Goal: Task Accomplishment & Management: Manage account settings

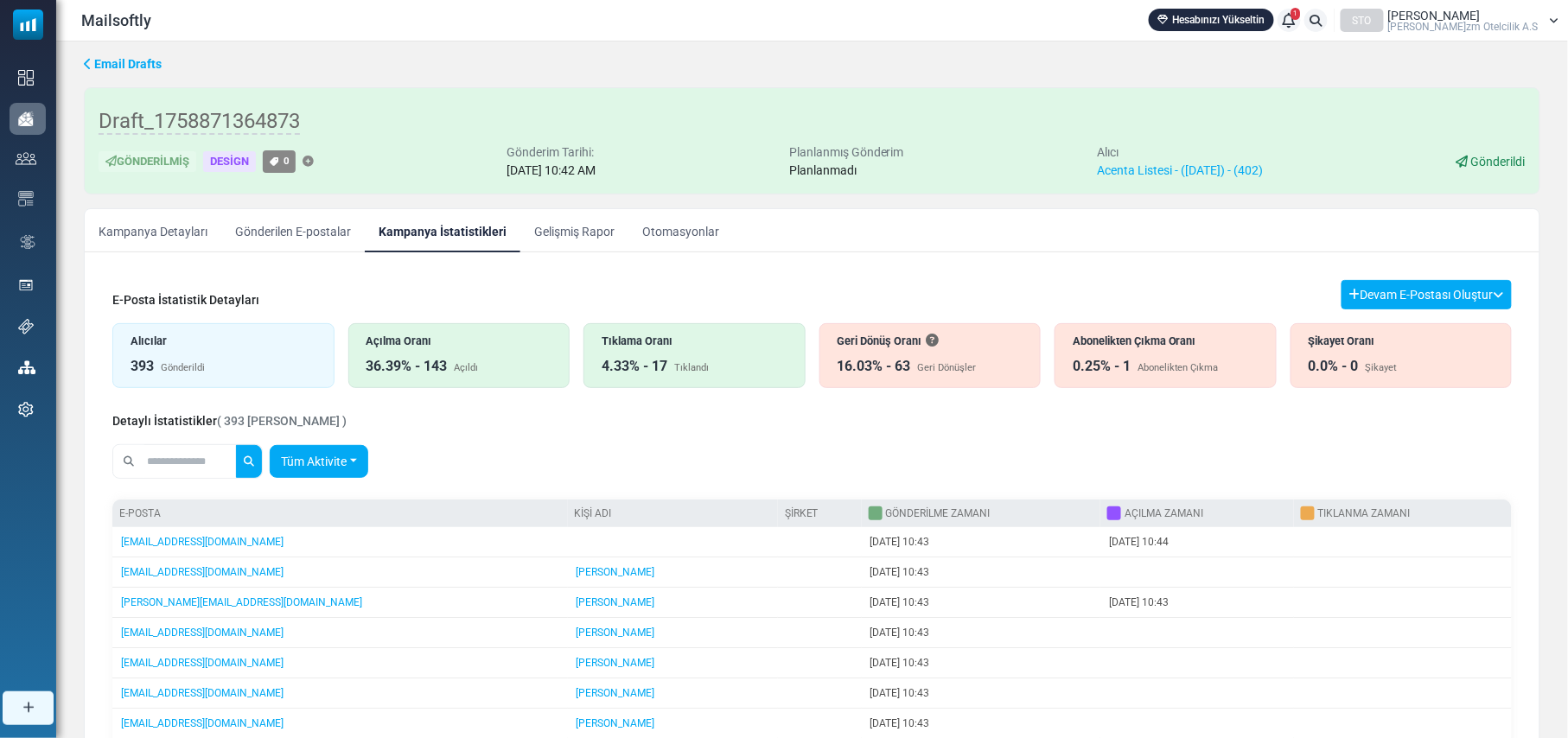
click at [346, 462] on link "Tüm Aktivite" at bounding box center [319, 462] width 99 height 33
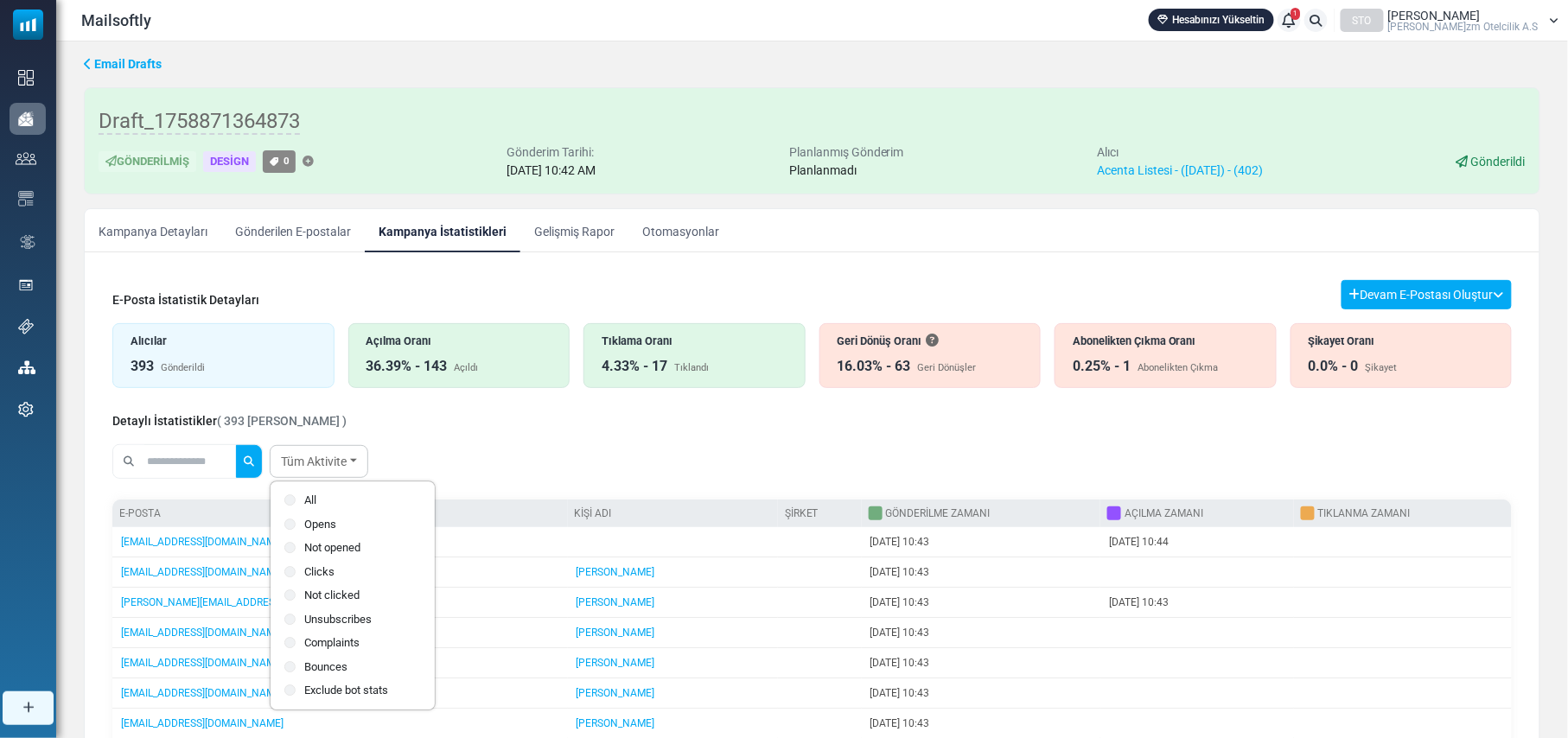
click at [327, 549] on label "Not opened" at bounding box center [353, 548] width 137 height 17
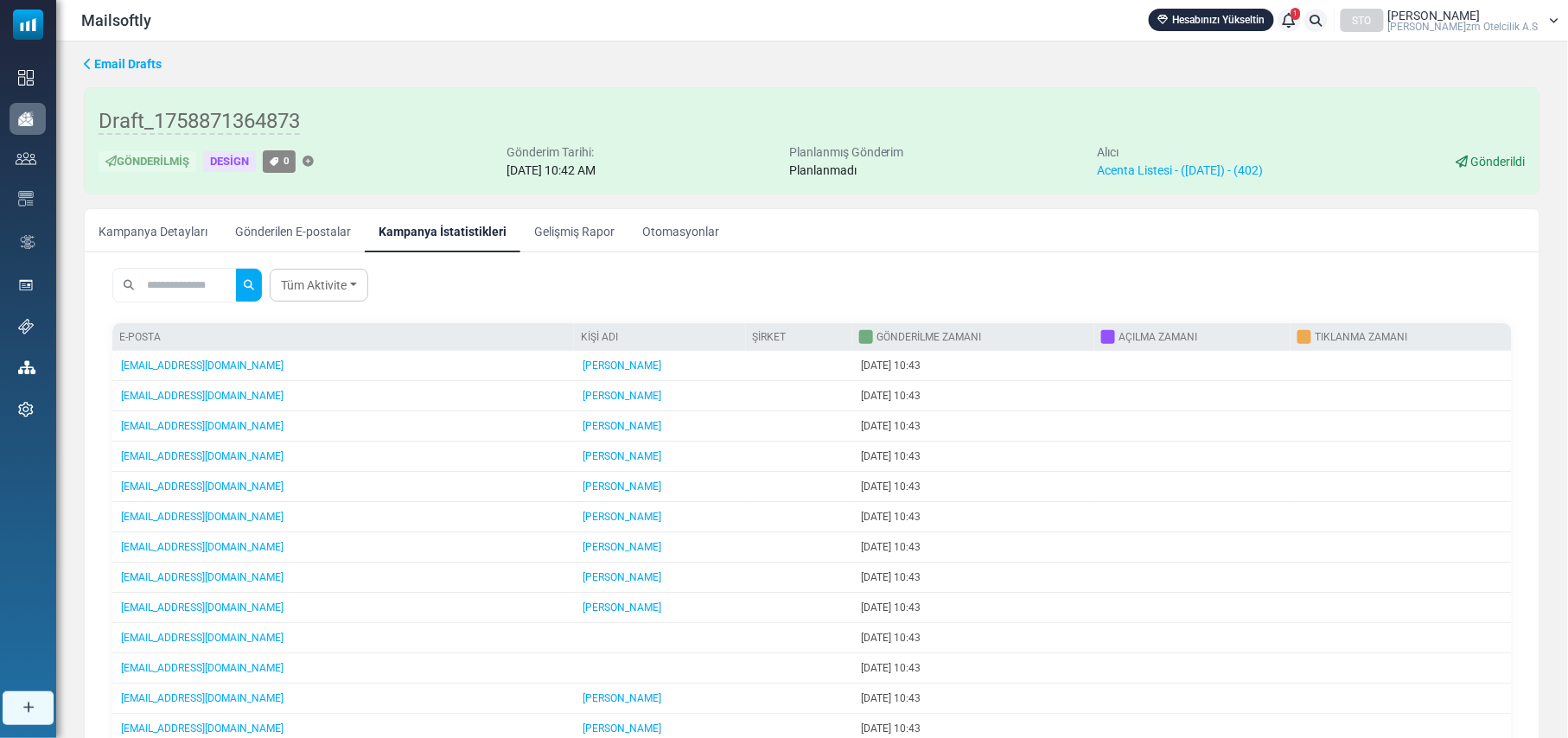
scroll to position [230, 0]
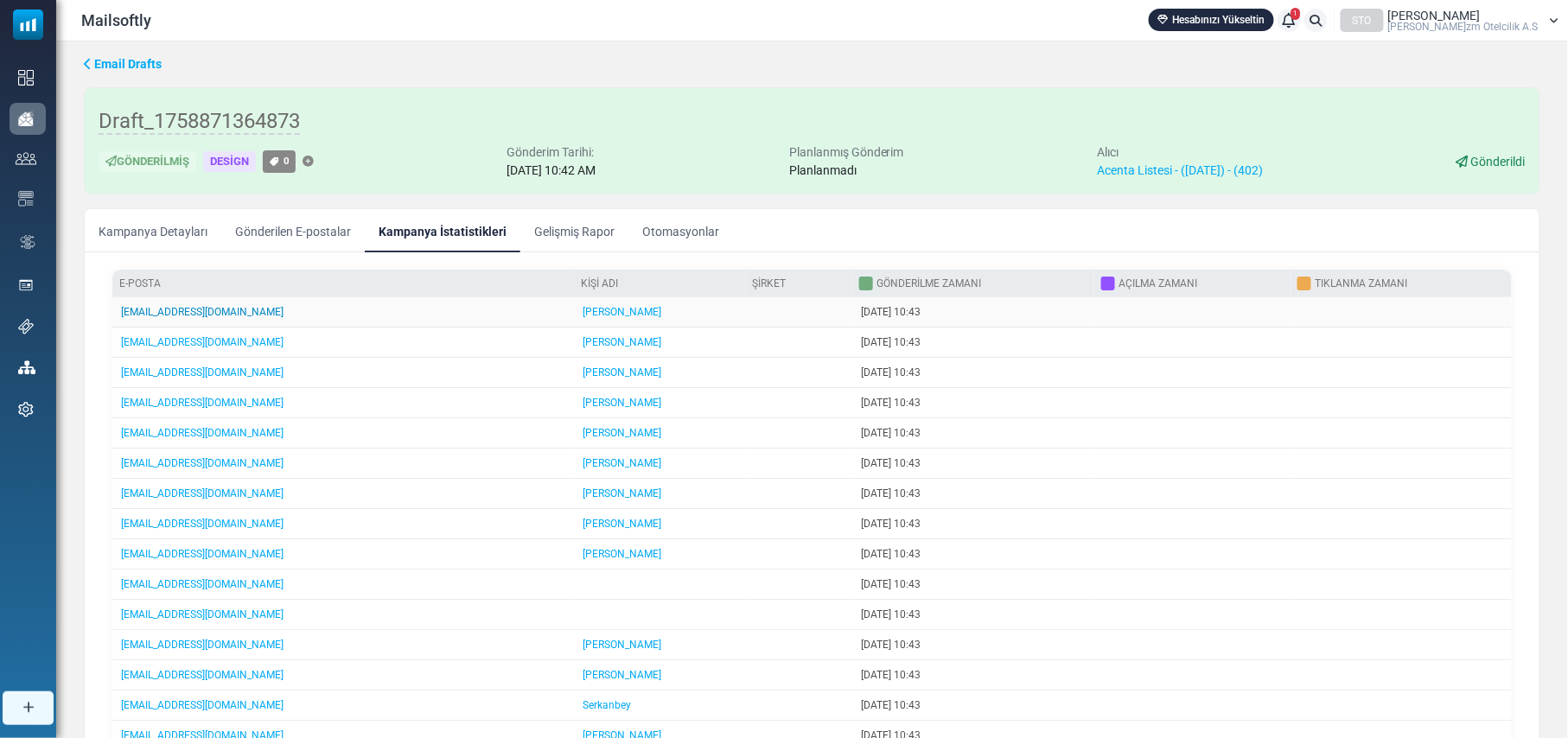
click at [147, 309] on link "[EMAIL_ADDRESS][DOMAIN_NAME]" at bounding box center [203, 312] width 163 height 12
click at [177, 231] on link "Kampanya Detayları" at bounding box center [153, 230] width 137 height 43
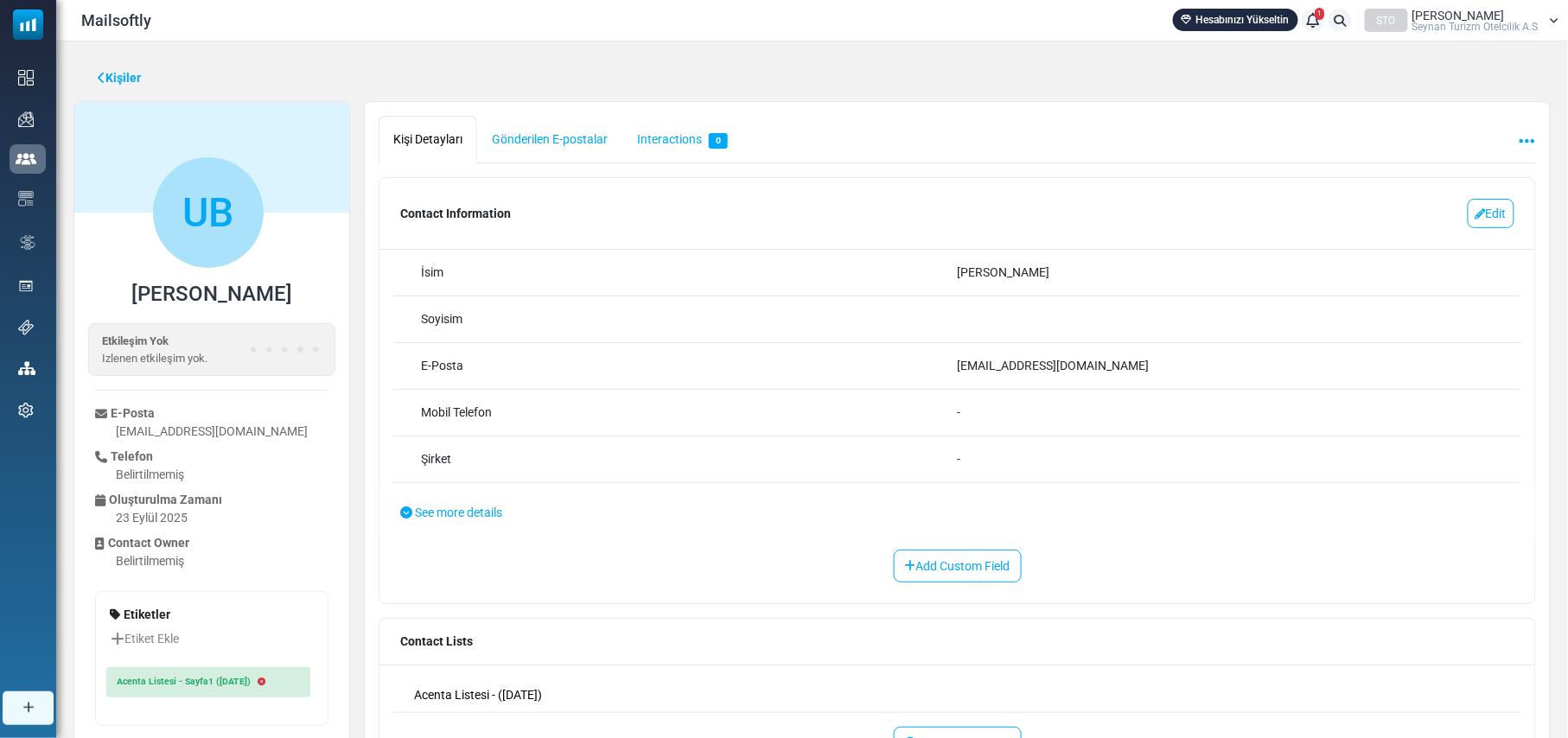
click at [1024, 363] on div "ulas@balkantravel.com.tr" at bounding box center [1226, 366] width 537 height 18
click at [1038, 366] on div "ulas@balkantravel.com.tr" at bounding box center [1226, 366] width 537 height 18
drag, startPoint x: 1096, startPoint y: 372, endPoint x: 951, endPoint y: 372, distance: 145.0
click at [951, 372] on div "**********" at bounding box center [957, 366] width 1128 height 47
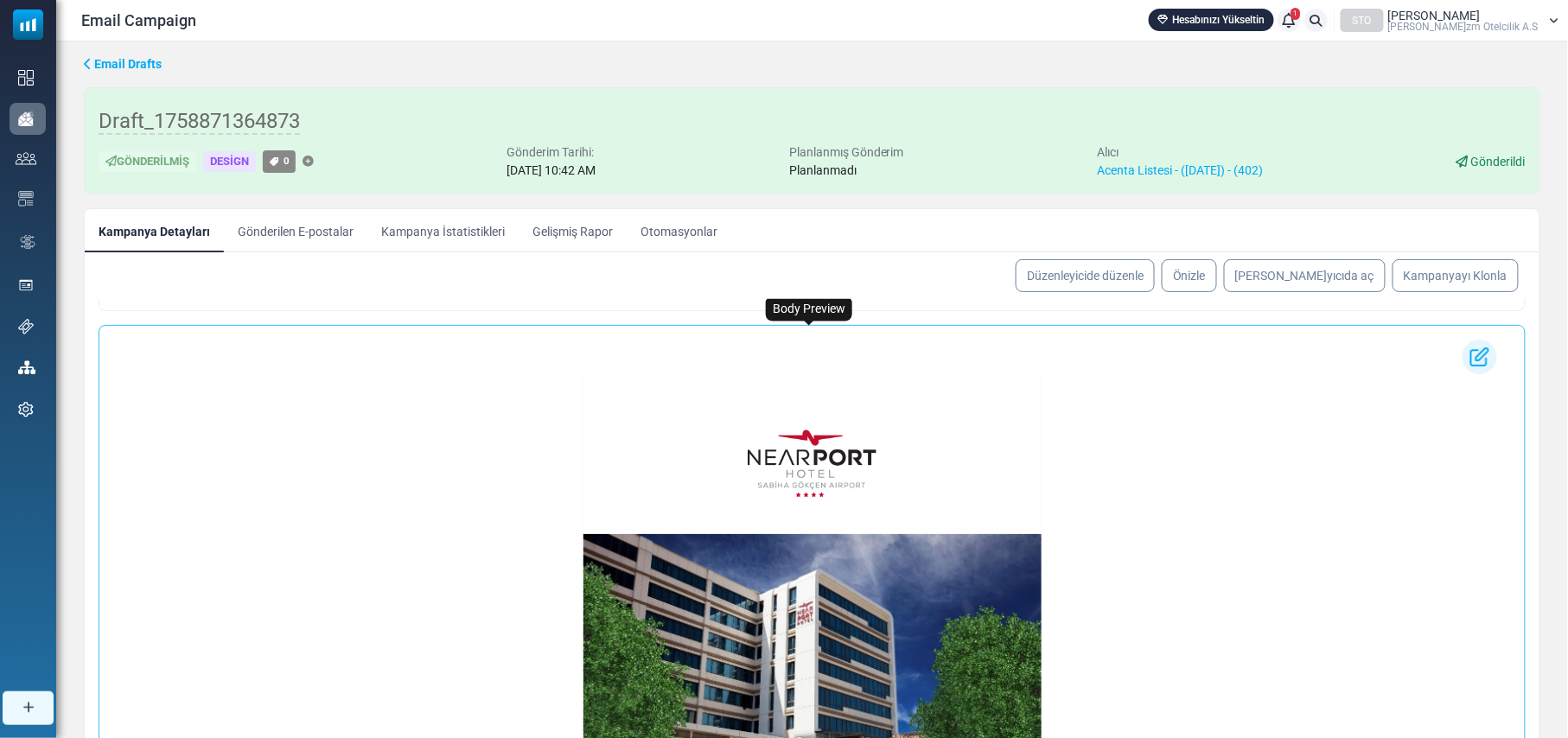
click at [807, 455] on img at bounding box center [811, 463] width 150 height 89
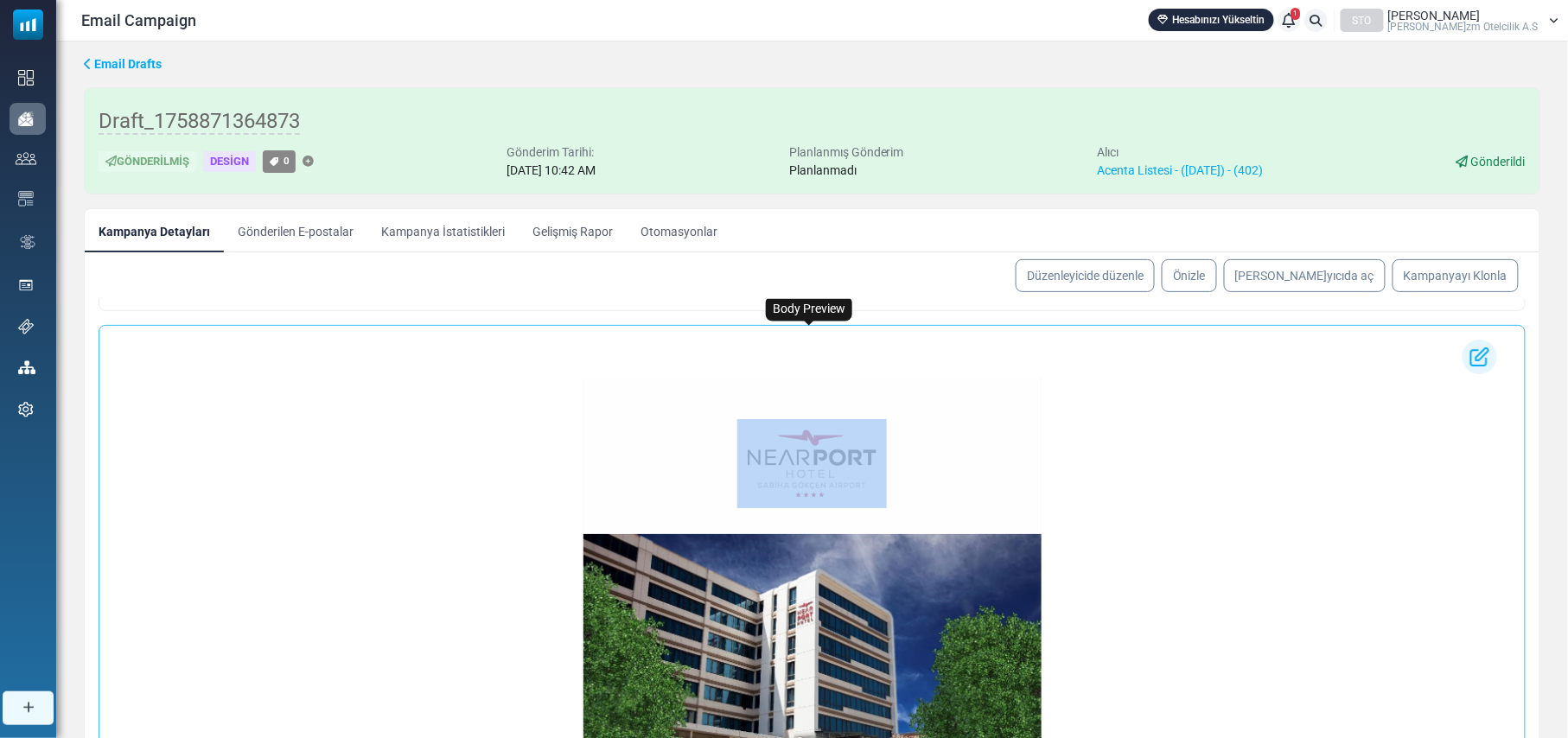
drag, startPoint x: 711, startPoint y: 400, endPoint x: 721, endPoint y: 599, distance: 199.3
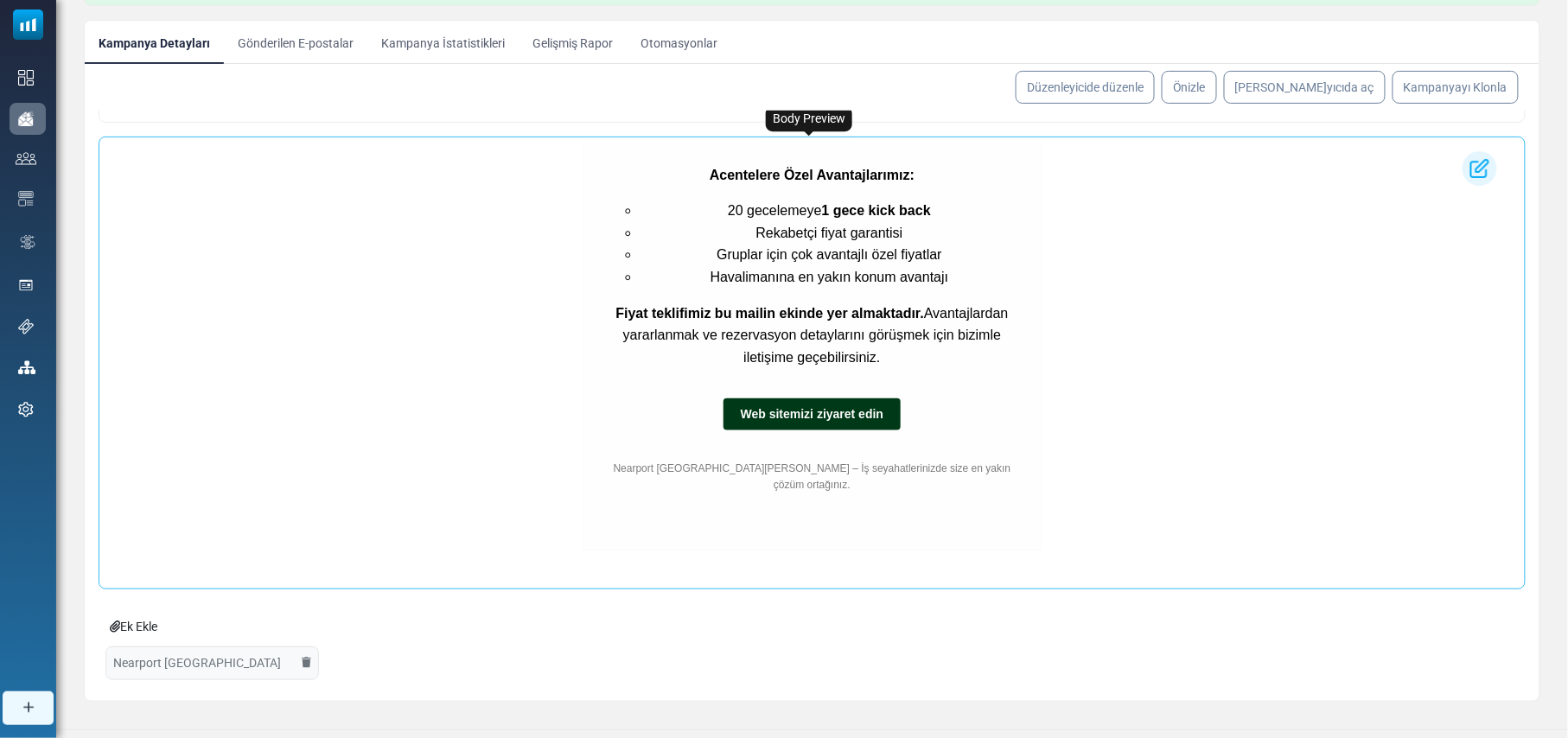
scroll to position [212, 0]
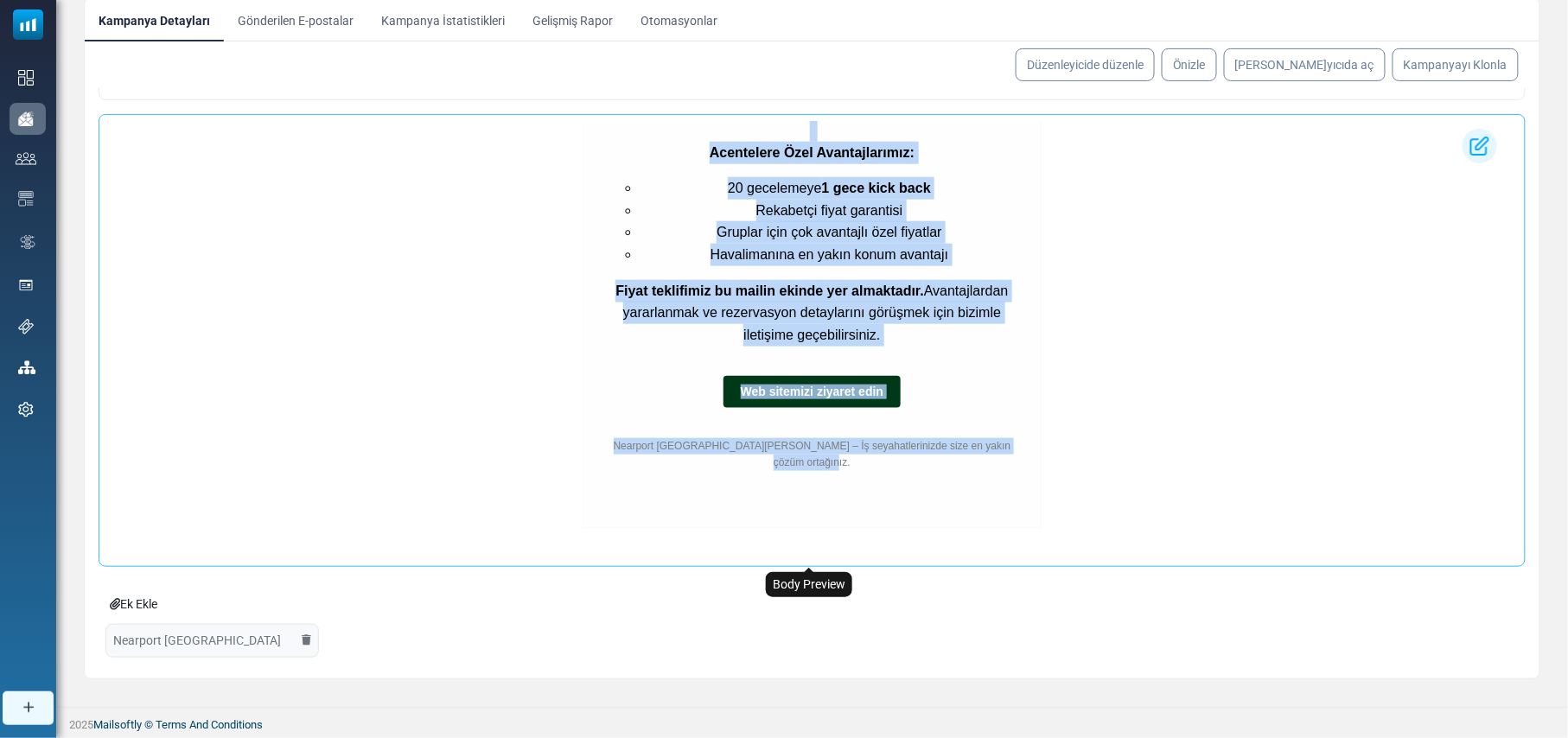
drag, startPoint x: 504, startPoint y: 198, endPoint x: 1021, endPoint y: 441, distance: 571.3
click at [1021, 441] on div "Nearport Hotel’den Acentelere Özel Avantajlar Sayın {(iş ortağımız)}, Nearport …" at bounding box center [811, 40] width 1411 height 1059
copy div "Nearport Hotel’den Acentelere Özel Avantajlar Sayın {(iş ortağımız)}, Nearport …"
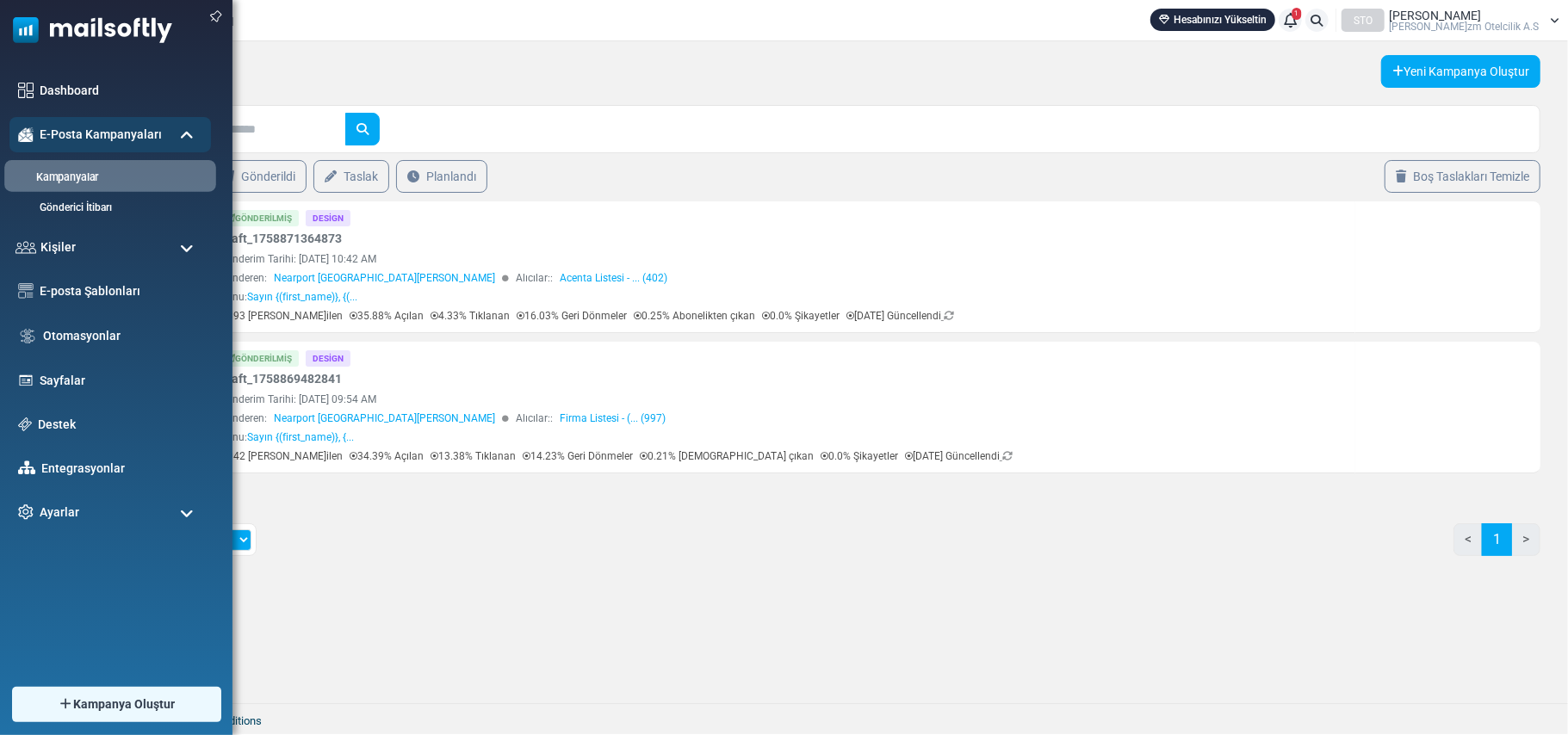
click at [88, 179] on link "Kampanyalar" at bounding box center [107, 178] width 206 height 16
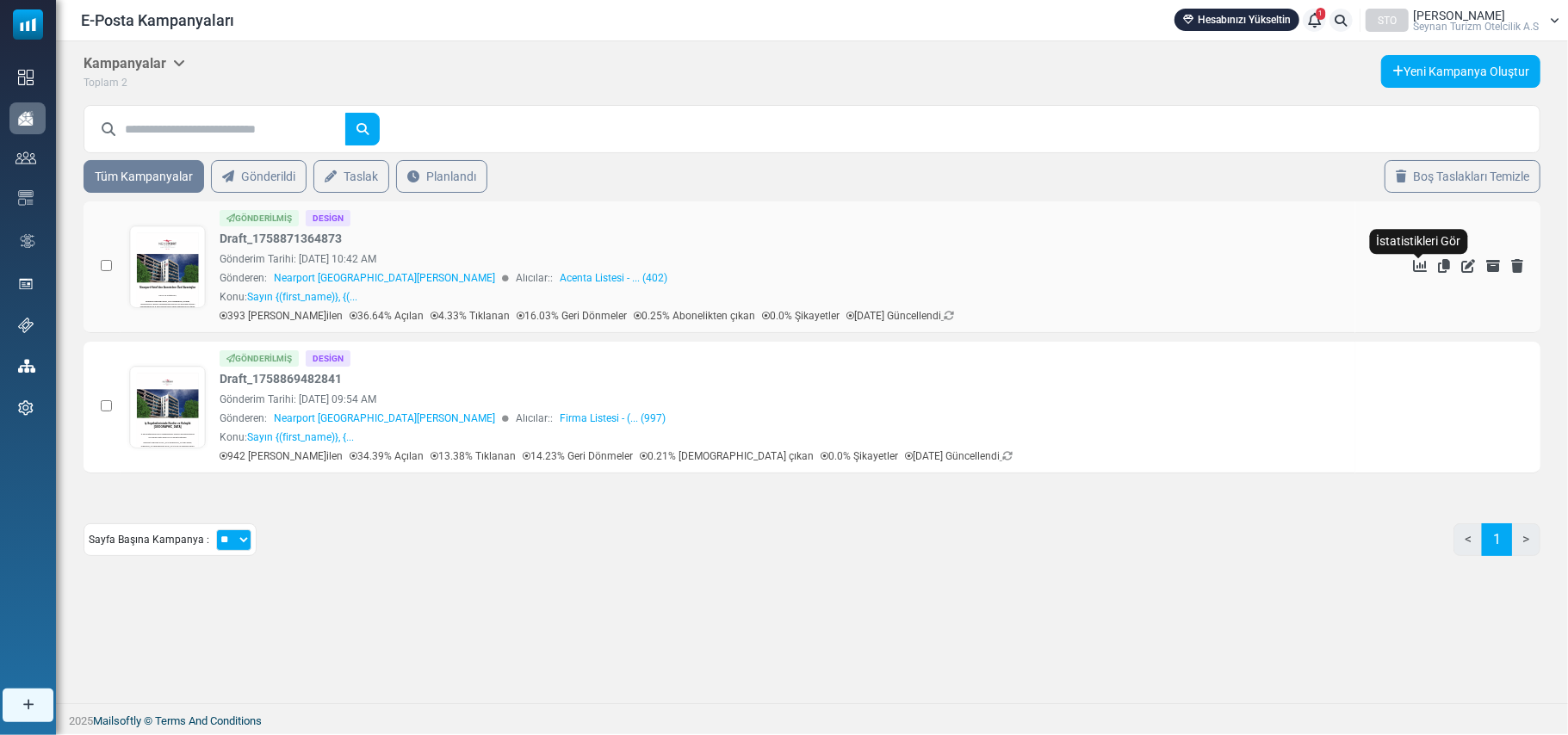
click at [1413, 269] on icon "İstatistikleri Gör" at bounding box center [1420, 266] width 14 height 14
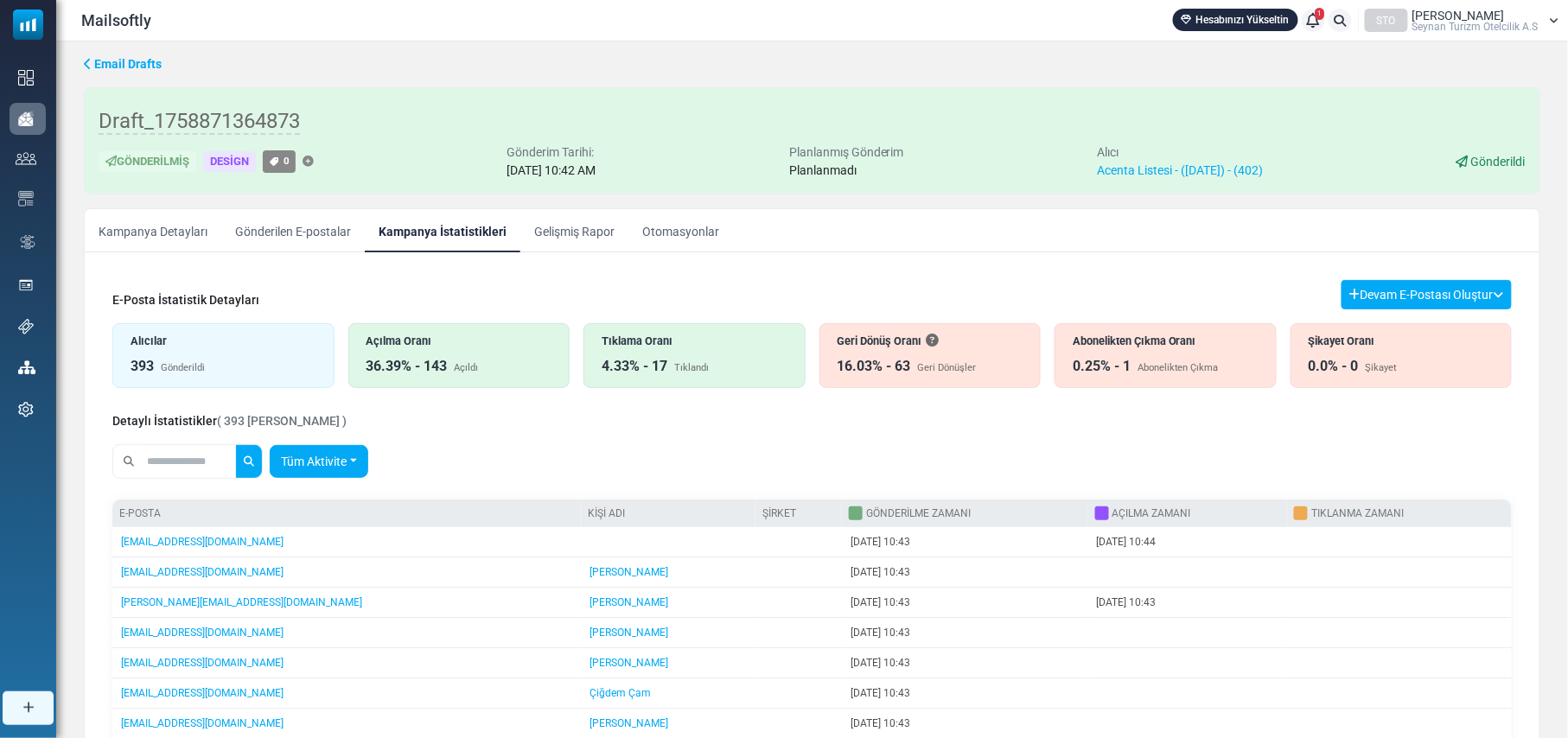
click at [365, 461] on link "Tüm Aktivite" at bounding box center [319, 462] width 99 height 33
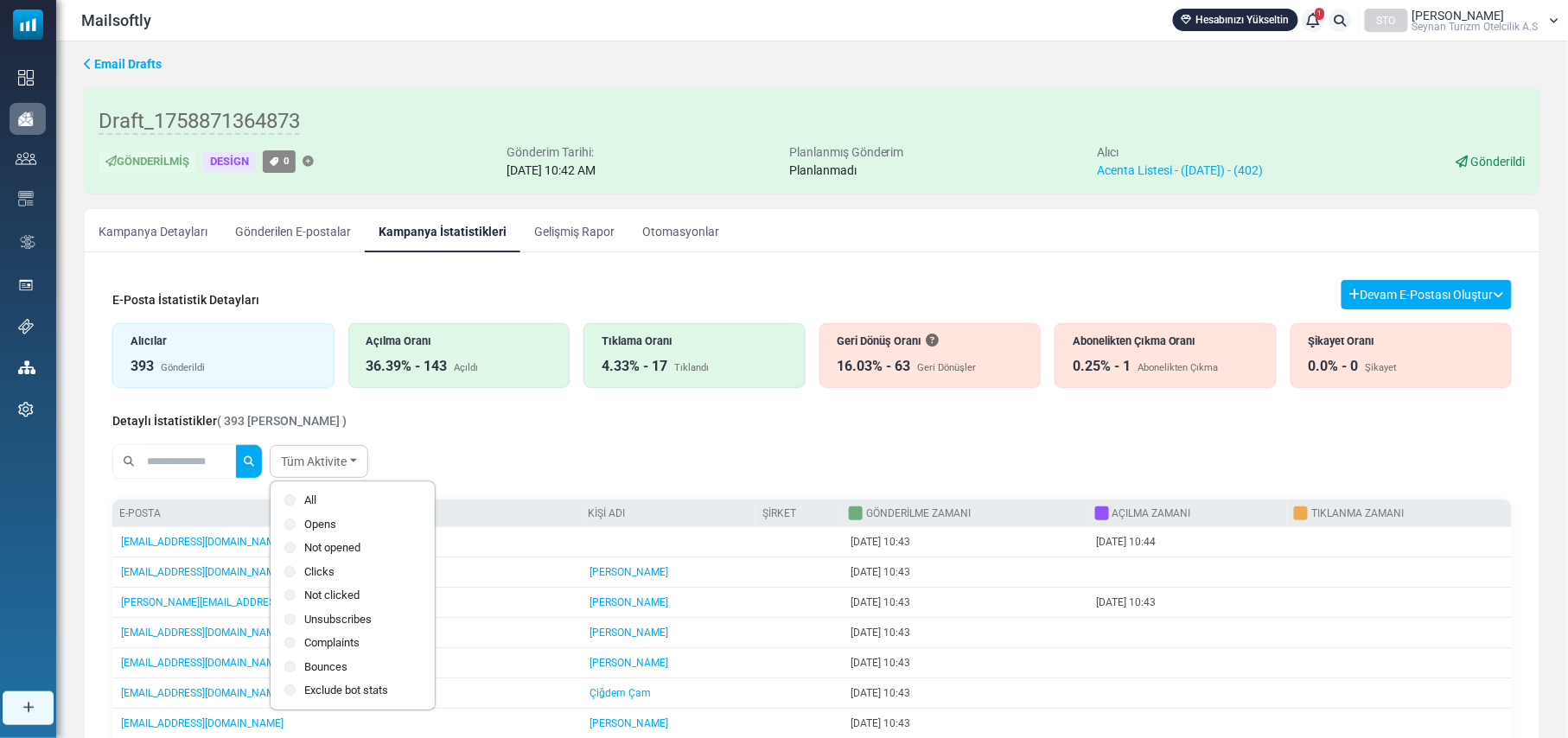
click at [340, 546] on label "Not opened" at bounding box center [353, 548] width 137 height 17
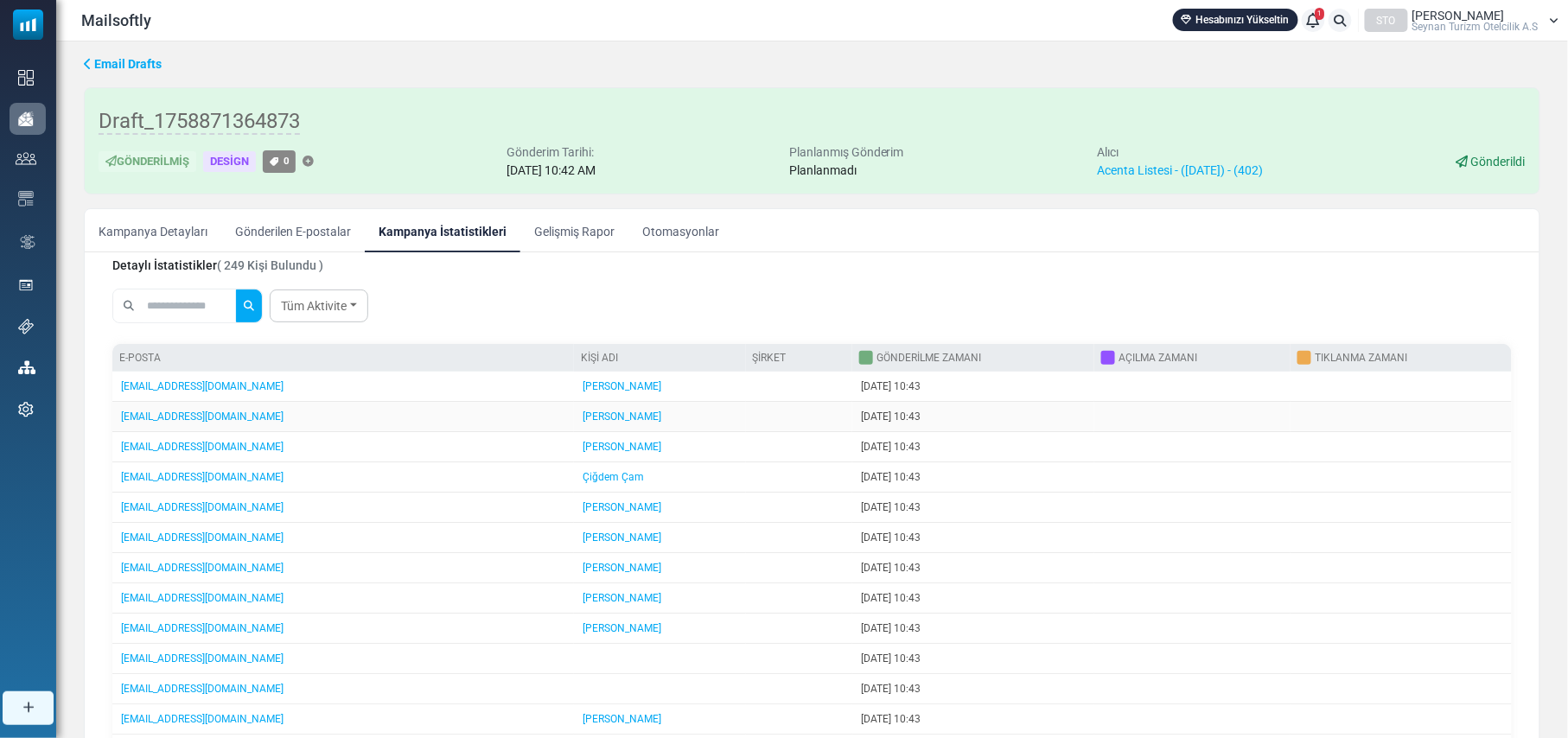
scroll to position [207, 0]
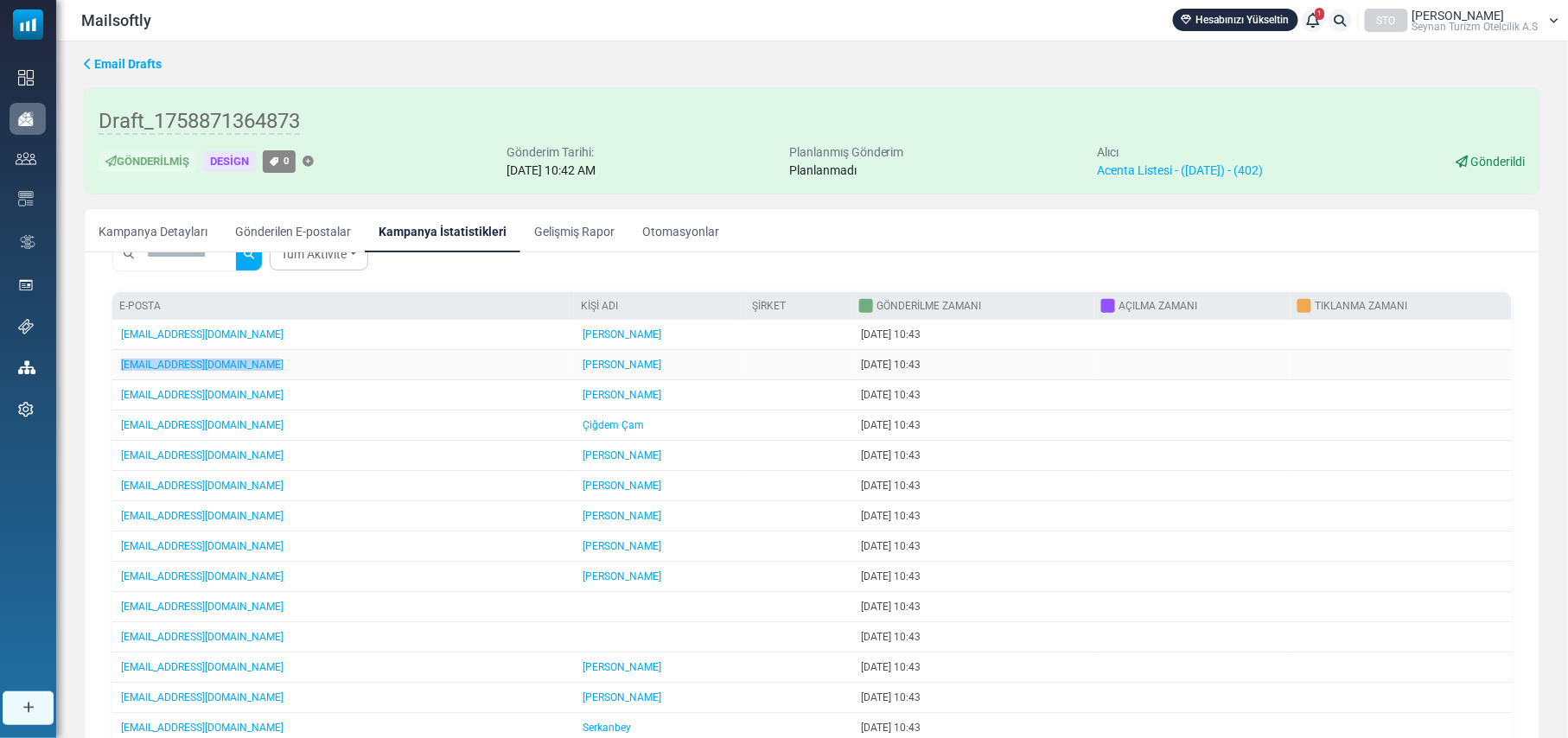
drag, startPoint x: 263, startPoint y: 370, endPoint x: 120, endPoint y: 371, distance: 143.0
click at [120, 371] on td "turizm@federalturizm.com.tr" at bounding box center [343, 365] width 462 height 30
copy link "turizm@federalturizm.com.tr"
drag, startPoint x: 239, startPoint y: 401, endPoint x: 118, endPoint y: 403, distance: 121.0
click at [118, 403] on td "yurtici@mesatur.com.tr" at bounding box center [343, 395] width 462 height 30
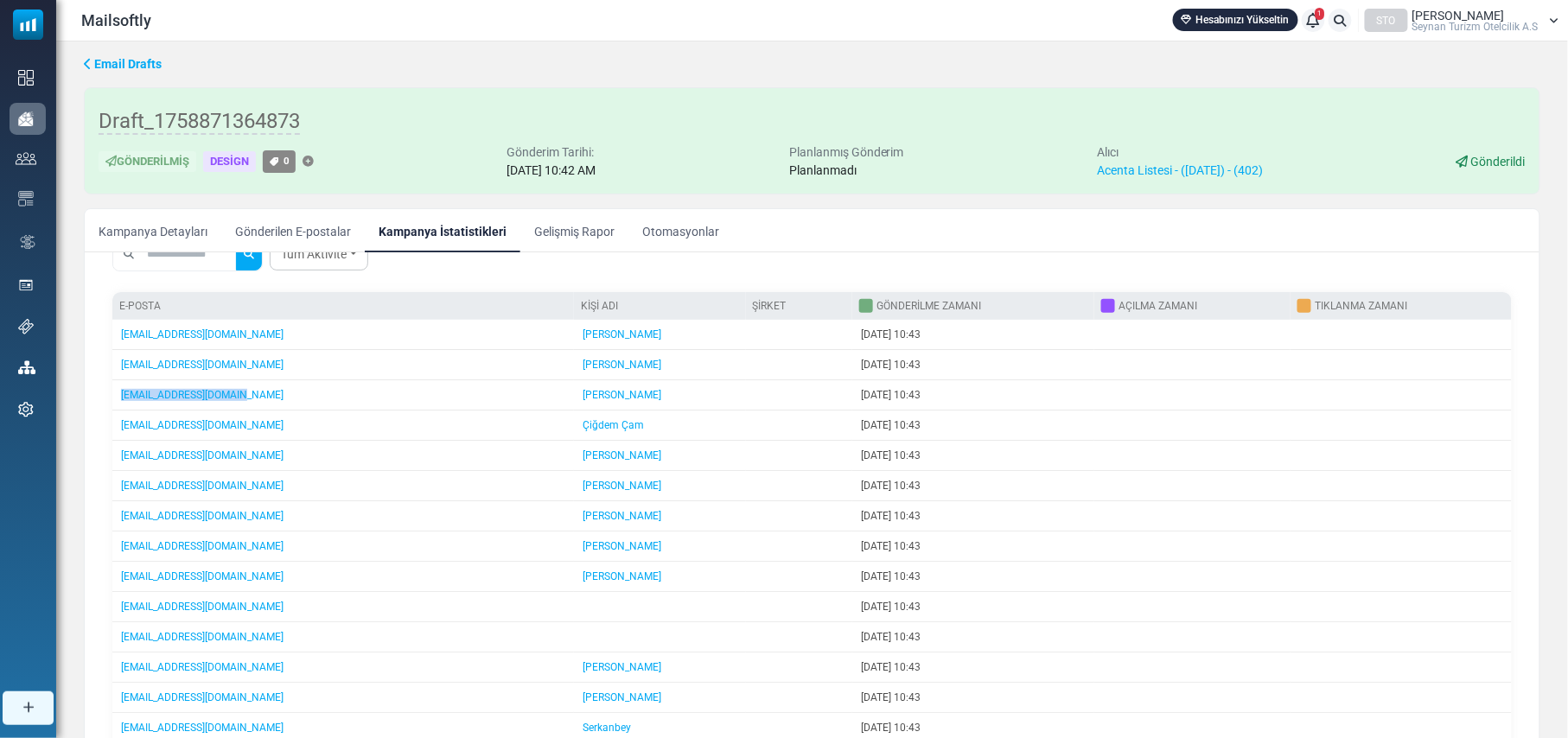
copy link "yurtici@mesatur.com.tr"
drag, startPoint x: 254, startPoint y: 432, endPoint x: 115, endPoint y: 433, distance: 139.0
click at [115, 433] on td "yurticiotel@alabanda.com.tr" at bounding box center [343, 425] width 462 height 30
copy link "yurticiotel@alabanda.com.tr"
drag, startPoint x: 226, startPoint y: 461, endPoint x: 115, endPoint y: 463, distance: 111.0
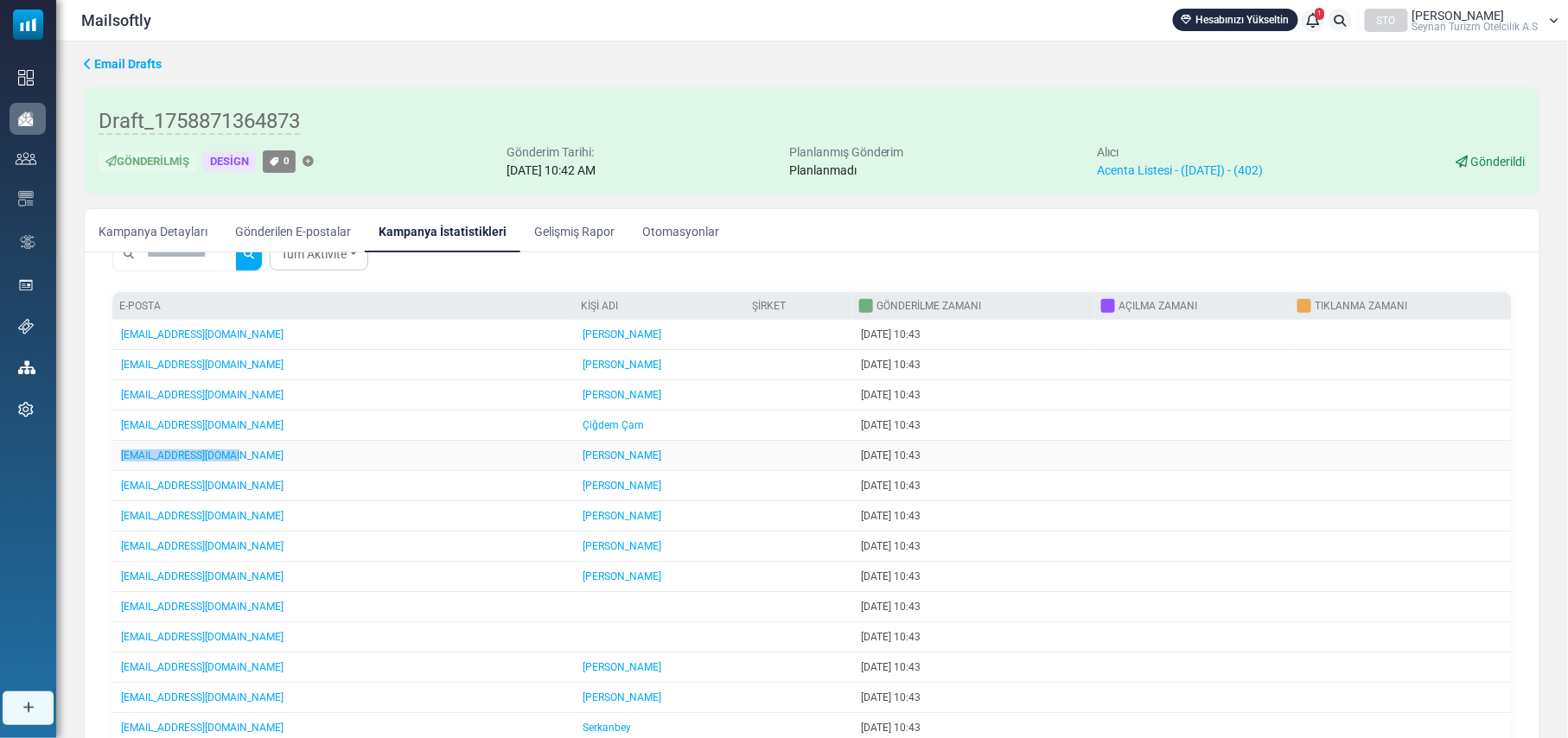
click at [115, 463] on td "tur@ufkunestur.com.tr" at bounding box center [343, 456] width 462 height 30
copy link "tur@ufkunestur.com.tr"
drag, startPoint x: 273, startPoint y: 495, endPoint x: 122, endPoint y: 493, distance: 151.0
click at [122, 493] on td "yesribturizmbursa@hotmail.com" at bounding box center [343, 486] width 462 height 30
copy link "yesribturizmbursa@hotmail.com"
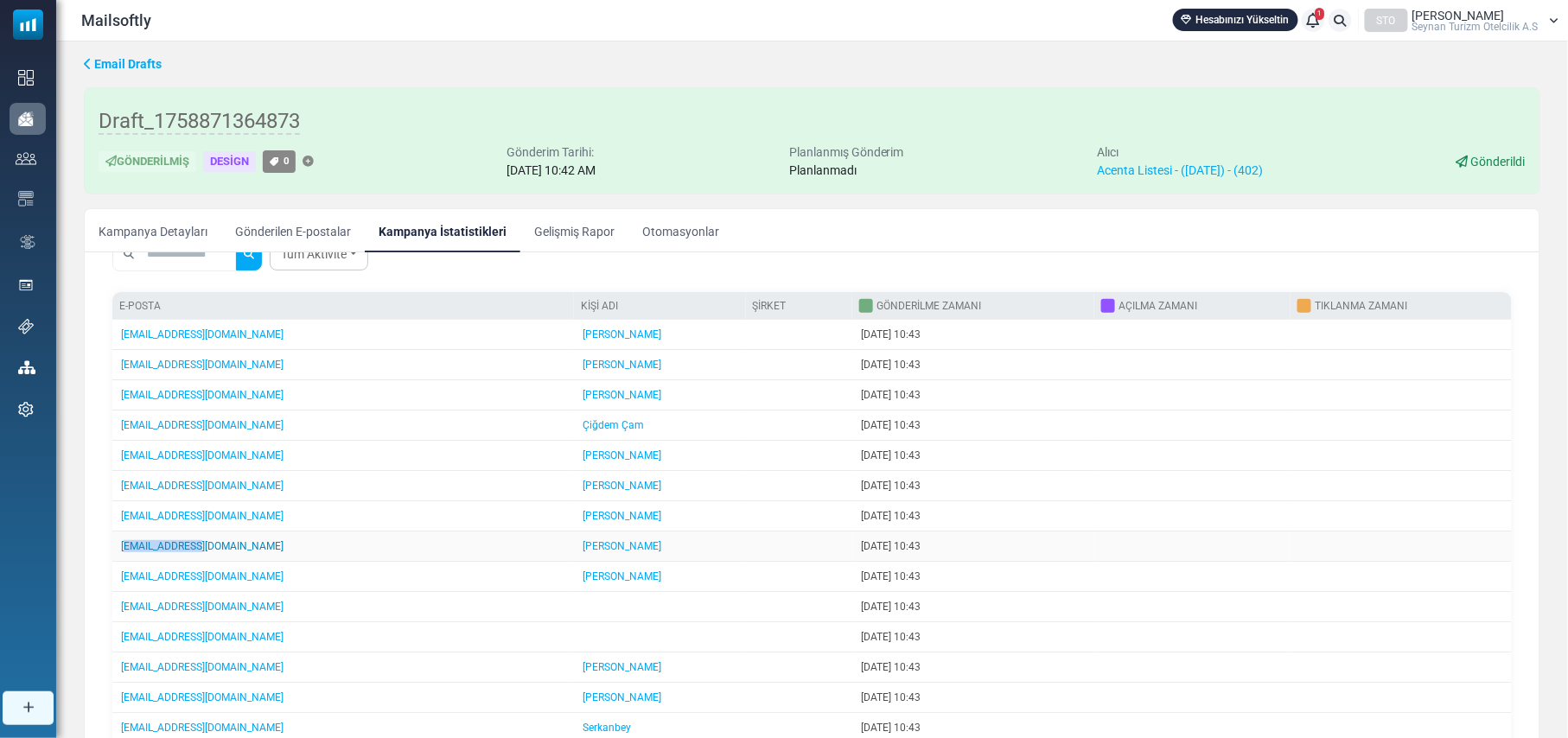
drag, startPoint x: 221, startPoint y: 556, endPoint x: 123, endPoint y: 554, distance: 98.0
click at [123, 554] on td "tur@burkon.com" at bounding box center [343, 547] width 462 height 30
click at [217, 558] on td "tur@burkon.com" at bounding box center [343, 547] width 462 height 30
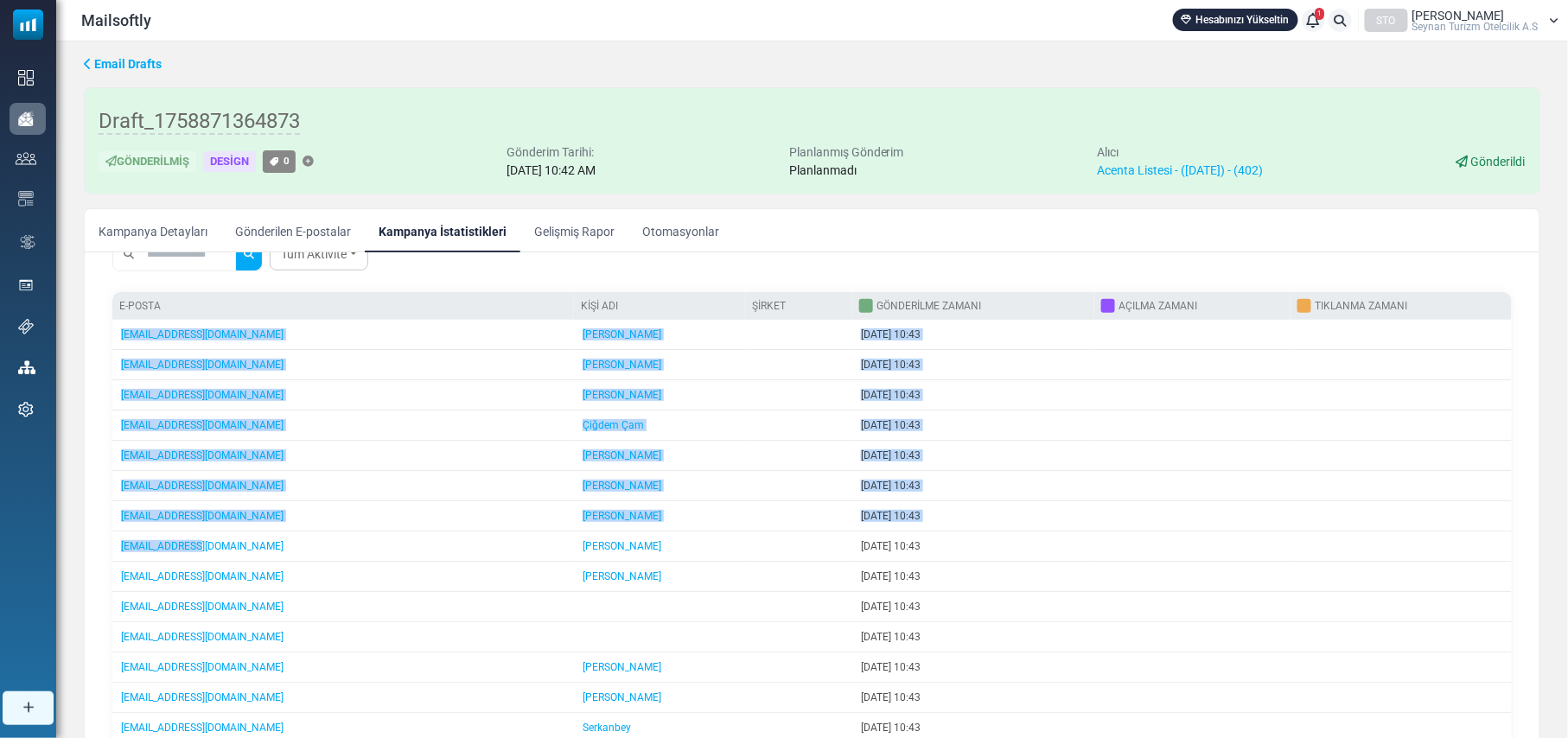
drag, startPoint x: 225, startPoint y: 550, endPoint x: 88, endPoint y: 557, distance: 137.2
click at [88, 556] on div "E-Posta İstatistik Detayları Devam E-Postası Oluştur Filtre Sonucundan Bir List…" at bounding box center [812, 501] width 1455 height 884
click at [207, 554] on td "tur@burkon.com" at bounding box center [343, 547] width 462 height 30
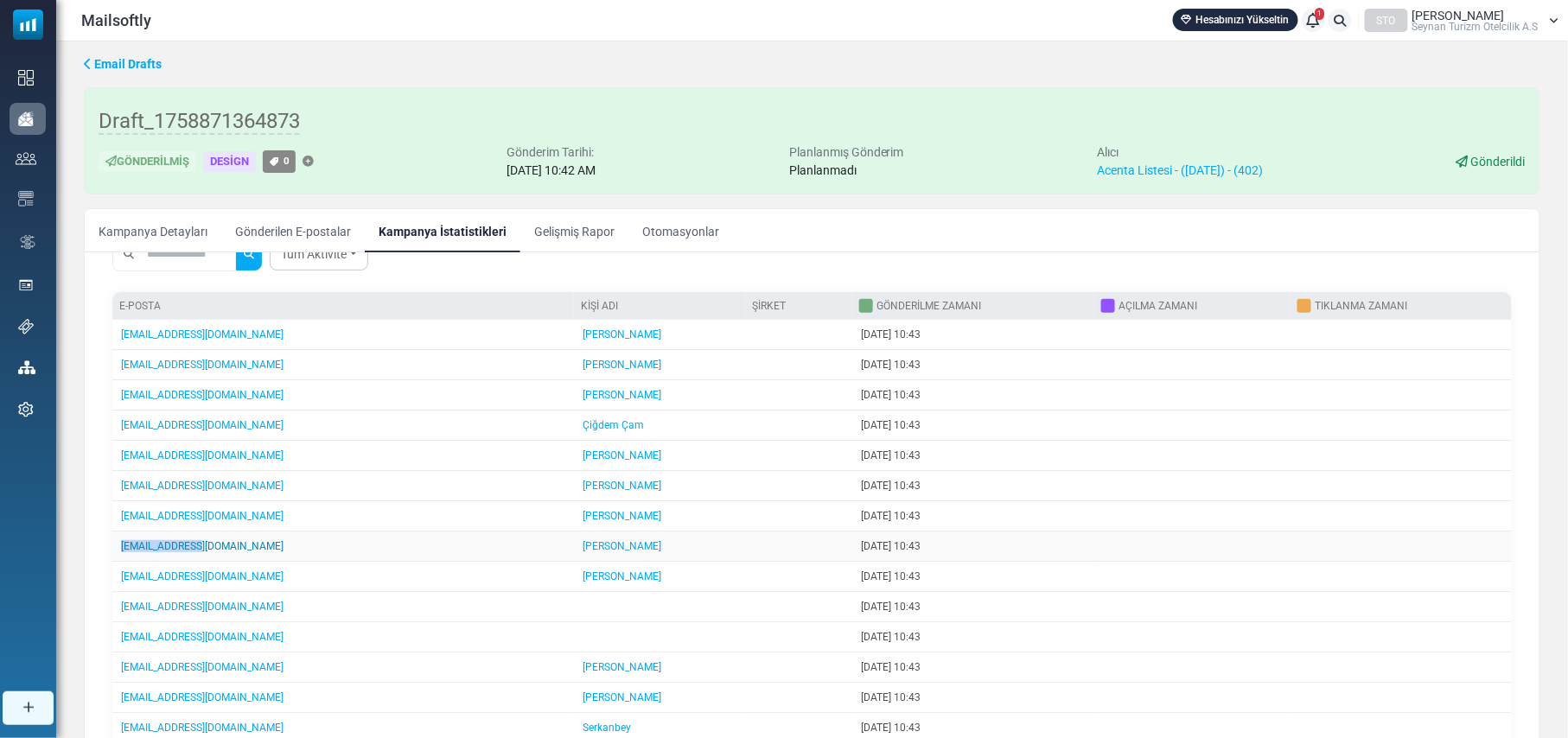
drag, startPoint x: 208, startPoint y: 553, endPoint x: 122, endPoint y: 556, distance: 86.1
click at [122, 556] on td "tur@burkon.com" at bounding box center [343, 547] width 462 height 30
copy link "tur@burkon.com"
drag, startPoint x: 212, startPoint y: 584, endPoint x: 115, endPoint y: 587, distance: 97.0
click at [115, 587] on td "tur@balentur.com" at bounding box center [343, 576] width 462 height 30
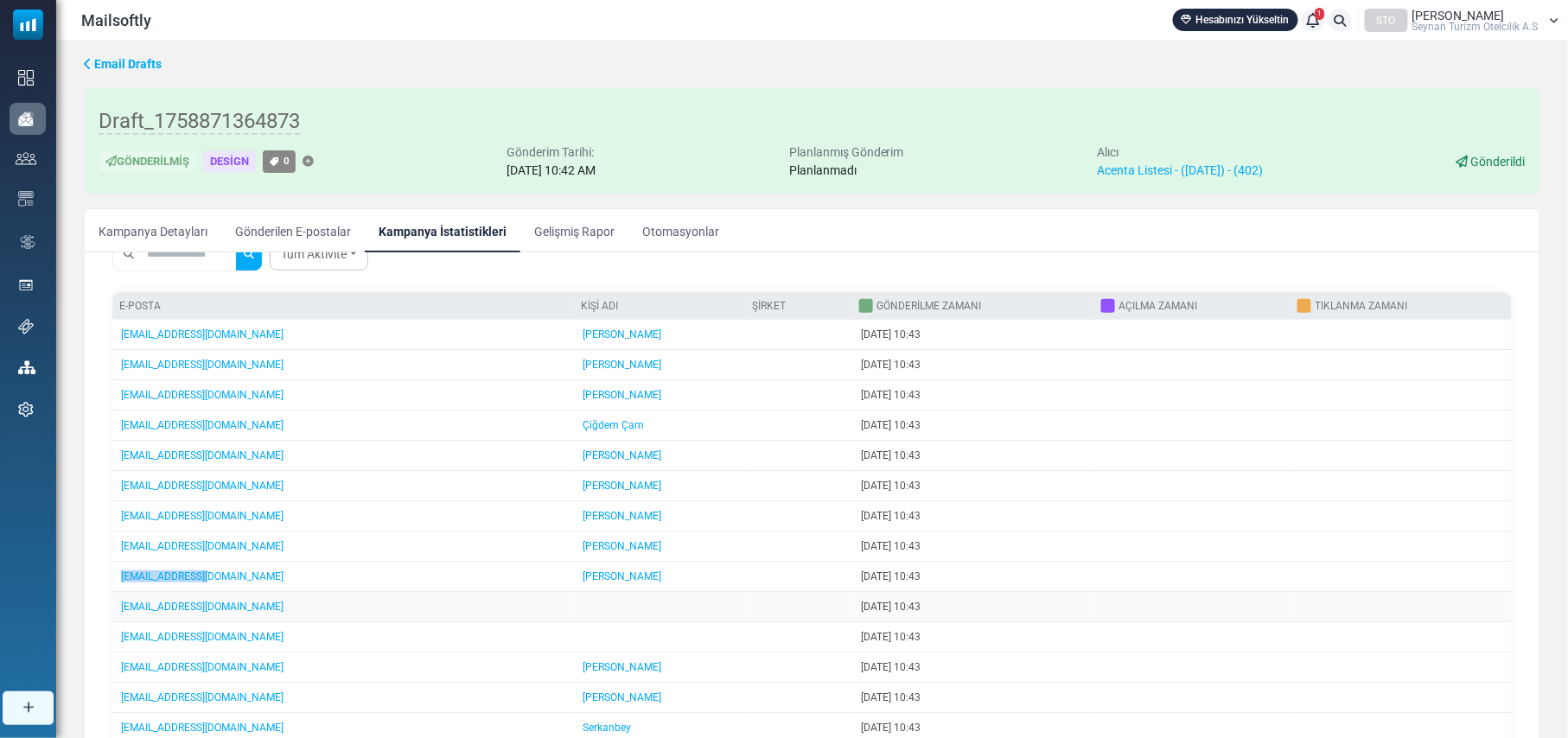
copy link "tur@balentur.com"
drag, startPoint x: 236, startPoint y: 619, endPoint x: 120, endPoint y: 622, distance: 116.0
click at [120, 622] on td "tugba@travelway.com.tr" at bounding box center [343, 606] width 462 height 30
copy link "tugba@travelway.com.tr"
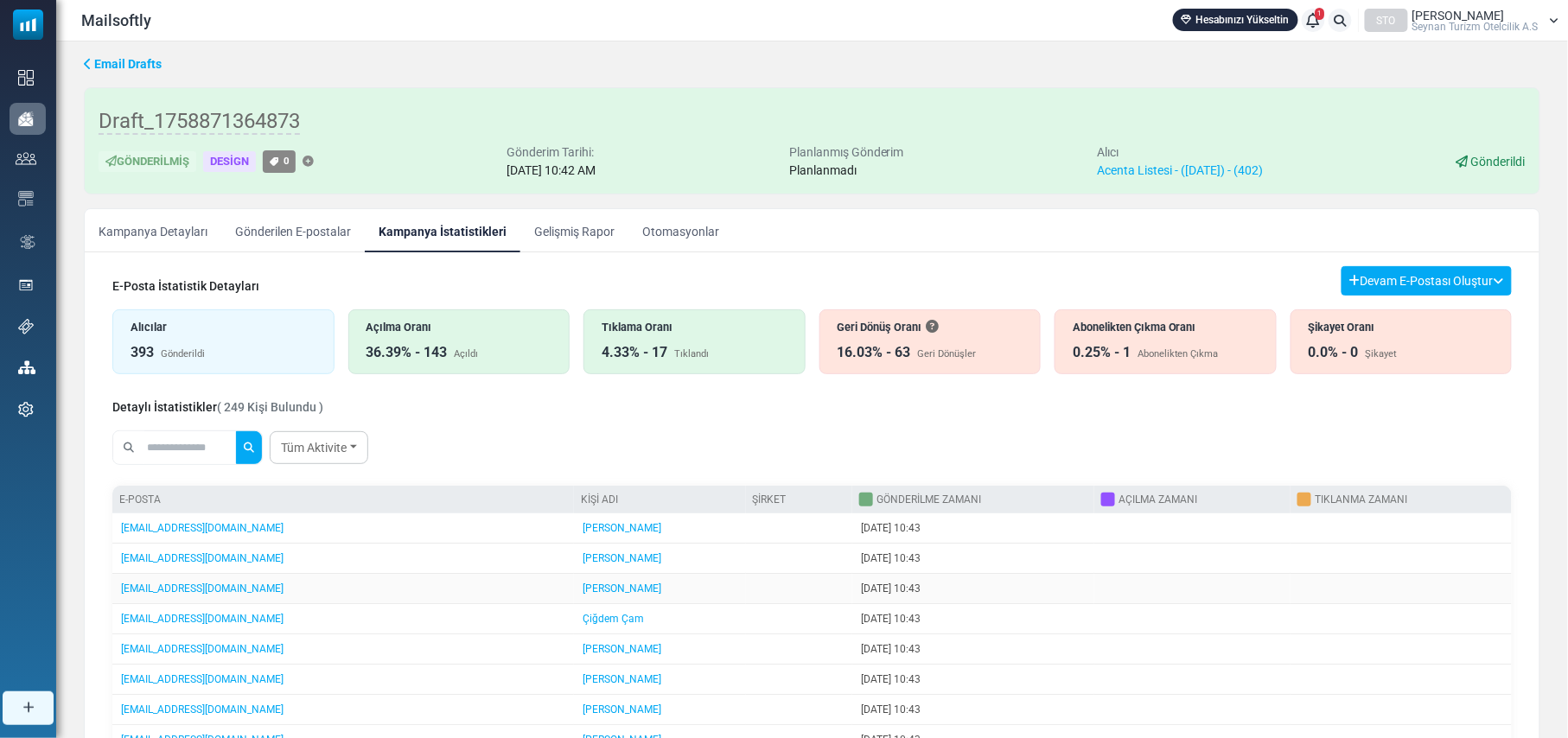
scroll to position [0, 0]
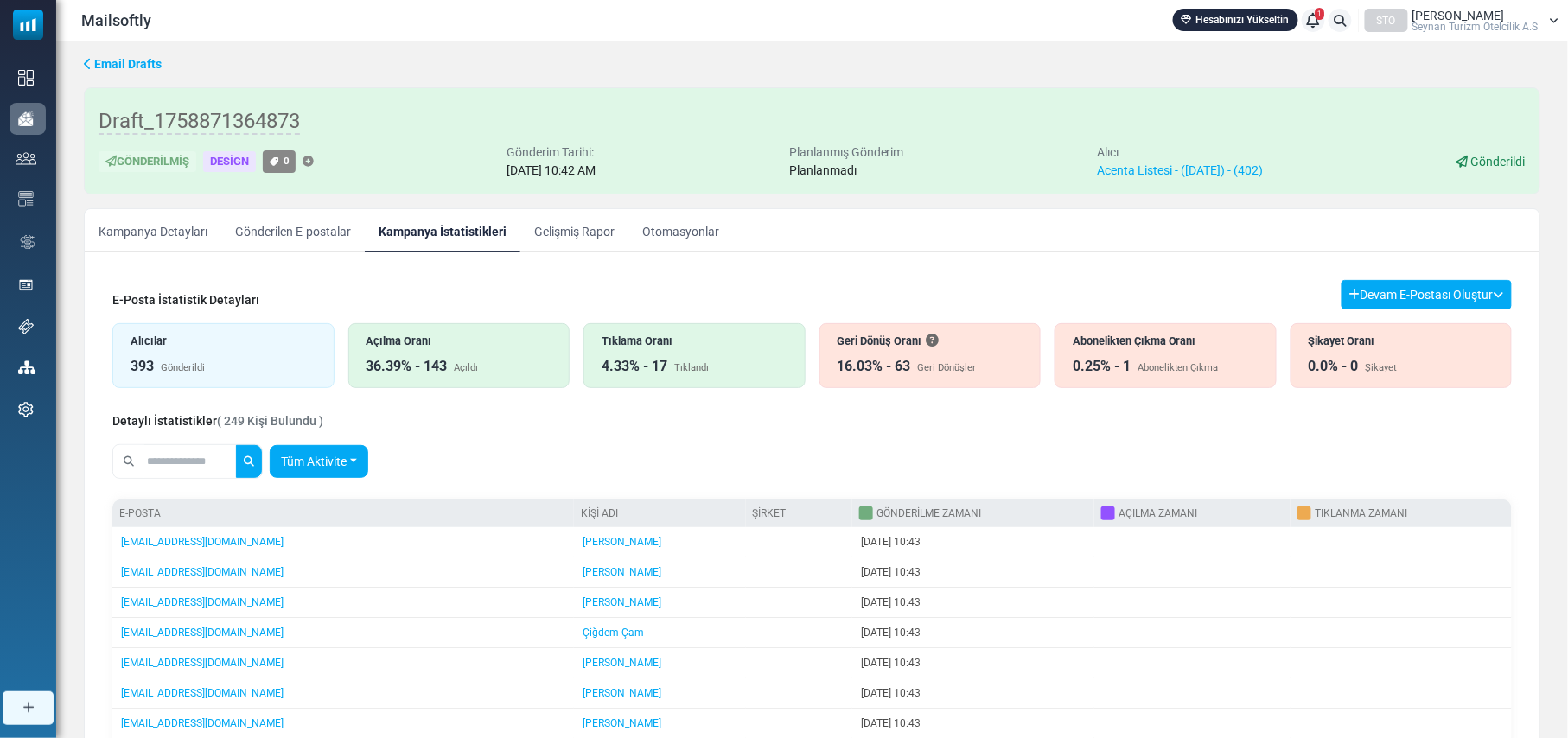
click at [360, 462] on link "Tüm Aktivite" at bounding box center [319, 462] width 99 height 33
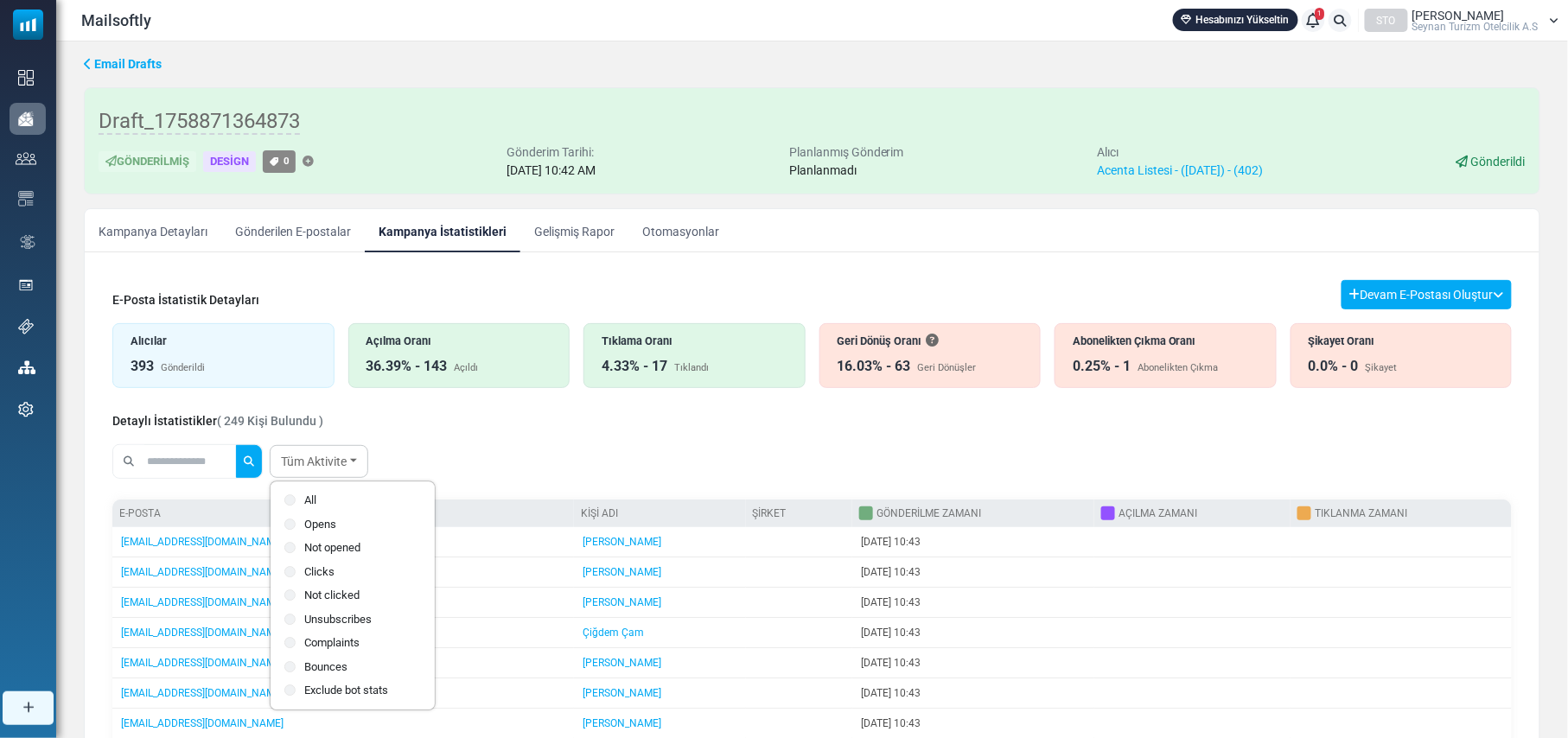
click at [579, 465] on div "Tüm Aktivite All Opens Not opened Clicks Not clicked" at bounding box center [812, 462] width 1399 height 49
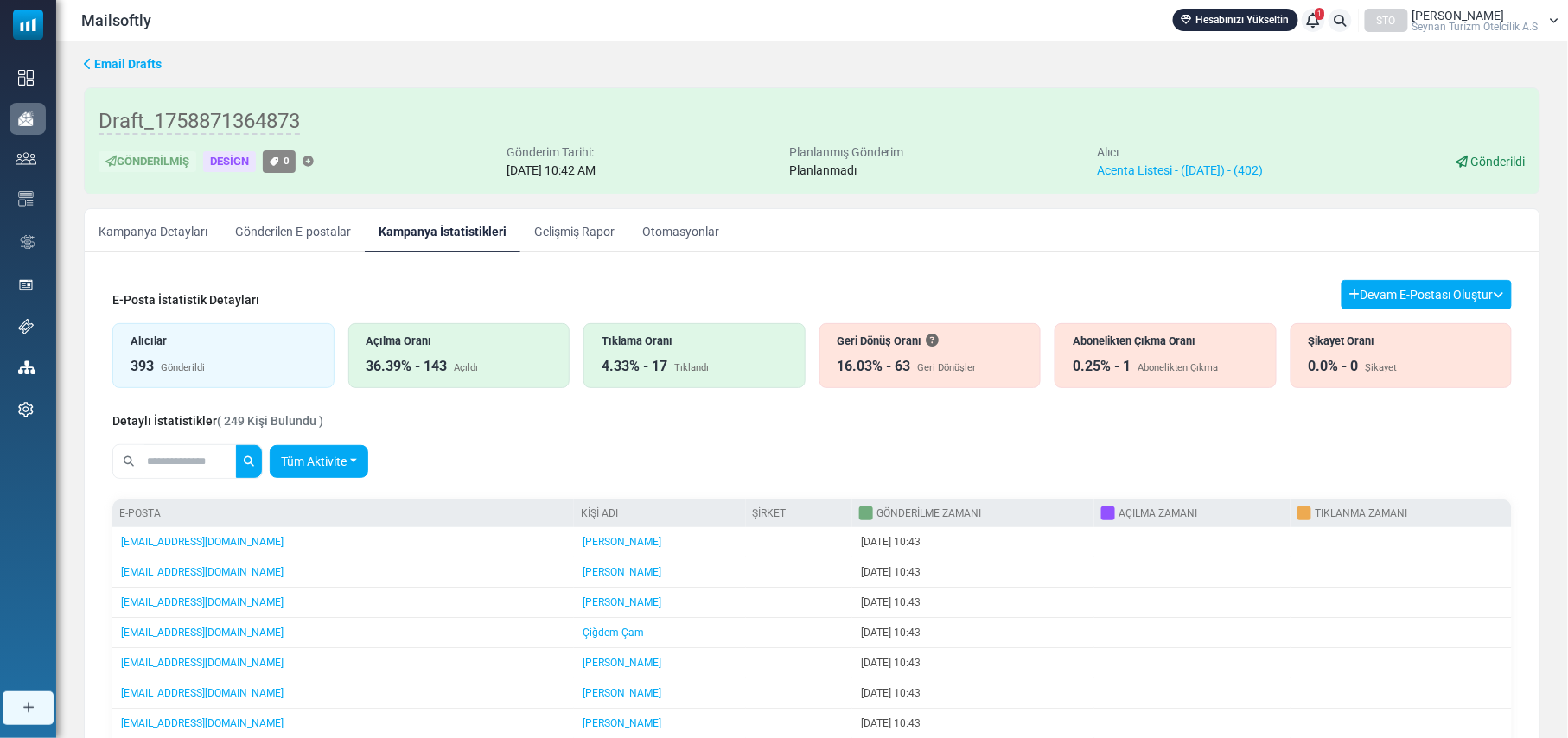
click at [368, 462] on link "Tüm Aktivite" at bounding box center [319, 462] width 99 height 33
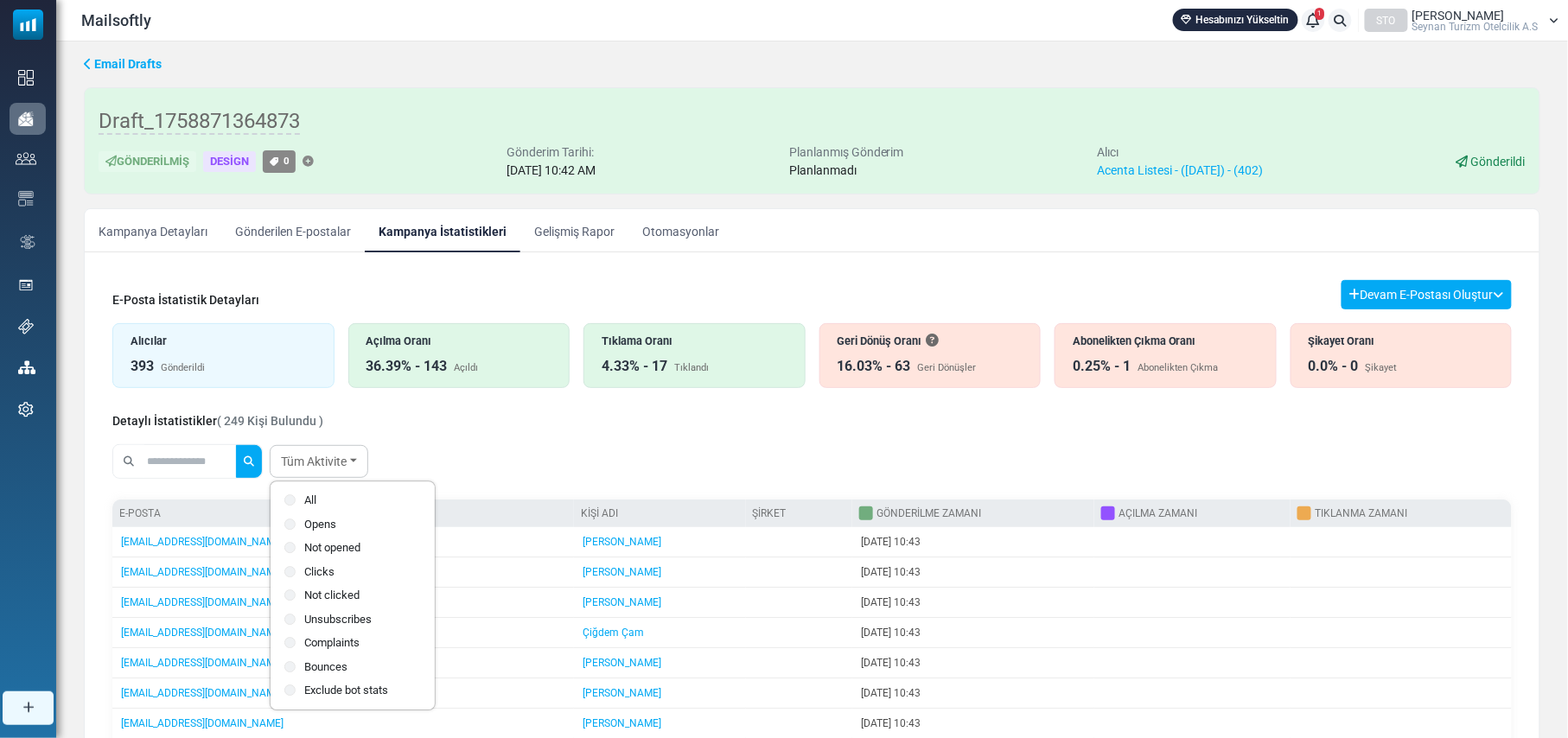
click at [342, 547] on label "Not opened" at bounding box center [353, 548] width 137 height 17
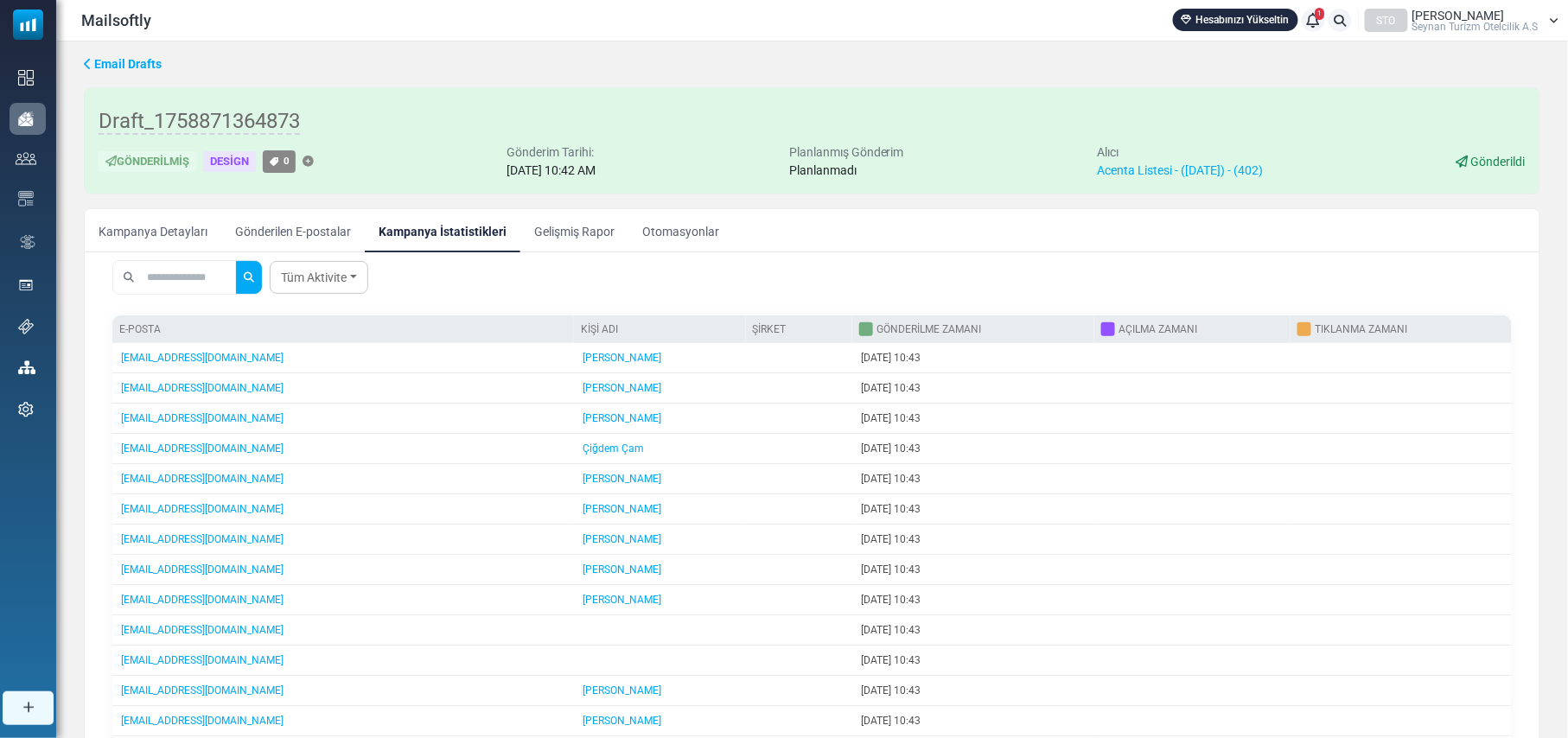
scroll to position [322, 0]
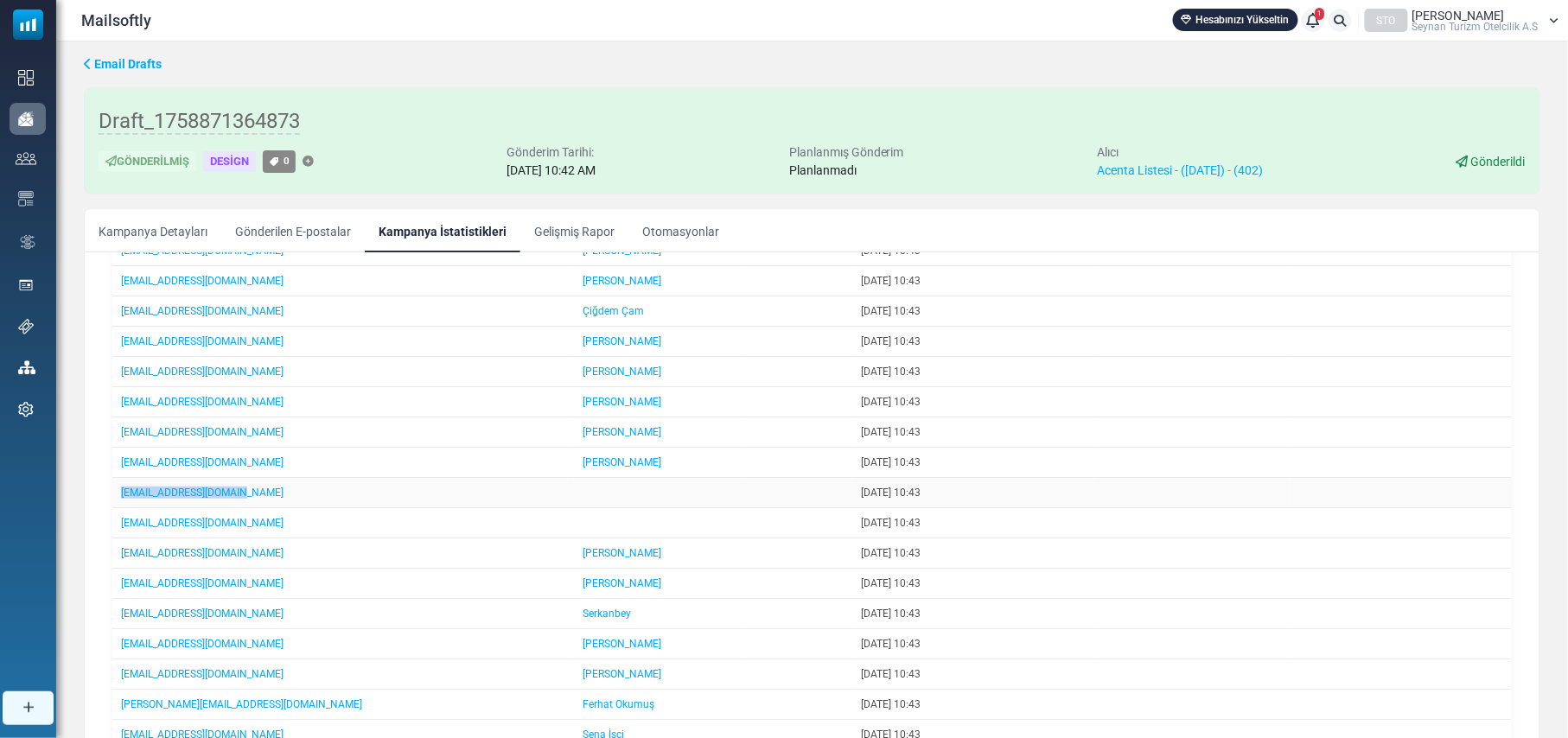
drag, startPoint x: 247, startPoint y: 507, endPoint x: 114, endPoint y: 513, distance: 133.1
click at [116, 508] on td "[EMAIL_ADDRESS][DOMAIN_NAME]" at bounding box center [343, 493] width 462 height 30
drag, startPoint x: 215, startPoint y: 534, endPoint x: 116, endPoint y: 536, distance: 99.0
click at [116, 536] on td "[EMAIL_ADDRESS][DOMAIN_NAME]" at bounding box center [343, 523] width 462 height 30
copy link "[EMAIL_ADDRESS][DOMAIN_NAME]"
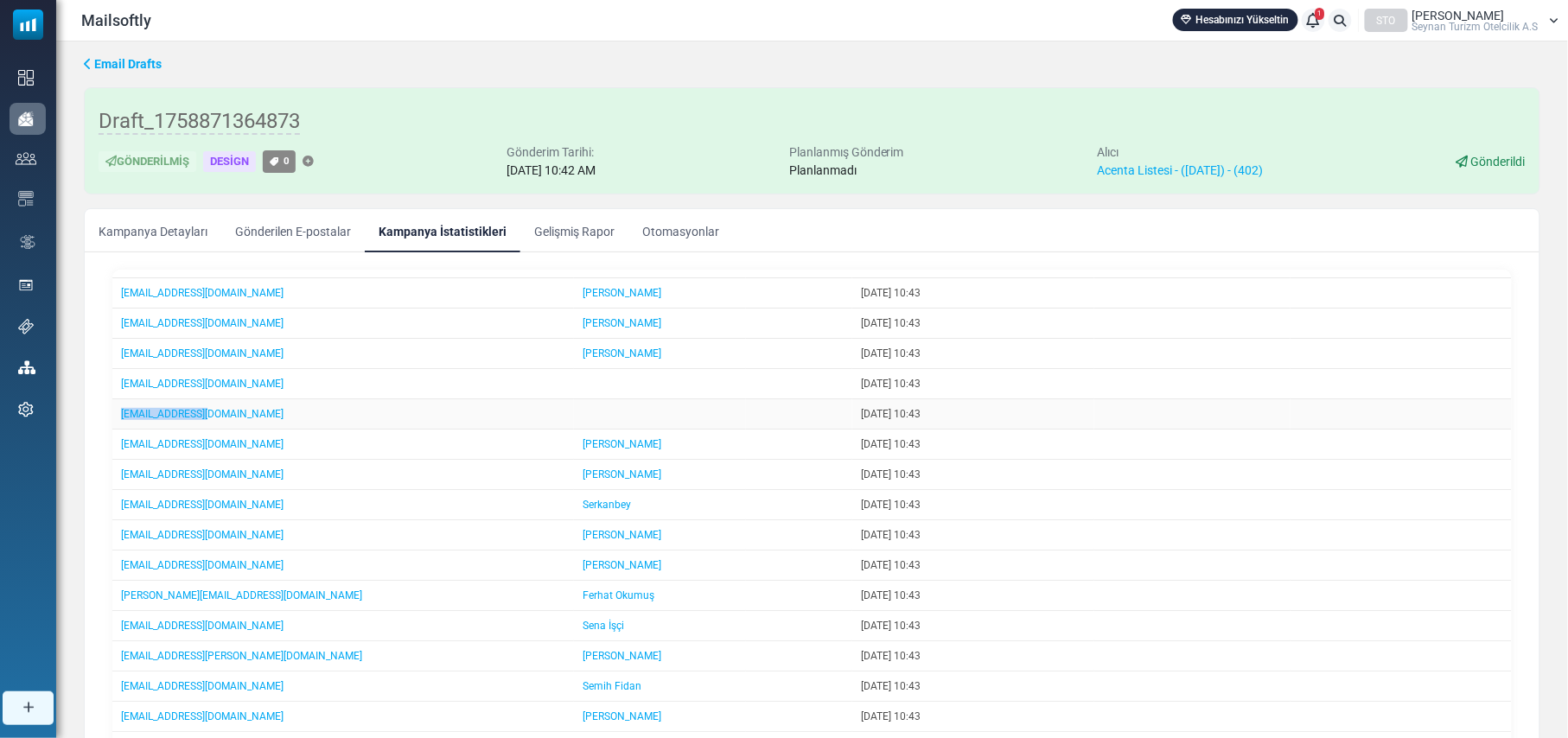
scroll to position [230, 0]
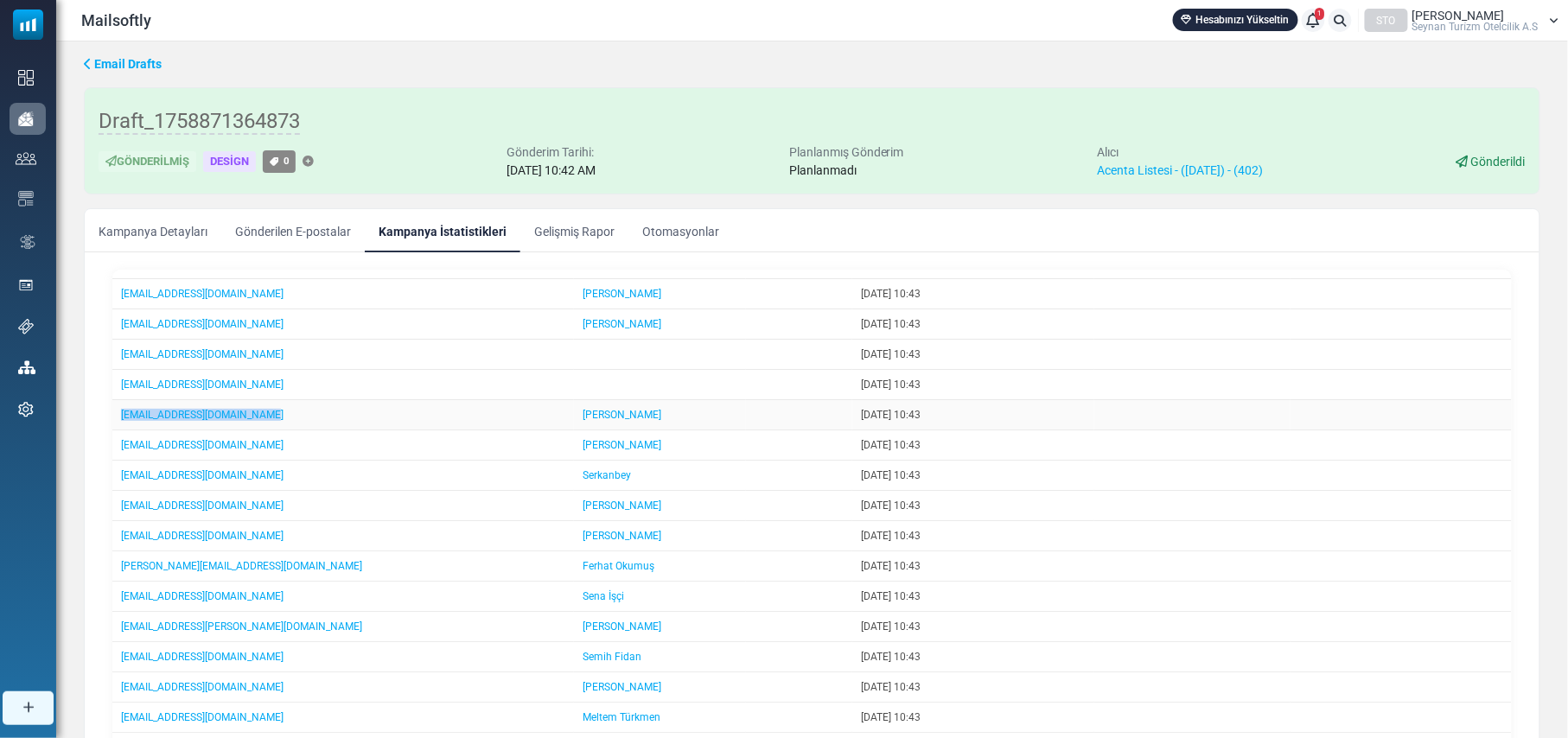
drag, startPoint x: 282, startPoint y: 427, endPoint x: 115, endPoint y: 427, distance: 167.0
click at [115, 427] on td "[EMAIL_ADDRESS][DOMAIN_NAME]" at bounding box center [343, 415] width 462 height 30
copy link "[EMAIL_ADDRESS][DOMAIN_NAME]"
drag, startPoint x: 256, startPoint y: 455, endPoint x: 121, endPoint y: 463, distance: 135.2
click at [121, 461] on td "[EMAIL_ADDRESS][DOMAIN_NAME]" at bounding box center [343, 445] width 462 height 30
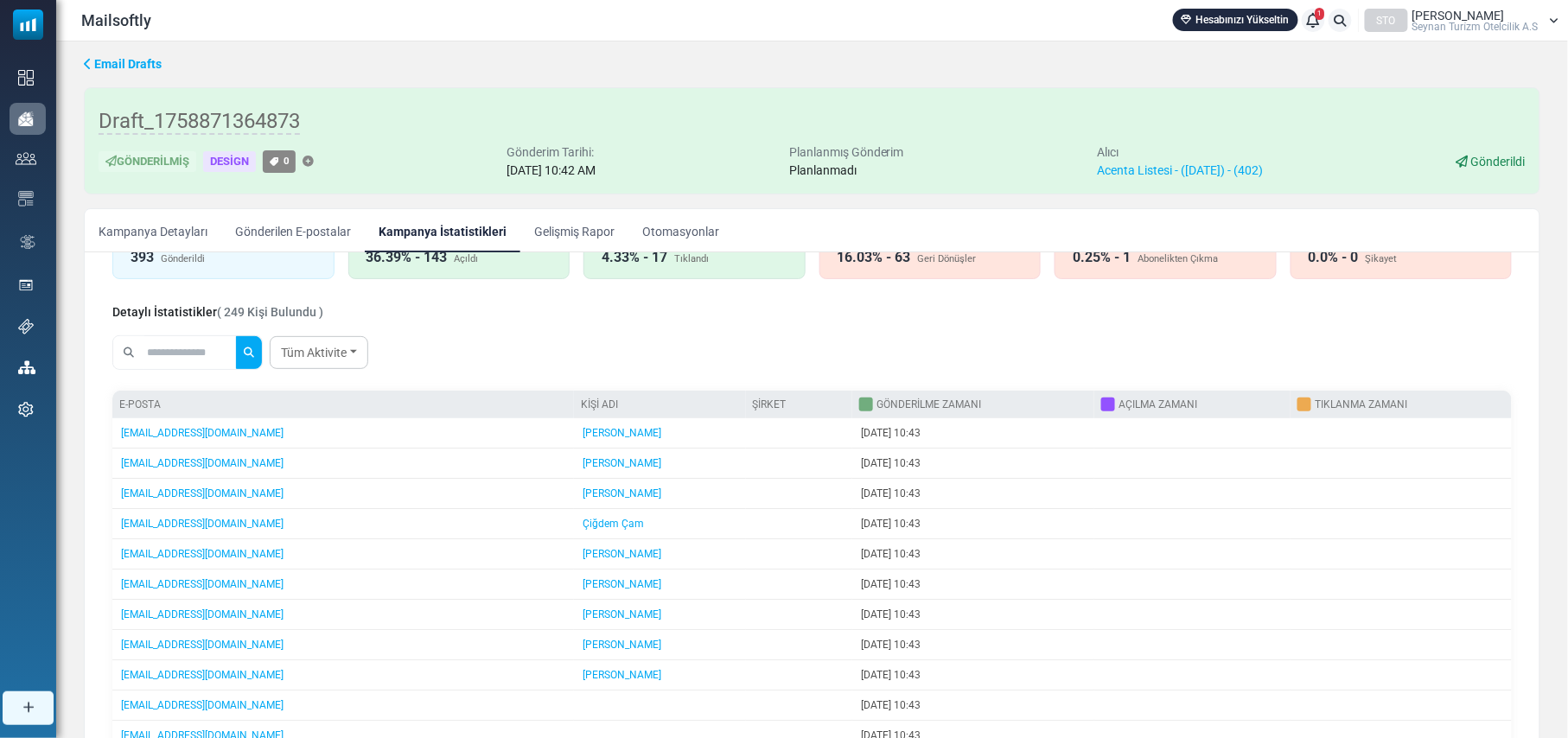
scroll to position [0, 0]
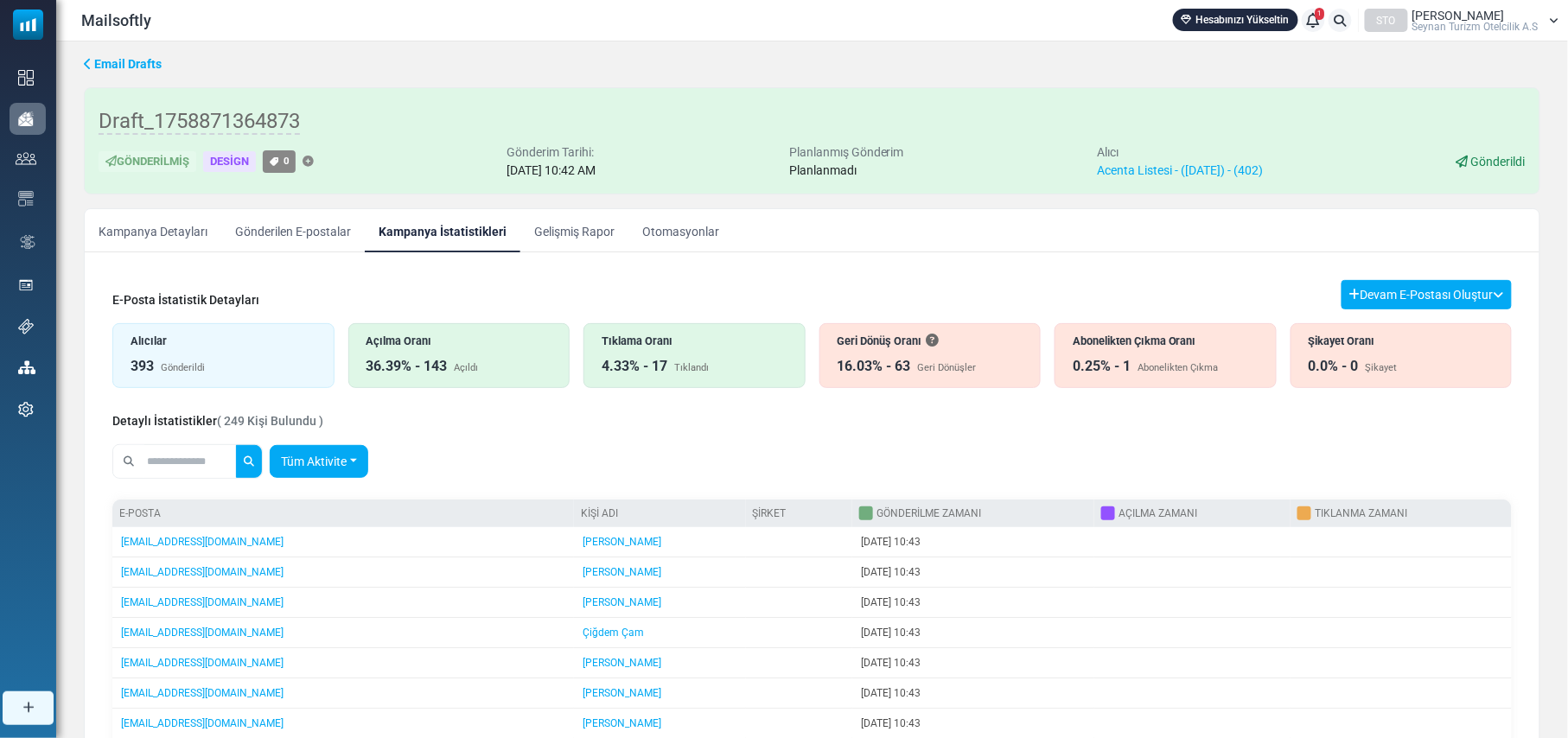
click at [368, 462] on link "Tüm Aktivite" at bounding box center [319, 462] width 99 height 33
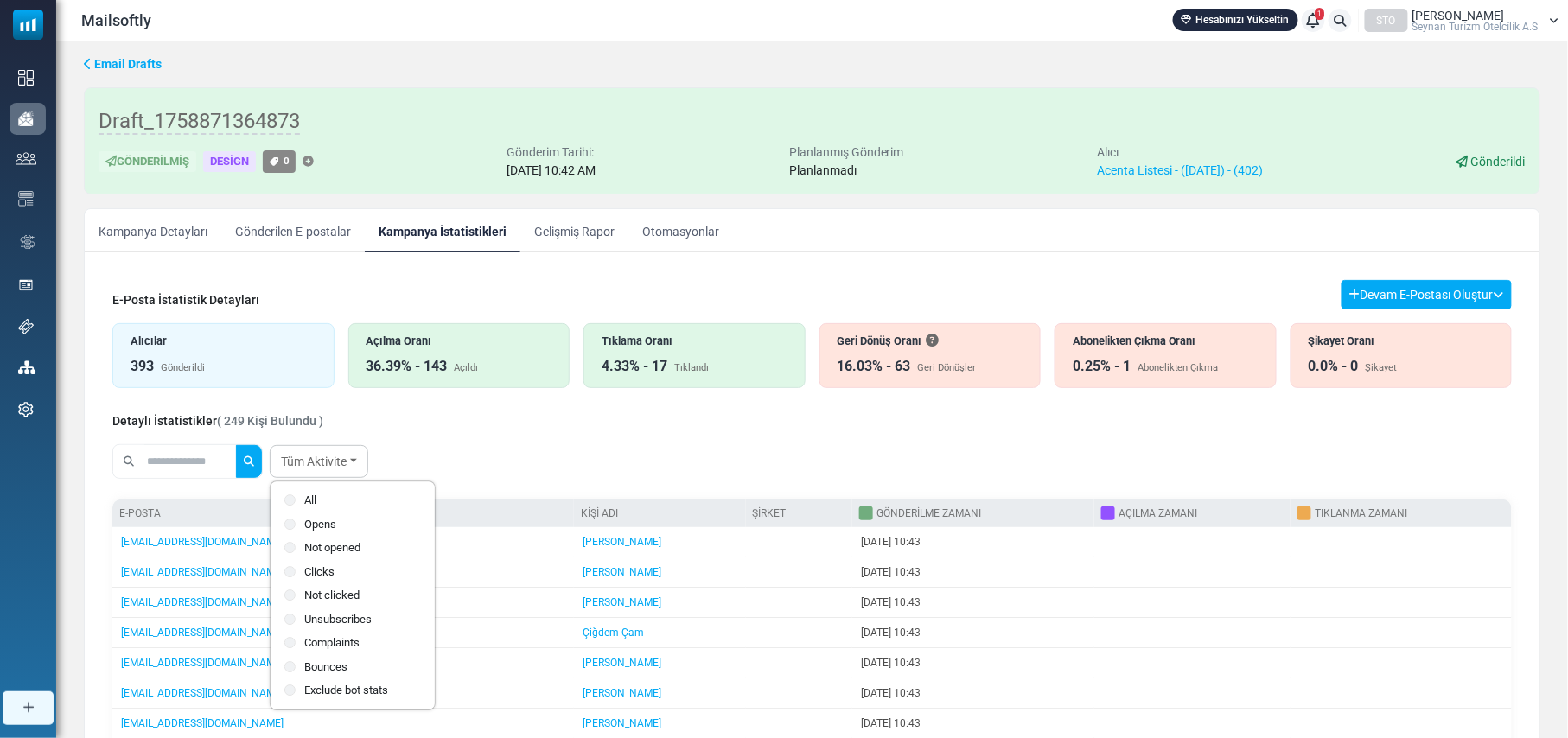
click at [319, 665] on label "Bounces" at bounding box center [353, 667] width 137 height 17
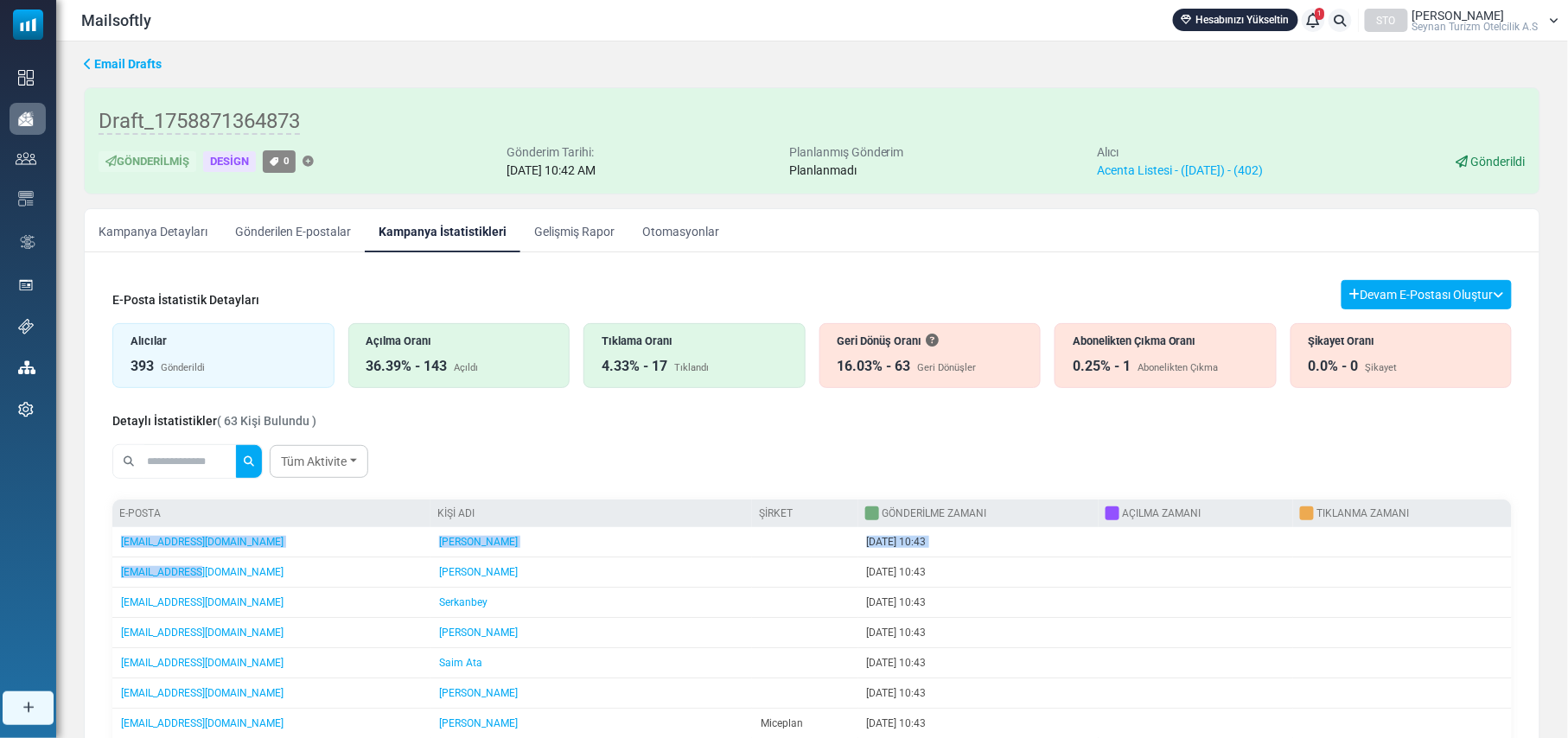
drag, startPoint x: 200, startPoint y: 577, endPoint x: 109, endPoint y: 584, distance: 91.3
click at [109, 584] on div "E-Posta İstatistik Detayları Devam E-Postası Oluştur Filtre Sonucundan Bir List…" at bounding box center [812, 708] width 1427 height 884
click at [202, 581] on td "[EMAIL_ADDRESS][DOMAIN_NAME]" at bounding box center [271, 572] width 318 height 30
click at [208, 578] on td "[EMAIL_ADDRESS][DOMAIN_NAME]" at bounding box center [271, 572] width 318 height 30
drag, startPoint x: 208, startPoint y: 578, endPoint x: 121, endPoint y: 579, distance: 87.0
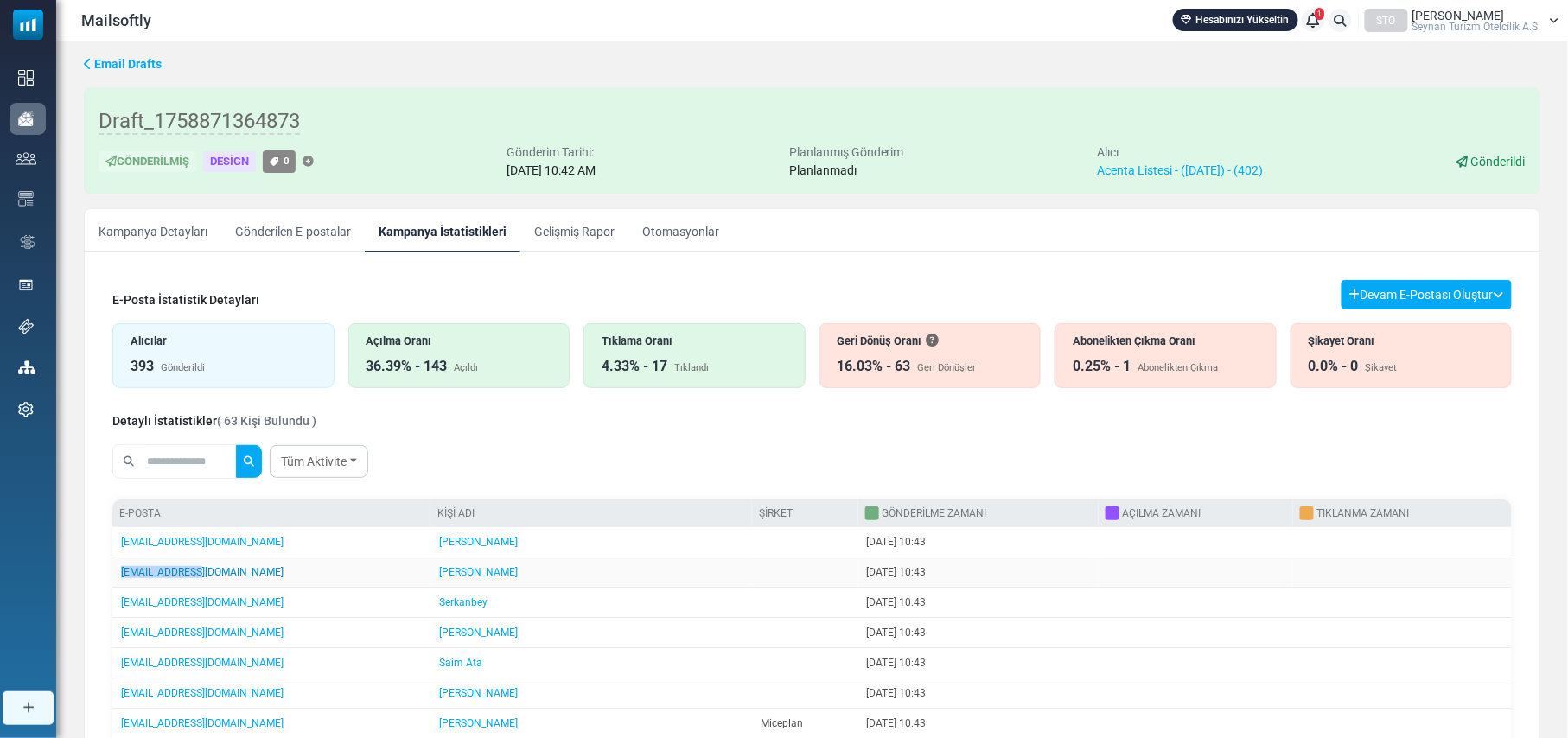
click at [121, 579] on td "[EMAIL_ADDRESS][DOMAIN_NAME]" at bounding box center [271, 572] width 318 height 30
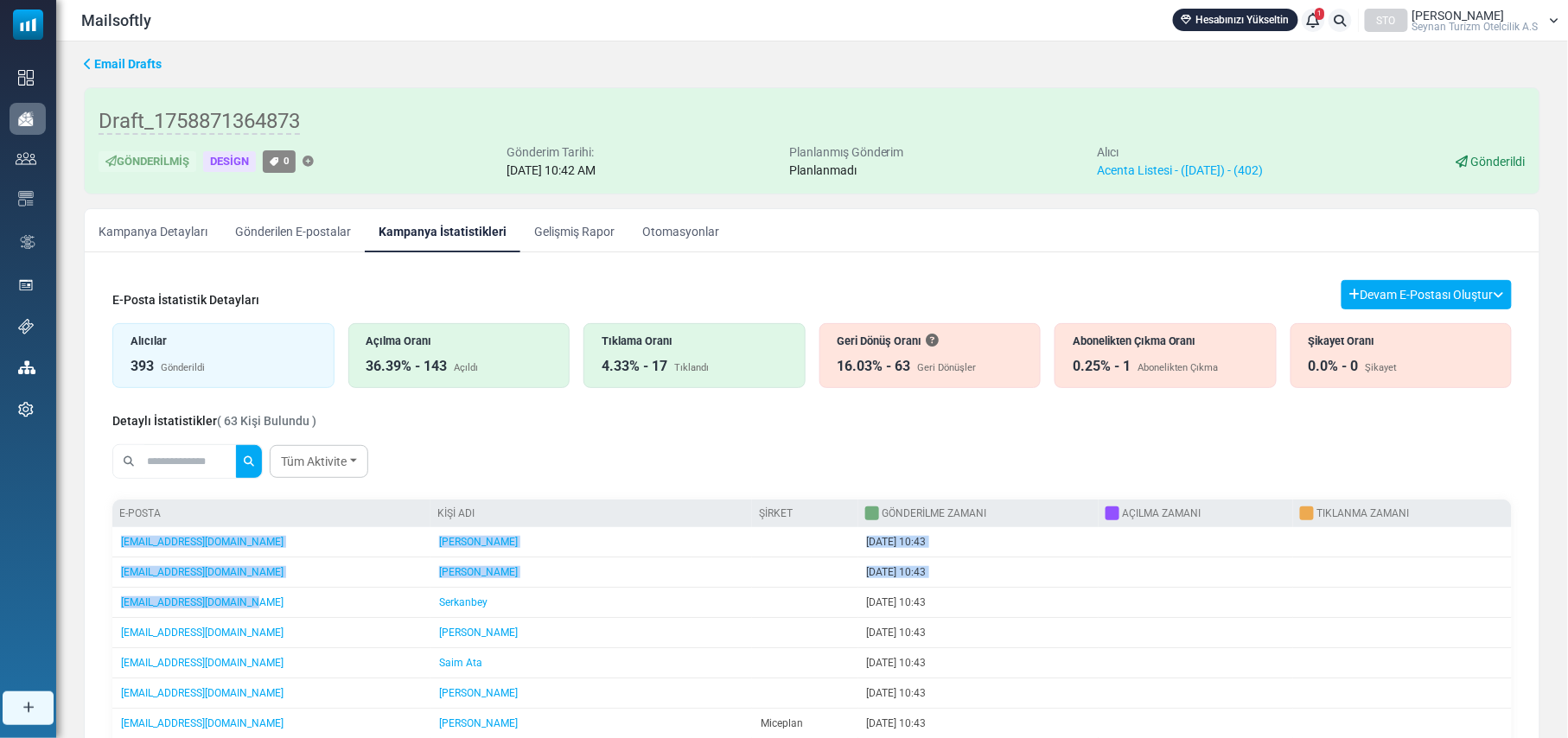
drag, startPoint x: 246, startPoint y: 608, endPoint x: 111, endPoint y: 610, distance: 135.0
click at [111, 610] on div "E-Posta İstatistik Detayları Devam E-Postası Oluştur Filtre Sonucundan Bir List…" at bounding box center [812, 708] width 1427 height 884
click at [253, 610] on td "[EMAIL_ADDRESS][DOMAIN_NAME]" at bounding box center [271, 602] width 318 height 30
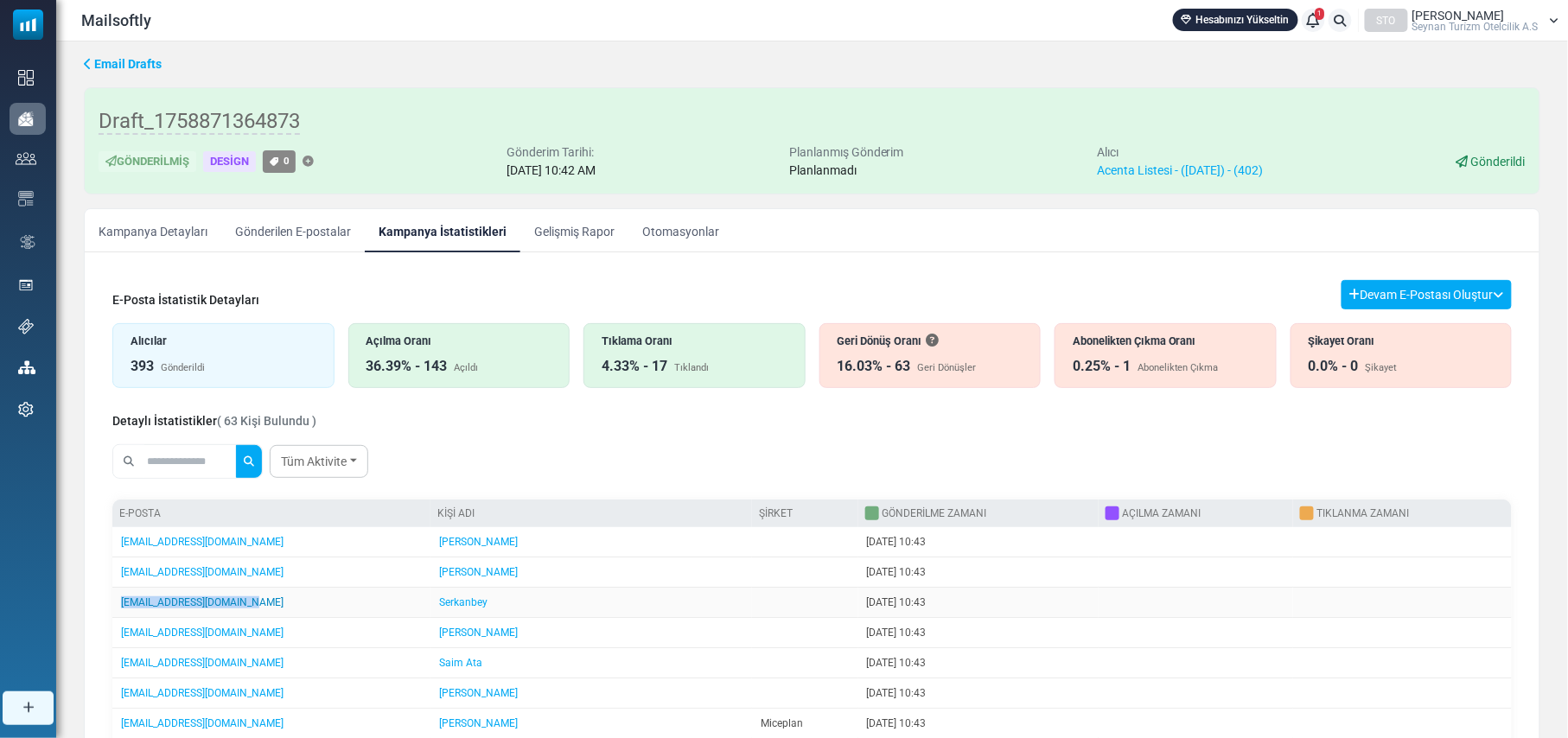
drag, startPoint x: 249, startPoint y: 603, endPoint x: 121, endPoint y: 606, distance: 128.0
click at [121, 606] on td "[EMAIL_ADDRESS][DOMAIN_NAME]" at bounding box center [271, 602] width 318 height 30
drag, startPoint x: 246, startPoint y: 641, endPoint x: 115, endPoint y: 630, distance: 131.5
click at [115, 630] on td "[EMAIL_ADDRESS][DOMAIN_NAME]" at bounding box center [271, 632] width 318 height 30
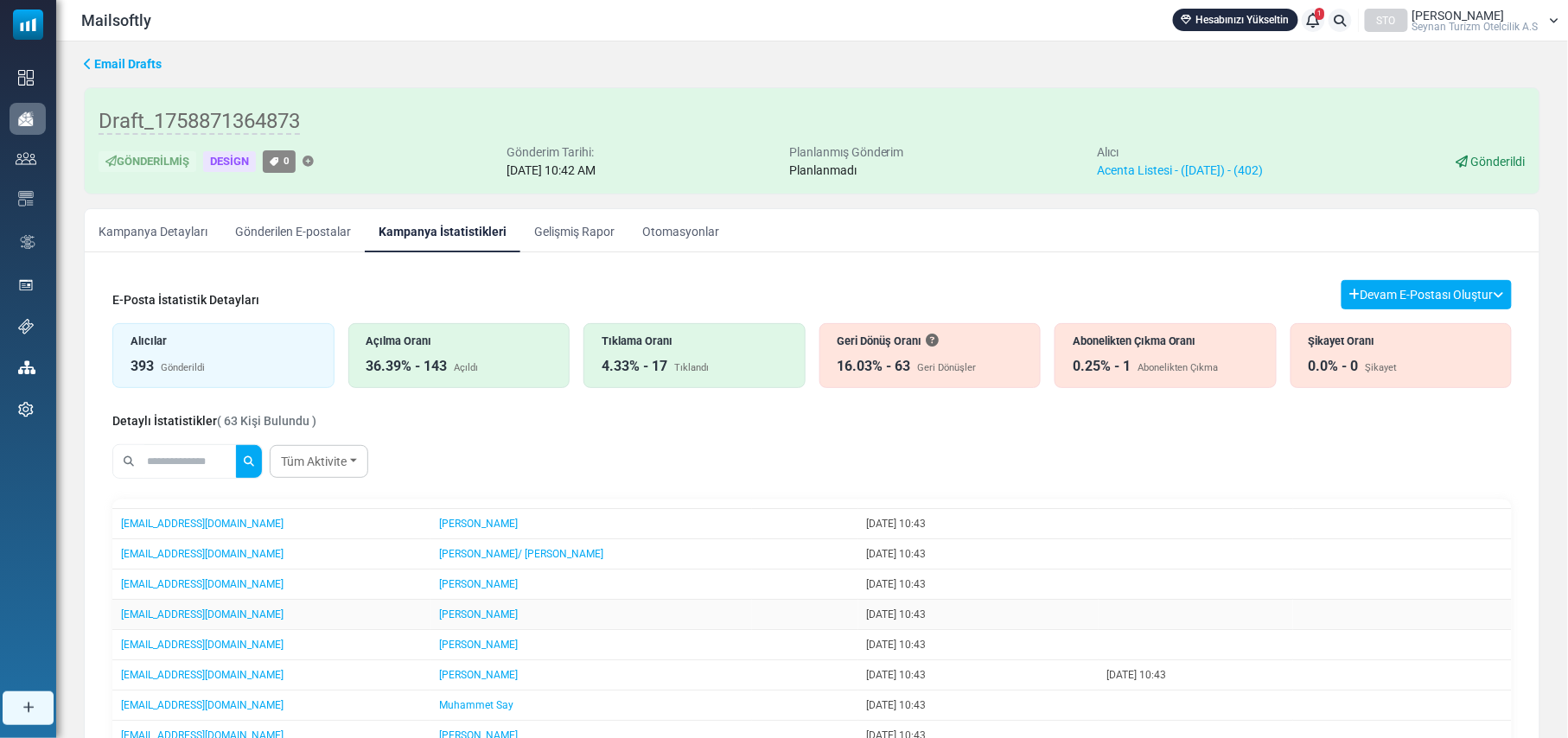
scroll to position [115, 0]
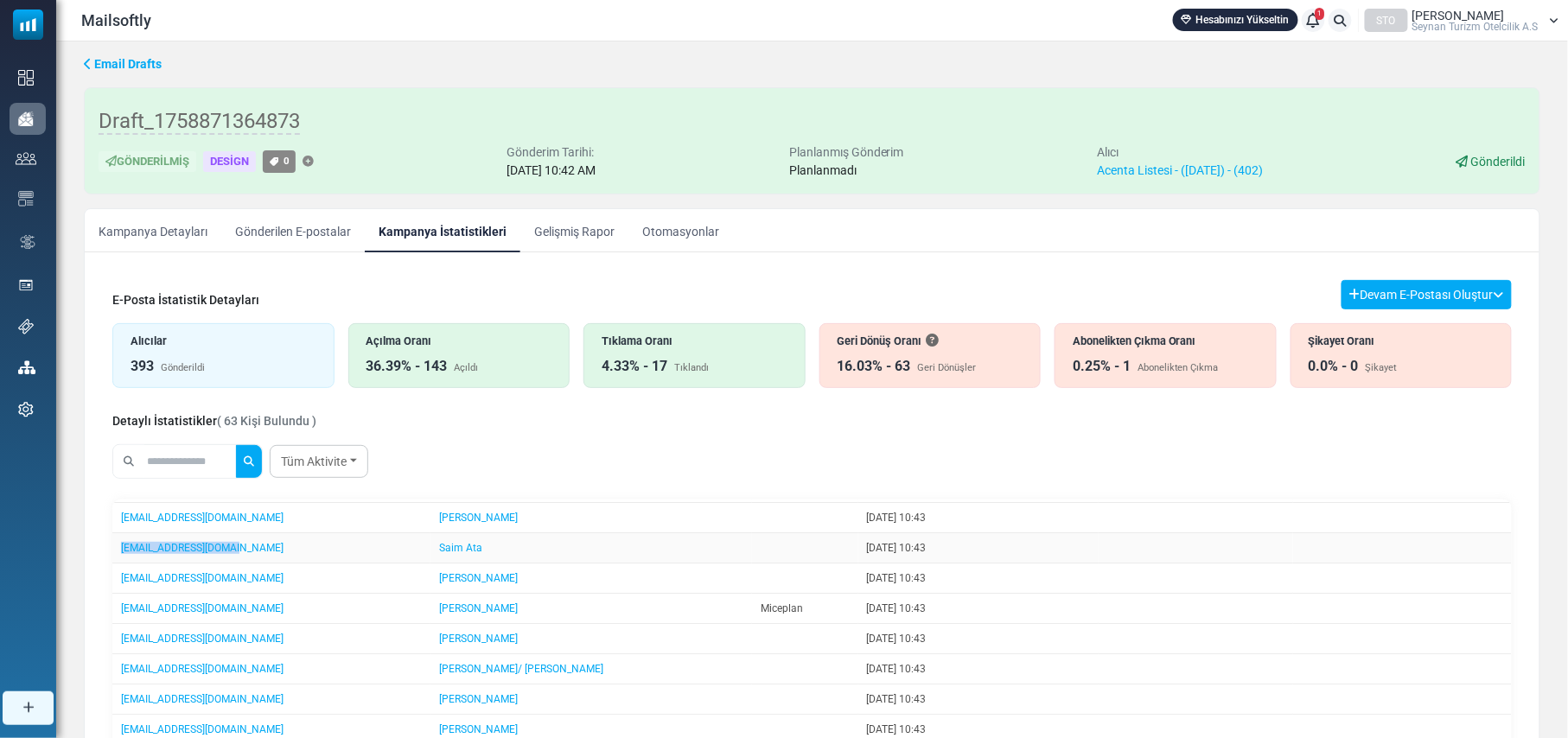
drag, startPoint x: 233, startPoint y: 554, endPoint x: 118, endPoint y: 550, distance: 115.1
click at [118, 550] on td "[EMAIL_ADDRESS][DOMAIN_NAME]" at bounding box center [271, 548] width 318 height 30
drag, startPoint x: 264, startPoint y: 587, endPoint x: 113, endPoint y: 589, distance: 151.0
click at [113, 589] on td "[EMAIL_ADDRESS][DOMAIN_NAME]" at bounding box center [271, 578] width 318 height 30
drag, startPoint x: 267, startPoint y: 615, endPoint x: 120, endPoint y: 612, distance: 147.0
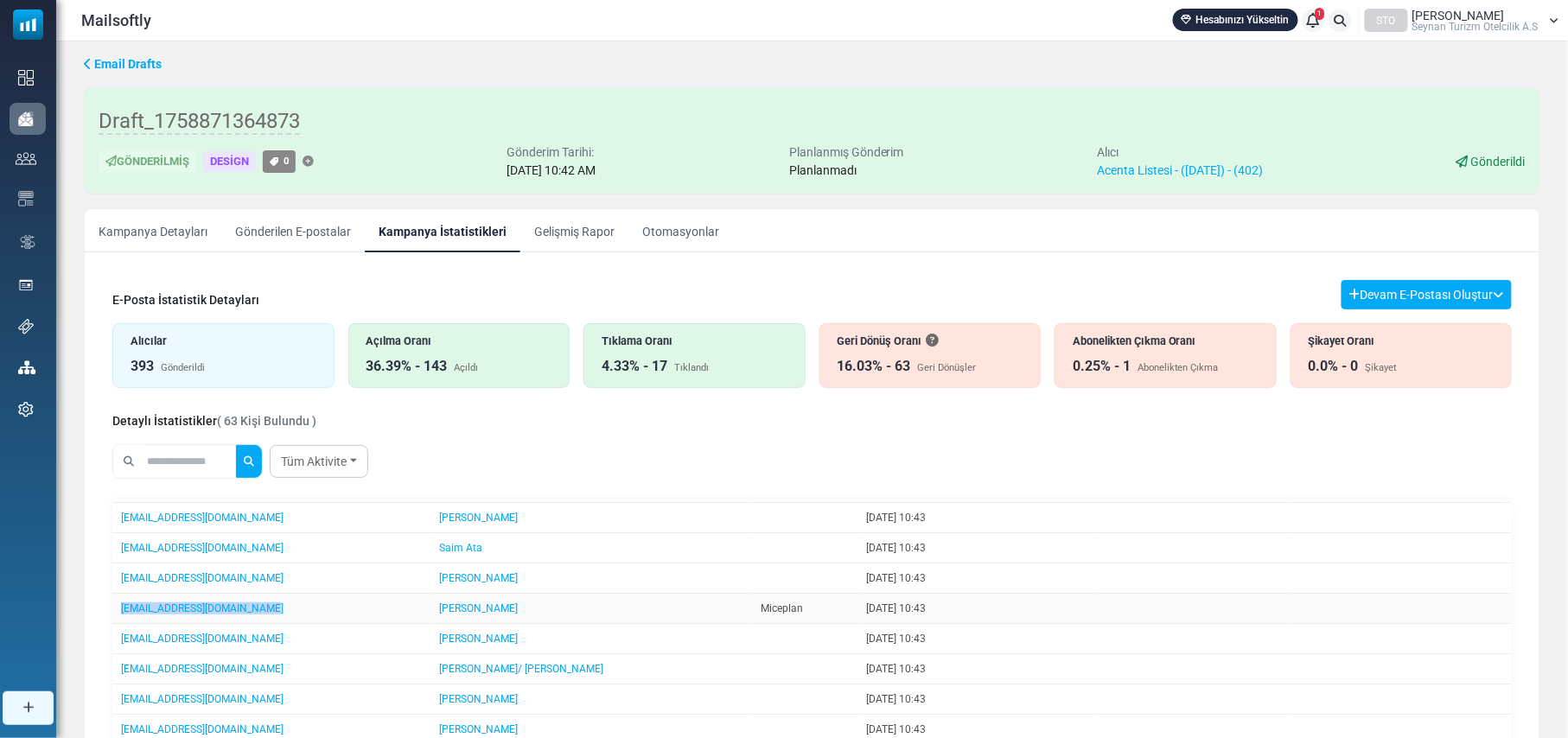
click at [120, 612] on td "[EMAIL_ADDRESS][DOMAIN_NAME]" at bounding box center [271, 608] width 318 height 30
click at [185, 553] on link "[EMAIL_ADDRESS][DOMAIN_NAME]" at bounding box center [203, 548] width 163 height 12
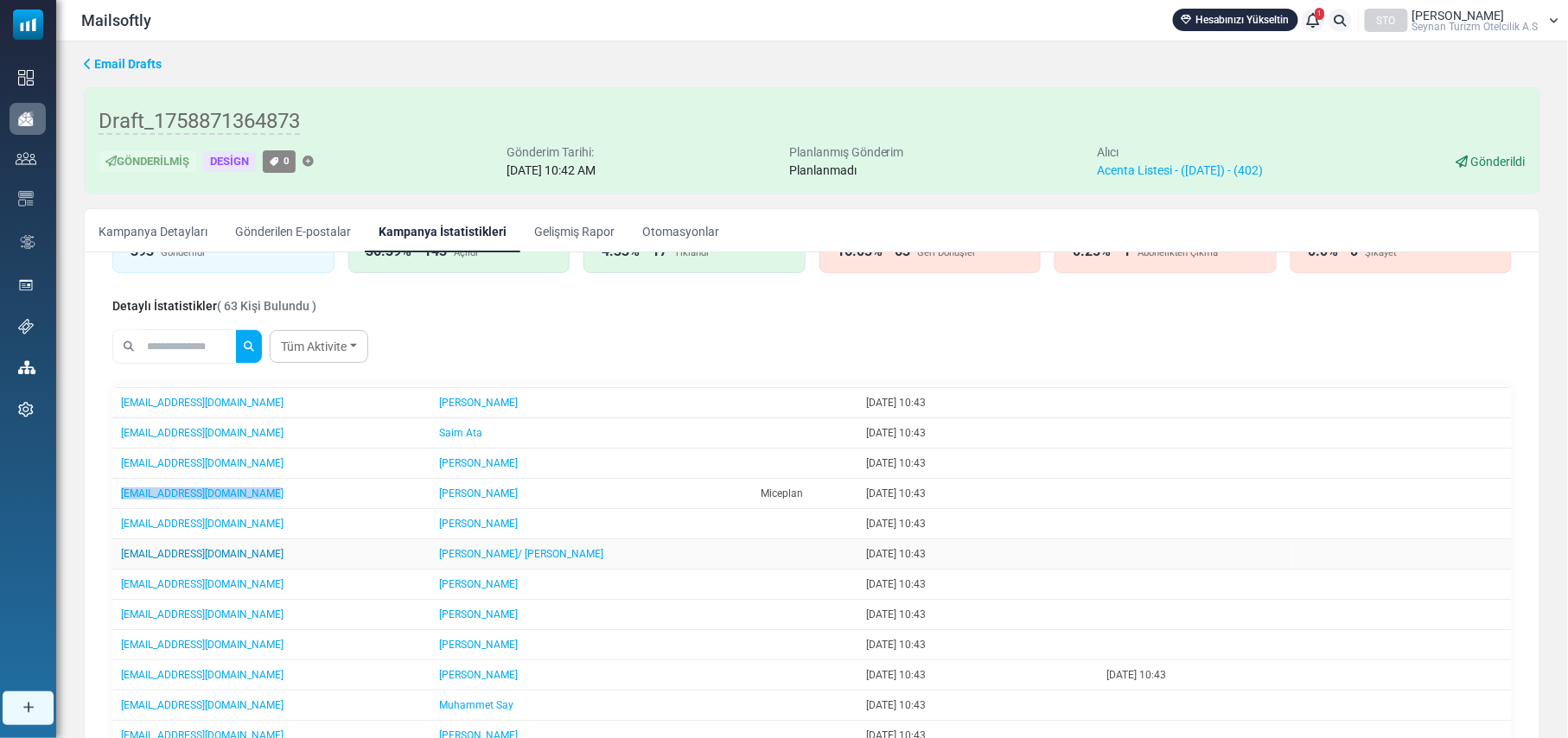
click at [211, 560] on link "operasyon@kadranturizm.com" at bounding box center [203, 554] width 163 height 12
drag, startPoint x: 273, startPoint y: 563, endPoint x: 119, endPoint y: 567, distance: 154.1
click at [119, 567] on td "operasyon@kadranturizm.com" at bounding box center [271, 554] width 318 height 30
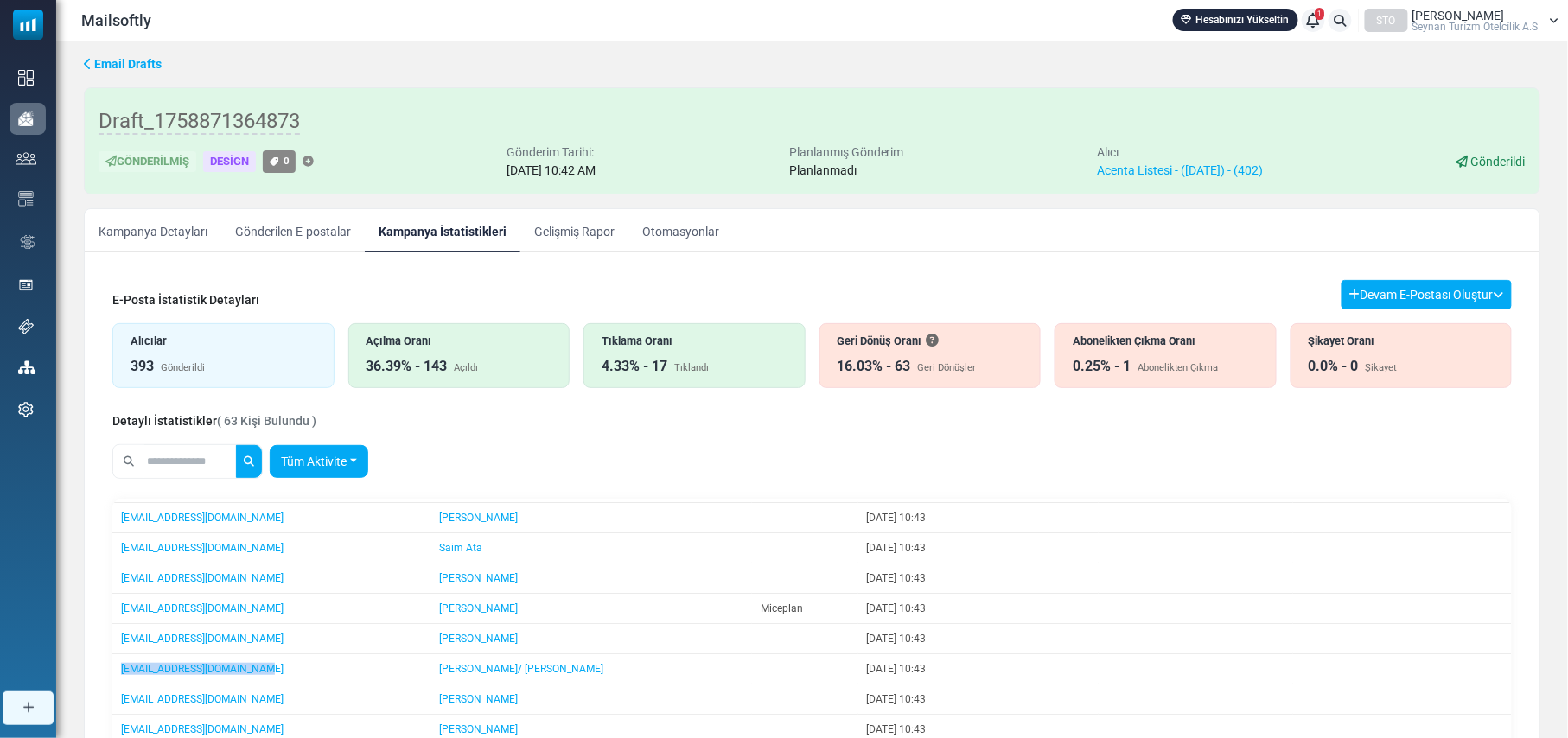
click at [365, 455] on link "Tüm Aktivite" at bounding box center [319, 462] width 99 height 33
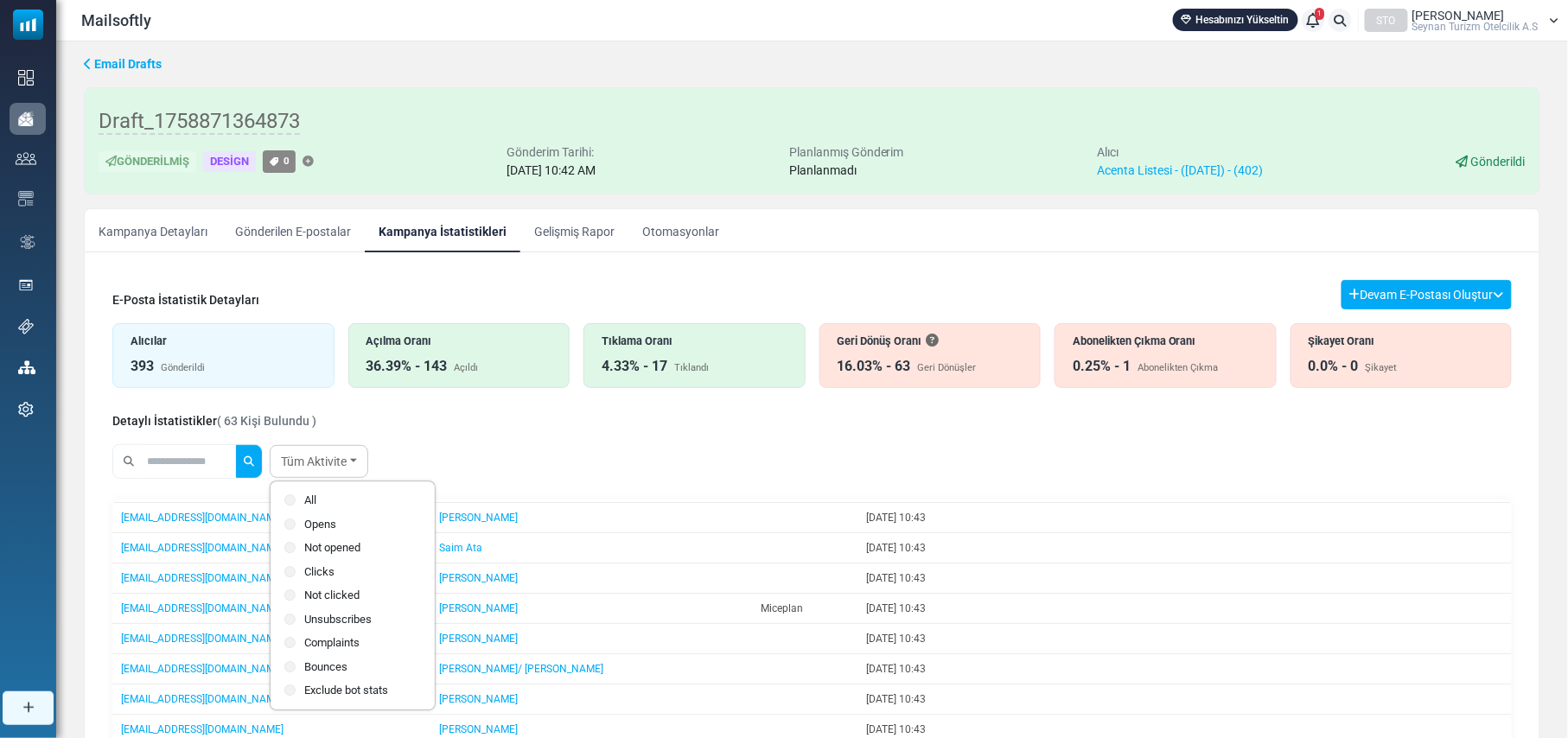
click at [340, 544] on label "Not opened" at bounding box center [353, 548] width 137 height 17
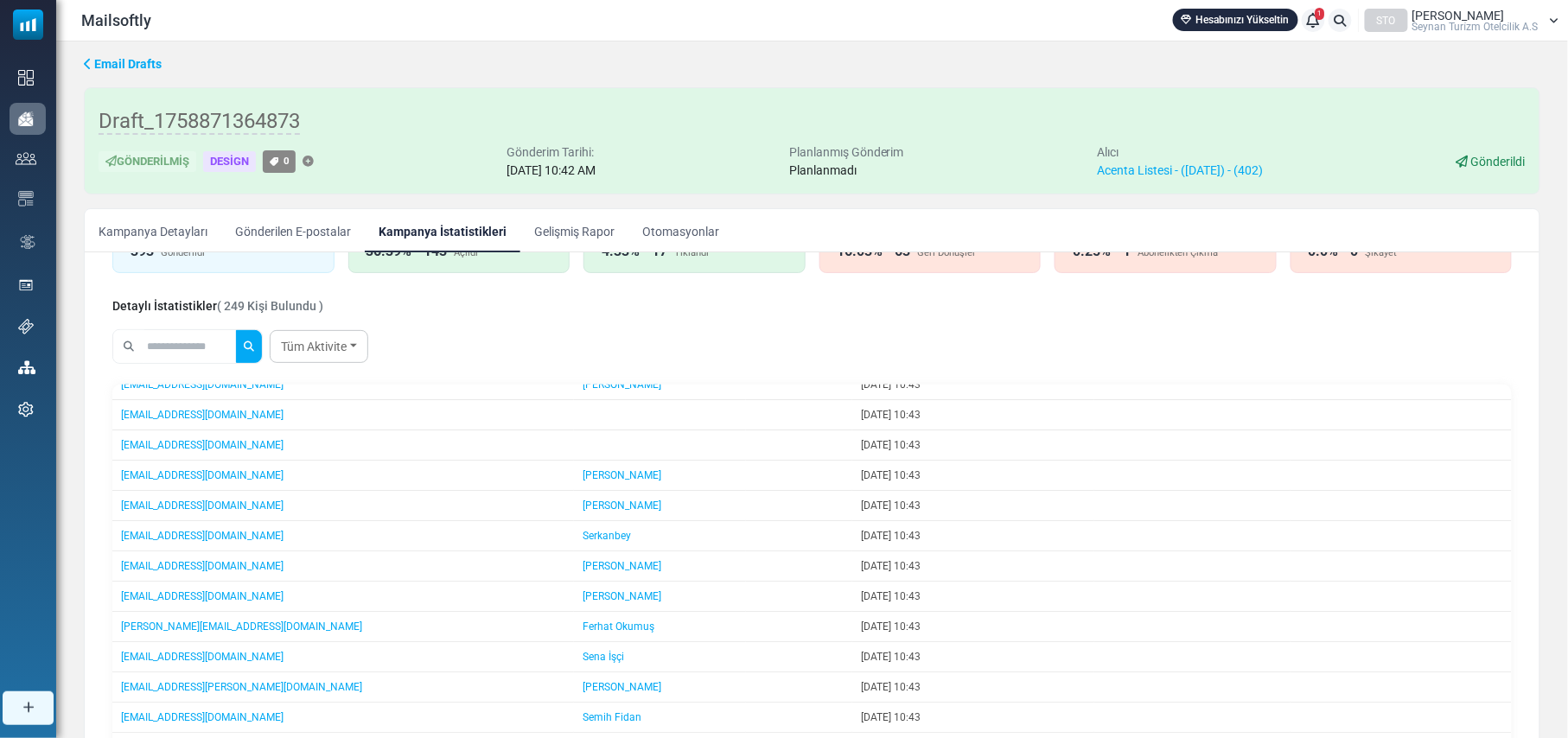
scroll to position [346, 0]
click at [347, 519] on td "[EMAIL_ADDRESS][DOMAIN_NAME]" at bounding box center [343, 505] width 462 height 30
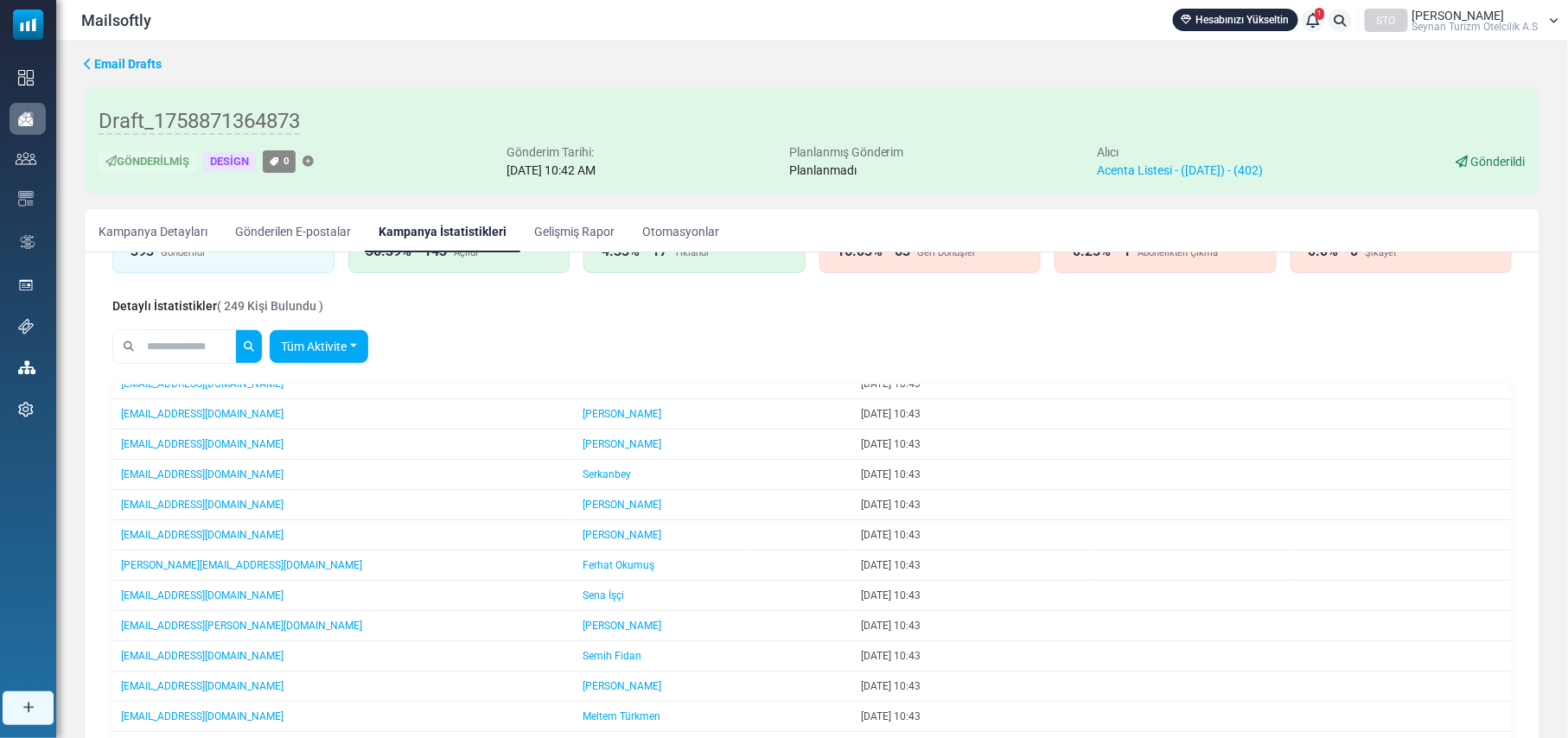
click at [353, 346] on link "Tüm Aktivite" at bounding box center [319, 346] width 99 height 33
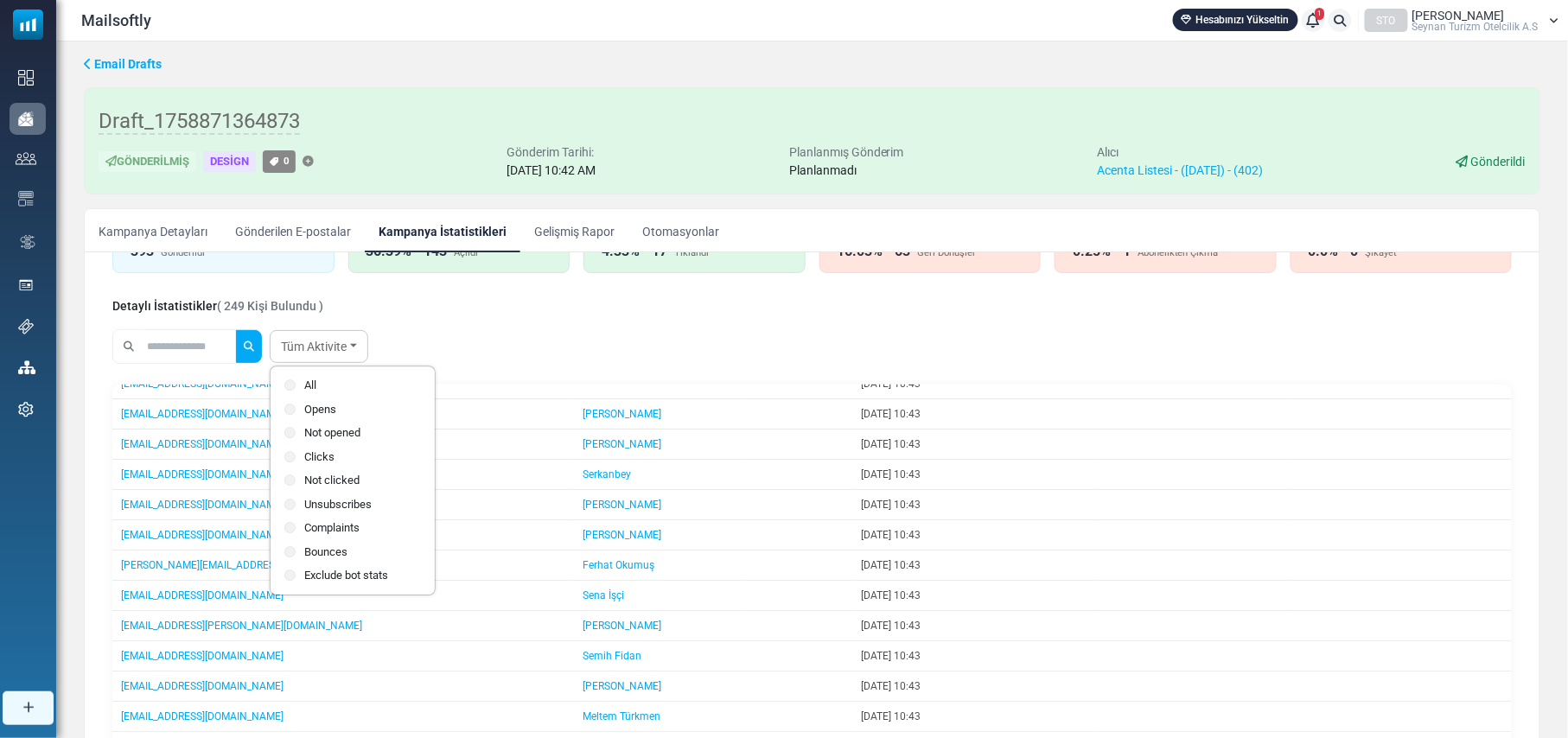
click at [322, 430] on label "Not opened" at bounding box center [353, 433] width 137 height 17
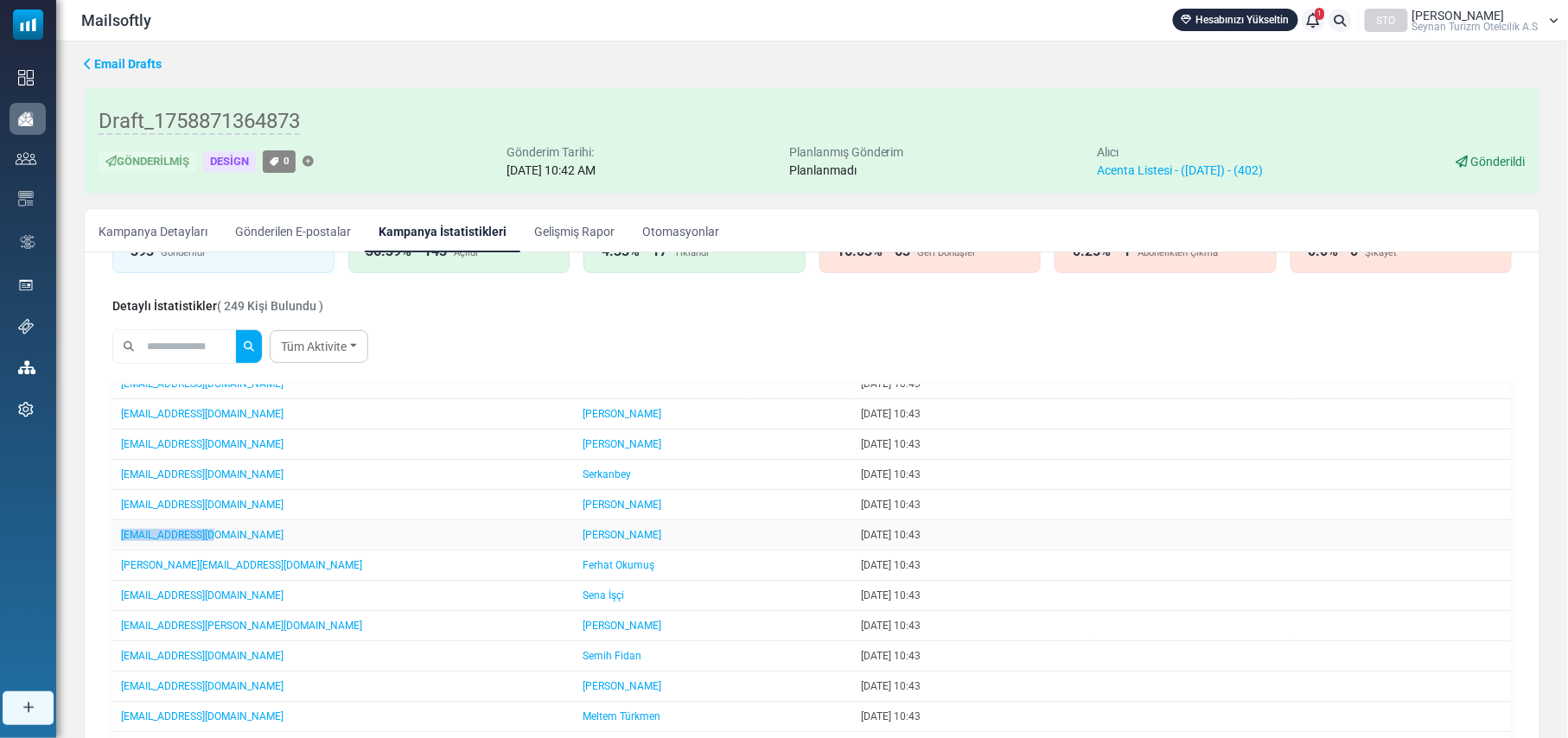
drag, startPoint x: 218, startPoint y: 553, endPoint x: 112, endPoint y: 554, distance: 106.0
click at [113, 550] on td "[EMAIL_ADDRESS][DOMAIN_NAME]" at bounding box center [343, 535] width 462 height 30
drag, startPoint x: 238, startPoint y: 581, endPoint x: 115, endPoint y: 585, distance: 123.1
click at [115, 580] on td "[PERSON_NAME][EMAIL_ADDRESS][DOMAIN_NAME]" at bounding box center [343, 565] width 462 height 30
drag, startPoint x: 257, startPoint y: 612, endPoint x: 114, endPoint y: 609, distance: 143.0
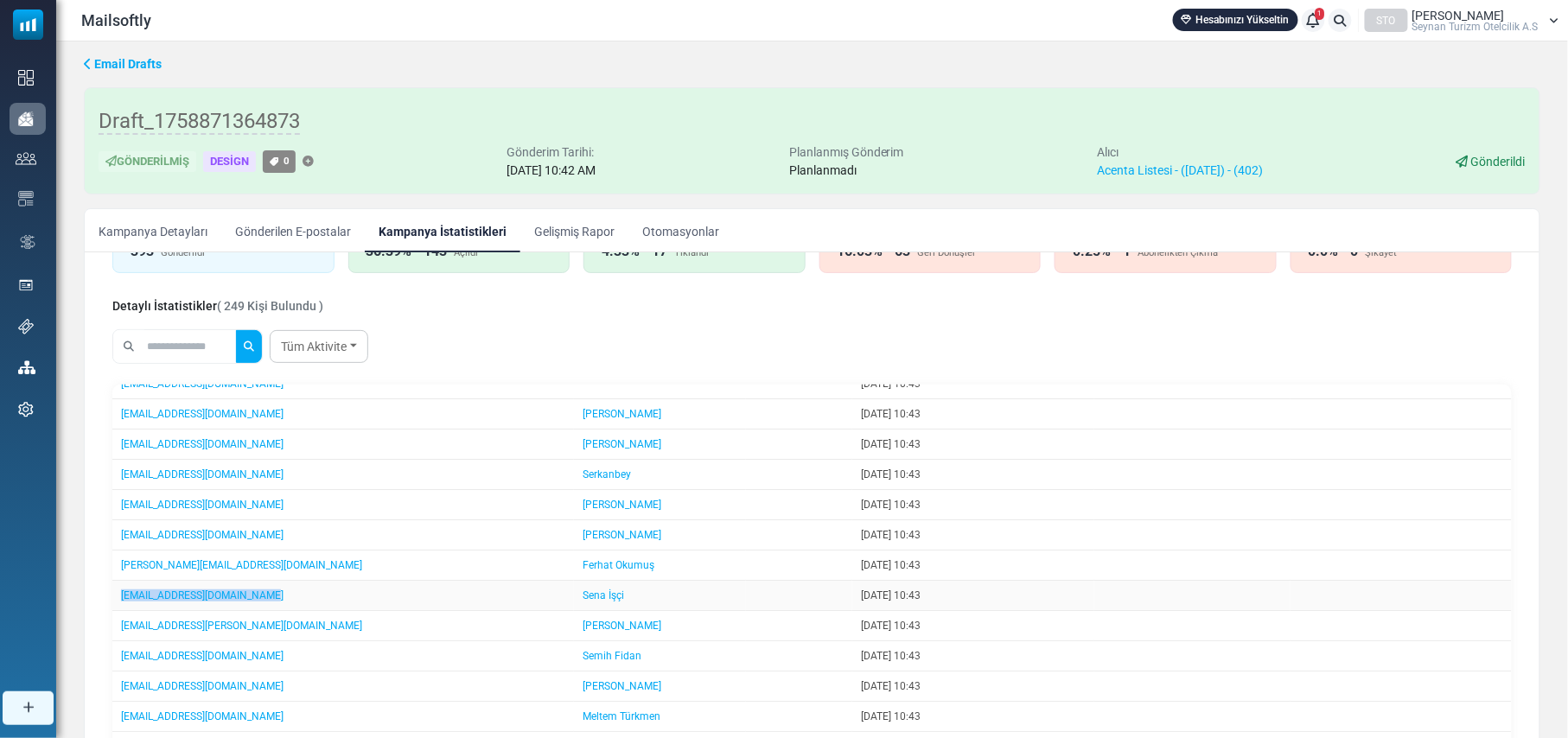
click at [114, 609] on td "[EMAIL_ADDRESS][DOMAIN_NAME]" at bounding box center [343, 595] width 462 height 30
drag, startPoint x: 295, startPoint y: 646, endPoint x: 119, endPoint y: 648, distance: 176.0
click at [119, 641] on td "[EMAIL_ADDRESS][PERSON_NAME][DOMAIN_NAME]" at bounding box center [343, 625] width 462 height 30
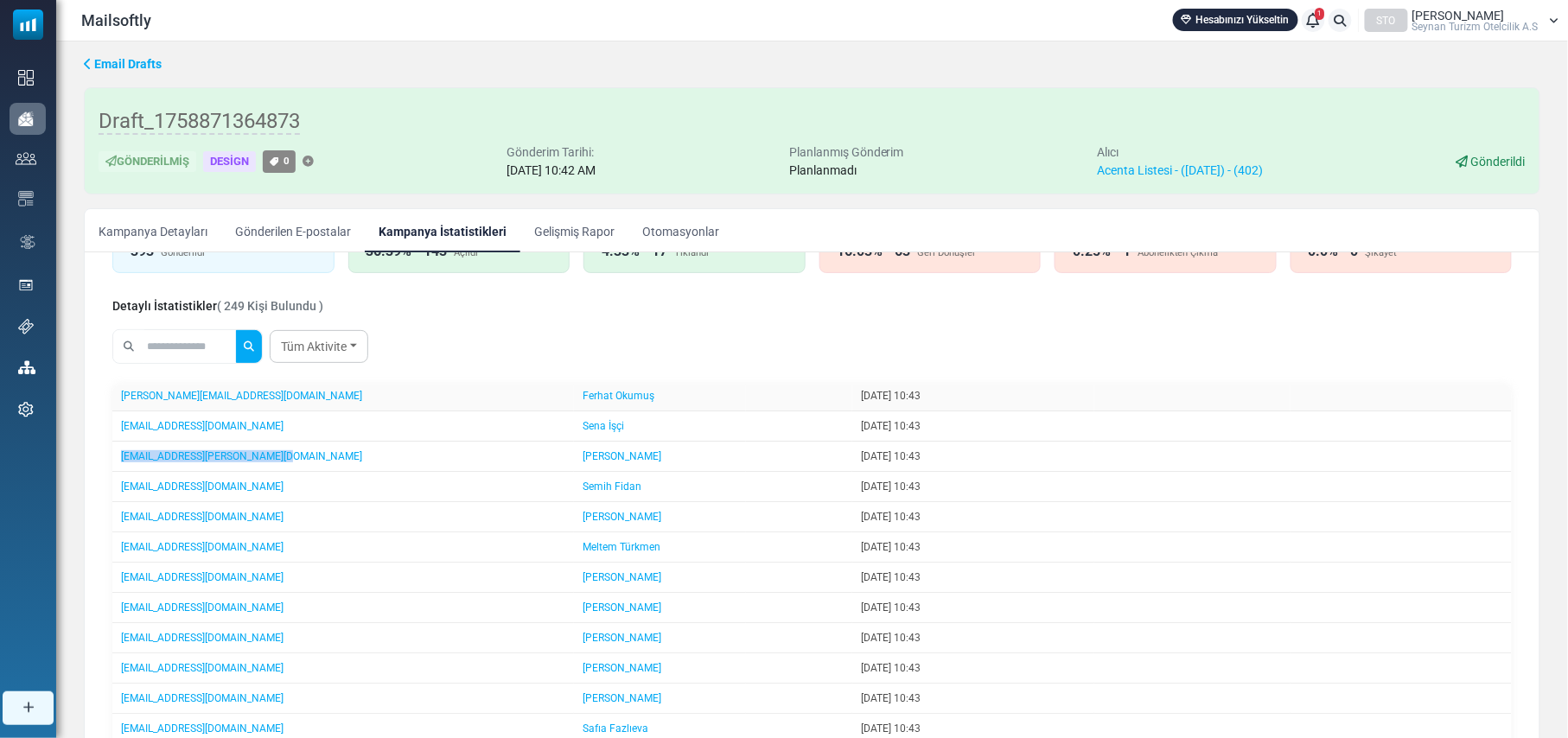
scroll to position [575, 0]
drag, startPoint x: 212, startPoint y: 443, endPoint x: 123, endPoint y: 443, distance: 89.0
click at [123, 442] on td "[EMAIL_ADDRESS][DOMAIN_NAME]" at bounding box center [343, 426] width 462 height 30
drag, startPoint x: 246, startPoint y: 479, endPoint x: 119, endPoint y: 476, distance: 127.0
click at [119, 472] on td "[EMAIL_ADDRESS][DOMAIN_NAME]" at bounding box center [343, 456] width 462 height 30
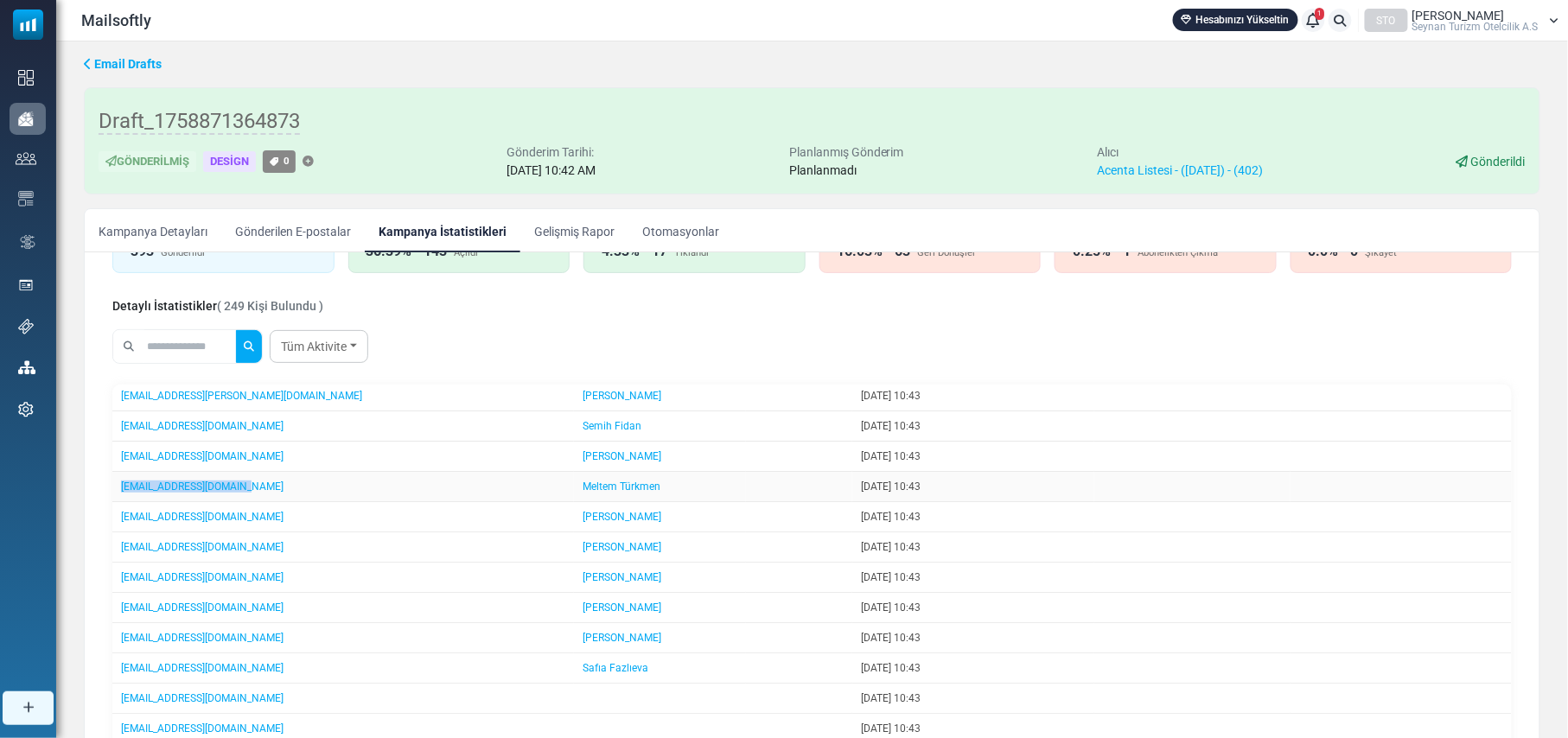
drag, startPoint x: 254, startPoint y: 503, endPoint x: 113, endPoint y: 505, distance: 141.0
click at [113, 502] on td "[EMAIL_ADDRESS][DOMAIN_NAME]" at bounding box center [343, 487] width 462 height 30
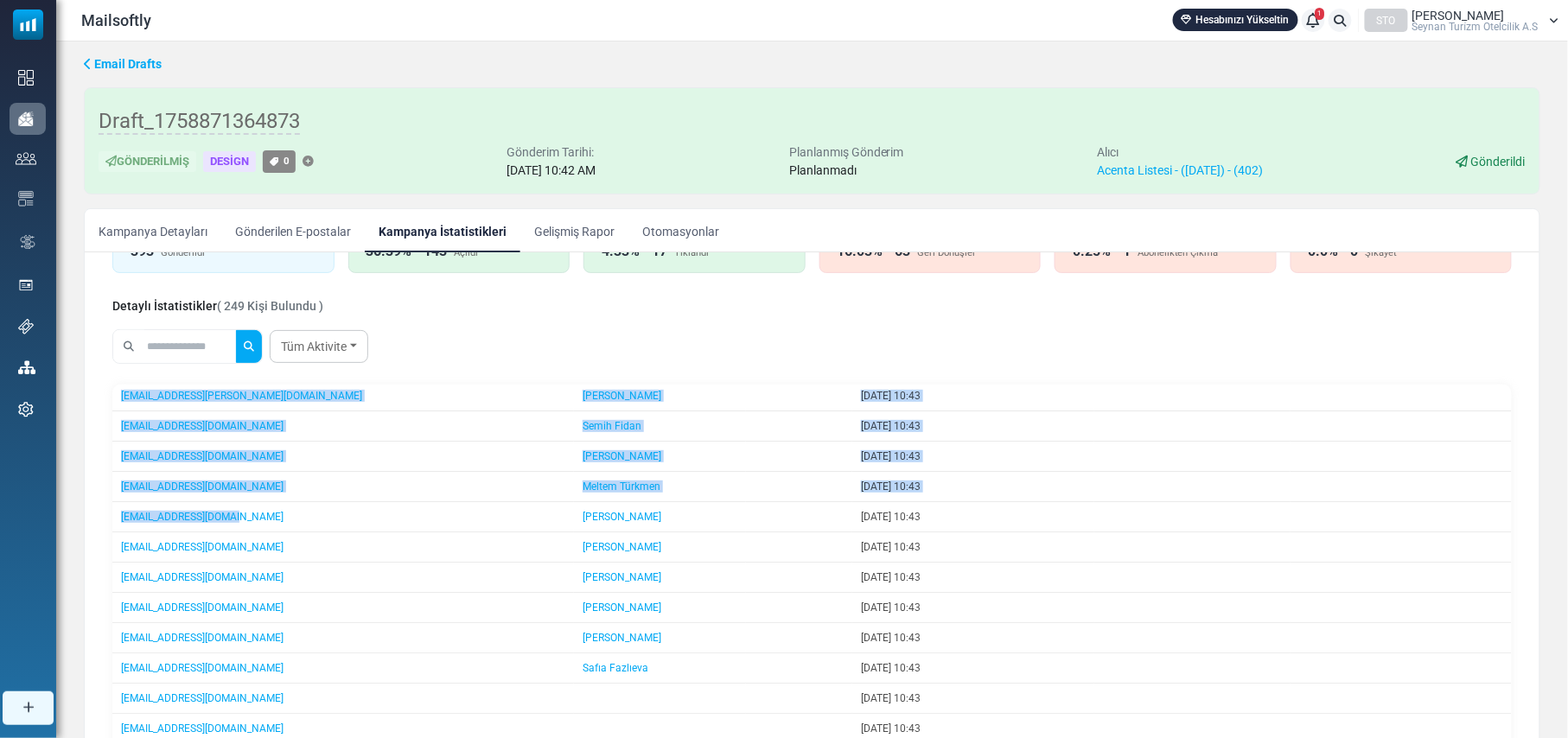
drag, startPoint x: 243, startPoint y: 536, endPoint x: 101, endPoint y: 536, distance: 142.0
click at [101, 536] on div "E-Posta İstatistik Detayları Devam E-Postası Oluştur Filtre Sonucundan Bir List…" at bounding box center [812, 593] width 1427 height 884
click at [243, 533] on td "[EMAIL_ADDRESS][DOMAIN_NAME]" at bounding box center [343, 517] width 462 height 30
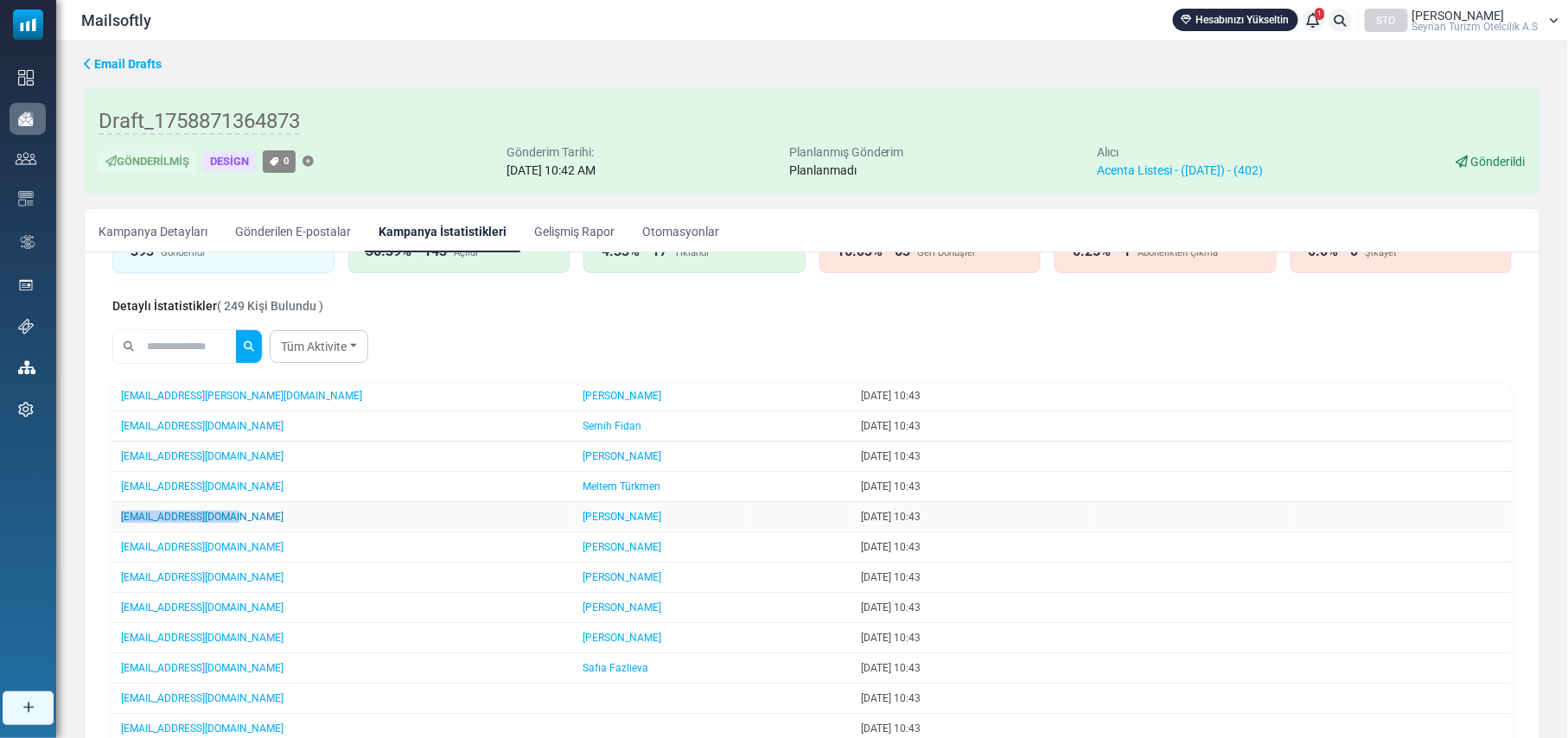
drag, startPoint x: 243, startPoint y: 540, endPoint x: 121, endPoint y: 540, distance: 122.0
click at [121, 533] on td "[EMAIL_ADDRESS][DOMAIN_NAME]" at bounding box center [343, 517] width 462 height 30
drag, startPoint x: 253, startPoint y: 571, endPoint x: 119, endPoint y: 566, distance: 134.1
click at [119, 562] on td "[EMAIL_ADDRESS][DOMAIN_NAME]" at bounding box center [343, 547] width 462 height 30
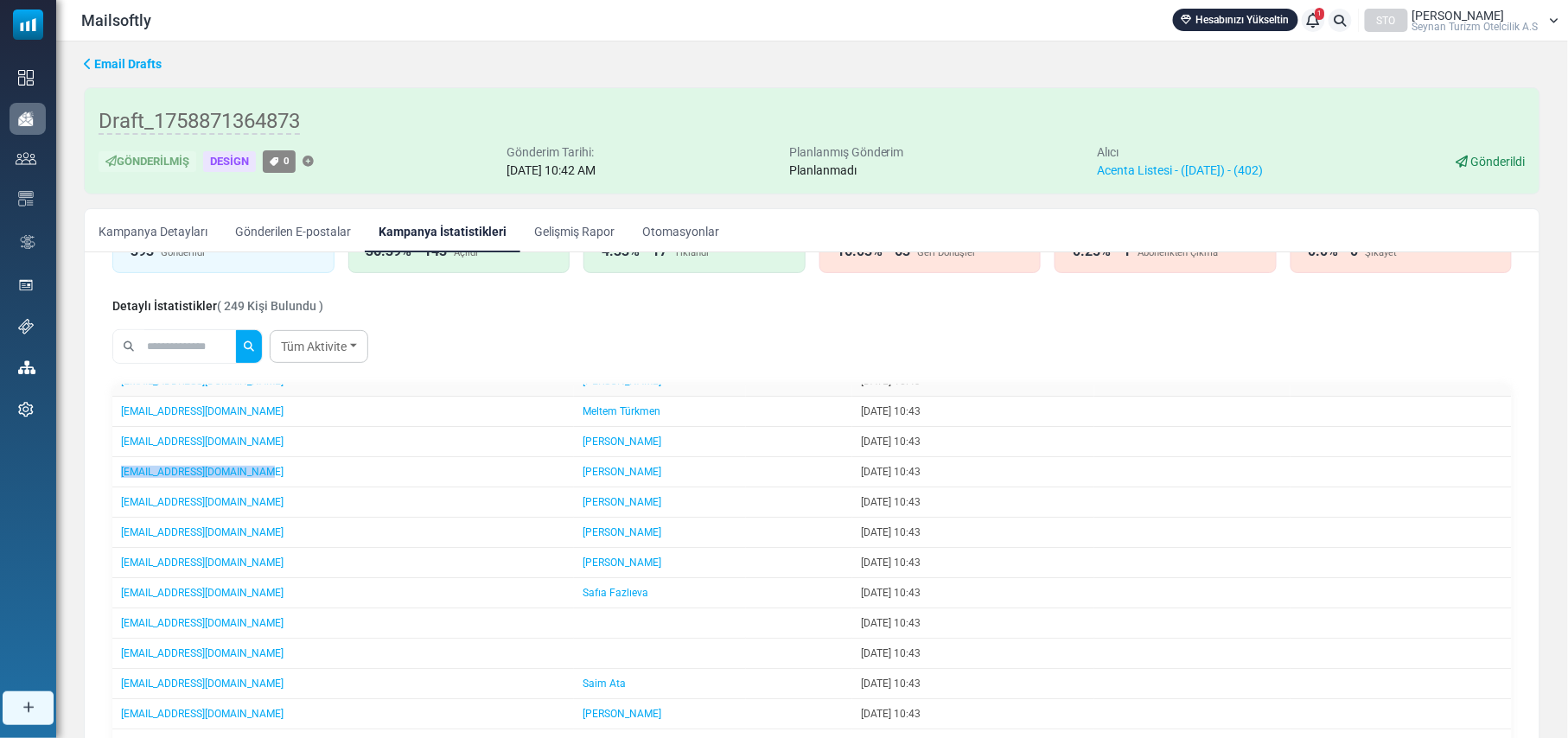
scroll to position [691, 0]
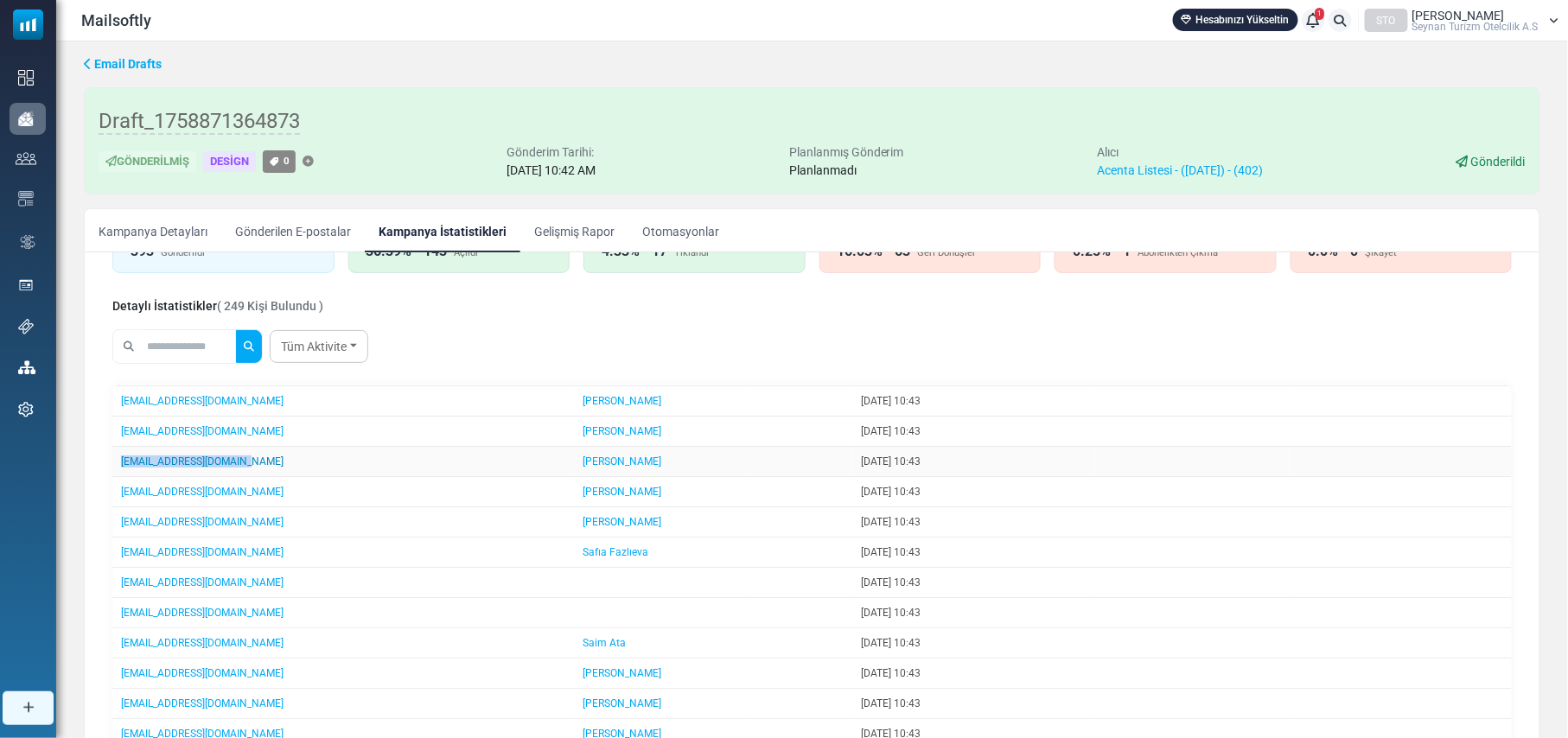
drag, startPoint x: 243, startPoint y: 484, endPoint x: 122, endPoint y: 481, distance: 121.0
click at [122, 477] on td "[EMAIL_ADDRESS][DOMAIN_NAME]" at bounding box center [343, 462] width 462 height 30
drag, startPoint x: 243, startPoint y: 517, endPoint x: 116, endPoint y: 516, distance: 127.0
click at [116, 508] on td "[EMAIL_ADDRESS][DOMAIN_NAME]" at bounding box center [343, 492] width 462 height 30
drag, startPoint x: 254, startPoint y: 549, endPoint x: 113, endPoint y: 547, distance: 141.0
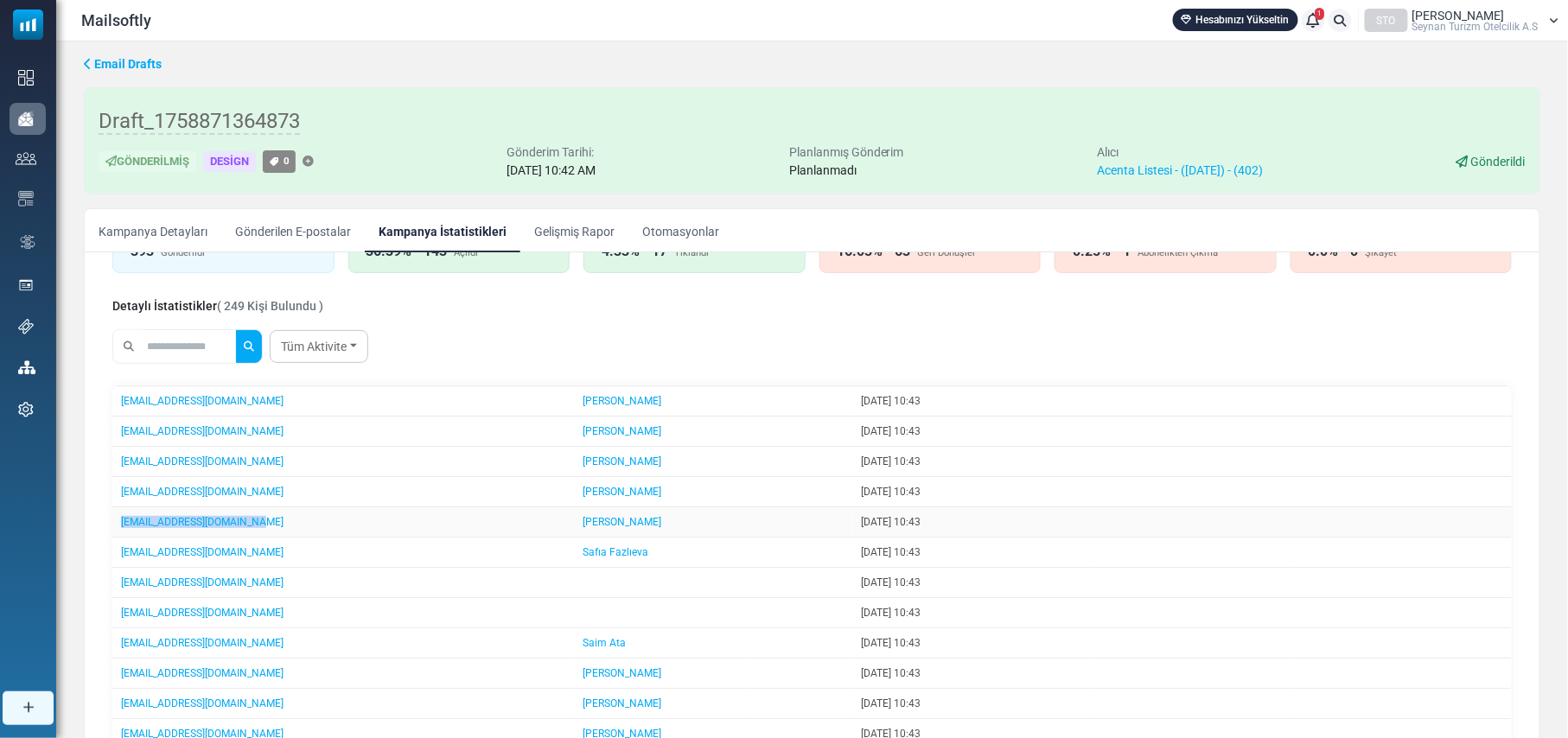
click at [113, 538] on td "[EMAIL_ADDRESS][DOMAIN_NAME]" at bounding box center [343, 522] width 462 height 30
drag, startPoint x: 233, startPoint y: 577, endPoint x: 115, endPoint y: 579, distance: 118.0
click at [115, 567] on td "[EMAIL_ADDRESS][DOMAIN_NAME]" at bounding box center [343, 553] width 462 height 30
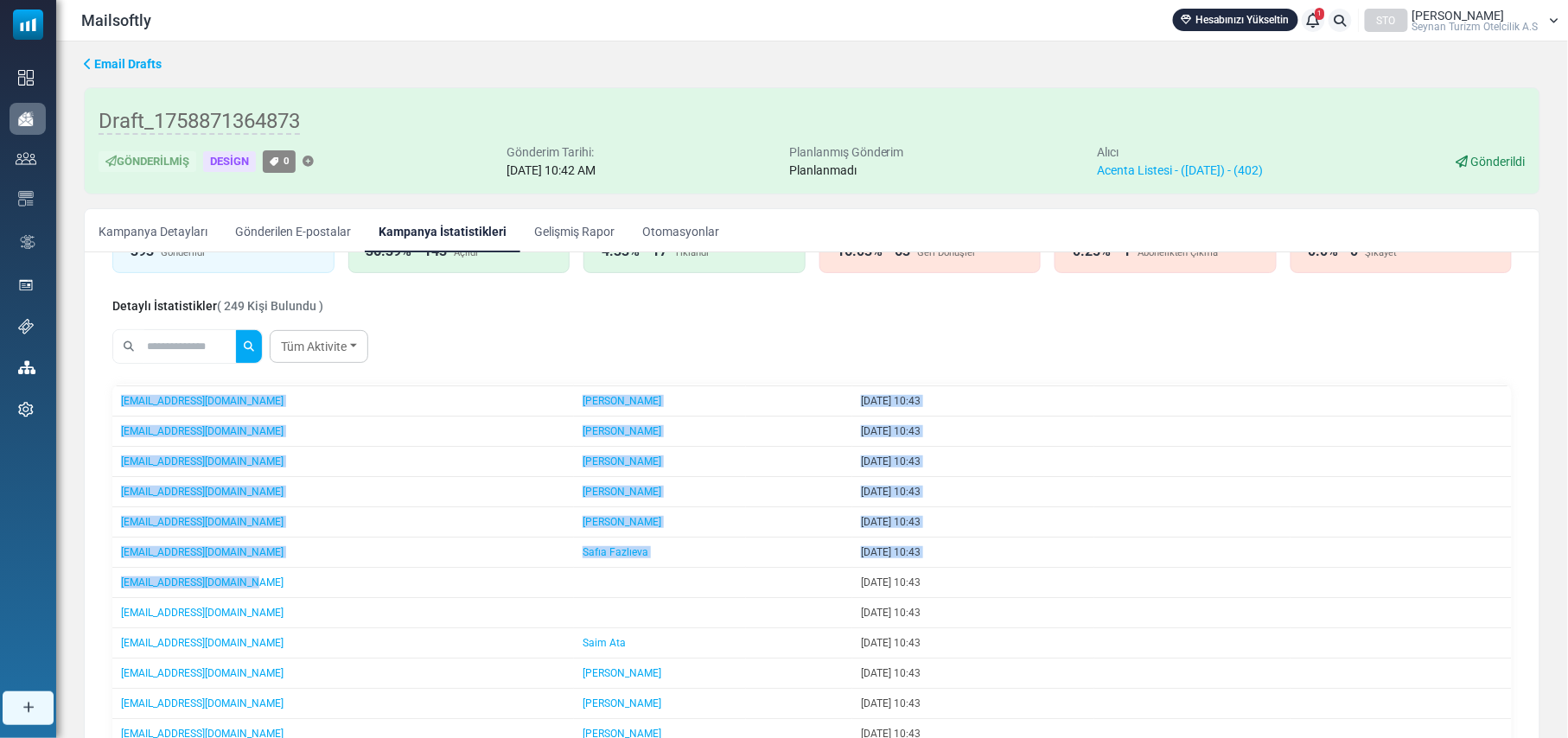
drag, startPoint x: 242, startPoint y: 609, endPoint x: 105, endPoint y: 610, distance: 137.0
click at [105, 610] on div "E-Posta İstatistik Detayları Devam E-Postası Oluştur Filtre Sonucundan Bir List…" at bounding box center [812, 593] width 1427 height 884
drag, startPoint x: 275, startPoint y: 603, endPoint x: 262, endPoint y: 610, distance: 14.8
click at [273, 598] on td "[EMAIL_ADDRESS][DOMAIN_NAME]" at bounding box center [343, 582] width 462 height 30
click at [256, 598] on td "[EMAIL_ADDRESS][DOMAIN_NAME]" at bounding box center [343, 582] width 462 height 30
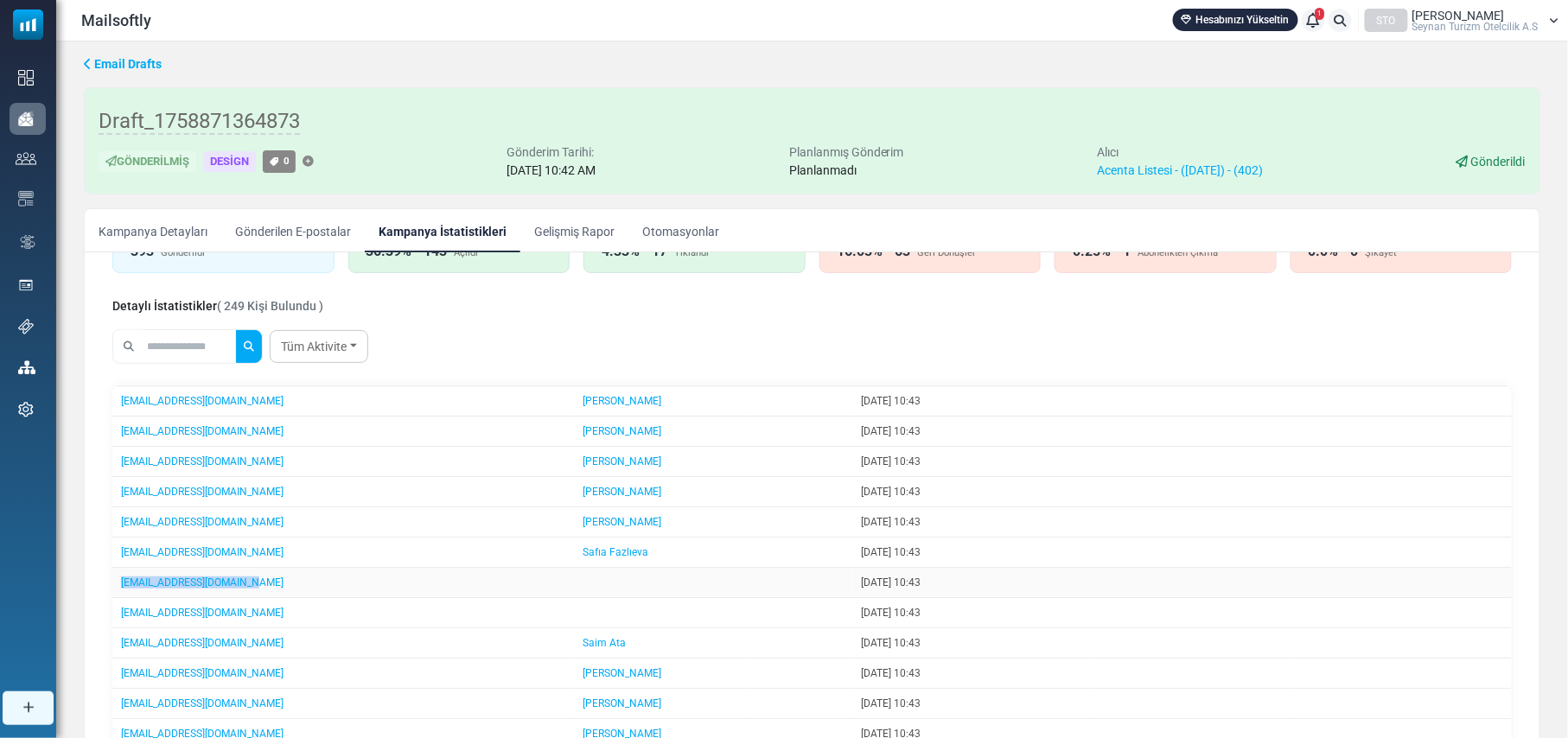
drag, startPoint x: 250, startPoint y: 612, endPoint x: 121, endPoint y: 615, distance: 129.0
click at [121, 598] on td "[EMAIL_ADDRESS][DOMAIN_NAME]" at bounding box center [343, 582] width 462 height 30
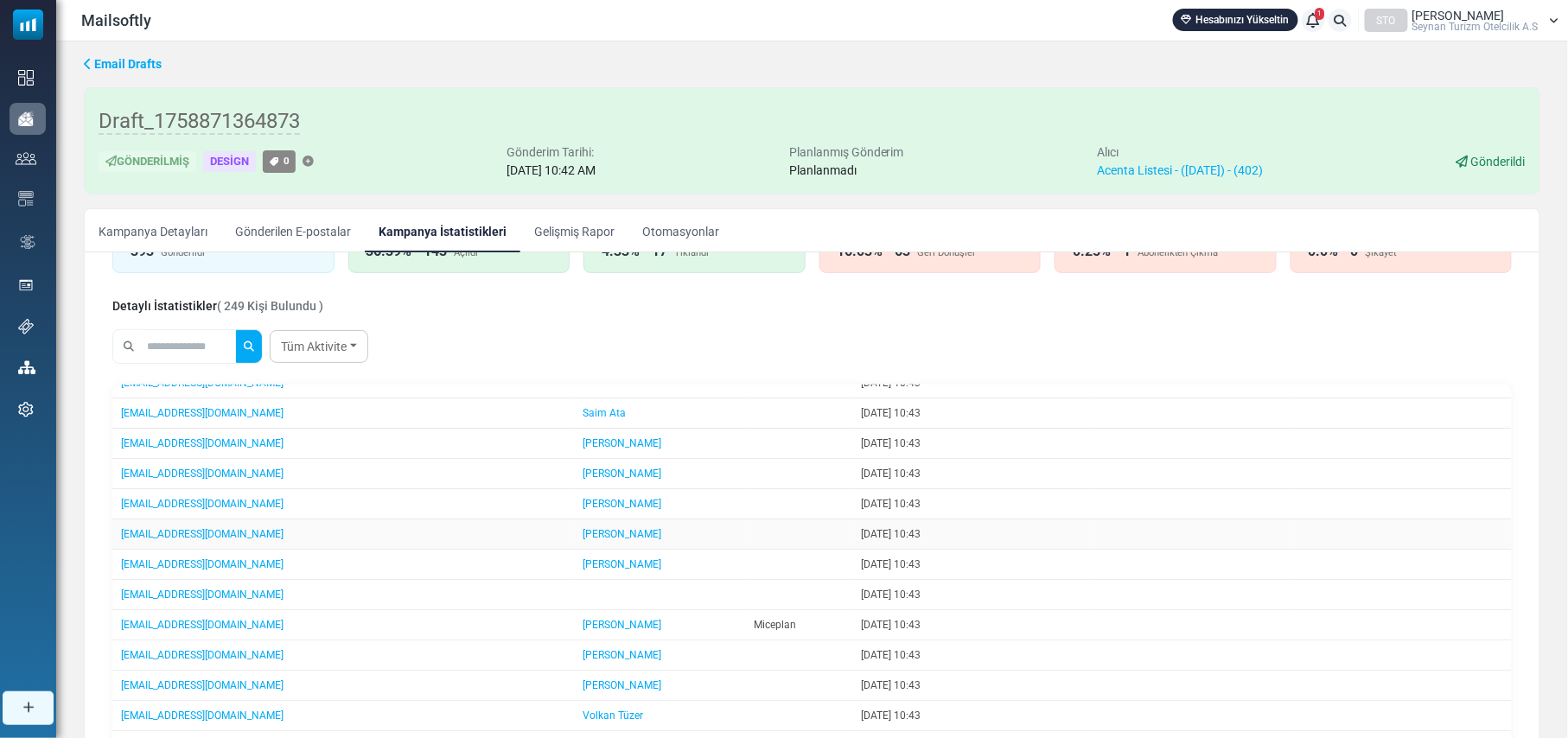
scroll to position [806, 0]
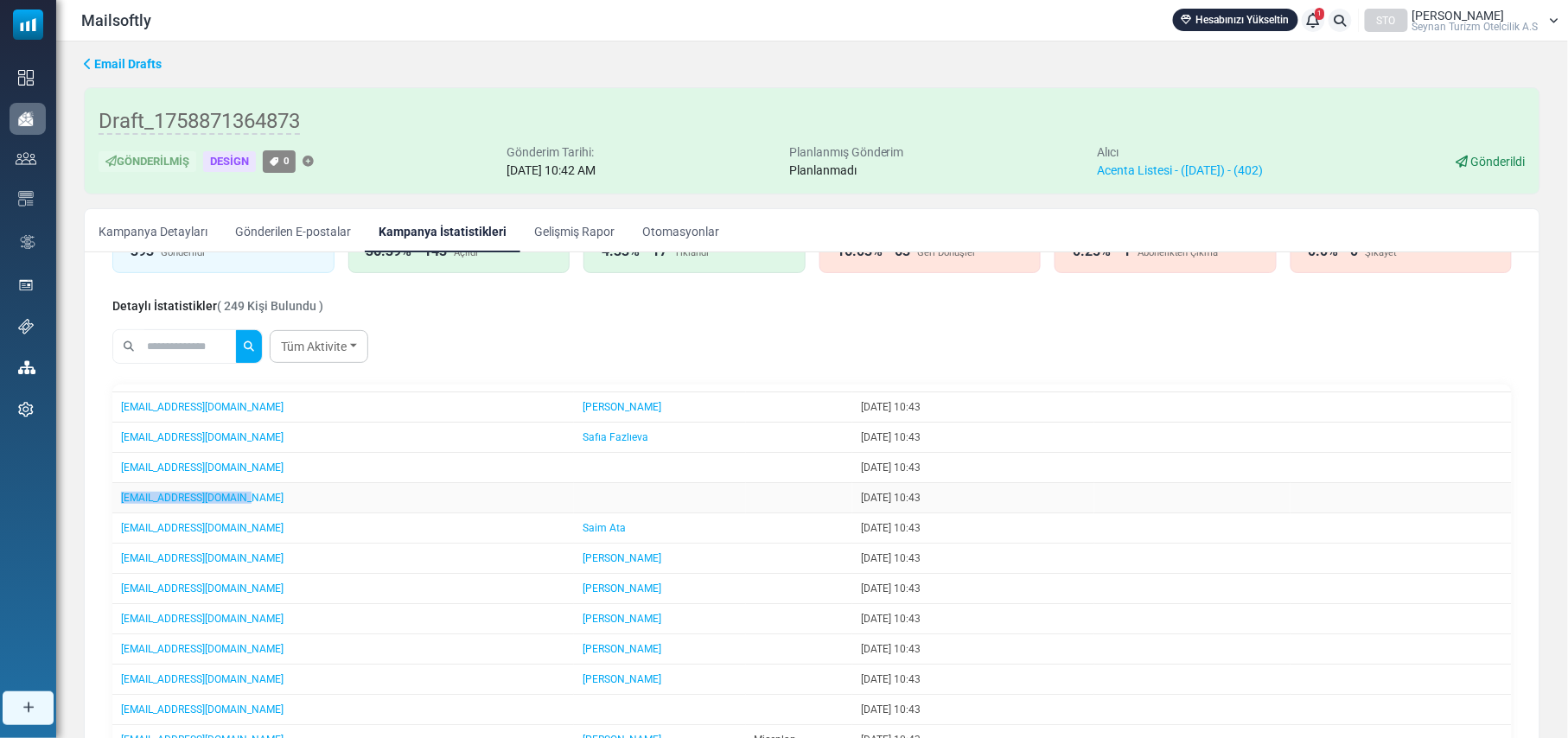
drag, startPoint x: 247, startPoint y: 528, endPoint x: 114, endPoint y: 524, distance: 133.1
click at [114, 514] on td "[EMAIL_ADDRESS][DOMAIN_NAME]" at bounding box center [343, 498] width 462 height 30
drag, startPoint x: 243, startPoint y: 556, endPoint x: 120, endPoint y: 560, distance: 123.1
click at [120, 543] on td "[EMAIL_ADDRESS][DOMAIN_NAME]" at bounding box center [343, 528] width 462 height 30
drag, startPoint x: 291, startPoint y: 587, endPoint x: 115, endPoint y: 588, distance: 176.0
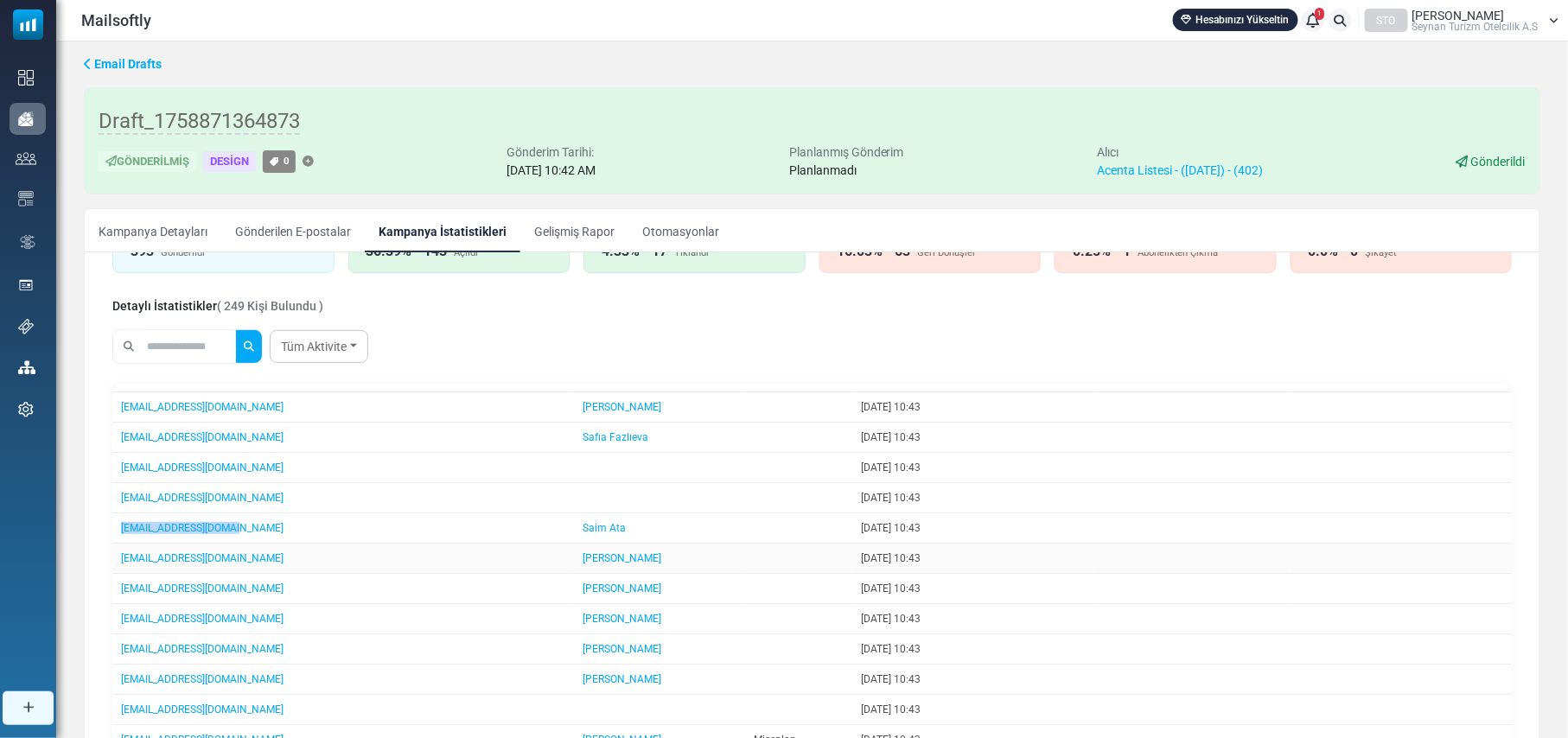
click at [115, 573] on td "[EMAIL_ADDRESS][DOMAIN_NAME]" at bounding box center [343, 558] width 462 height 30
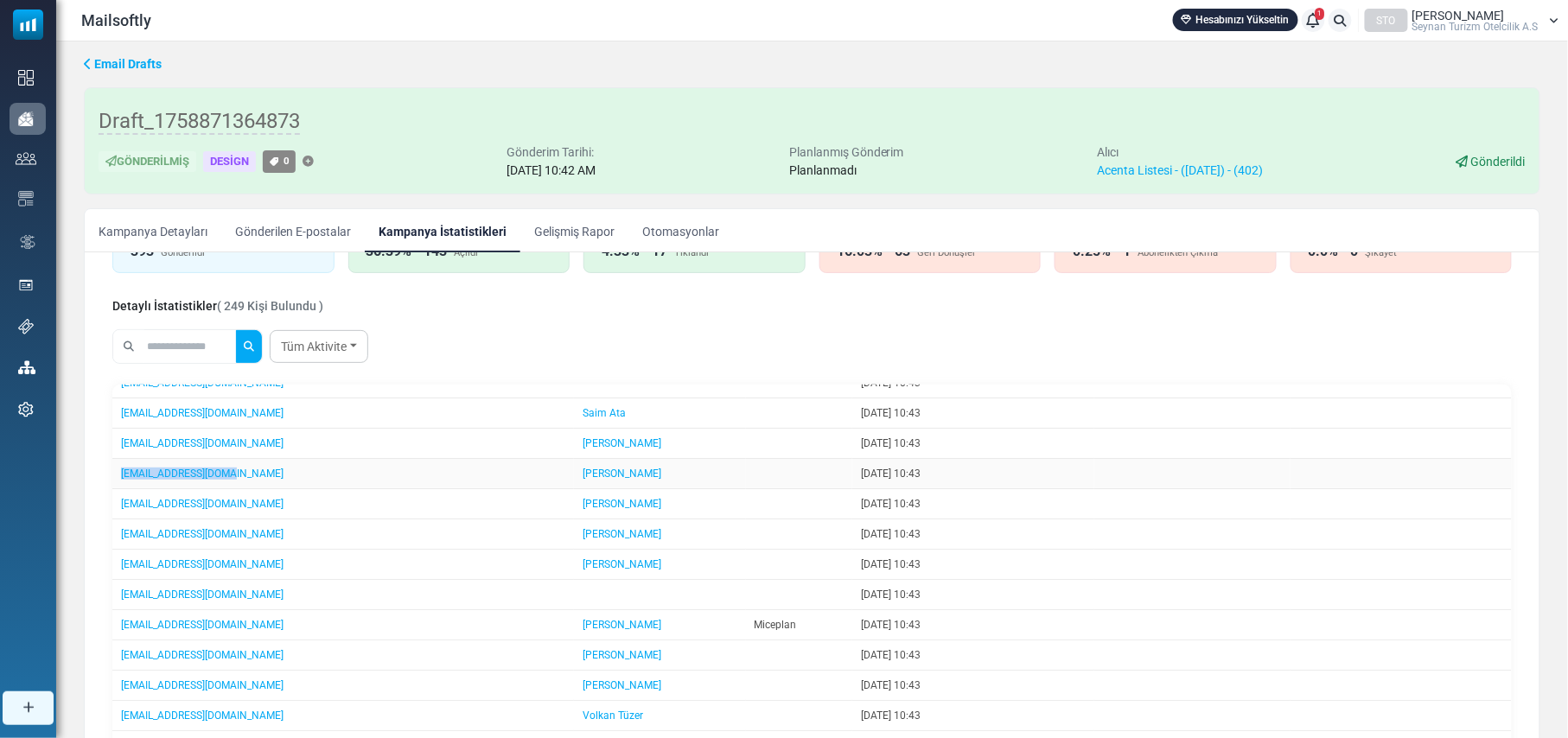
drag, startPoint x: 231, startPoint y: 502, endPoint x: 113, endPoint y: 503, distance: 118.0
click at [113, 489] on td "[EMAIL_ADDRESS][DOMAIN_NAME]" at bounding box center [343, 474] width 462 height 30
drag, startPoint x: 249, startPoint y: 534, endPoint x: 115, endPoint y: 529, distance: 134.1
click at [115, 520] on td "[EMAIL_ADDRESS][DOMAIN_NAME]" at bounding box center [343, 504] width 462 height 30
drag, startPoint x: 269, startPoint y: 564, endPoint x: 121, endPoint y: 565, distance: 148.0
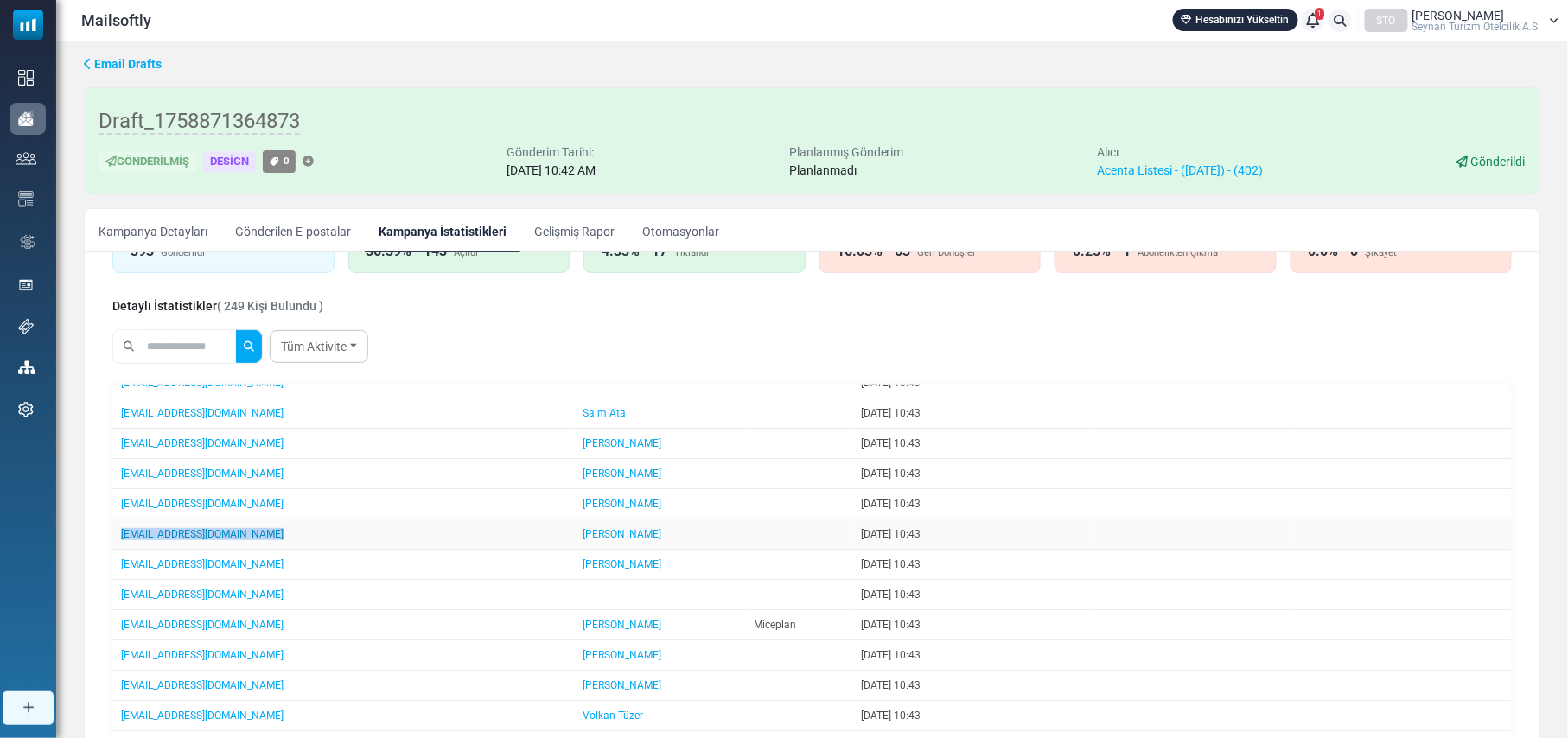
click at [121, 549] on td "[EMAIL_ADDRESS][DOMAIN_NAME]" at bounding box center [343, 534] width 462 height 30
click at [361, 342] on link "Tüm Aktivite" at bounding box center [319, 346] width 99 height 33
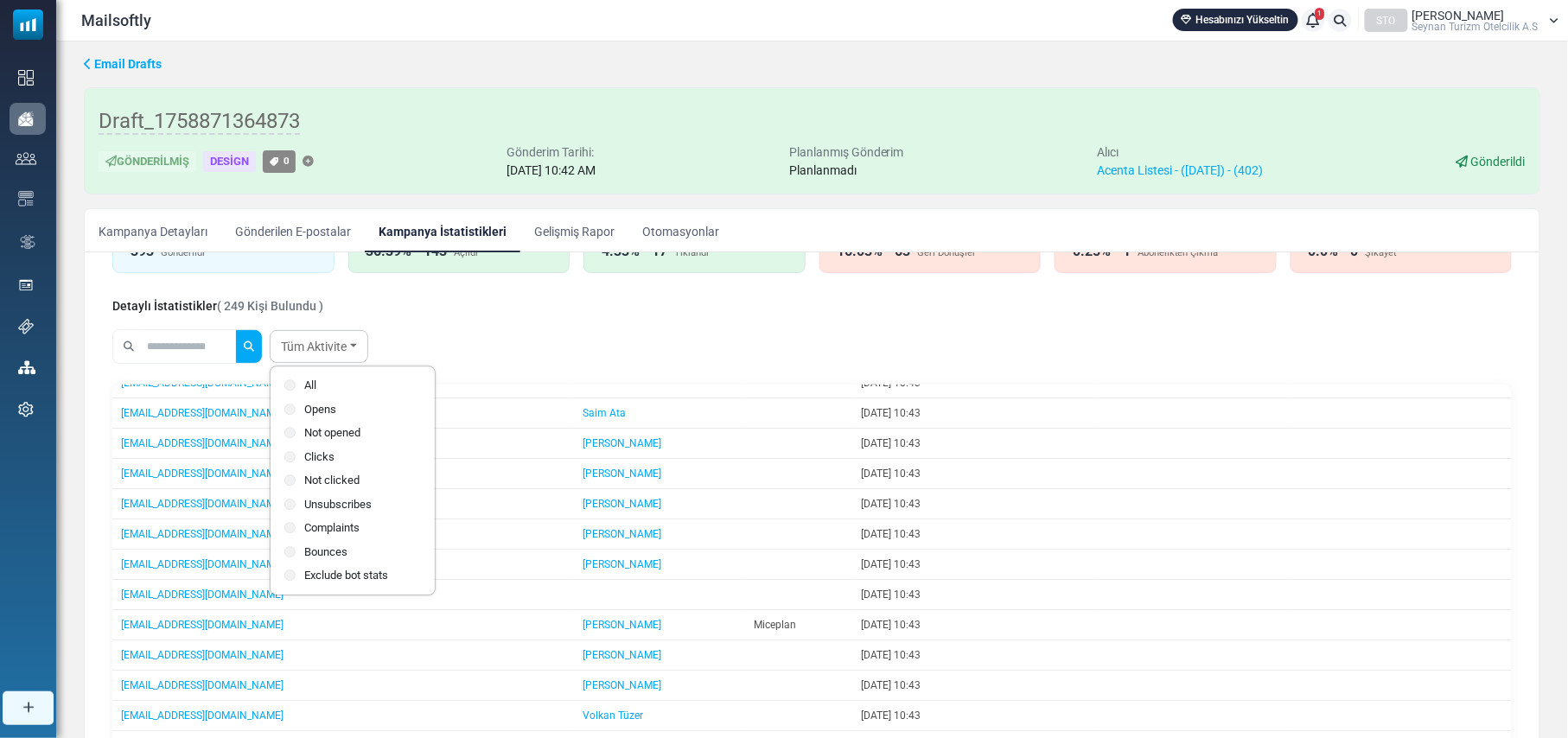
click at [995, 309] on div "Detaylı İstatistikler ( 249 Kişi Bulundu )" at bounding box center [812, 304] width 1399 height 22
drag, startPoint x: 282, startPoint y: 594, endPoint x: 111, endPoint y: 599, distance: 171.1
click at [111, 599] on div "E-Posta İstatistik Detayları Devam E-Postası Oluştur Filtre Sonucundan Bir List…" at bounding box center [812, 593] width 1427 height 884
click at [292, 579] on td "[EMAIL_ADDRESS][DOMAIN_NAME]" at bounding box center [343, 564] width 462 height 30
drag, startPoint x: 283, startPoint y: 599, endPoint x: 120, endPoint y: 595, distance: 163.0
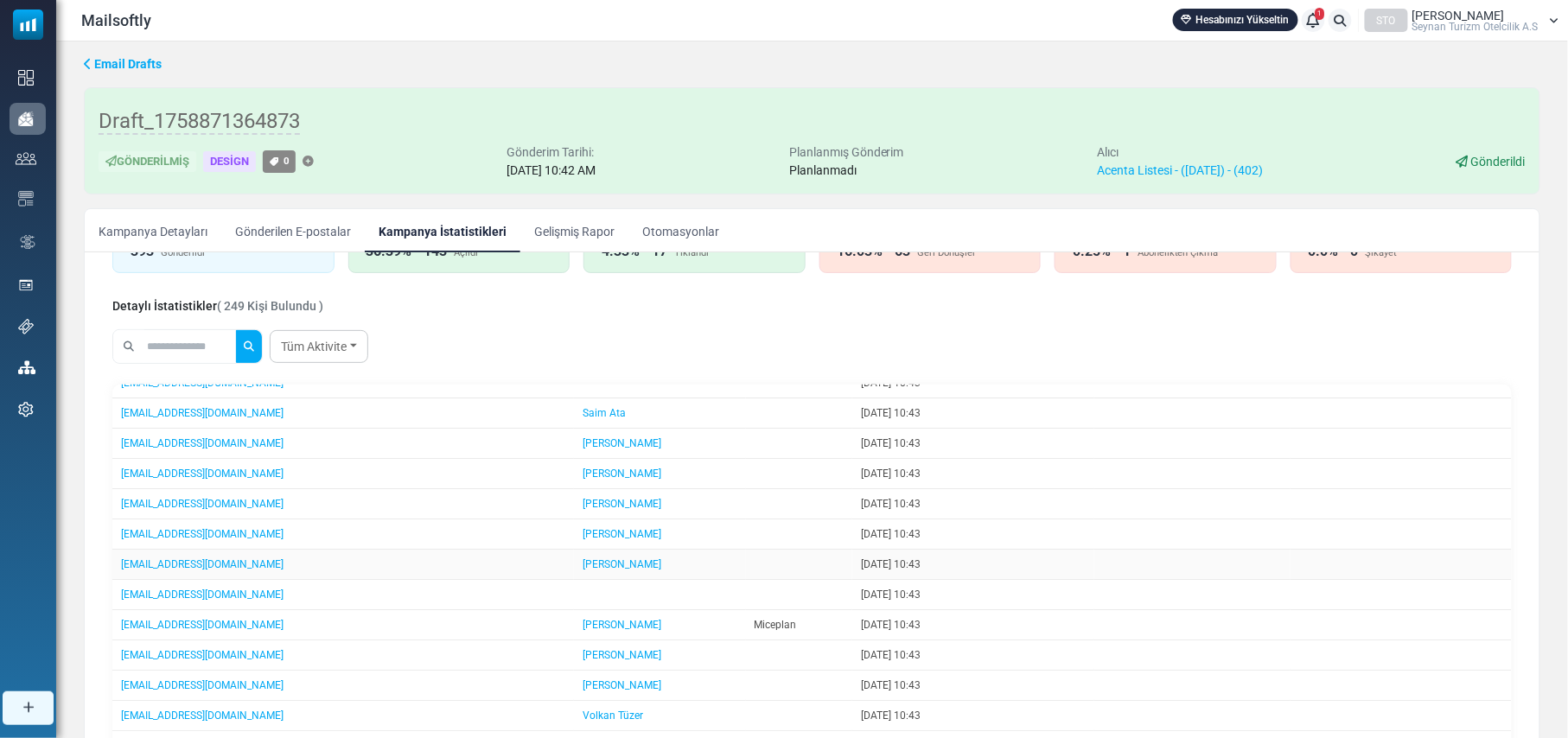
click at [120, 579] on td "[EMAIL_ADDRESS][DOMAIN_NAME]" at bounding box center [343, 564] width 462 height 30
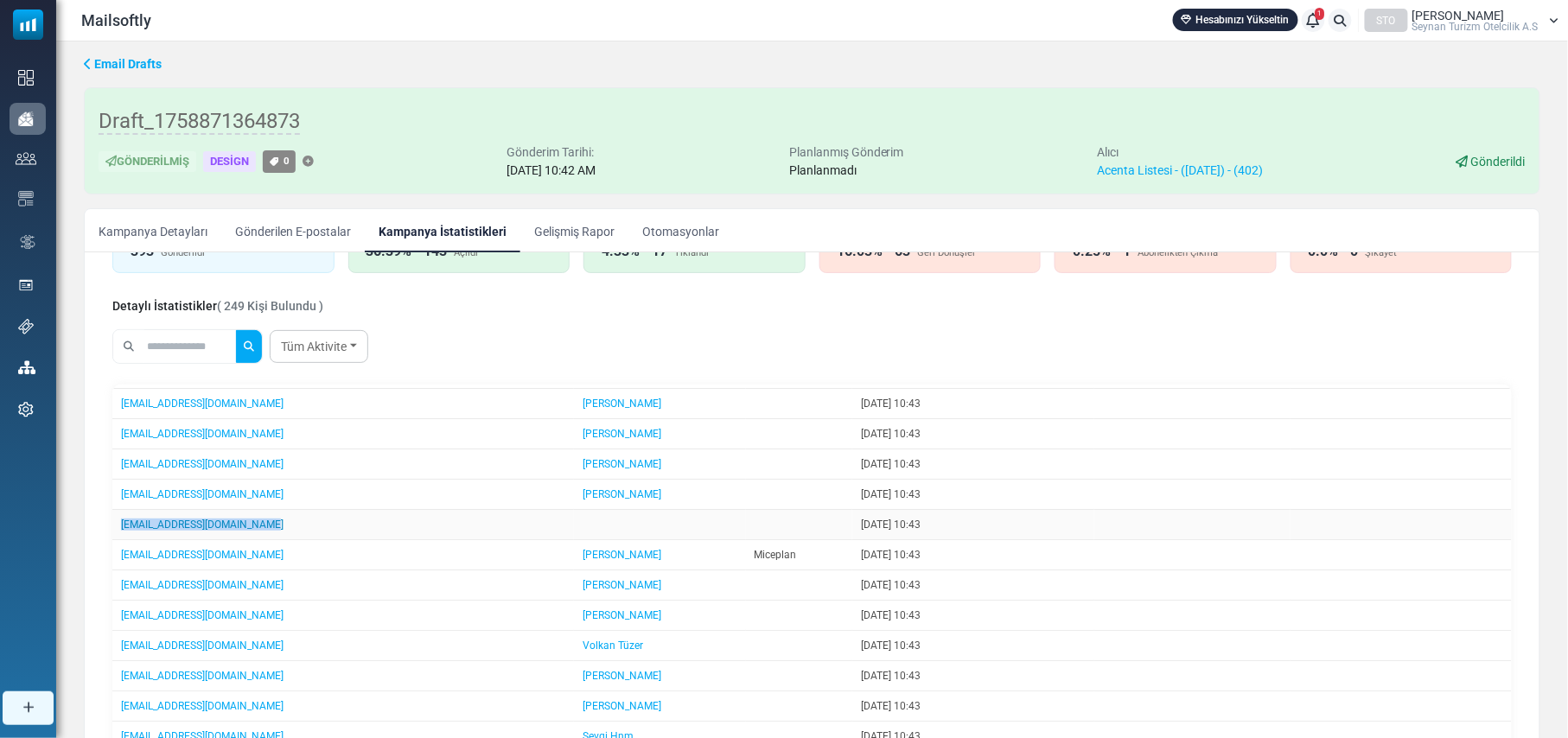
drag, startPoint x: 268, startPoint y: 517, endPoint x: 122, endPoint y: 514, distance: 146.0
click at [122, 514] on td "[EMAIL_ADDRESS][DOMAIN_NAME]" at bounding box center [343, 525] width 462 height 30
click at [262, 547] on td "[EMAIL_ADDRESS][DOMAIN_NAME]" at bounding box center [343, 555] width 462 height 30
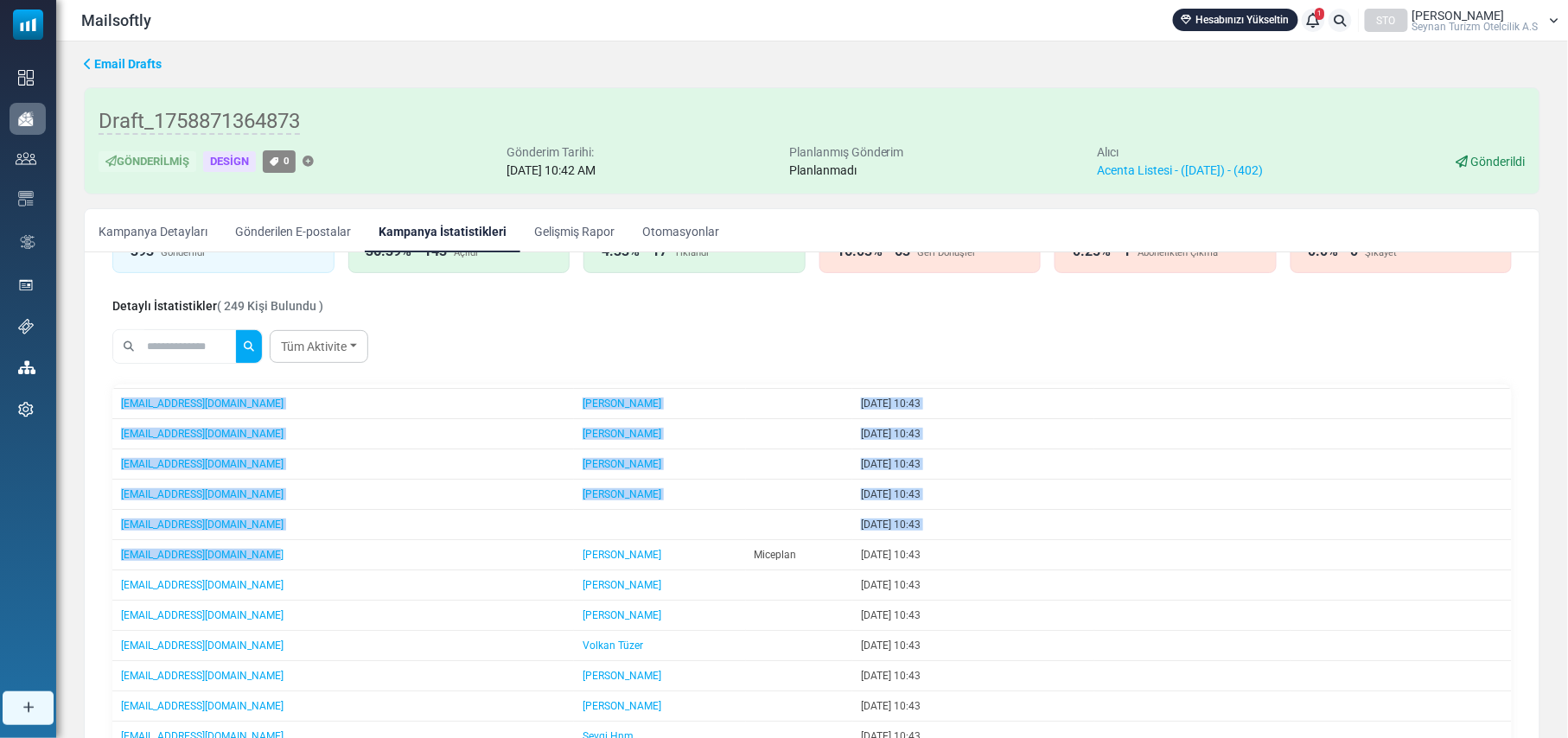
drag, startPoint x: 263, startPoint y: 547, endPoint x: 111, endPoint y: 547, distance: 152.0
click at [111, 547] on div "E-Posta İstatistik Detayları Devam E-Postası Oluştur Filtre Sonucundan Bir List…" at bounding box center [812, 593] width 1427 height 884
click at [283, 546] on td "[EMAIL_ADDRESS][DOMAIN_NAME]" at bounding box center [343, 555] width 462 height 30
drag, startPoint x: 273, startPoint y: 546, endPoint x: 108, endPoint y: 547, distance: 165.0
click at [108, 547] on div "E-Posta İstatistik Detayları Devam E-Postası Oluştur Filtre Sonucundan Bir List…" at bounding box center [812, 593] width 1427 height 884
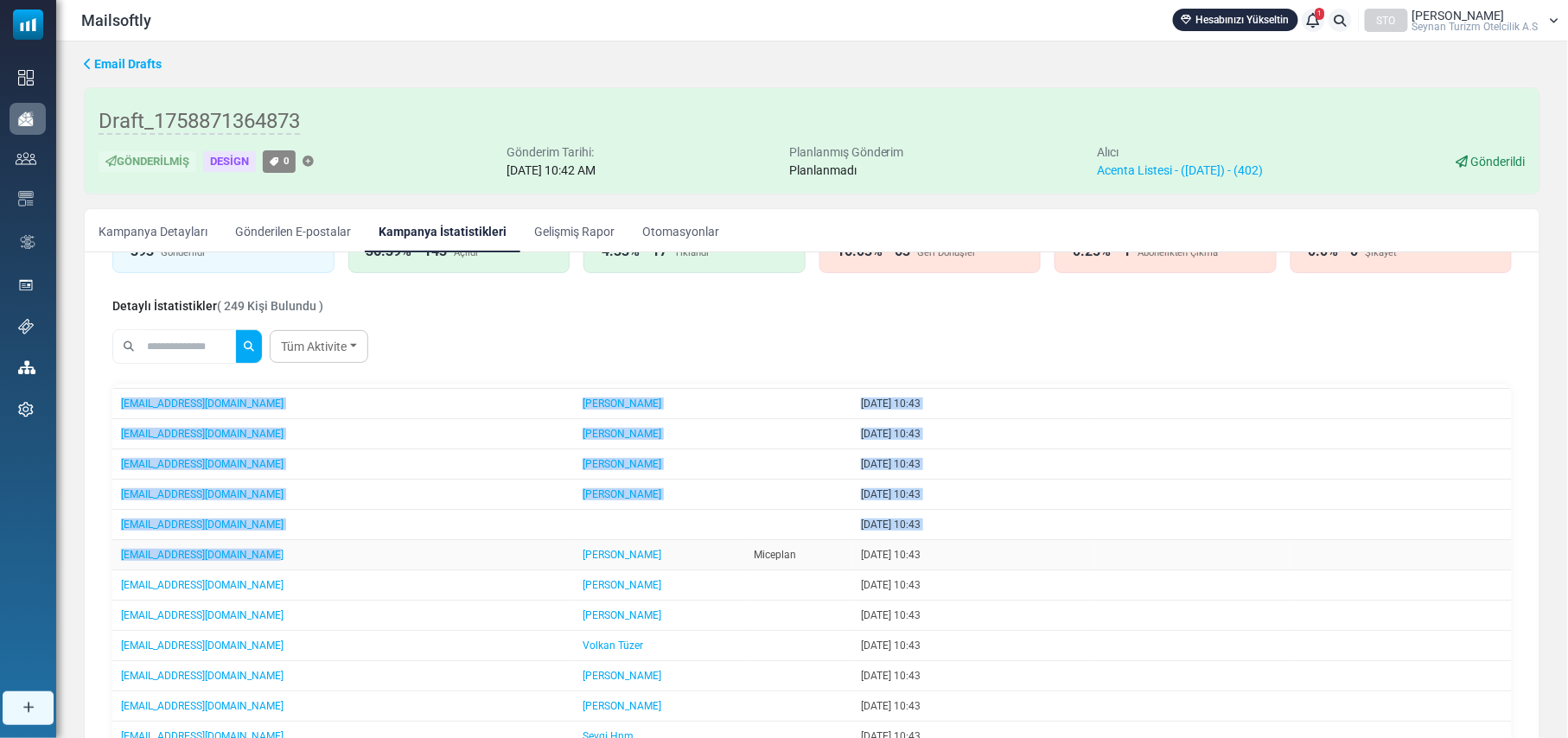
click at [267, 549] on td "[EMAIL_ADDRESS][DOMAIN_NAME]" at bounding box center [343, 555] width 462 height 30
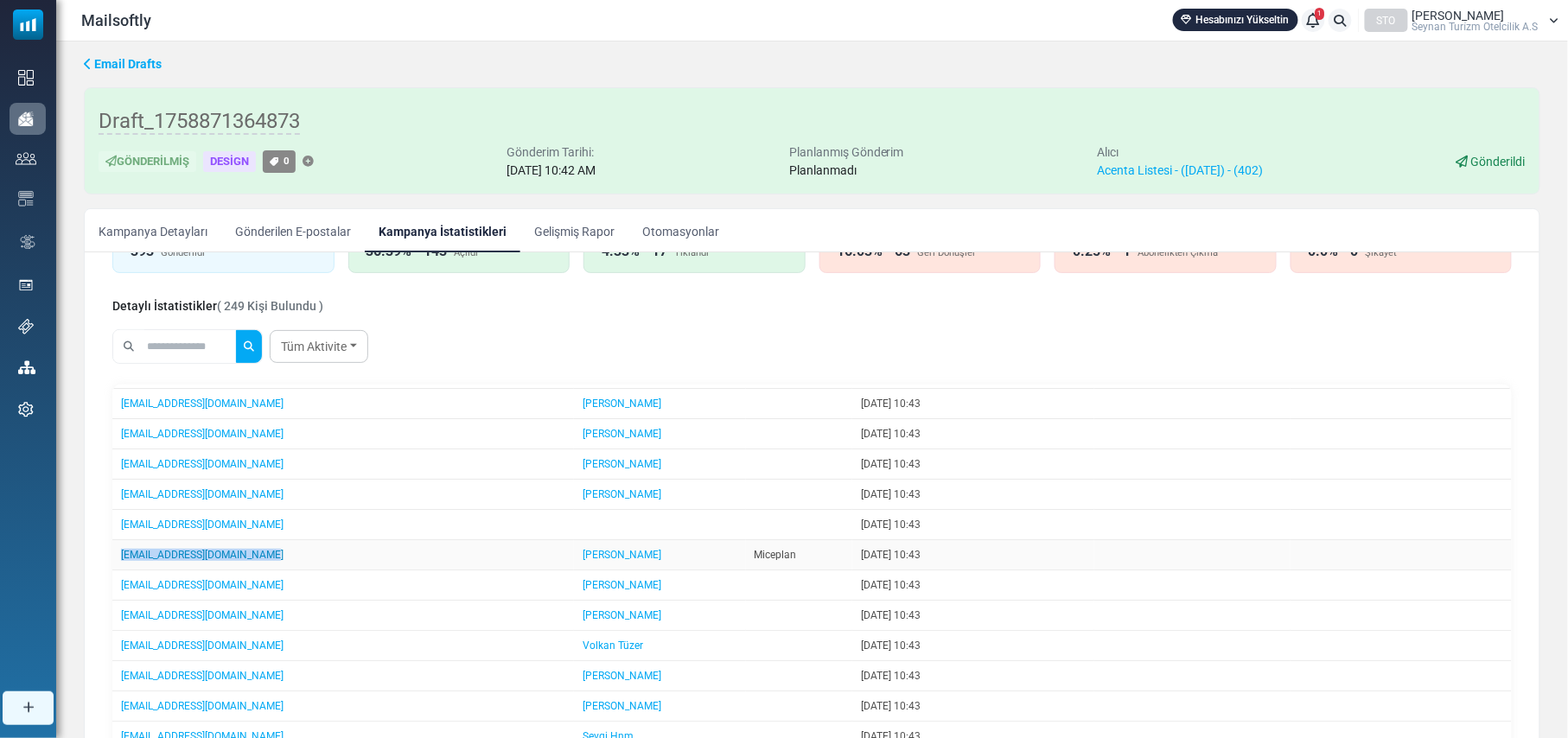
drag, startPoint x: 260, startPoint y: 549, endPoint x: 121, endPoint y: 543, distance: 139.1
click at [121, 543] on td "[EMAIL_ADDRESS][DOMAIN_NAME]" at bounding box center [343, 555] width 462 height 30
drag, startPoint x: 282, startPoint y: 581, endPoint x: 118, endPoint y: 573, distance: 164.2
click at [118, 573] on td "[EMAIL_ADDRESS][DOMAIN_NAME]" at bounding box center [343, 585] width 462 height 30
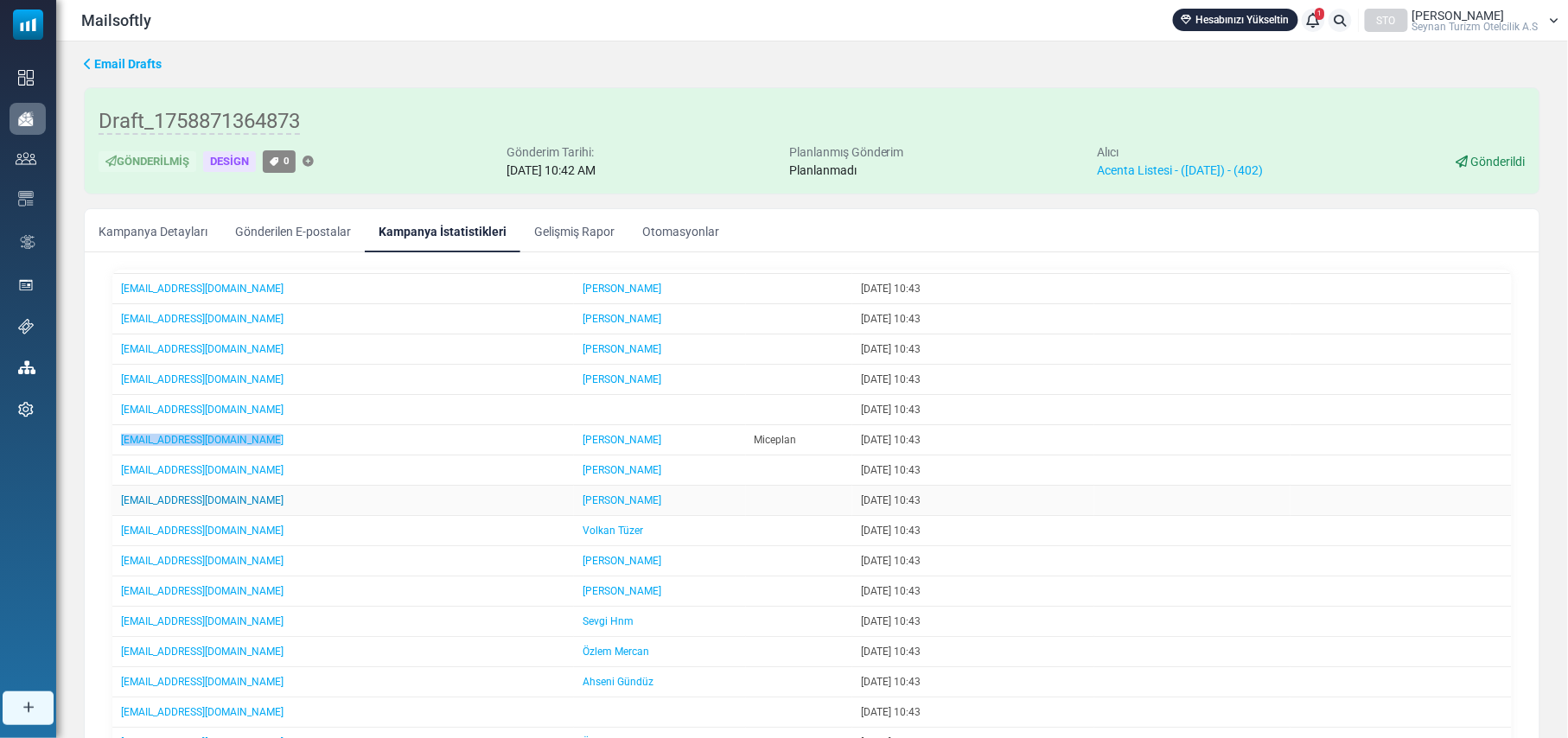
click at [212, 495] on link "[EMAIL_ADDRESS][DOMAIN_NAME]" at bounding box center [203, 501] width 163 height 12
drag, startPoint x: 275, startPoint y: 495, endPoint x: 121, endPoint y: 495, distance: 154.0
click at [121, 495] on td "[EMAIL_ADDRESS][DOMAIN_NAME]" at bounding box center [343, 501] width 462 height 30
drag, startPoint x: 256, startPoint y: 523, endPoint x: 122, endPoint y: 528, distance: 134.1
click at [122, 528] on td "[EMAIL_ADDRESS][DOMAIN_NAME]" at bounding box center [343, 531] width 462 height 30
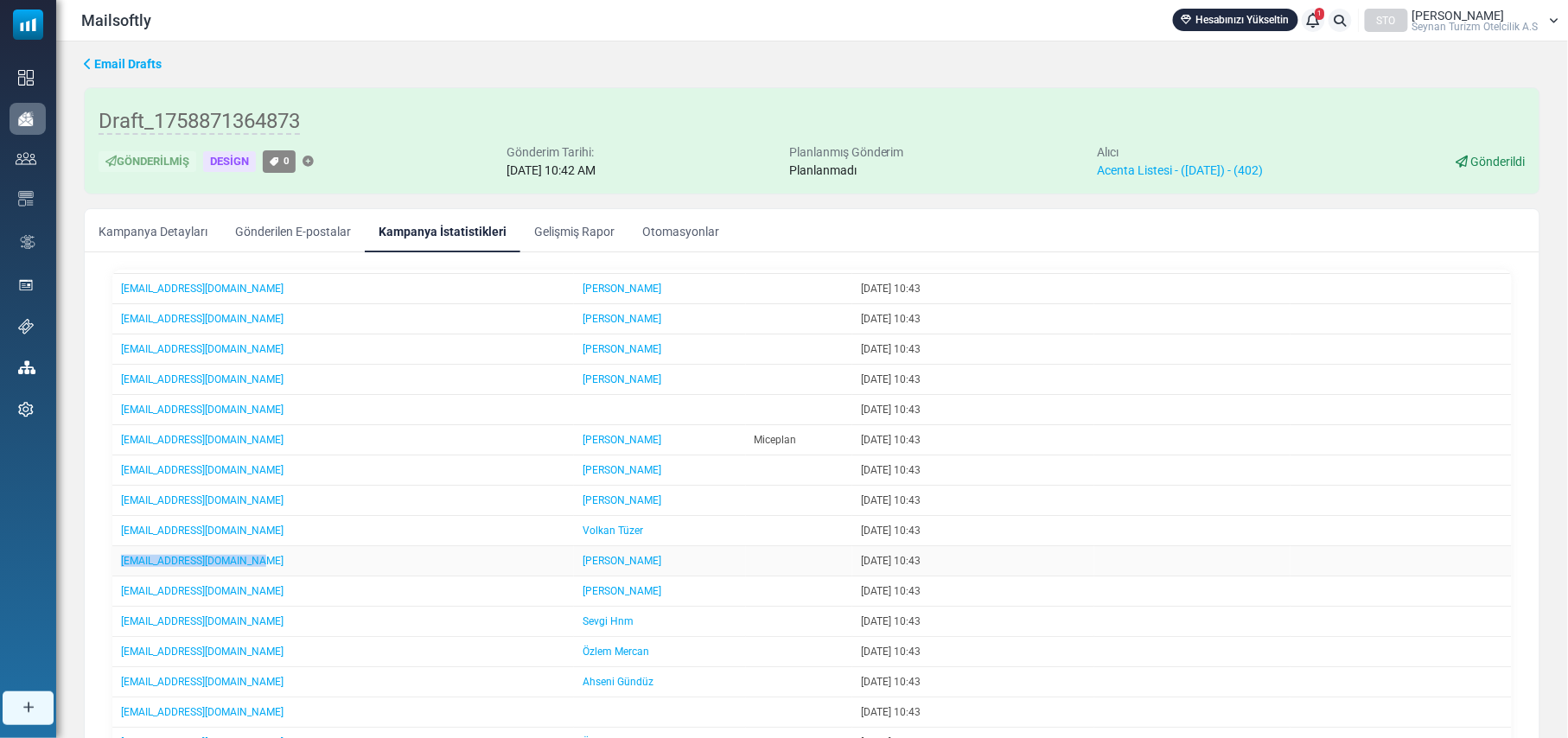
drag, startPoint x: 266, startPoint y: 557, endPoint x: 120, endPoint y: 550, distance: 146.2
click at [120, 550] on td "[EMAIL_ADDRESS][DOMAIN_NAME]" at bounding box center [343, 560] width 462 height 30
drag, startPoint x: 270, startPoint y: 587, endPoint x: 119, endPoint y: 586, distance: 151.0
click at [119, 586] on td "[EMAIL_ADDRESS][DOMAIN_NAME]" at bounding box center [343, 591] width 462 height 30
drag, startPoint x: 264, startPoint y: 619, endPoint x: 116, endPoint y: 619, distance: 148.0
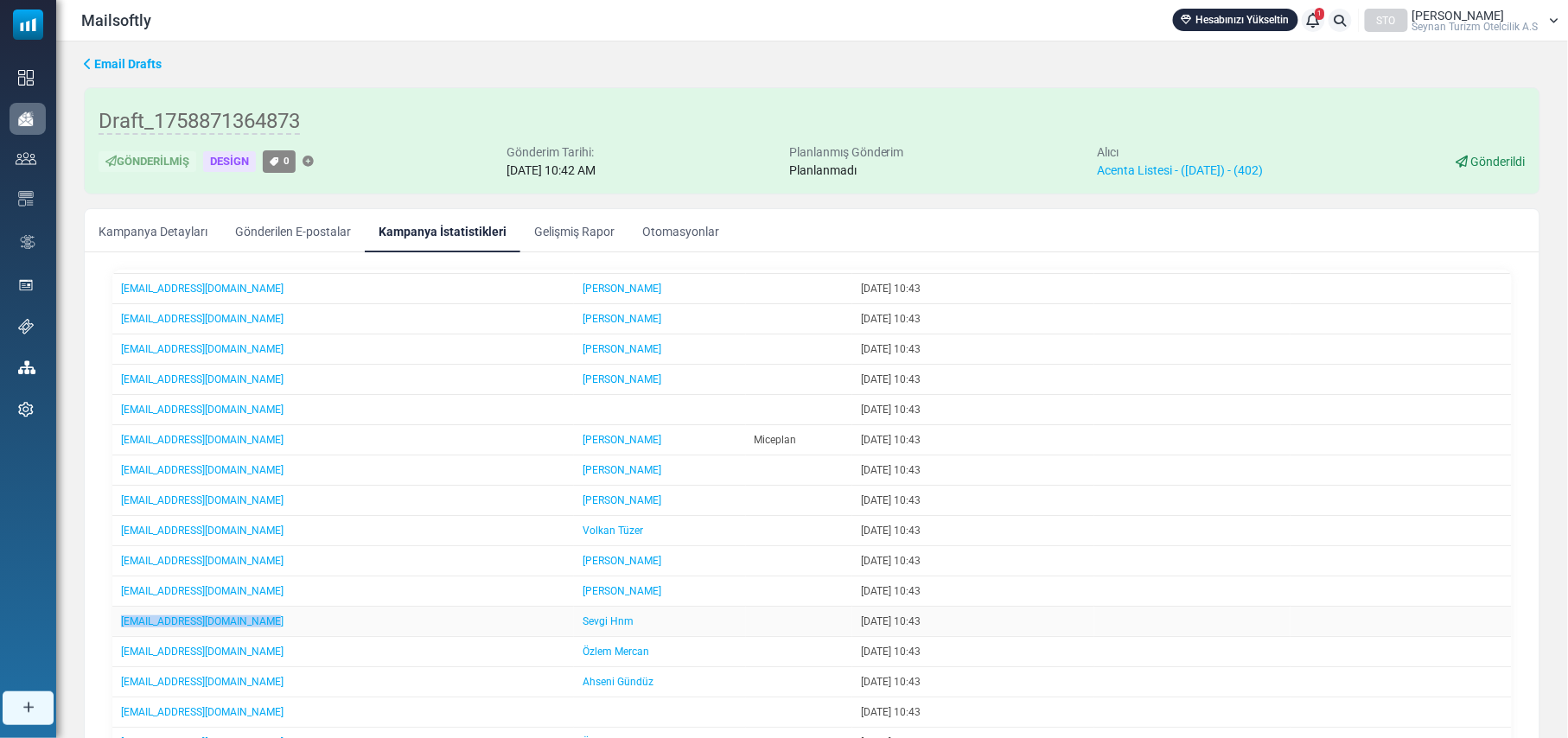
click at [116, 619] on td "[EMAIL_ADDRESS][DOMAIN_NAME]" at bounding box center [343, 621] width 462 height 30
drag, startPoint x: 239, startPoint y: 650, endPoint x: 116, endPoint y: 653, distance: 123.0
click at [116, 653] on td "[EMAIL_ADDRESS][DOMAIN_NAME]" at bounding box center [343, 651] width 462 height 30
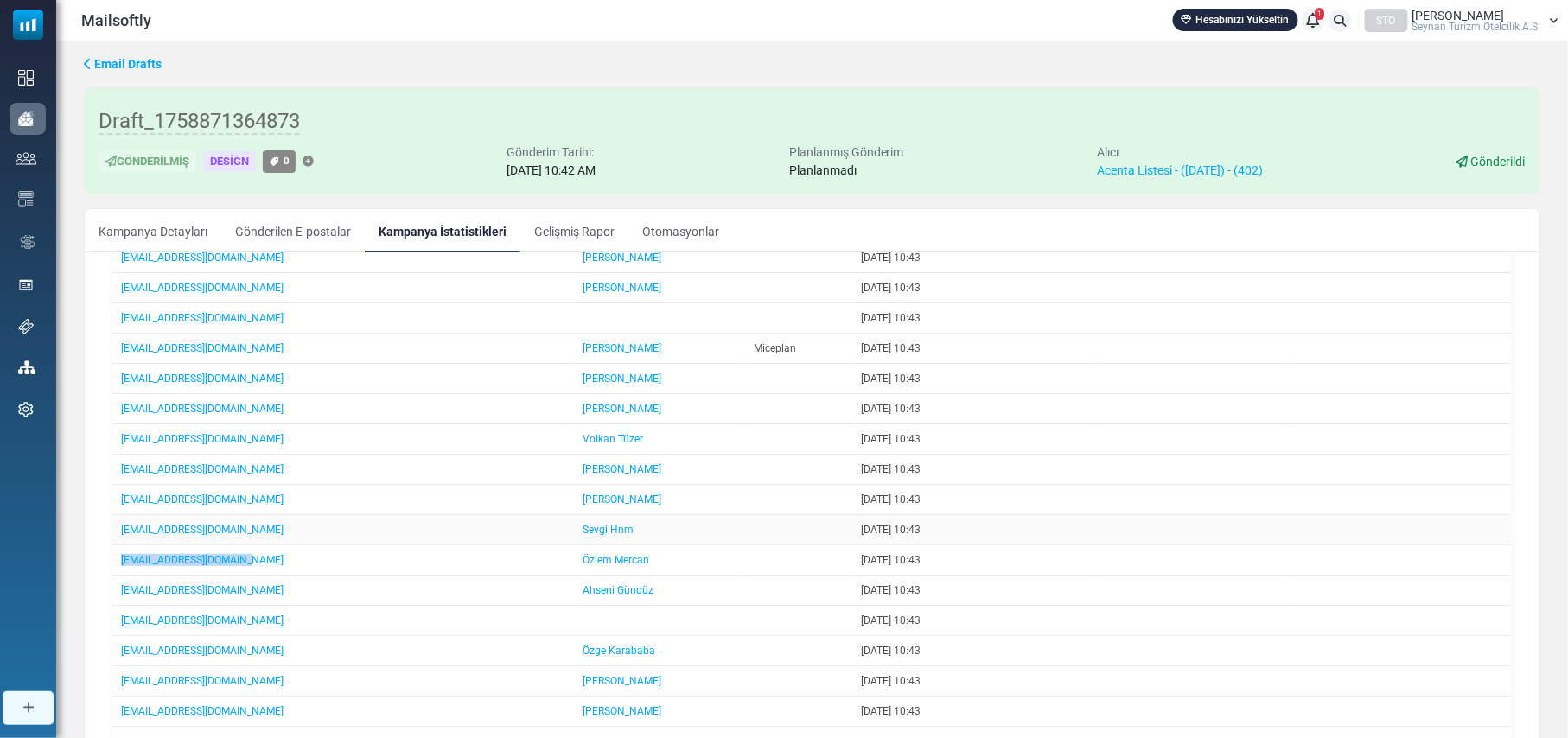
scroll to position [115, 0]
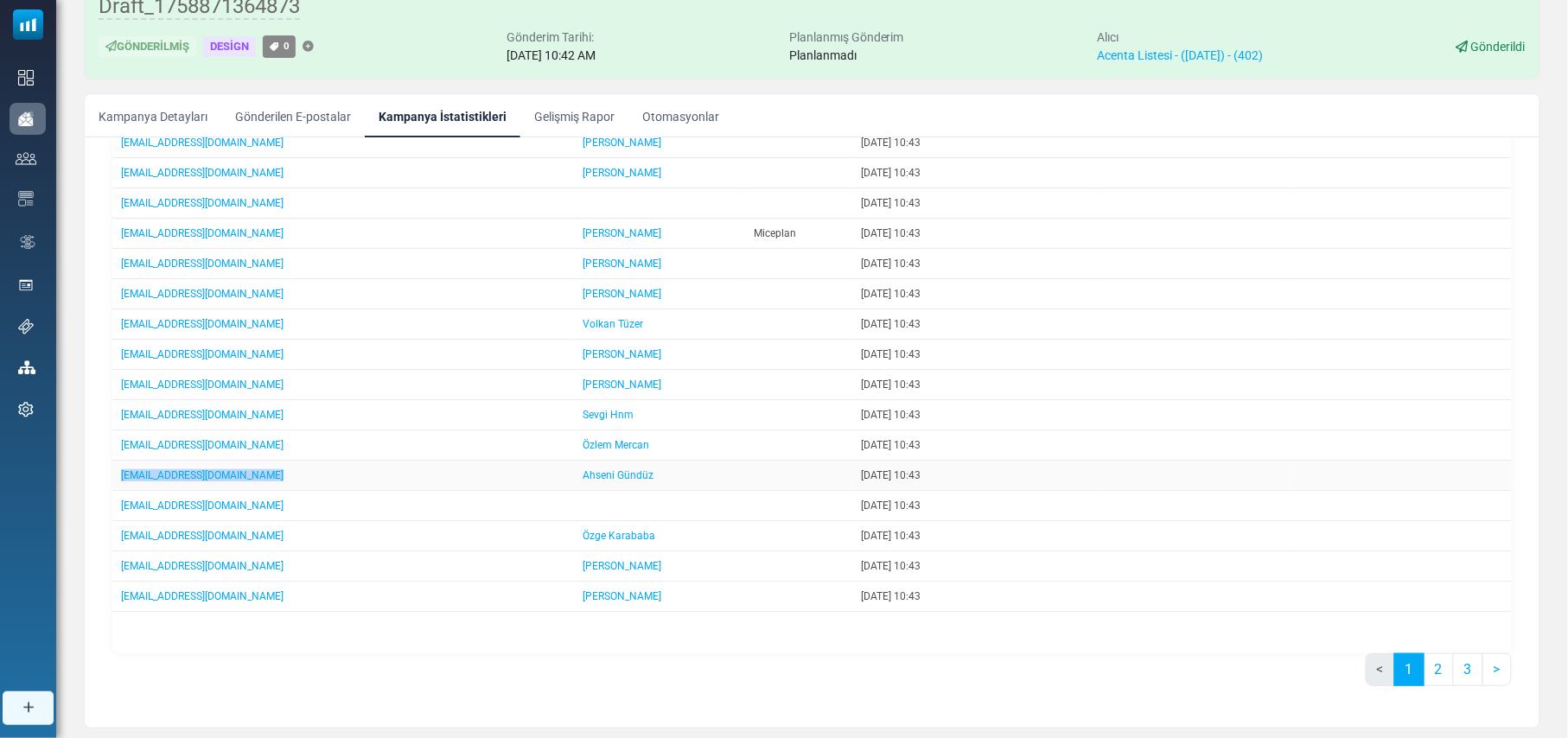
drag, startPoint x: 257, startPoint y: 472, endPoint x: 118, endPoint y: 475, distance: 139.0
click at [118, 475] on td "[EMAIL_ADDRESS][DOMAIN_NAME]" at bounding box center [343, 476] width 462 height 30
drag, startPoint x: 247, startPoint y: 503, endPoint x: 114, endPoint y: 503, distance: 133.0
click at [119, 502] on td "[EMAIL_ADDRESS][DOMAIN_NAME]" at bounding box center [343, 506] width 462 height 30
drag, startPoint x: 235, startPoint y: 538, endPoint x: 114, endPoint y: 536, distance: 121.0
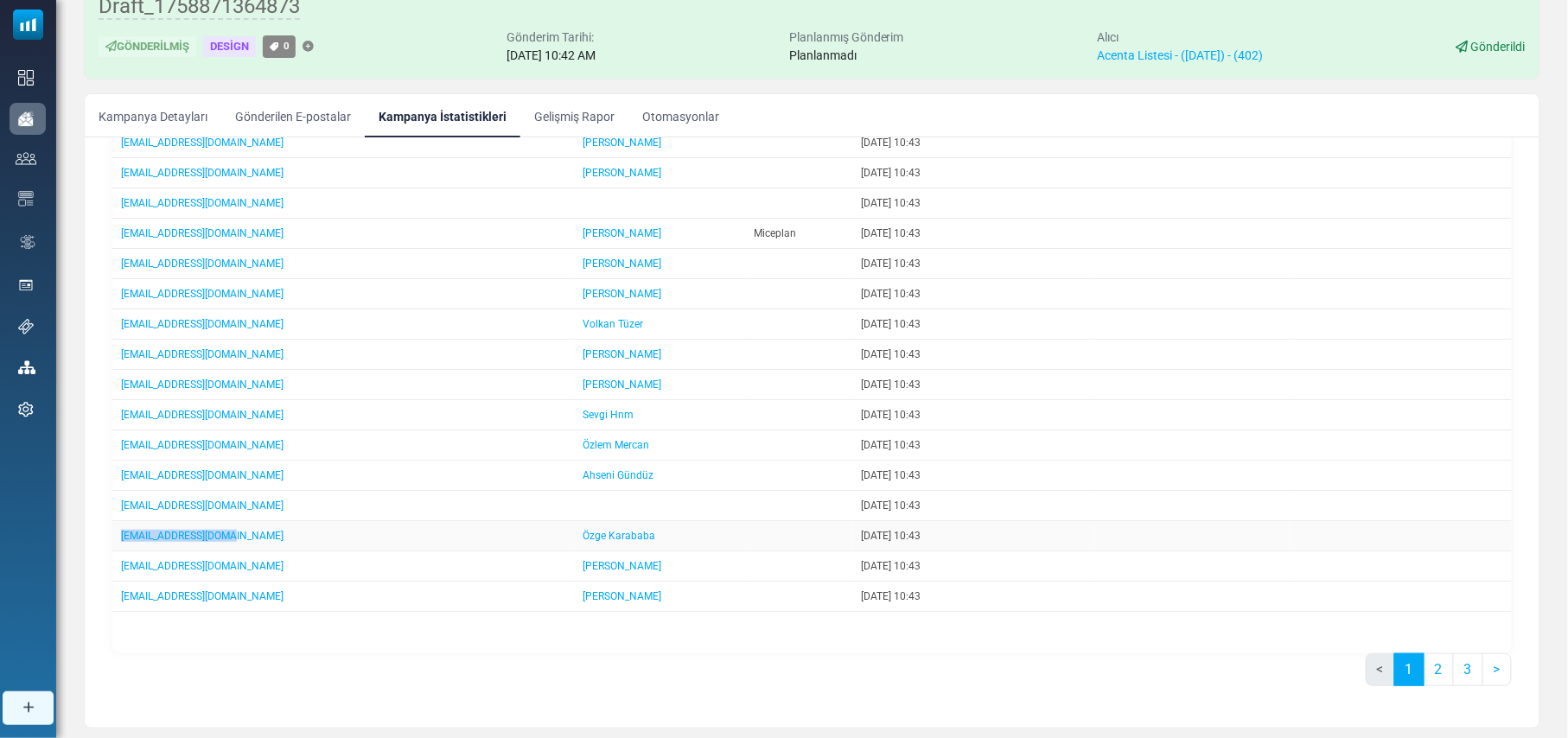
click at [114, 536] on td "[EMAIL_ADDRESS][DOMAIN_NAME]" at bounding box center [343, 536] width 462 height 30
drag, startPoint x: 211, startPoint y: 568, endPoint x: 118, endPoint y: 573, distance: 93.1
click at [118, 573] on td "[EMAIL_ADDRESS][DOMAIN_NAME]" at bounding box center [343, 566] width 462 height 30
drag, startPoint x: 232, startPoint y: 598, endPoint x: 121, endPoint y: 599, distance: 111.0
click at [121, 599] on td "[EMAIL_ADDRESS][DOMAIN_NAME]" at bounding box center [343, 596] width 462 height 30
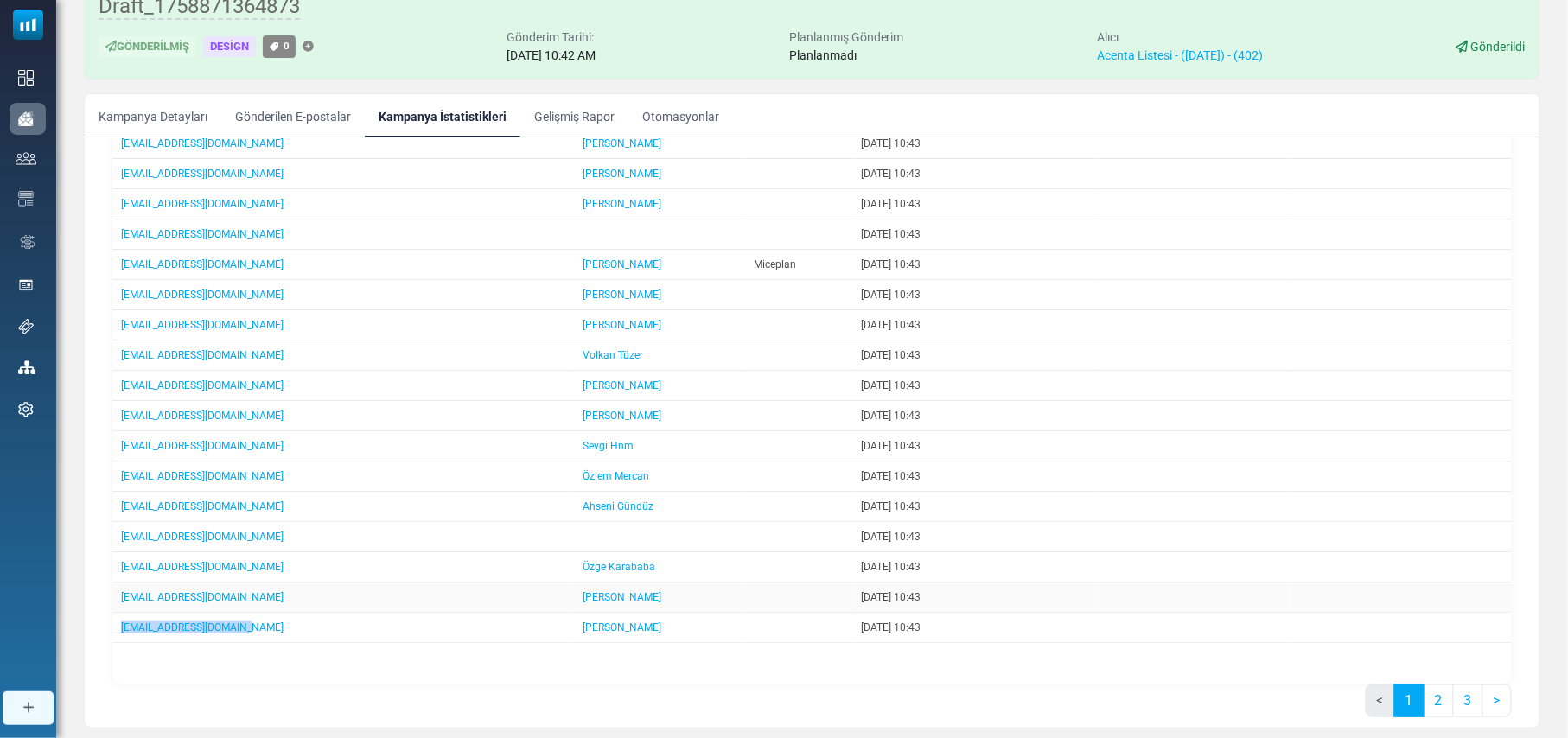
scroll to position [322, 0]
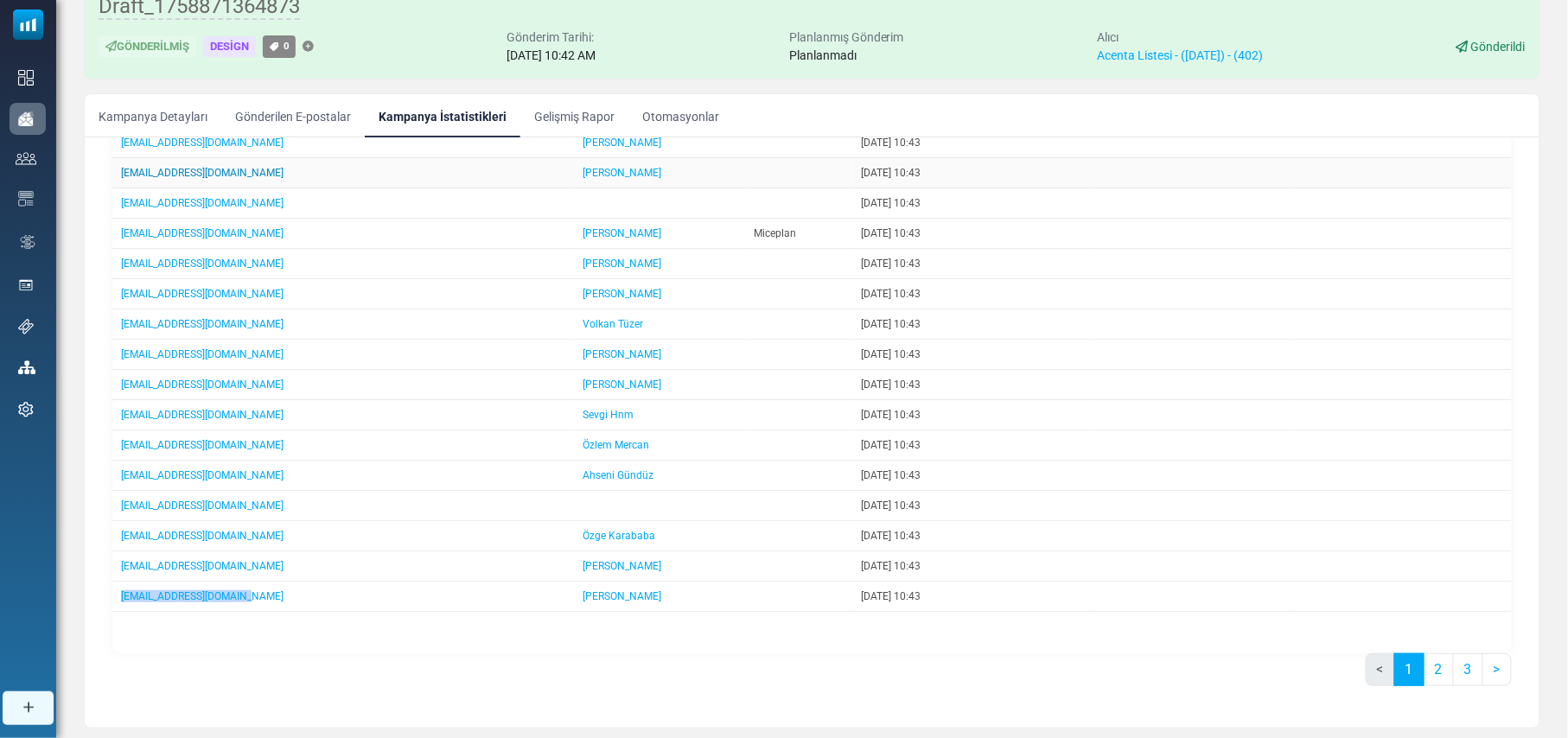
drag, startPoint x: 344, startPoint y: 163, endPoint x: 125, endPoint y: 159, distance: 219.0
click at [125, 159] on td "[EMAIL_ADDRESS][DOMAIN_NAME]" at bounding box center [343, 173] width 462 height 30
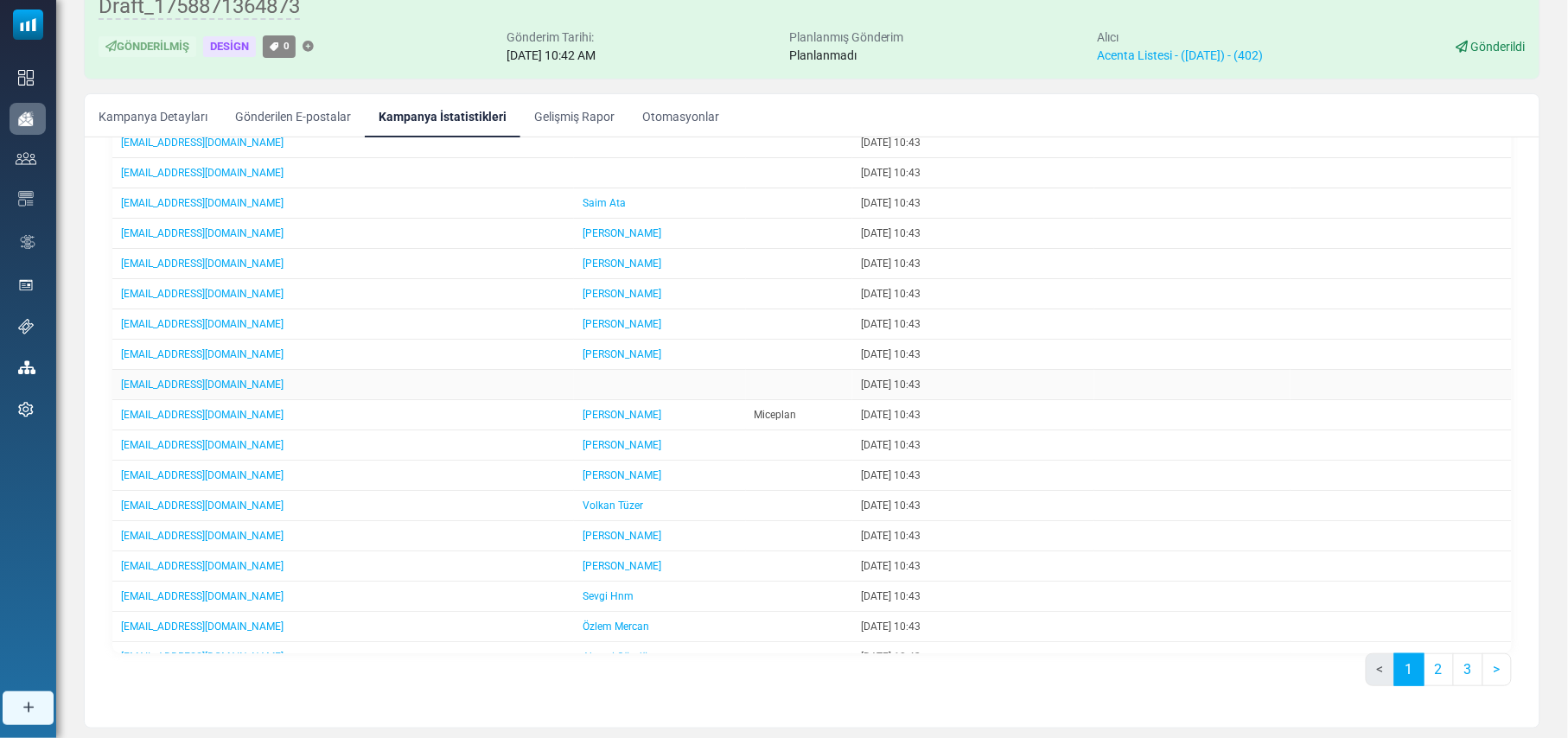
scroll to position [688, 0]
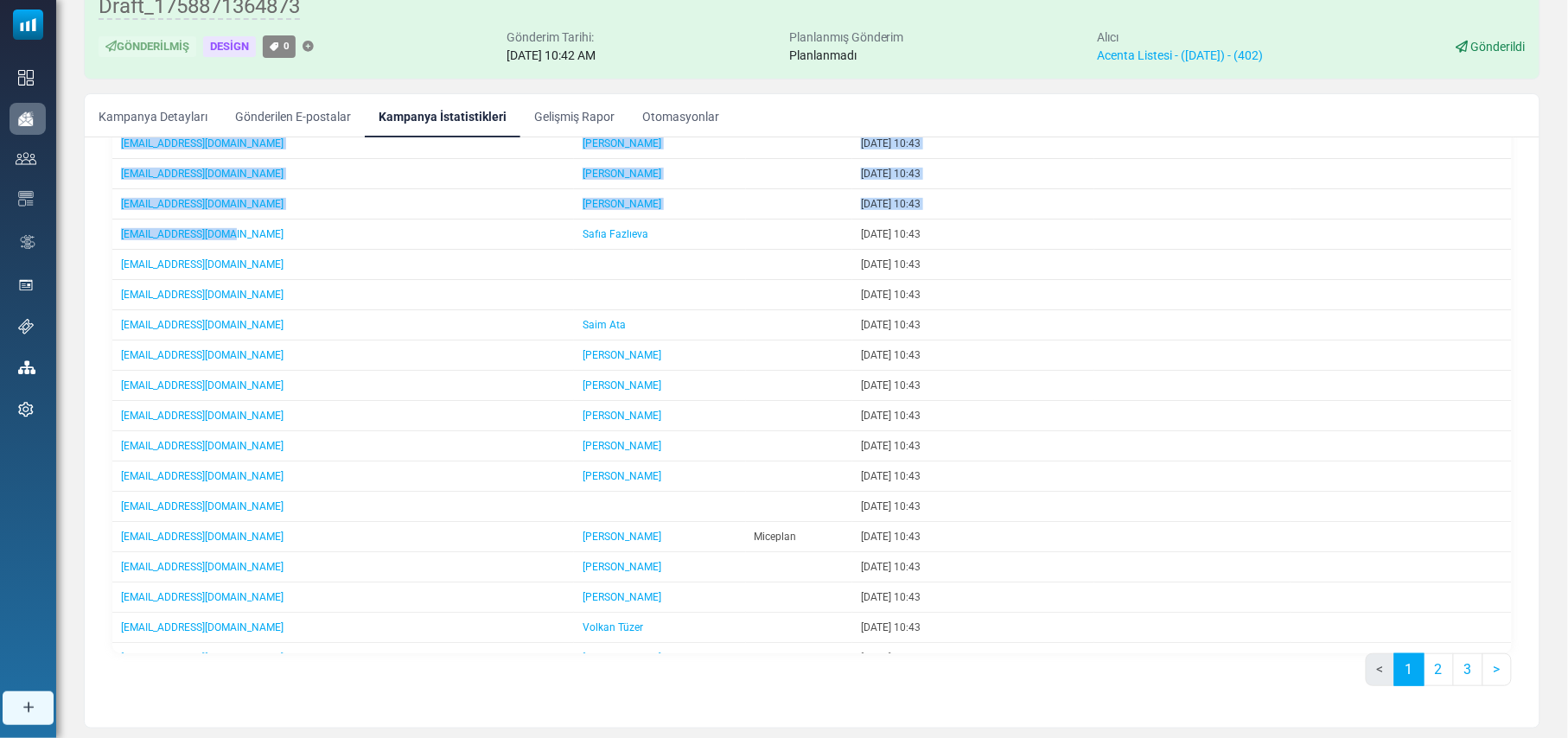
drag, startPoint x: 242, startPoint y: 256, endPoint x: 75, endPoint y: 256, distance: 167.0
click at [75, 254] on div "Email Drafts Draft_1758871364873 Gönderilmiş Design 0 Gönderim Tarihi: Septembe…" at bounding box center [812, 341] width 1512 height 830
click at [229, 249] on td "[EMAIL_ADDRESS][DOMAIN_NAME]" at bounding box center [343, 234] width 462 height 30
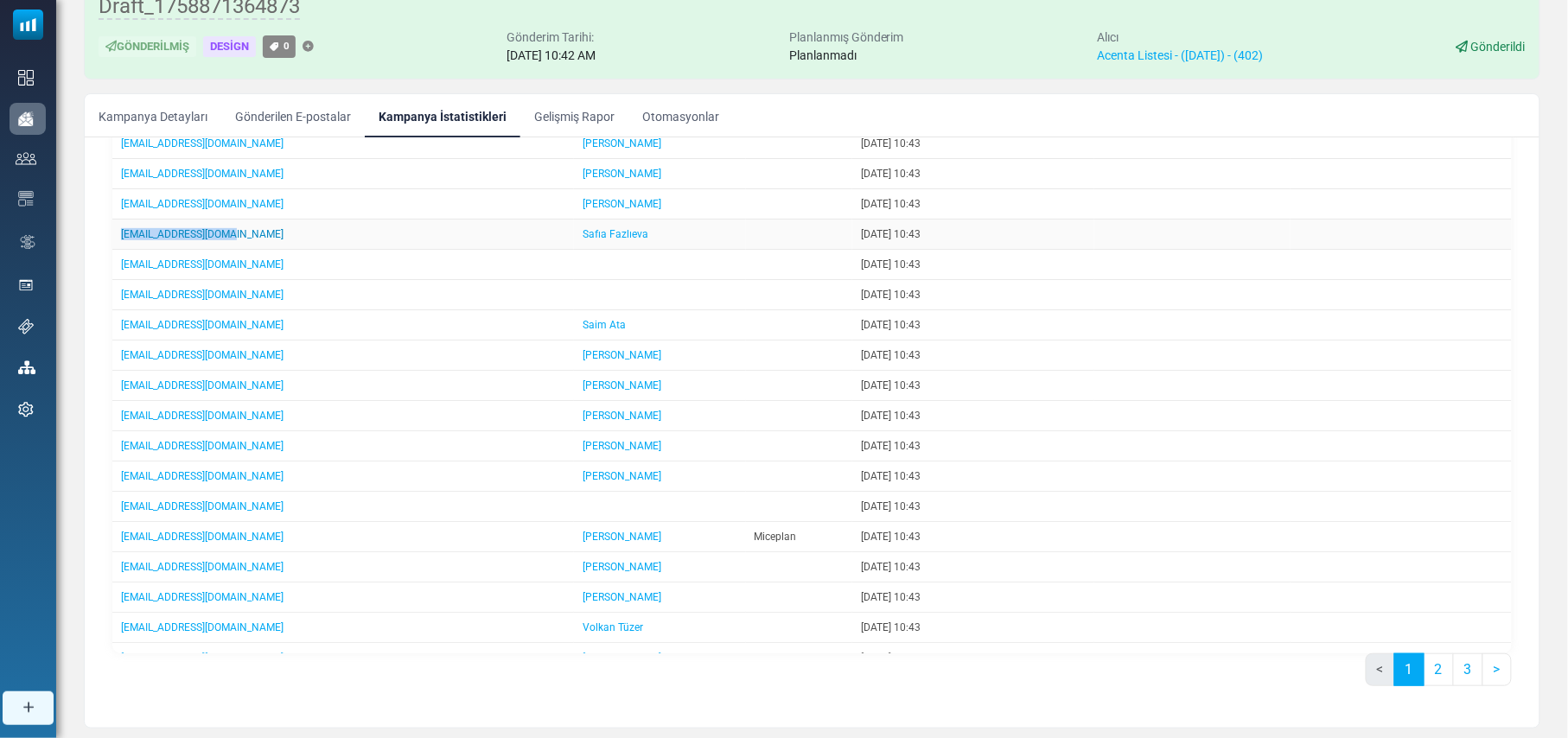
drag, startPoint x: 235, startPoint y: 259, endPoint x: 125, endPoint y: 261, distance: 110.0
click at [118, 249] on td "[EMAIL_ADDRESS][DOMAIN_NAME]" at bounding box center [343, 234] width 462 height 30
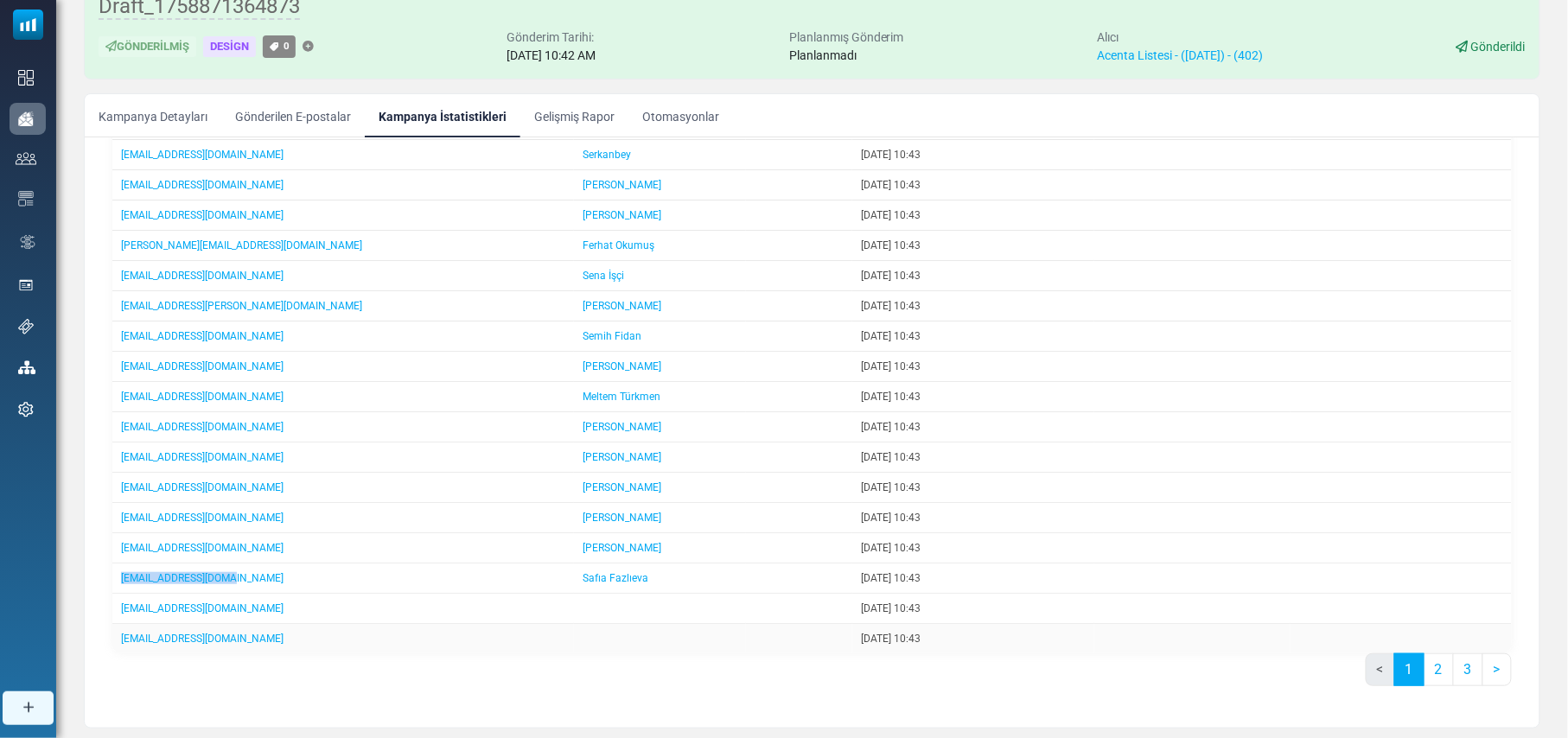
scroll to position [342, 0]
drag, startPoint x: 261, startPoint y: 197, endPoint x: 94, endPoint y: 205, distance: 167.2
click at [94, 204] on div "E-Posta İstatistik Detayları Devam E-Postası Oluştur Filtre Sonucundan Bir List…" at bounding box center [812, 271] width 1455 height 884
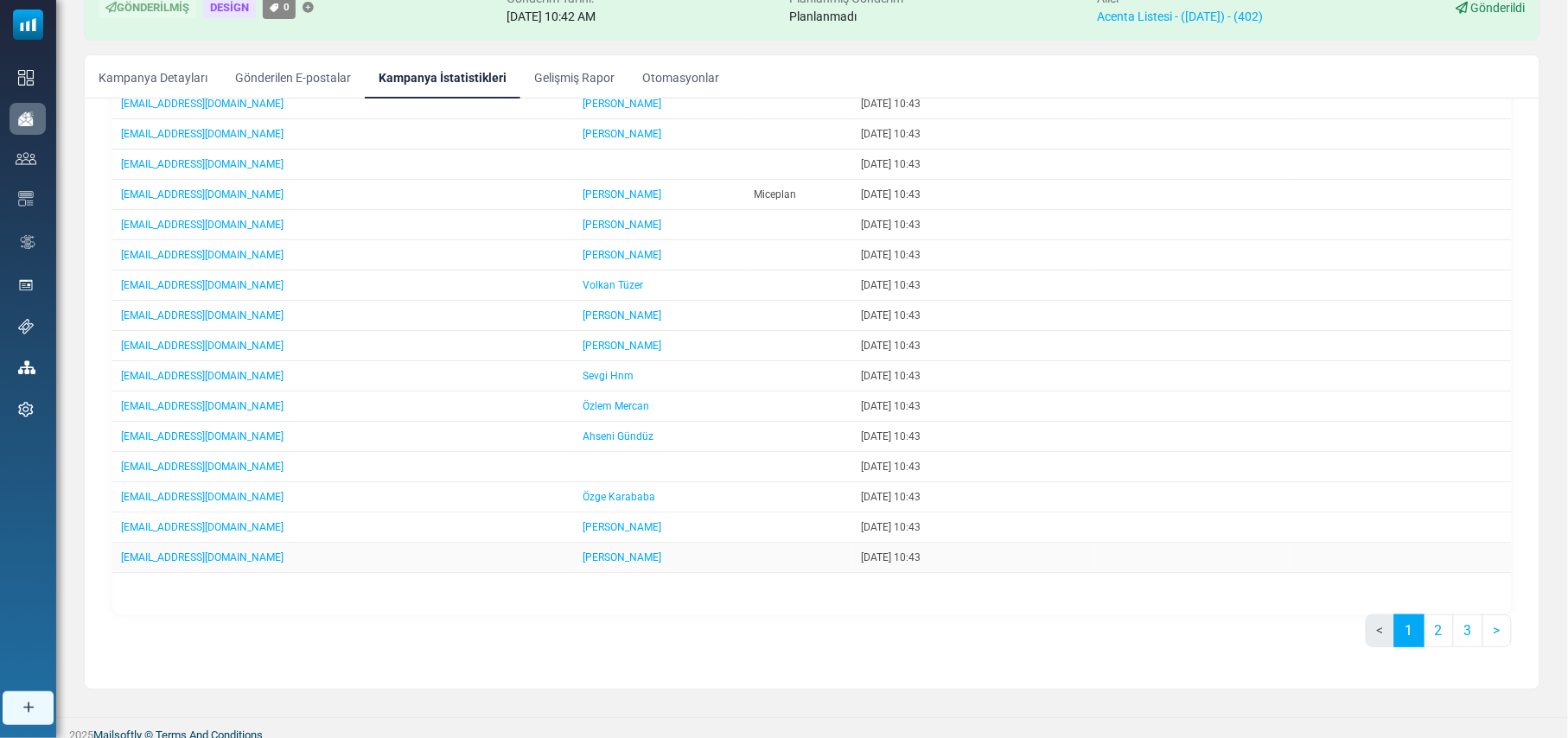
scroll to position [166, 0]
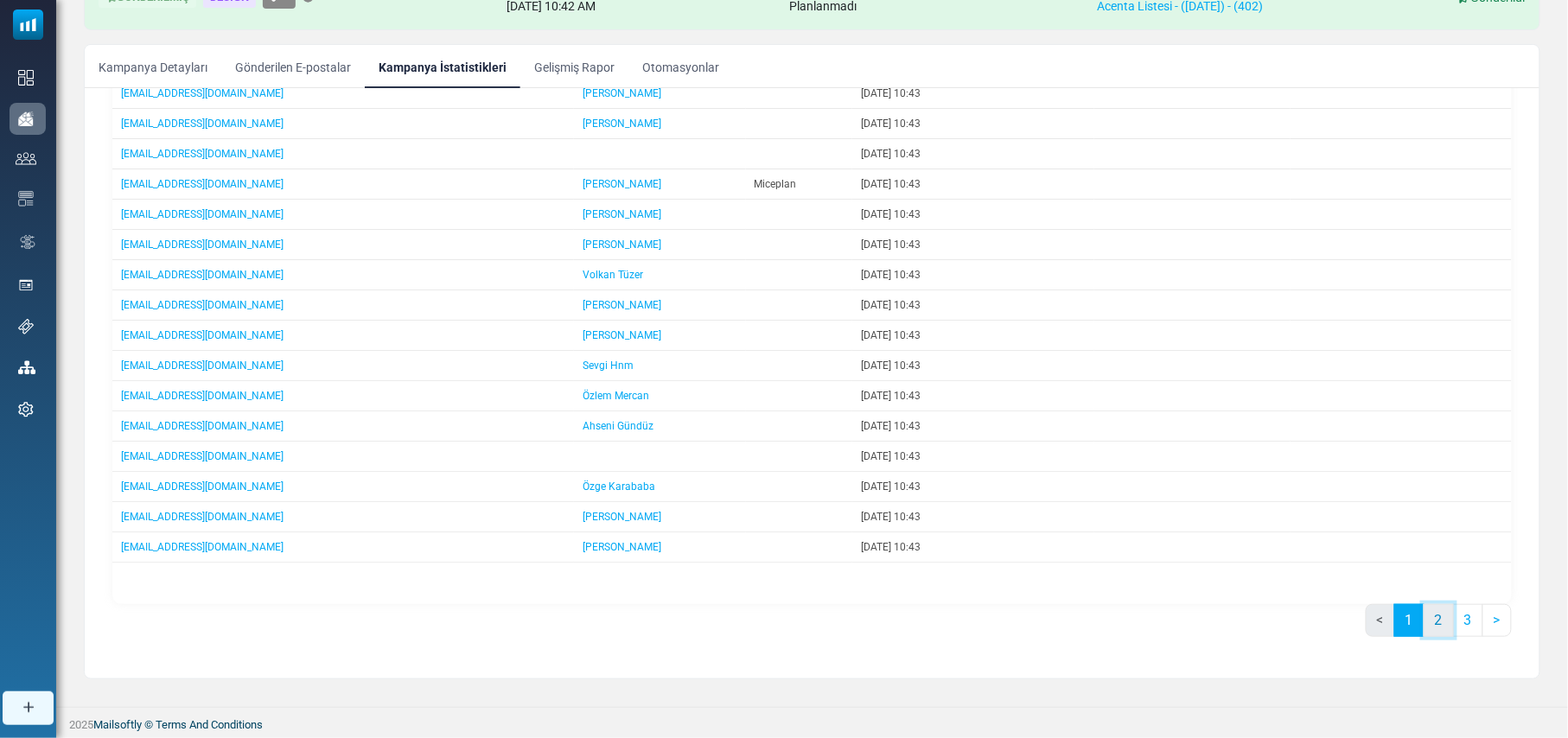
click at [1435, 623] on link "2" at bounding box center [1438, 620] width 30 height 33
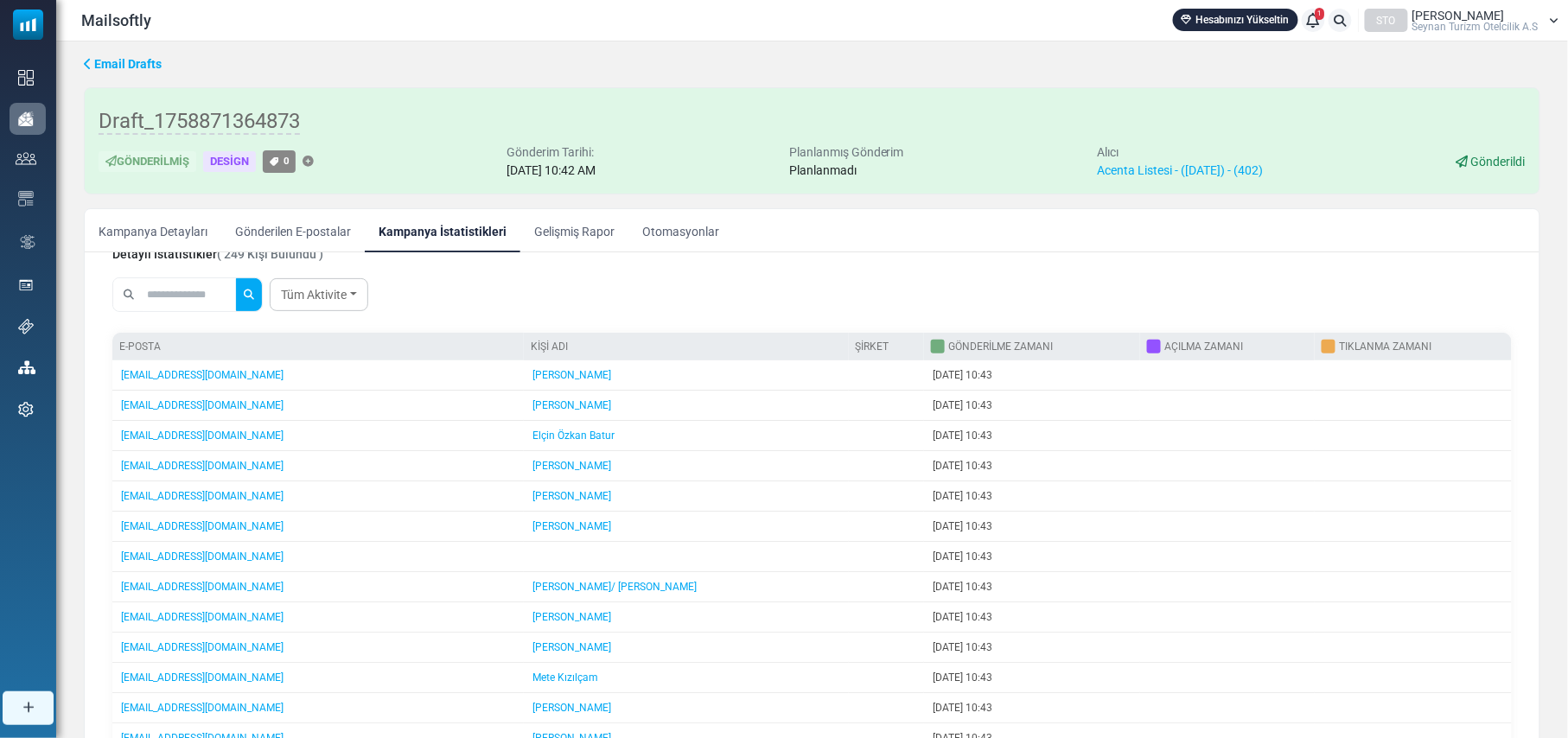
scroll to position [230, 0]
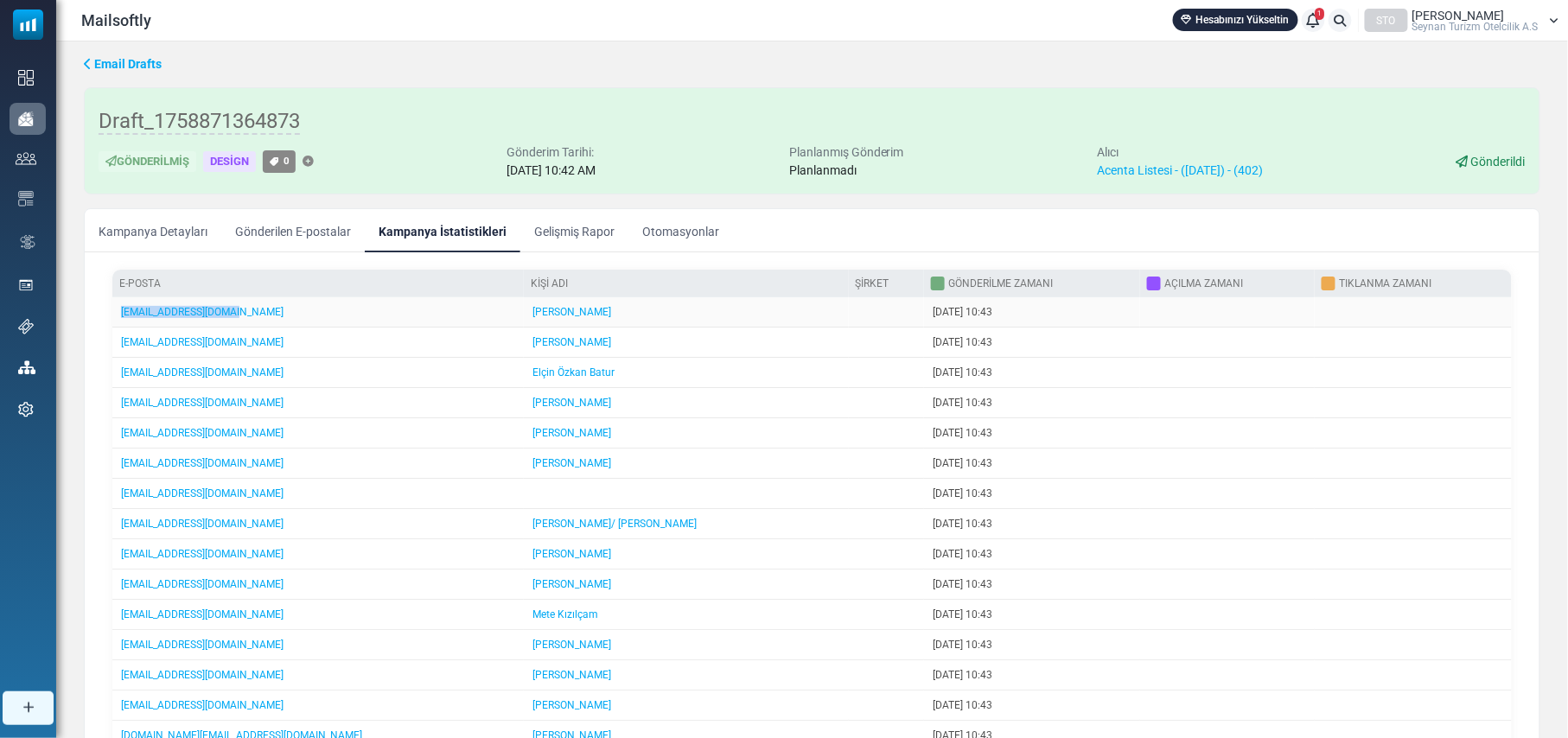
drag, startPoint x: 243, startPoint y: 313, endPoint x: 118, endPoint y: 319, distance: 125.1
click at [118, 319] on td "otel@seyyahtur.com.tr" at bounding box center [318, 312] width 411 height 30
click at [1055, 56] on div "Email Drafts" at bounding box center [812, 64] width 1456 height 18
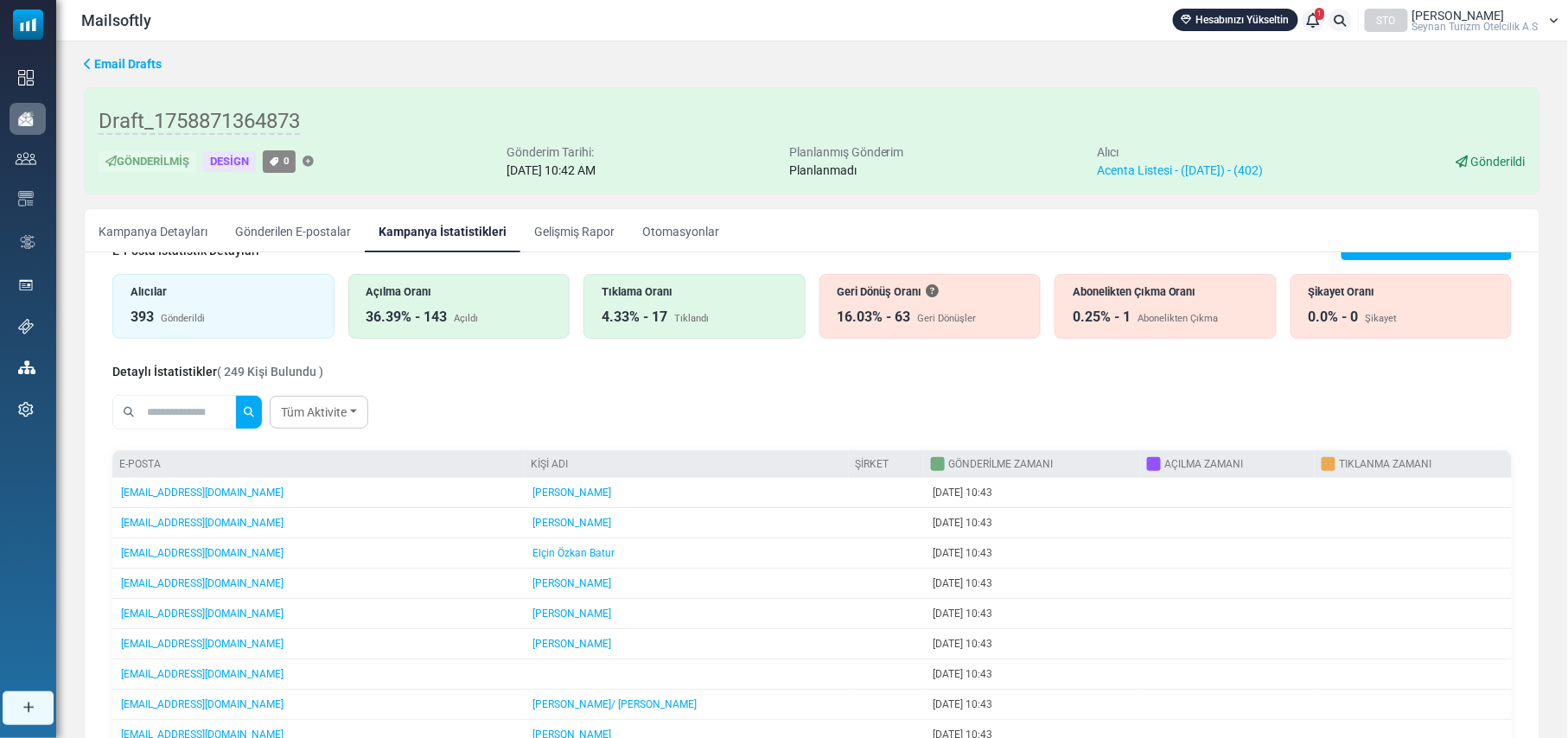
scroll to position [0, 0]
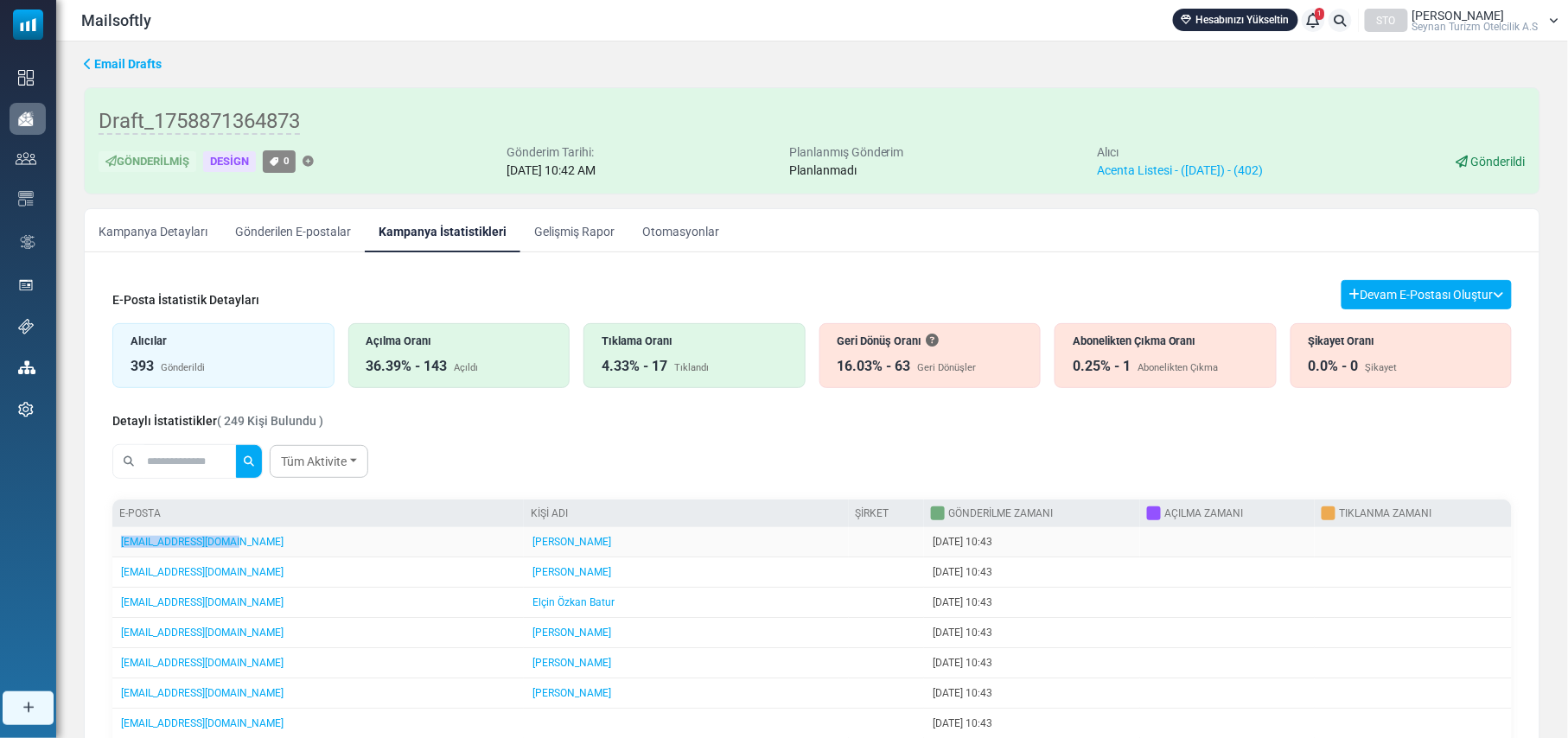
drag, startPoint x: 233, startPoint y: 547, endPoint x: 115, endPoint y: 550, distance: 118.0
click at [115, 550] on td "otel@seyyahtur.com.tr" at bounding box center [318, 542] width 411 height 30
drag, startPoint x: 229, startPoint y: 577, endPoint x: 115, endPoint y: 580, distance: 114.0
click at [115, 580] on td "otel@fsmtravel.com.tr" at bounding box center [318, 572] width 411 height 30
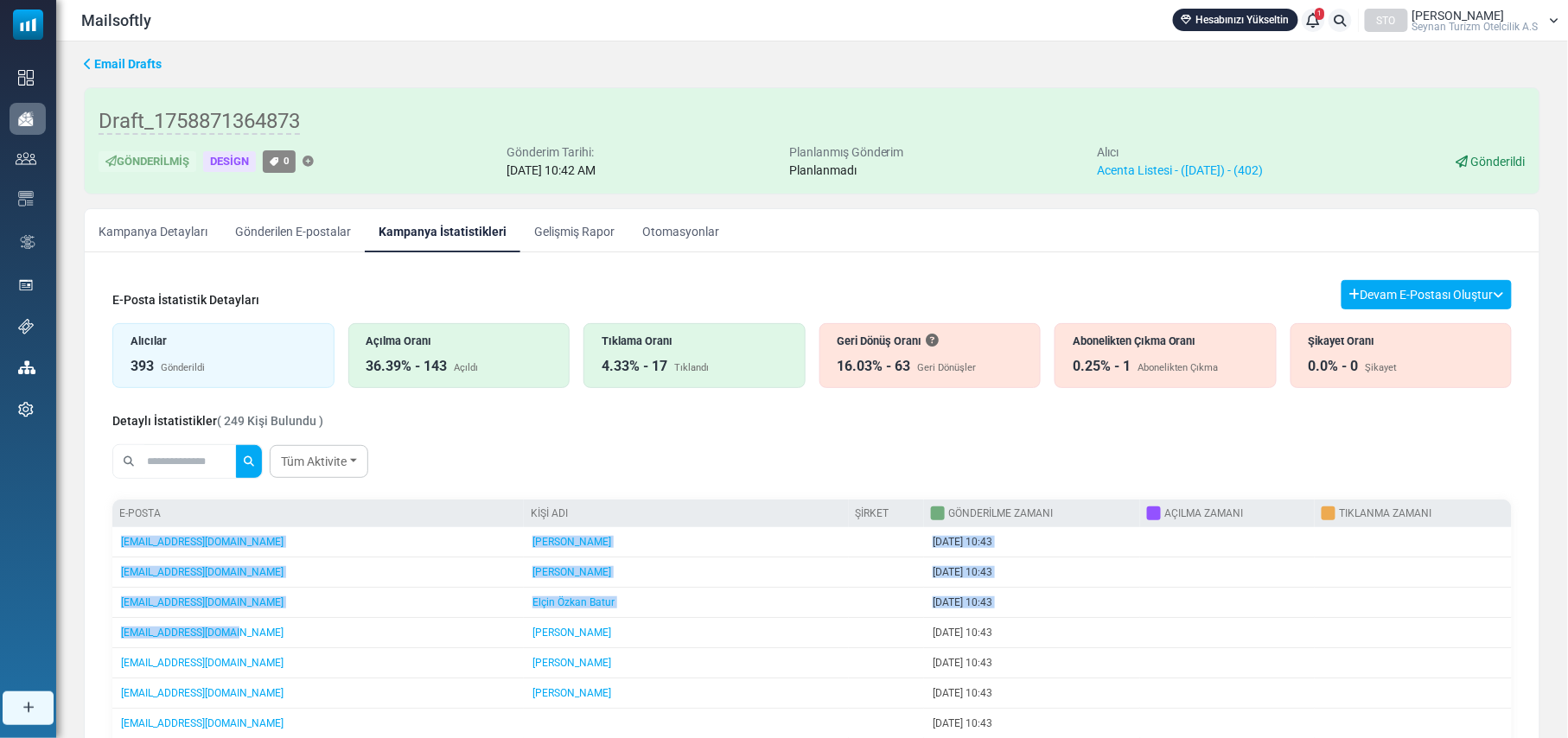
drag, startPoint x: 238, startPoint y: 638, endPoint x: 108, endPoint y: 641, distance: 130.0
click at [108, 641] on div "E-Posta İstatistik Detayları Devam E-Postası Oluştur Filtre Sonucundan Bir List…" at bounding box center [812, 708] width 1427 height 884
click at [238, 641] on td "otel@kirsanturizm.com" at bounding box center [318, 632] width 411 height 30
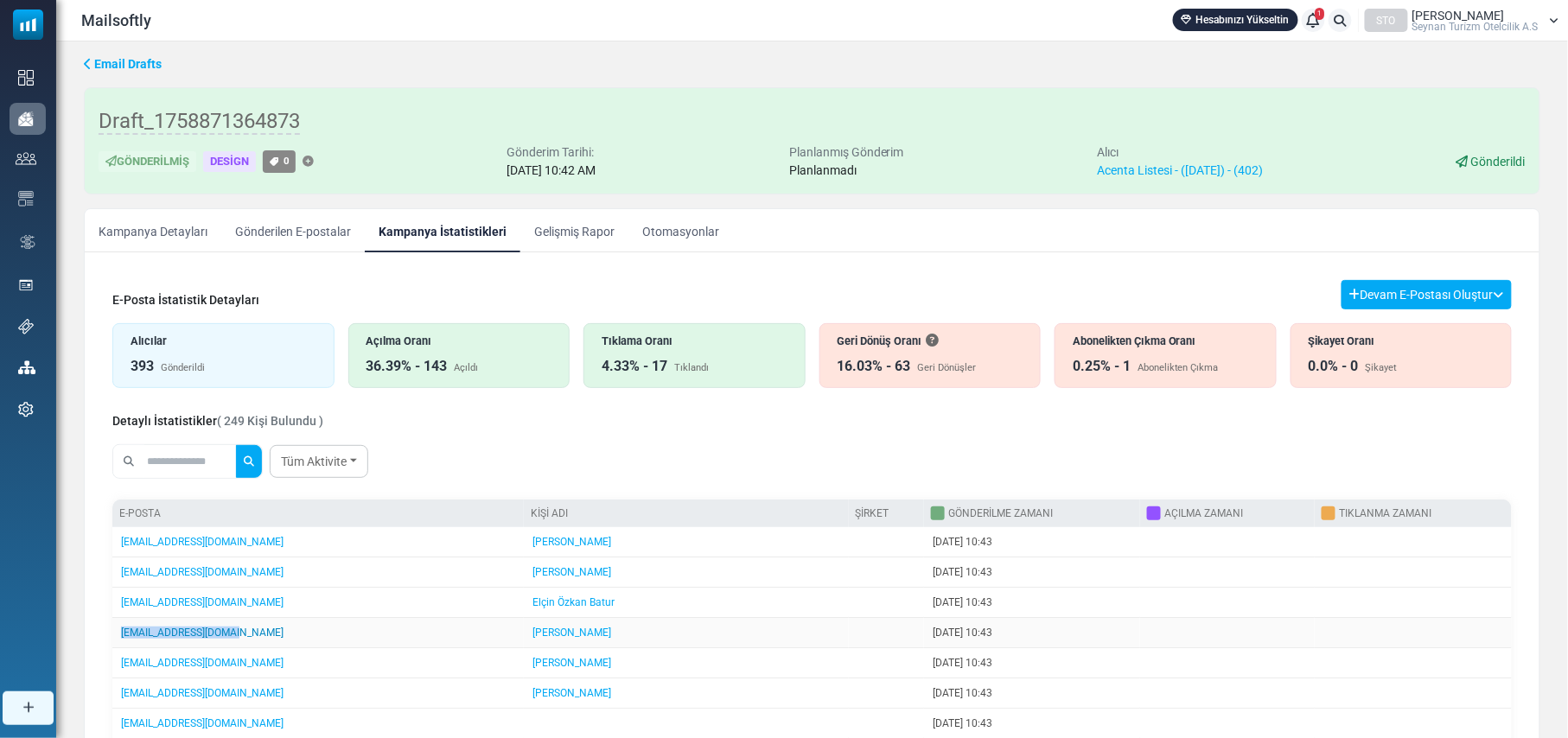
drag, startPoint x: 235, startPoint y: 640, endPoint x: 121, endPoint y: 641, distance: 114.0
click at [121, 641] on td "otel@kirsanturizm.com" at bounding box center [318, 632] width 411 height 30
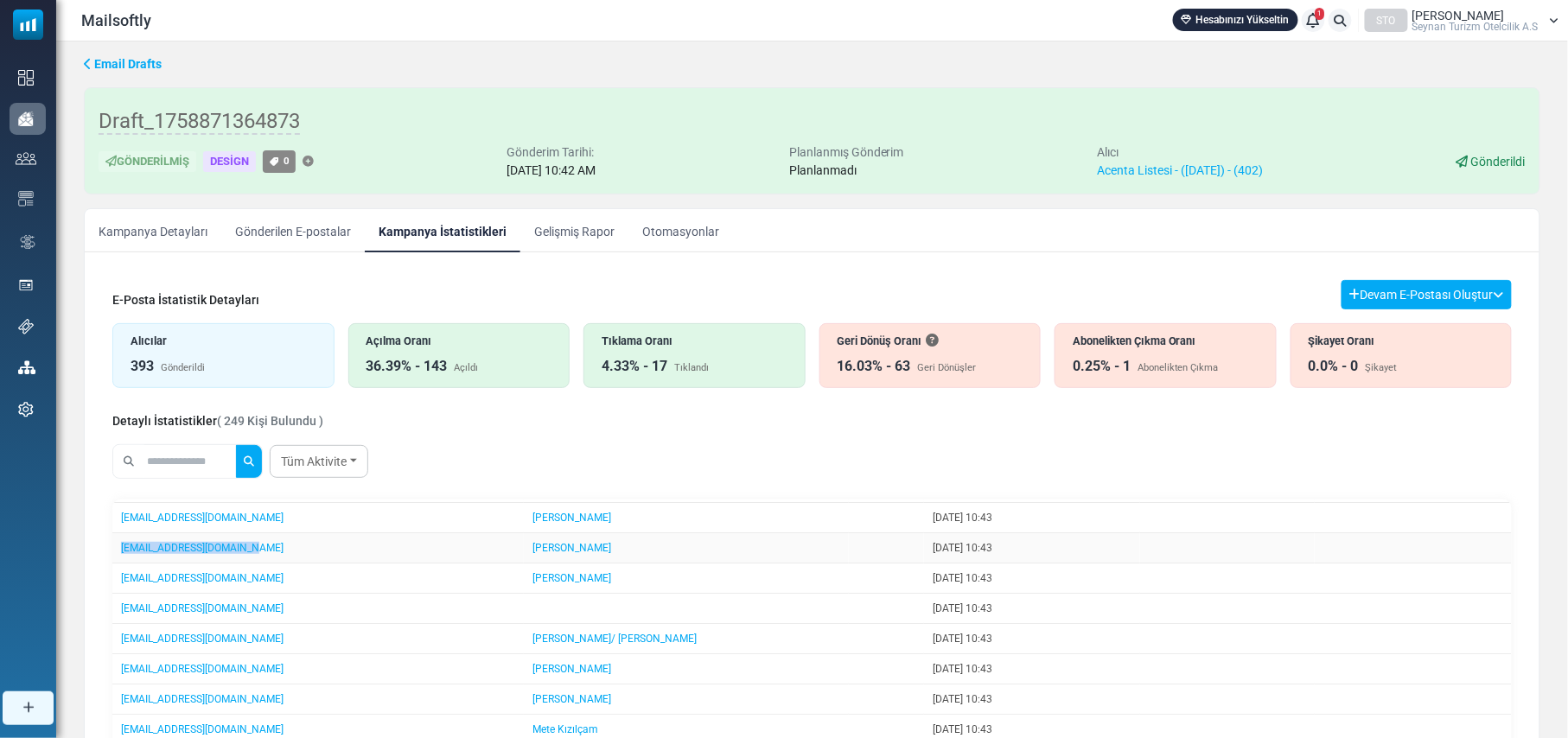
drag, startPoint x: 256, startPoint y: 556, endPoint x: 116, endPoint y: 551, distance: 140.1
click at [116, 551] on td "operasyon@saricamlar.com" at bounding box center [318, 548] width 411 height 30
drag, startPoint x: 249, startPoint y: 587, endPoint x: 120, endPoint y: 595, distance: 129.2
click at [120, 593] on td "operasyon@touroyal.com" at bounding box center [318, 578] width 411 height 30
drag, startPoint x: 266, startPoint y: 646, endPoint x: 120, endPoint y: 648, distance: 146.0
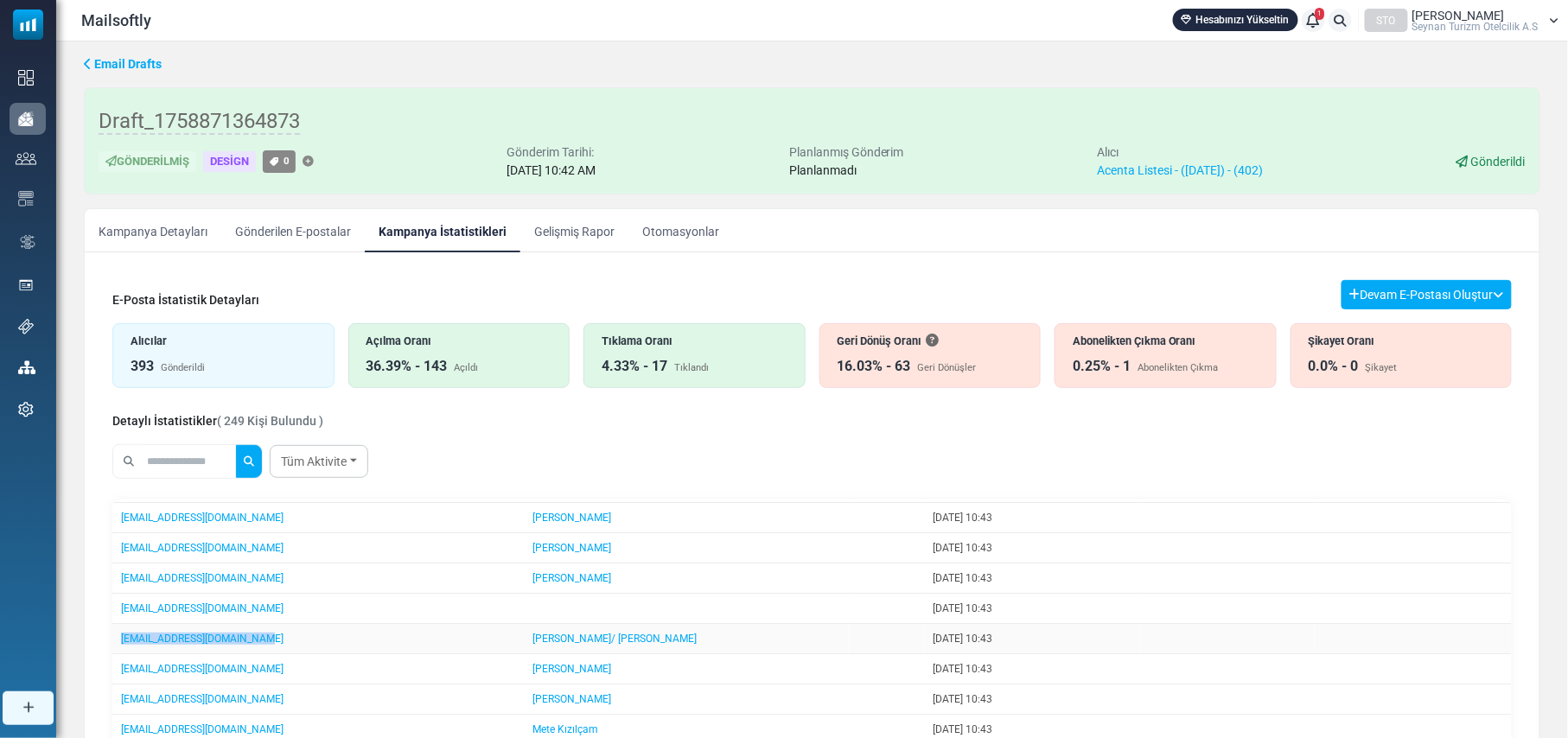
click at [120, 648] on td "operasyon@kadranturizm.com" at bounding box center [318, 638] width 411 height 30
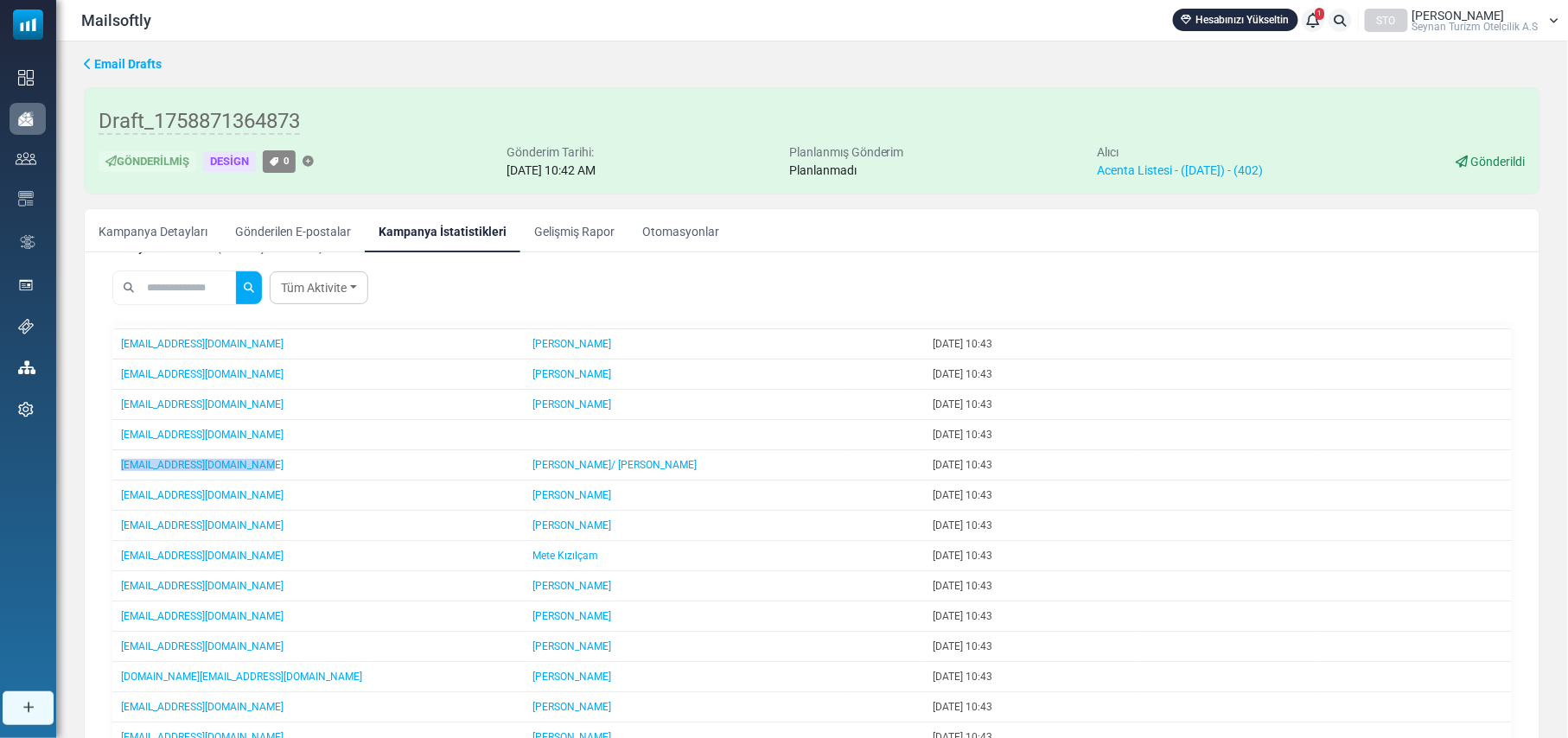
scroll to position [230, 0]
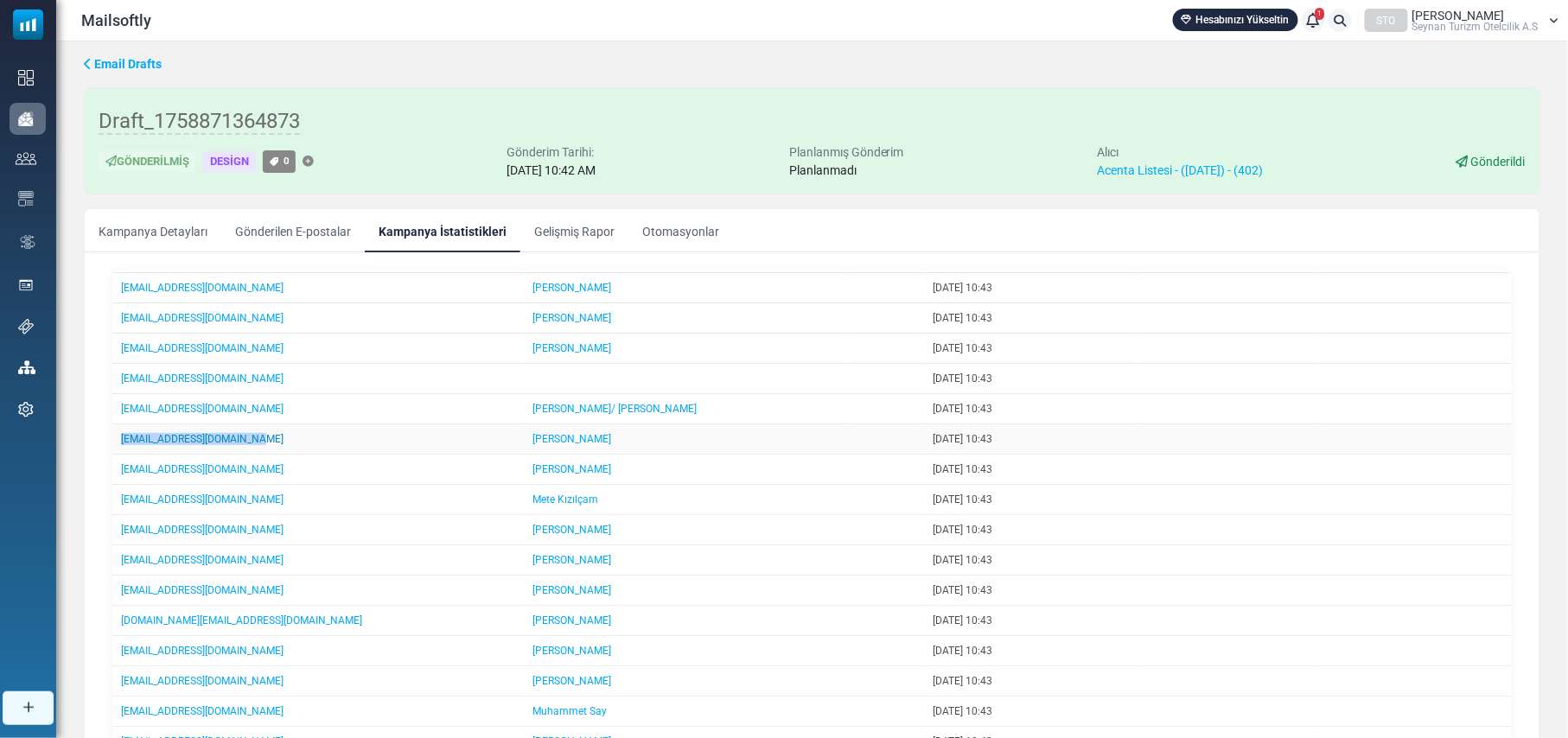
drag, startPoint x: 256, startPoint y: 448, endPoint x: 121, endPoint y: 448, distance: 135.0
click at [121, 448] on td "operasyon@fuarrehberi.com" at bounding box center [318, 439] width 411 height 30
drag, startPoint x: 263, startPoint y: 481, endPoint x: 121, endPoint y: 481, distance: 142.0
click at [121, 481] on td "operasyon@esmeraldatur.com" at bounding box center [318, 469] width 411 height 30
drag, startPoint x: 253, startPoint y: 512, endPoint x: 120, endPoint y: 510, distance: 133.0
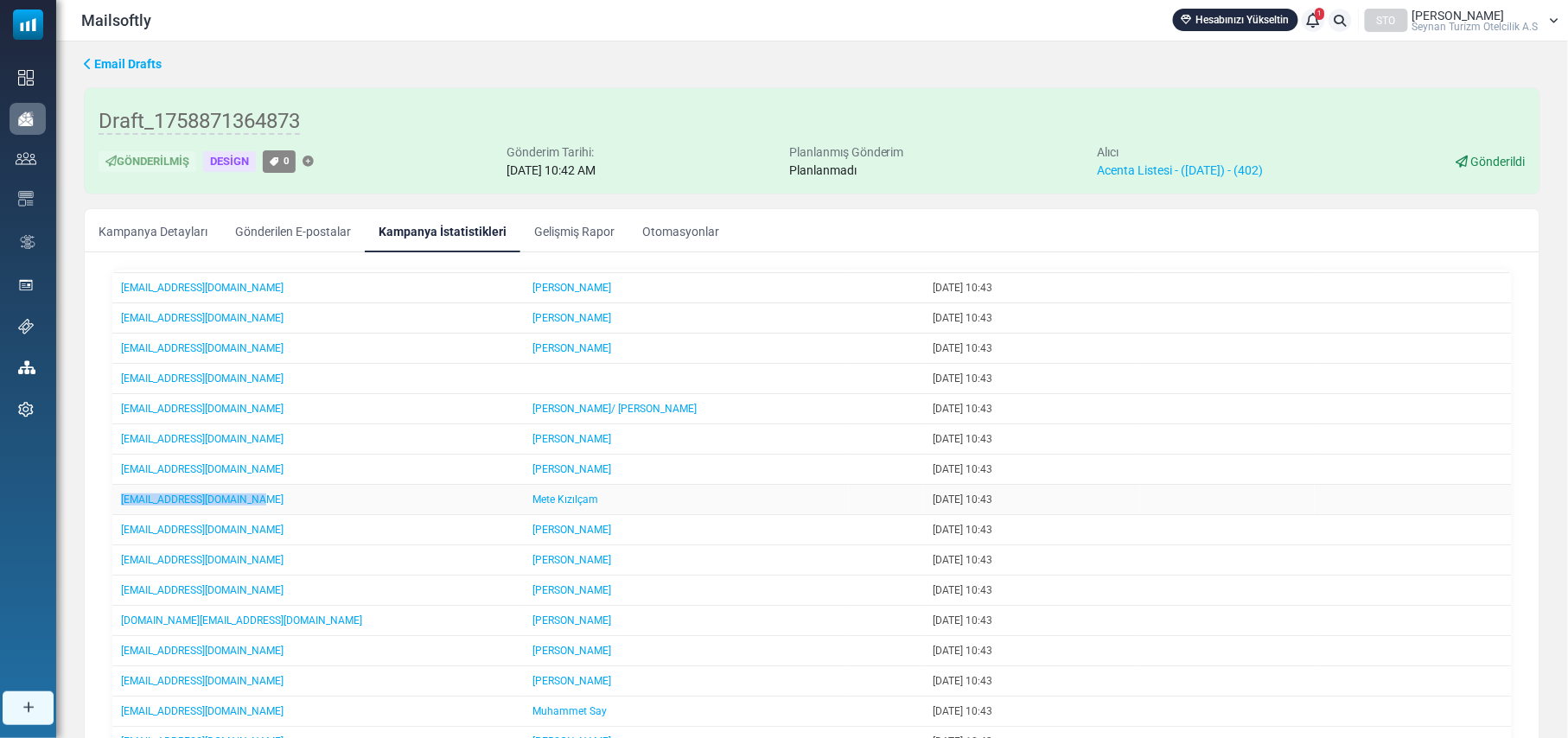
click at [120, 510] on td "operasyon@fiorinotour.com" at bounding box center [318, 500] width 411 height 30
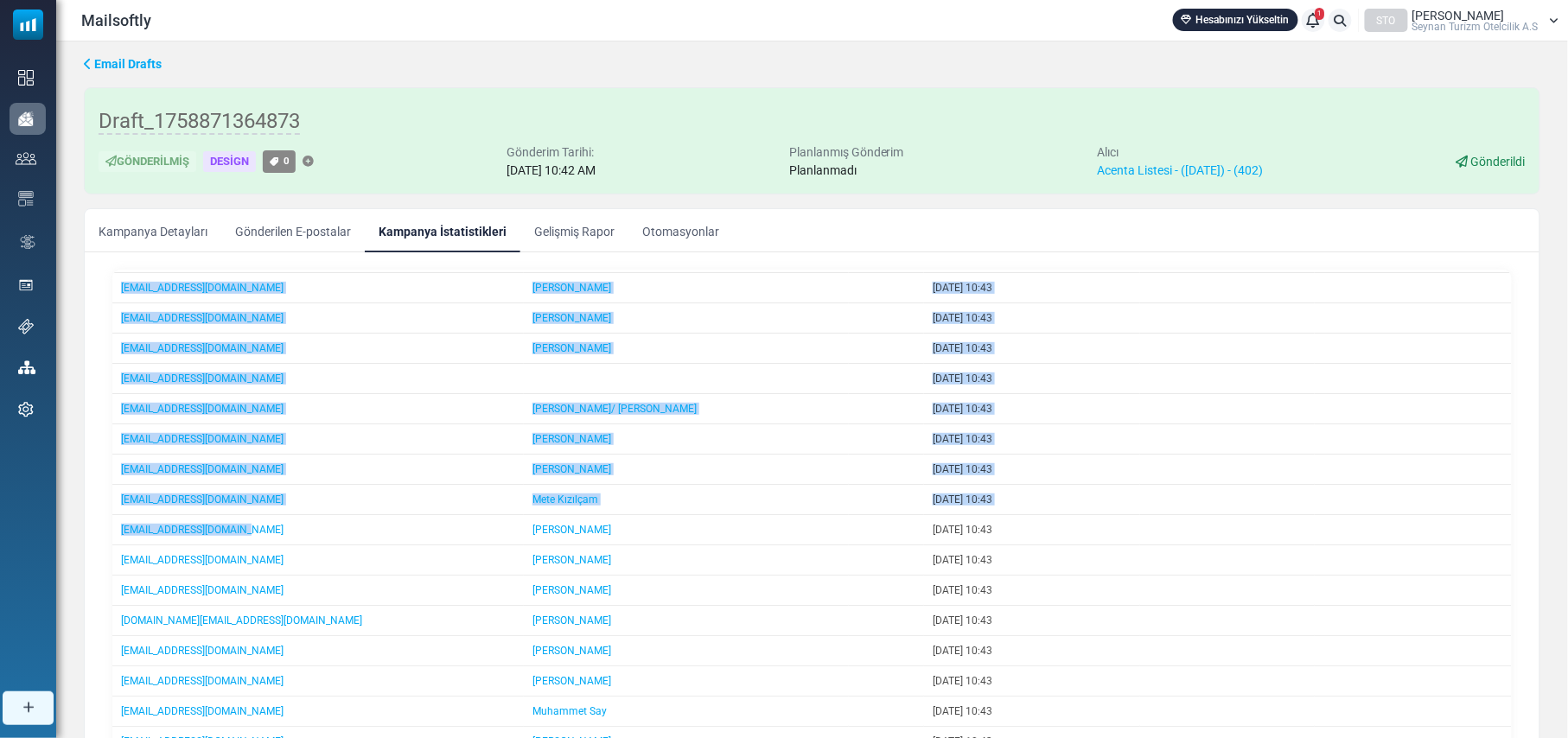
drag, startPoint x: 243, startPoint y: 534, endPoint x: 104, endPoint y: 534, distance: 139.0
click at [104, 534] on div "E-Posta İstatistik Detayları Devam E-Postası Oluştur Filtre Sonucundan Bir List…" at bounding box center [812, 478] width 1427 height 884
click at [249, 537] on td "online@perpaxtravel.com" at bounding box center [318, 530] width 411 height 30
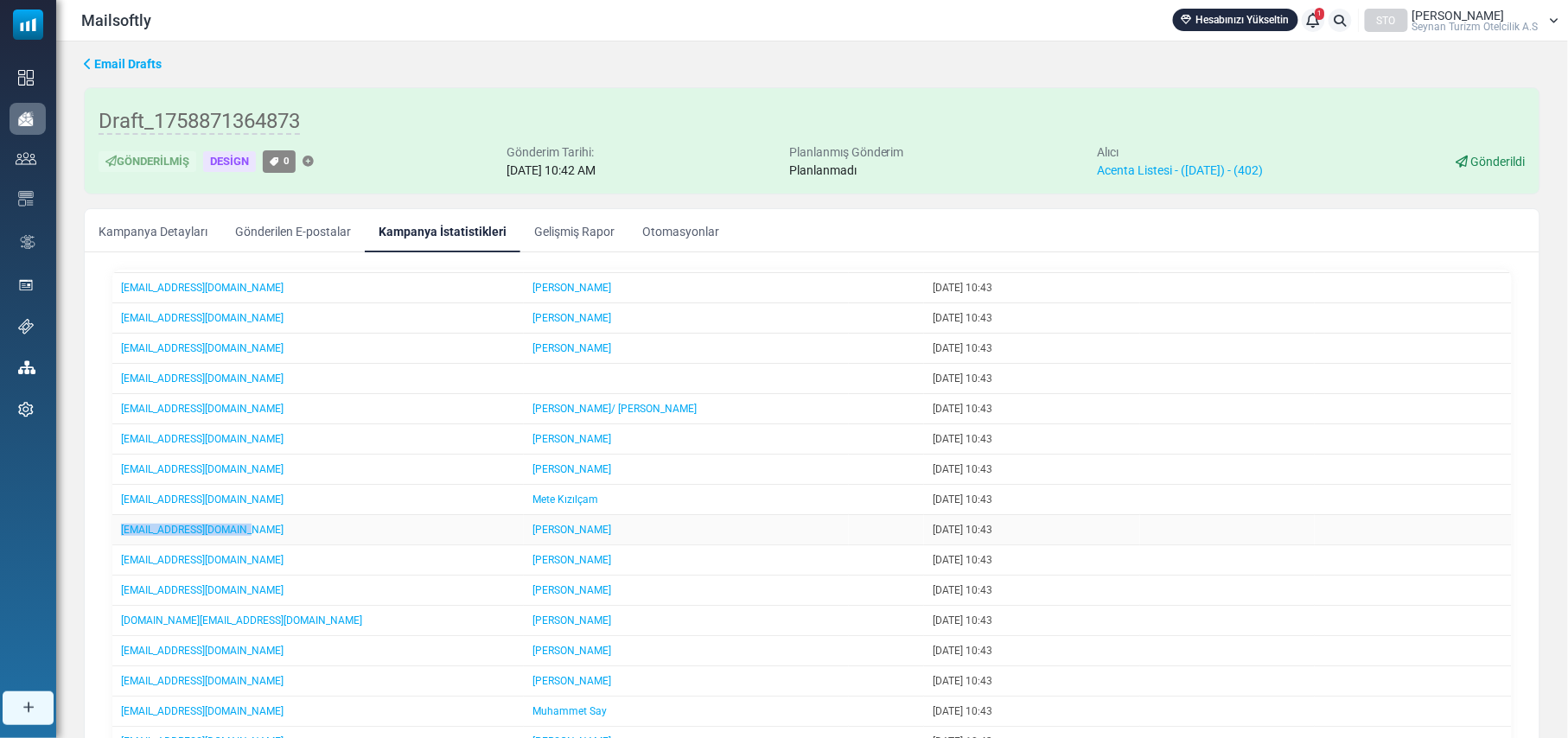
drag, startPoint x: 238, startPoint y: 541, endPoint x: 120, endPoint y: 537, distance: 118.1
click at [120, 537] on td "online@perpaxtravel.com" at bounding box center [318, 530] width 411 height 30
drag, startPoint x: 252, startPoint y: 570, endPoint x: 121, endPoint y: 572, distance: 131.0
click at [121, 572] on td "ooeration@mystic-tour.com" at bounding box center [318, 560] width 411 height 30
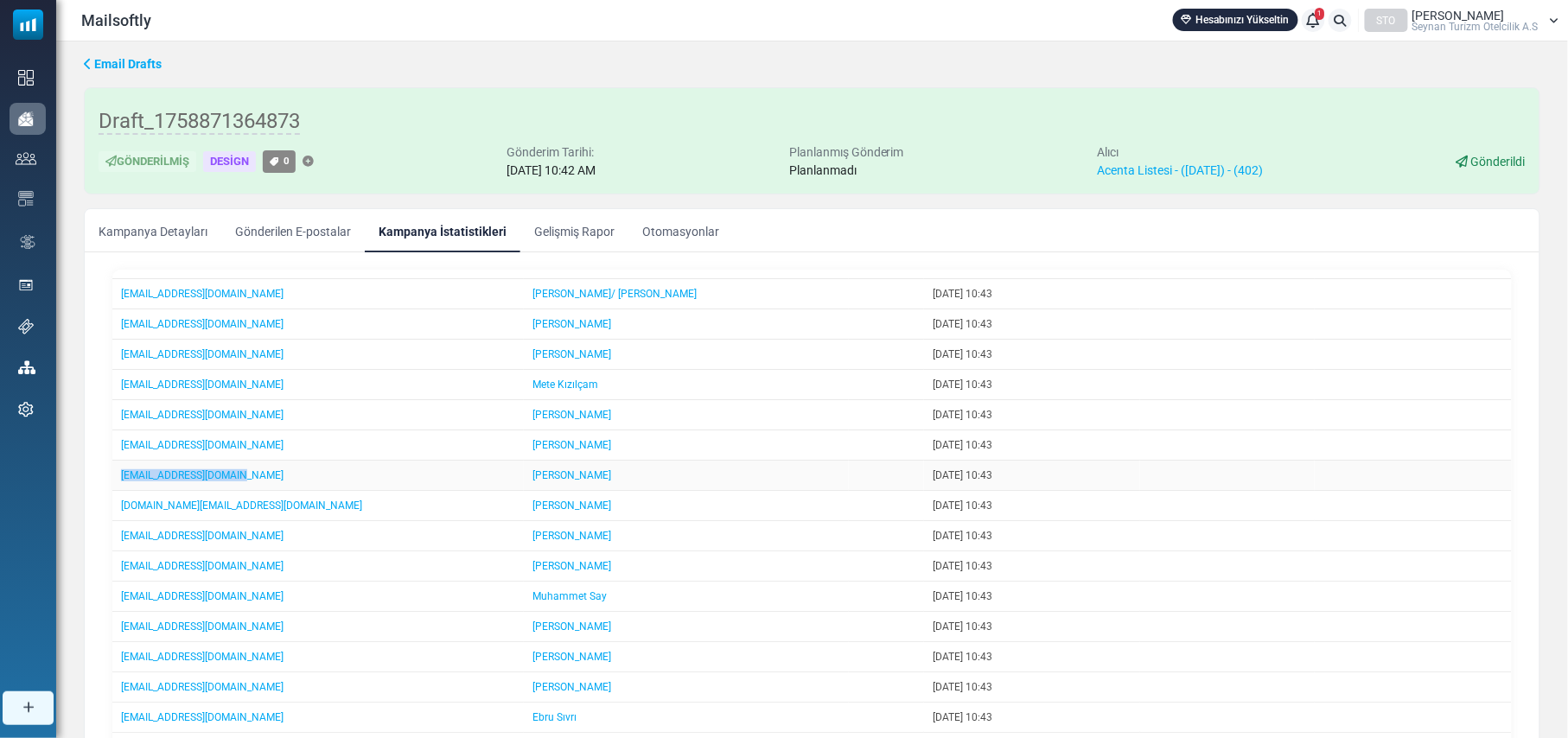
drag, startPoint x: 262, startPoint y: 486, endPoint x: 118, endPoint y: 486, distance: 144.0
click at [118, 486] on td "operasyon@caglatur.com" at bounding box center [318, 476] width 411 height 30
drag, startPoint x: 250, startPoint y: 520, endPoint x: 123, endPoint y: 519, distance: 127.0
click at [123, 519] on td "nilufer.uz@gzturizm.com.tr" at bounding box center [318, 506] width 411 height 30
click at [164, 451] on link "ooeration@mystic-tour.com" at bounding box center [203, 445] width 163 height 12
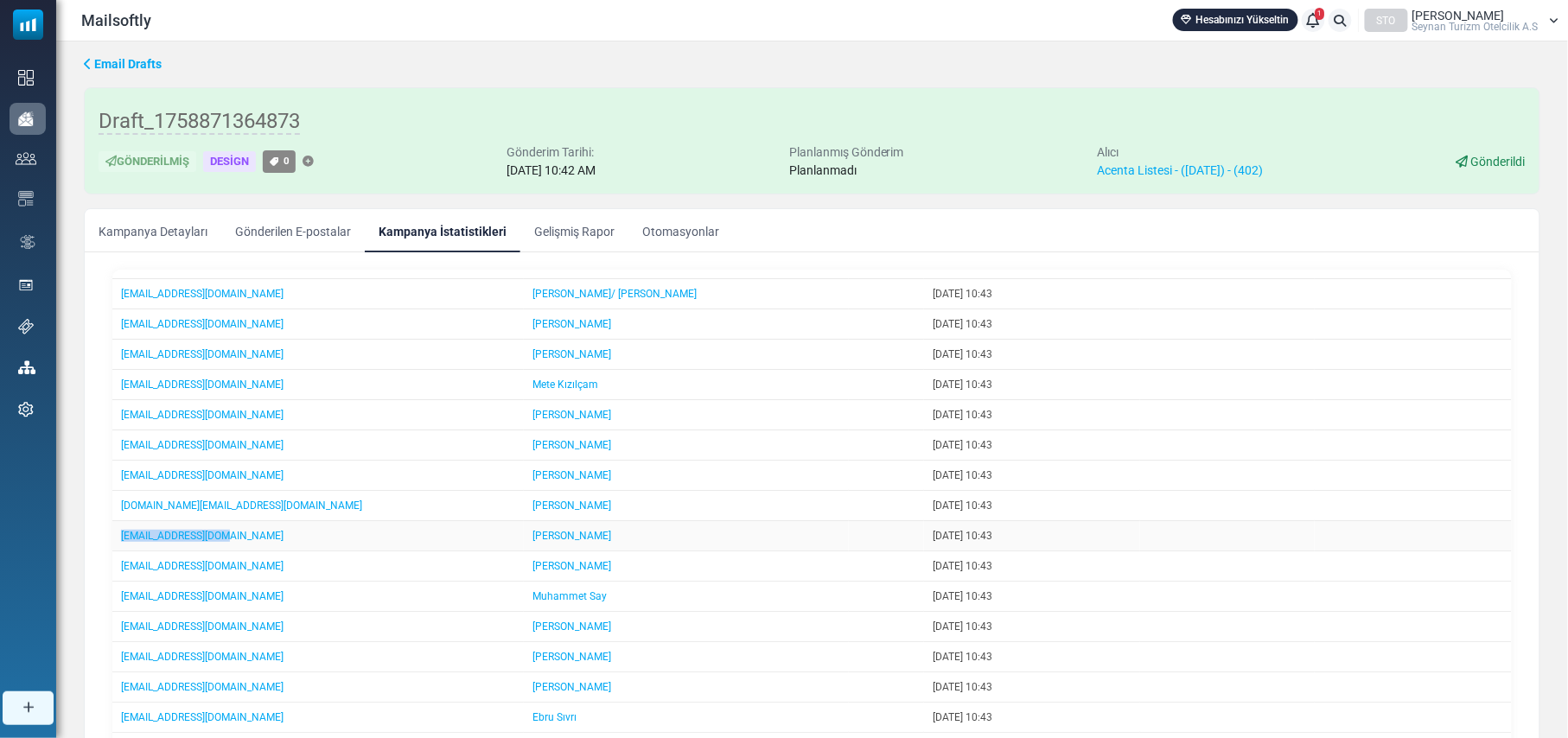
drag, startPoint x: 221, startPoint y: 550, endPoint x: 116, endPoint y: 554, distance: 105.1
click at [116, 551] on td "obttravel@gmail.com" at bounding box center [318, 536] width 411 height 30
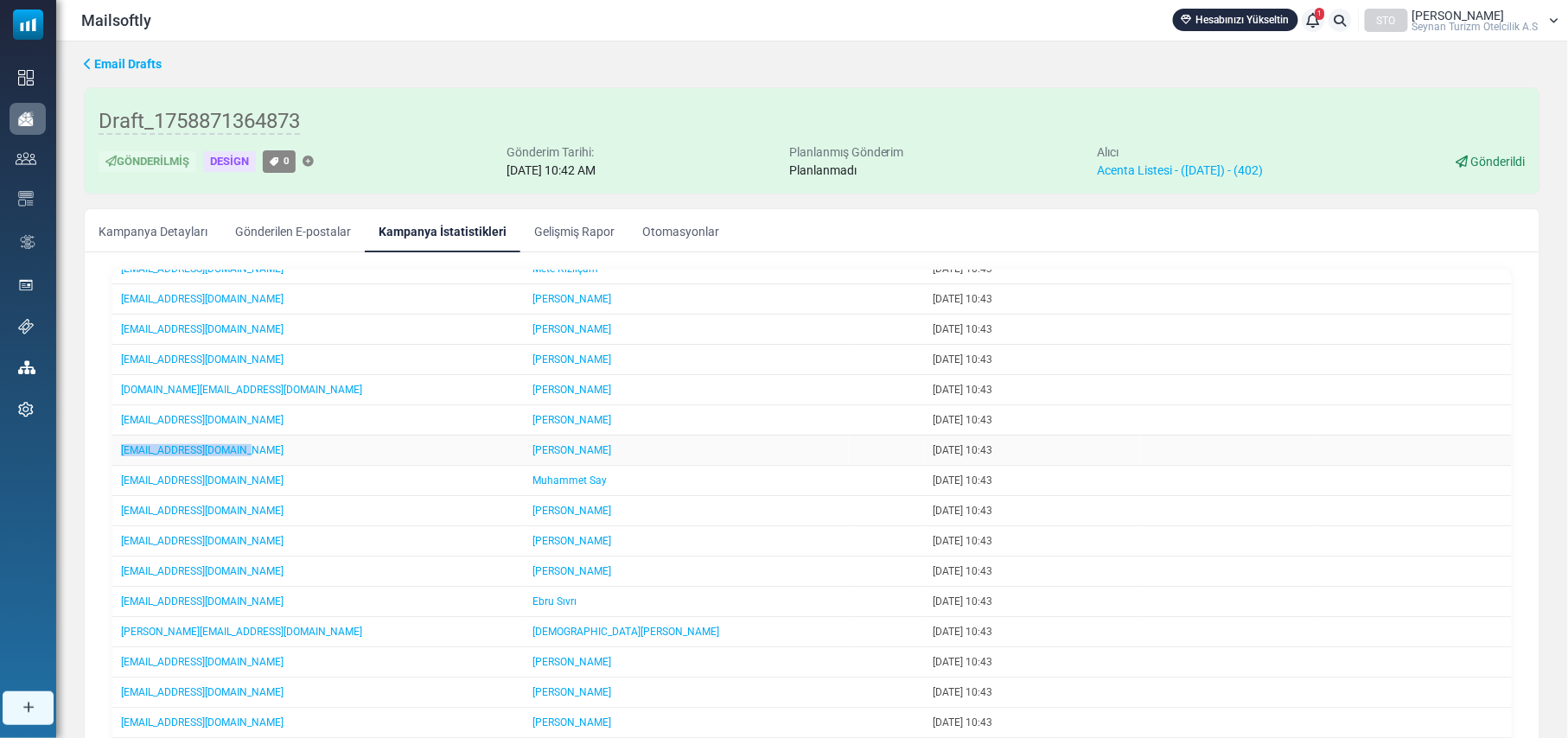
drag, startPoint x: 246, startPoint y: 469, endPoint x: 120, endPoint y: 463, distance: 126.1
click at [120, 463] on td "modi_turizm@hotmail.com" at bounding box center [318, 450] width 411 height 30
drag, startPoint x: 235, startPoint y: 496, endPoint x: 119, endPoint y: 495, distance: 116.0
click at [119, 495] on td "newtour@newtour.com.tr" at bounding box center [318, 481] width 411 height 30
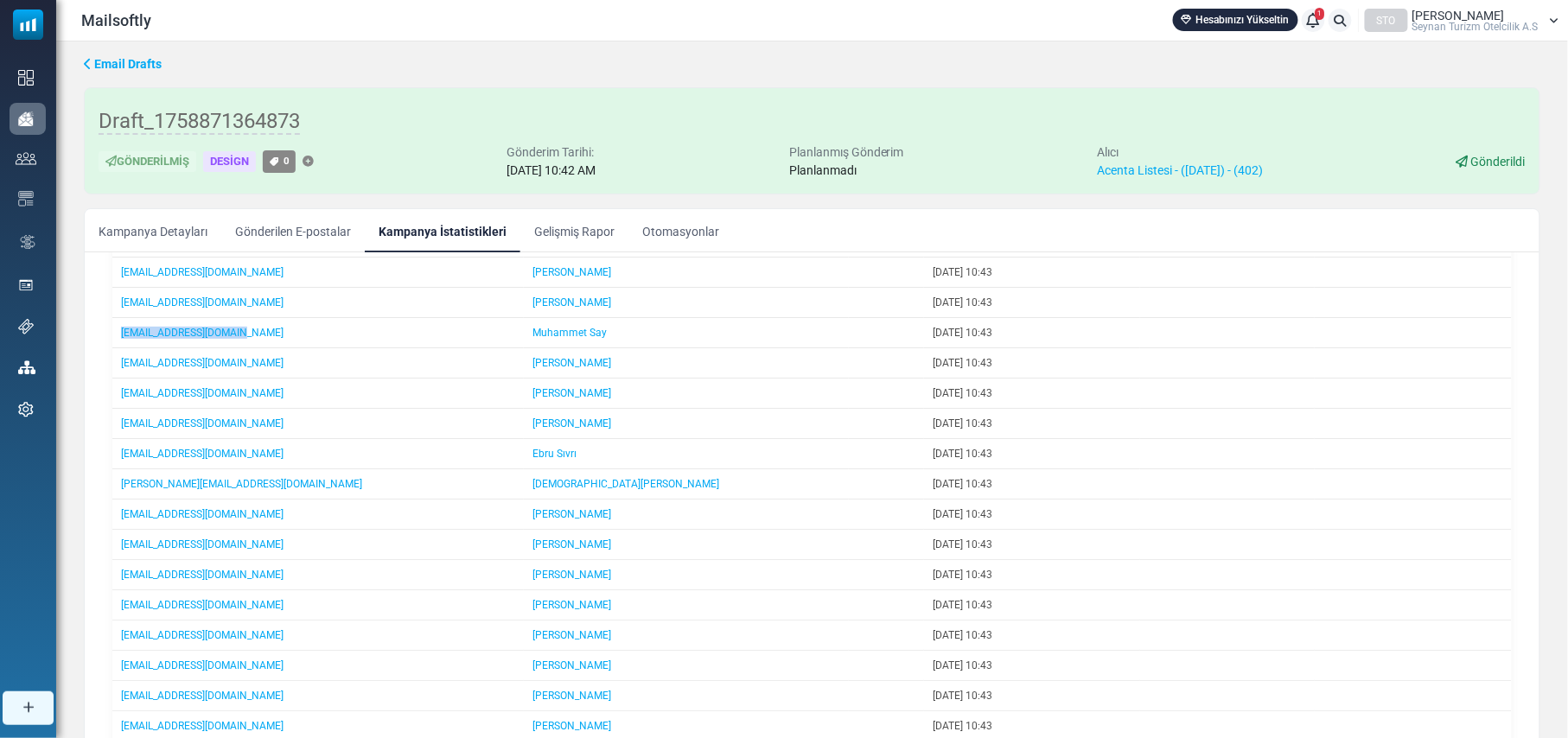
scroll to position [461, 0]
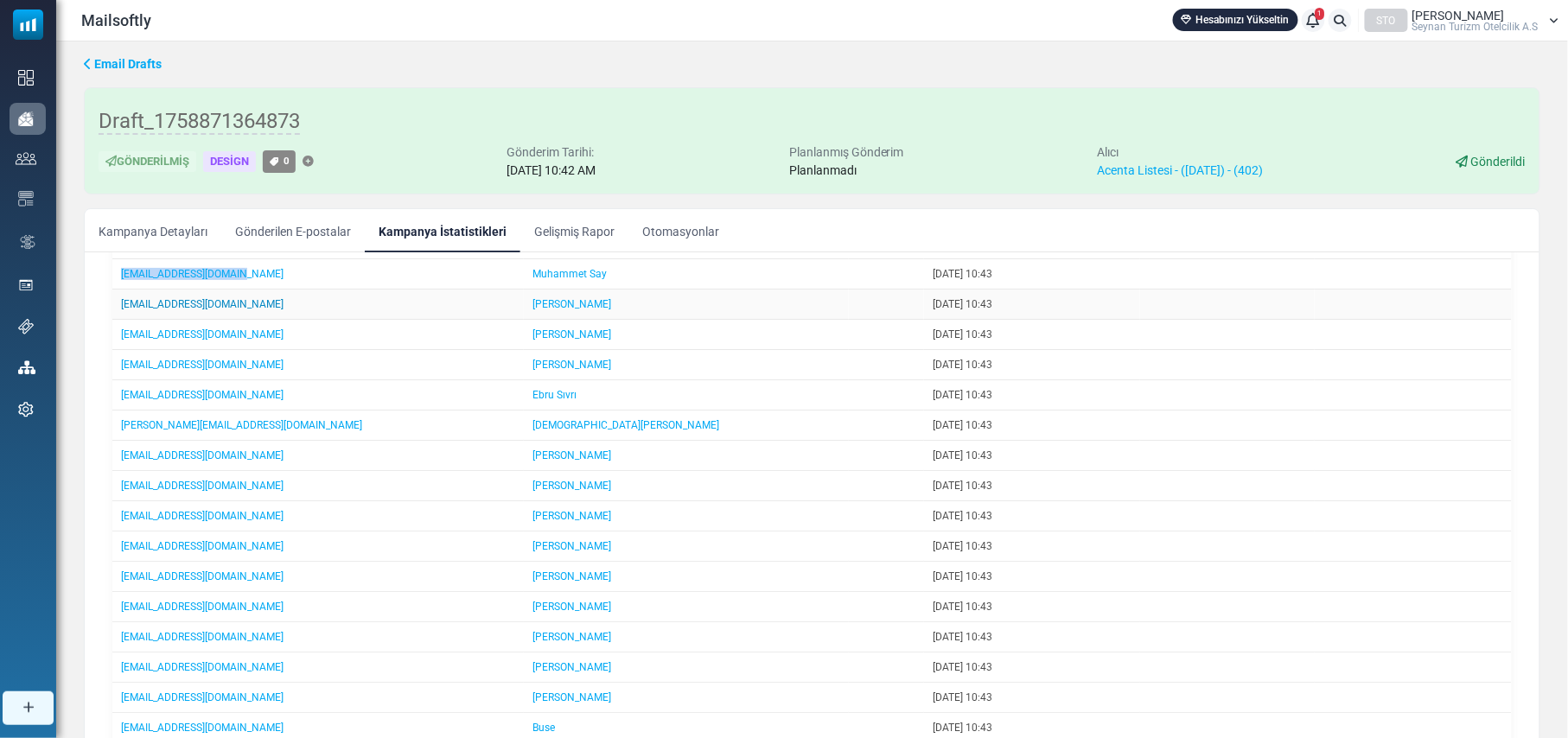
click at [186, 310] on link "nesibe@pcstur.com" at bounding box center [203, 304] width 163 height 12
drag, startPoint x: 216, startPoint y: 320, endPoint x: 119, endPoint y: 323, distance: 97.0
click at [119, 320] on td "nesibe@pcstur.com" at bounding box center [318, 304] width 411 height 30
click at [256, 350] on td "nesrin@helenholidays.com" at bounding box center [318, 334] width 411 height 30
drag, startPoint x: 256, startPoint y: 356, endPoint x: 118, endPoint y: 357, distance: 138.0
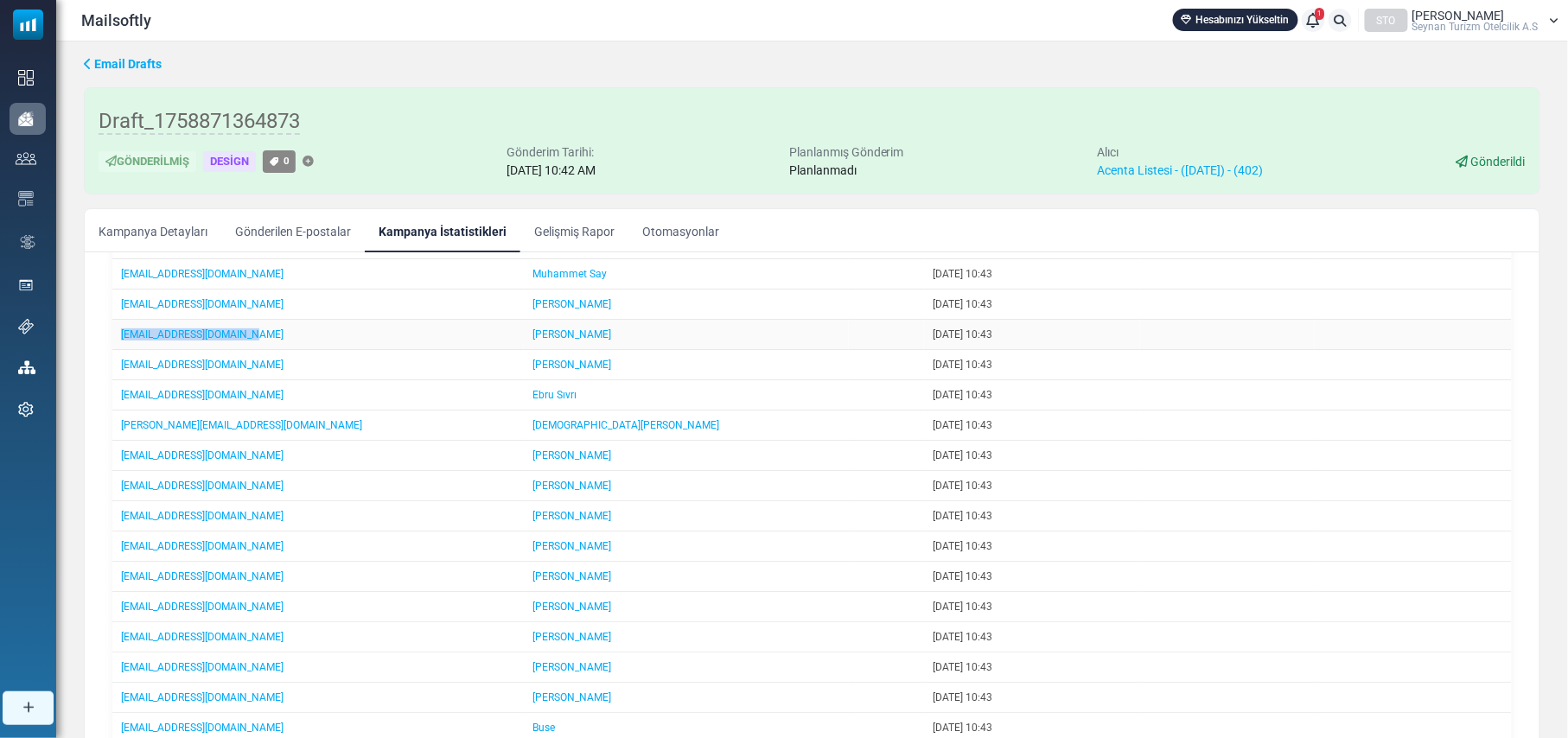
click at [118, 350] on td "nesrin@helenholidays.com" at bounding box center [318, 334] width 411 height 30
drag, startPoint x: 215, startPoint y: 415, endPoint x: 116, endPoint y: 418, distance: 99.0
click at [116, 411] on td "mice@bvlstyle.com" at bounding box center [318, 395] width 411 height 30
drag, startPoint x: 290, startPoint y: 447, endPoint x: 120, endPoint y: 448, distance: 170.0
click at [120, 441] on td "muhammed.dimen@fezaturizm.com" at bounding box center [318, 425] width 411 height 30
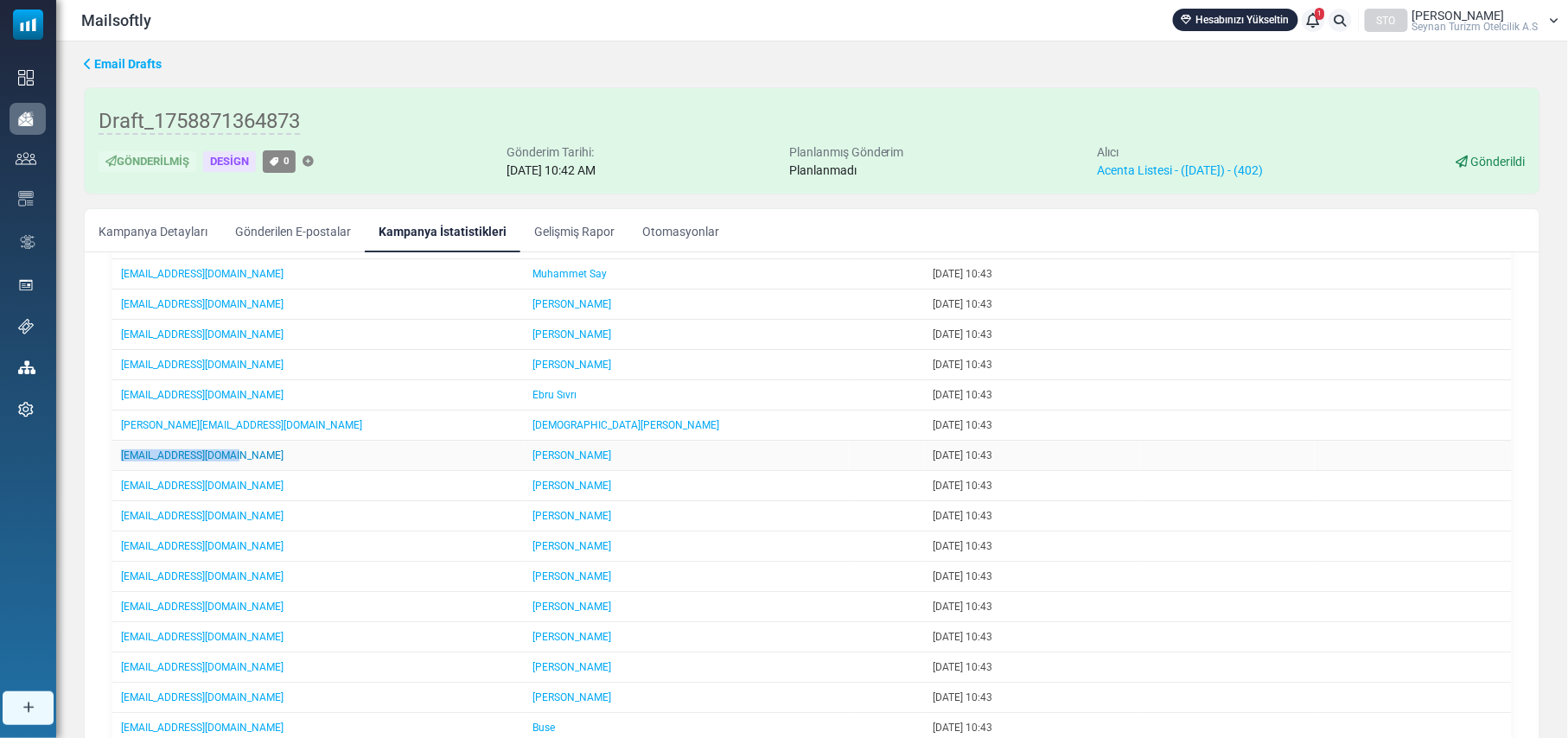
drag, startPoint x: 236, startPoint y: 475, endPoint x: 121, endPoint y: 479, distance: 115.1
click at [121, 471] on td "mena@brotravel.com.tr" at bounding box center [318, 456] width 411 height 30
drag, startPoint x: 247, startPoint y: 506, endPoint x: 123, endPoint y: 507, distance: 124.0
click at [123, 502] on td "meridian@meridian.com.tr" at bounding box center [318, 486] width 411 height 30
drag, startPoint x: 257, startPoint y: 541, endPoint x: 116, endPoint y: 543, distance: 141.0
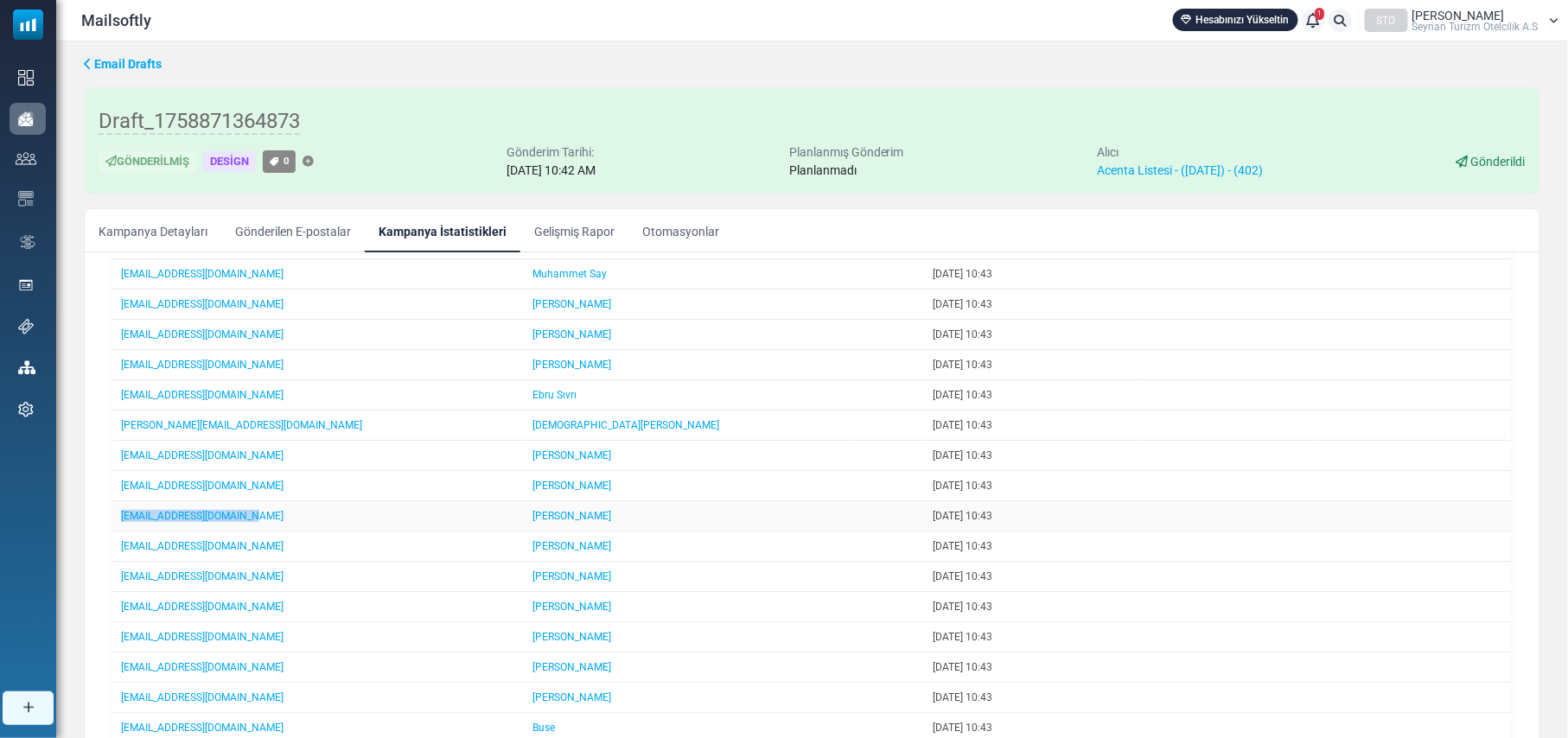
click at [116, 532] on td "melek@connectiontour.com" at bounding box center [318, 516] width 411 height 30
drag, startPoint x: 266, startPoint y: 568, endPoint x: 121, endPoint y: 571, distance: 145.0
click at [121, 561] on td "medassist@medassist.com.tr" at bounding box center [318, 547] width 411 height 30
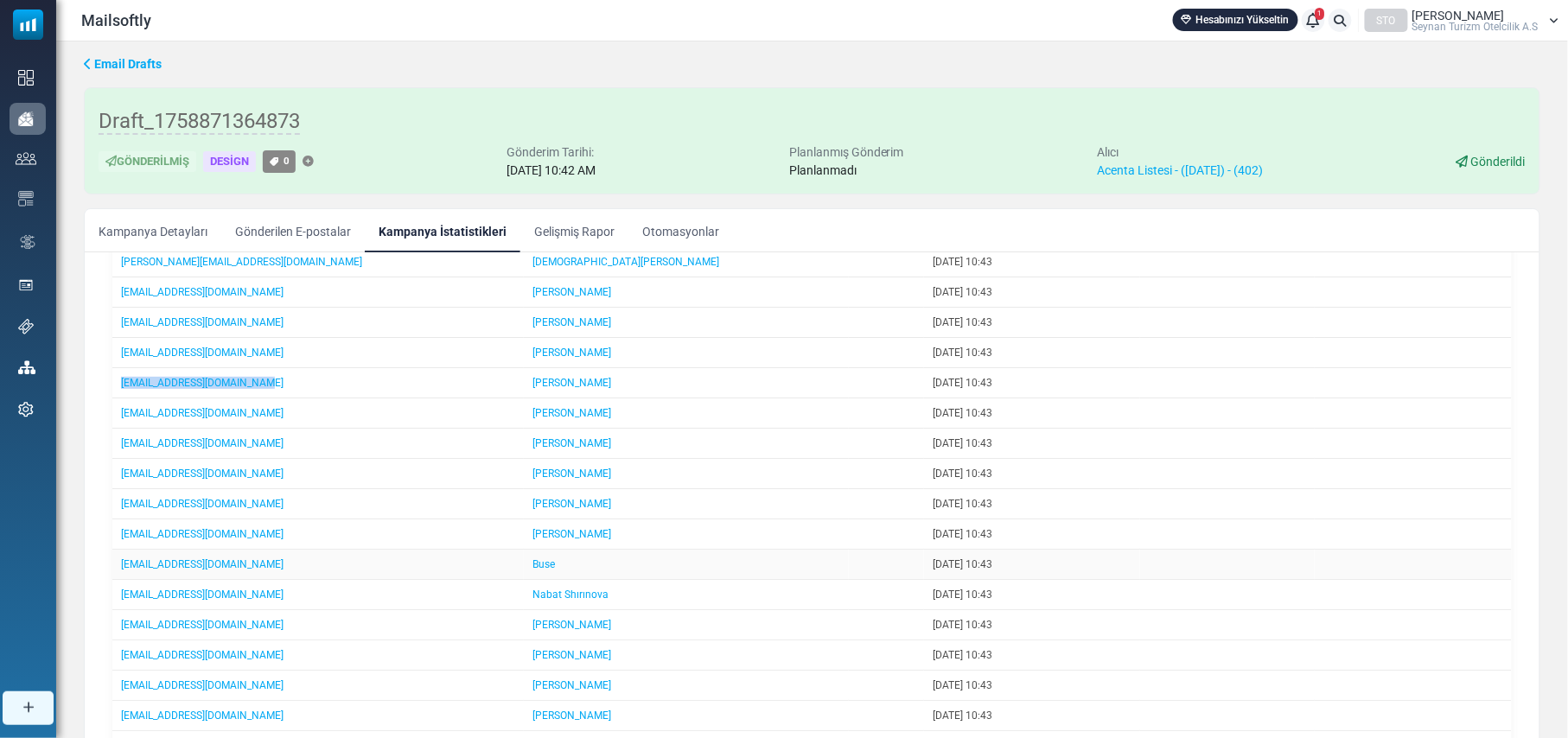
scroll to position [691, 0]
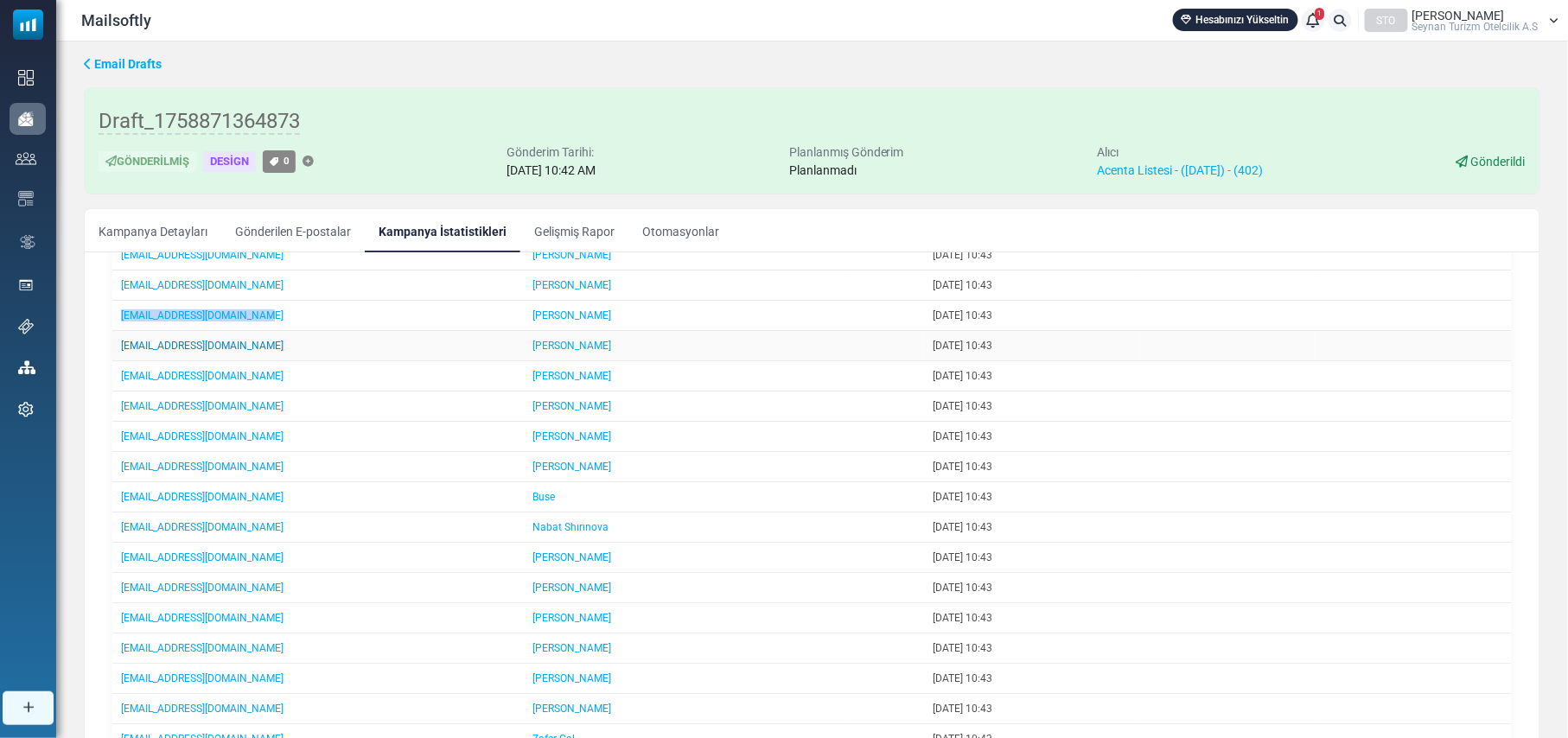
click at [221, 352] on link "melihyar@gezinoks.com" at bounding box center [203, 346] width 163 height 12
drag, startPoint x: 240, startPoint y: 370, endPoint x: 113, endPoint y: 374, distance: 127.1
click at [113, 361] on td "melihyar@gezinoks.com" at bounding box center [318, 346] width 411 height 30
click at [288, 422] on td "kurumsal@easybooking.com" at bounding box center [318, 406] width 411 height 30
click at [263, 422] on td "kurumsal@easybooking.com" at bounding box center [318, 406] width 411 height 30
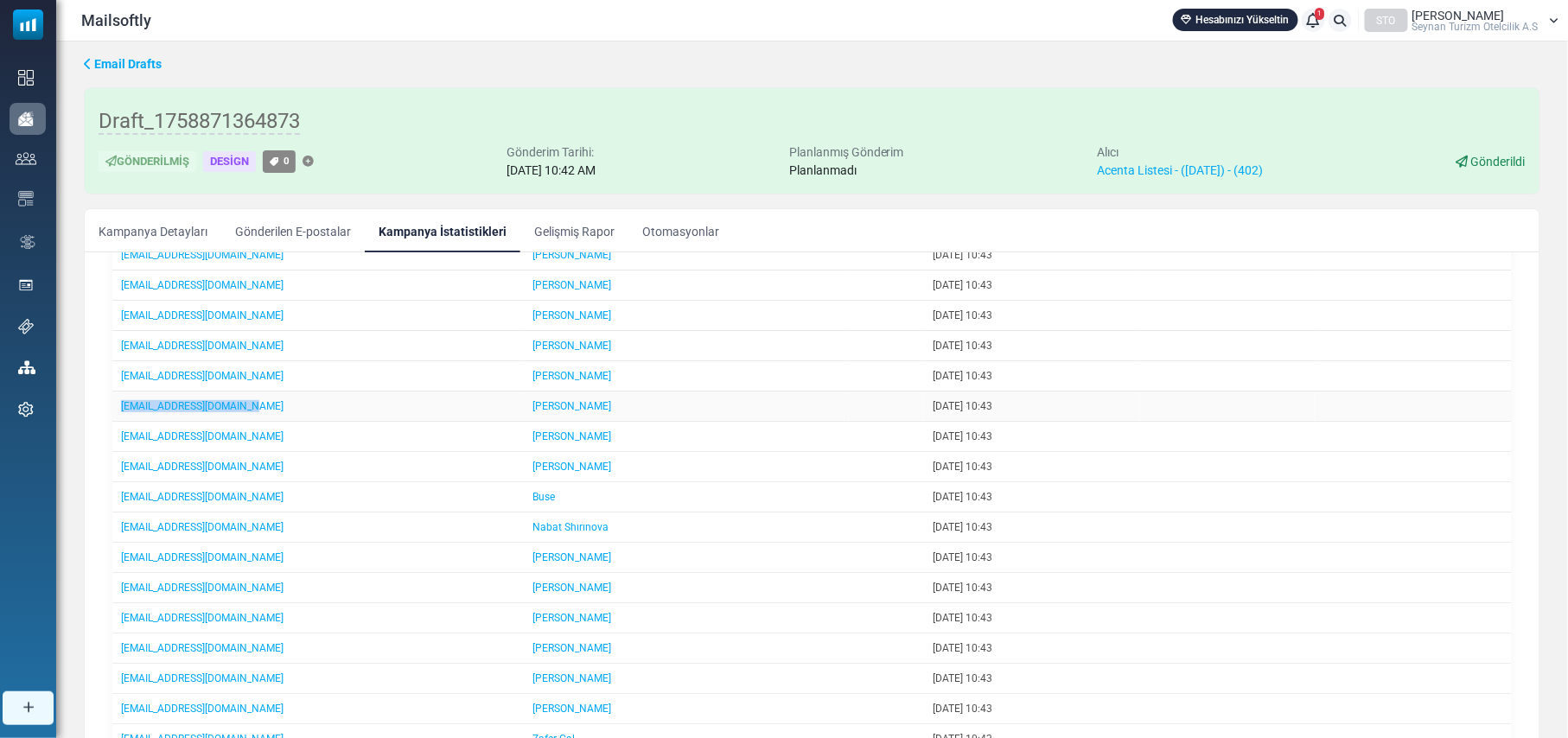
drag, startPoint x: 263, startPoint y: 437, endPoint x: 121, endPoint y: 439, distance: 142.0
click at [121, 422] on td "kurumsal@easybooking.com" at bounding box center [318, 406] width 411 height 30
drag, startPoint x: 275, startPoint y: 498, endPoint x: 115, endPoint y: 503, distance: 160.1
click at [115, 482] on td "kurumsal@dreamincentive.com" at bounding box center [318, 467] width 411 height 30
drag, startPoint x: 256, startPoint y: 528, endPoint x: 119, endPoint y: 529, distance: 137.0
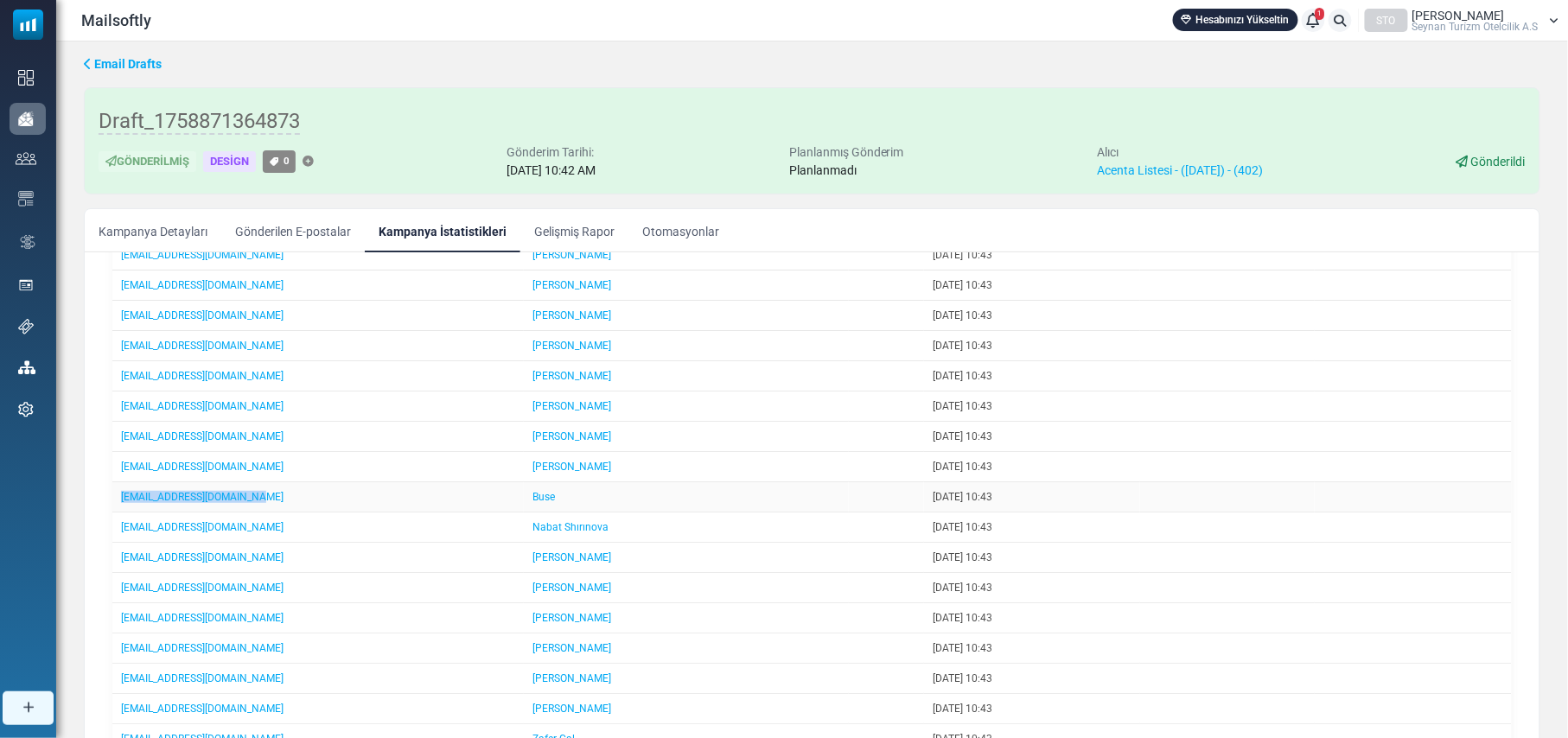
click at [119, 513] on td "kontrat@goldenbaytour.com" at bounding box center [318, 497] width 411 height 30
drag, startPoint x: 228, startPoint y: 560, endPoint x: 116, endPoint y: 558, distance: 112.0
click at [116, 542] on td "ist@ltouristanbul.com" at bounding box center [318, 528] width 411 height 30
drag, startPoint x: 229, startPoint y: 589, endPoint x: 115, endPoint y: 594, distance: 114.1
click at [115, 573] on td "istanbul@ftsturizm.org" at bounding box center [318, 557] width 411 height 30
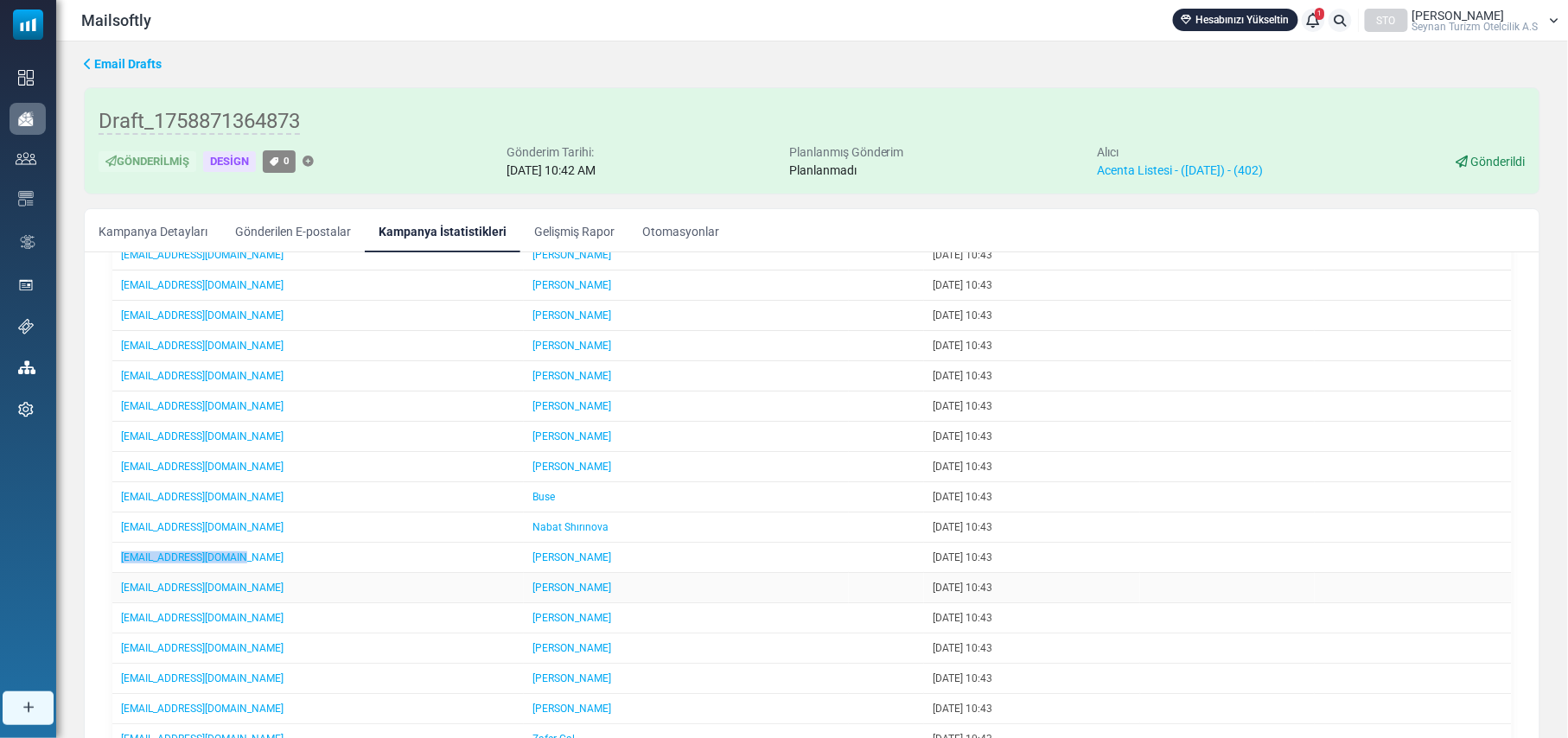
drag, startPoint x: 270, startPoint y: 620, endPoint x: 119, endPoint y: 615, distance: 151.1
click at [119, 603] on td "istreservation@fitholidays.com" at bounding box center [318, 587] width 411 height 30
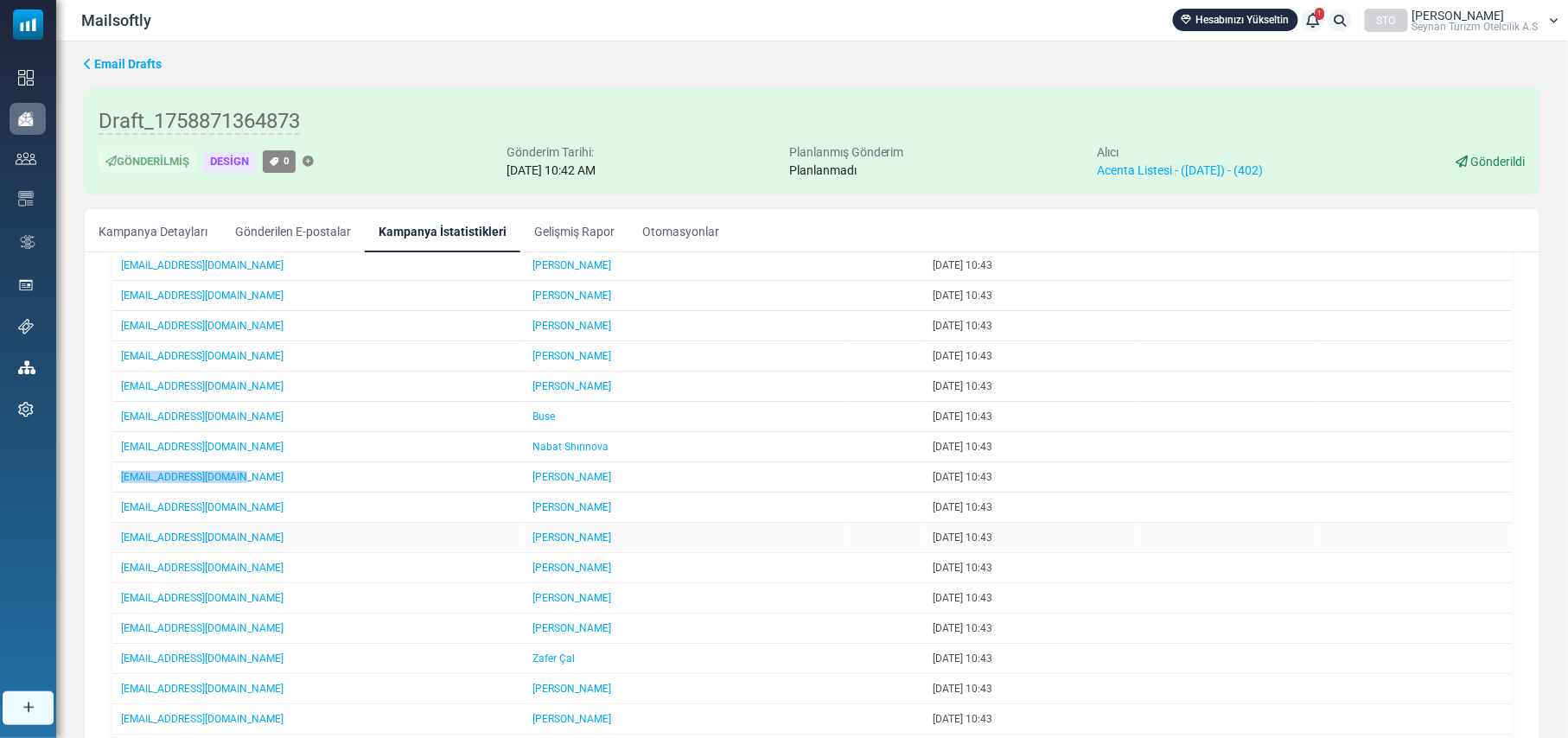
scroll to position [806, 0]
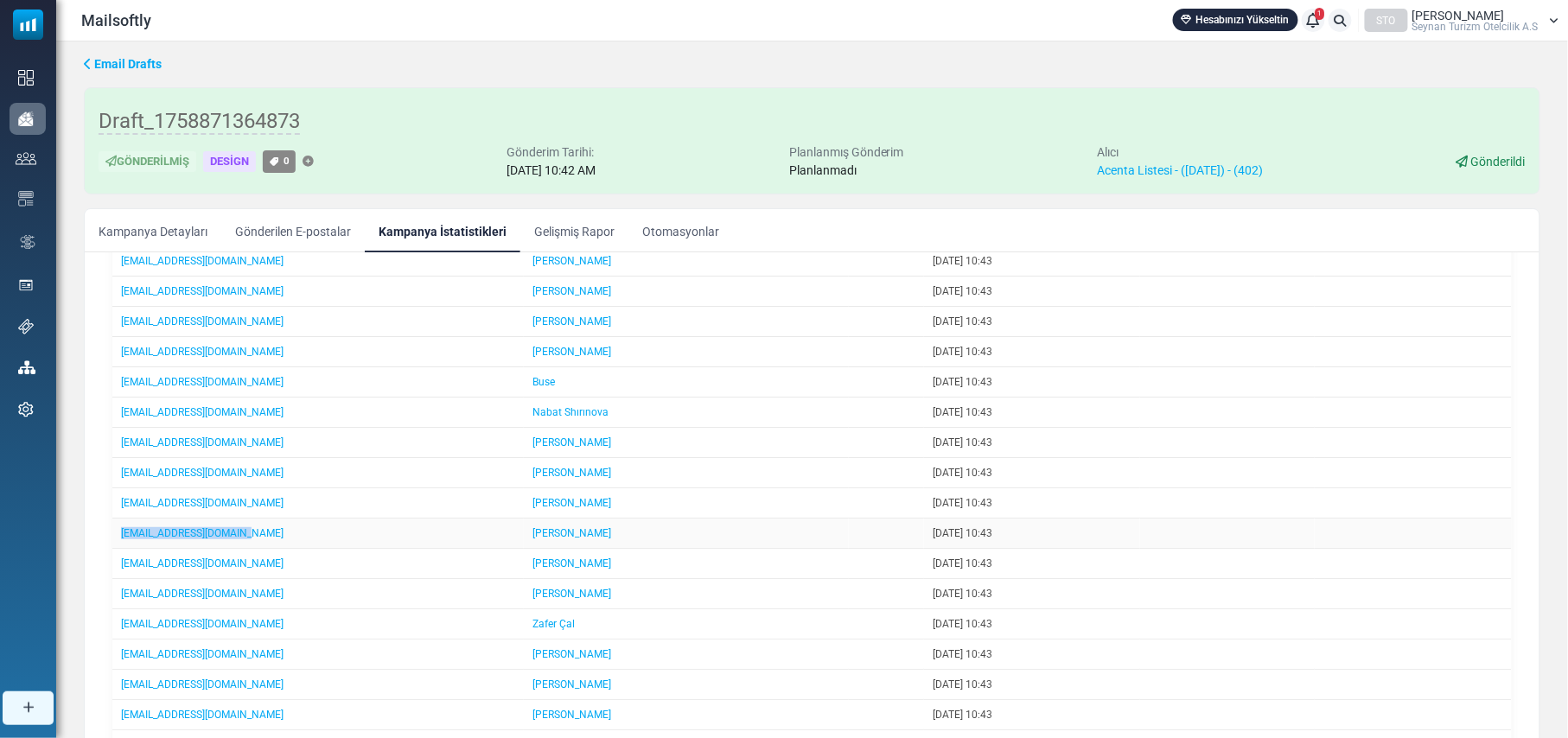
drag, startPoint x: 249, startPoint y: 568, endPoint x: 116, endPoint y: 568, distance: 133.0
click at [116, 548] on td "istanbul@aviumtours.com" at bounding box center [318, 534] width 411 height 30
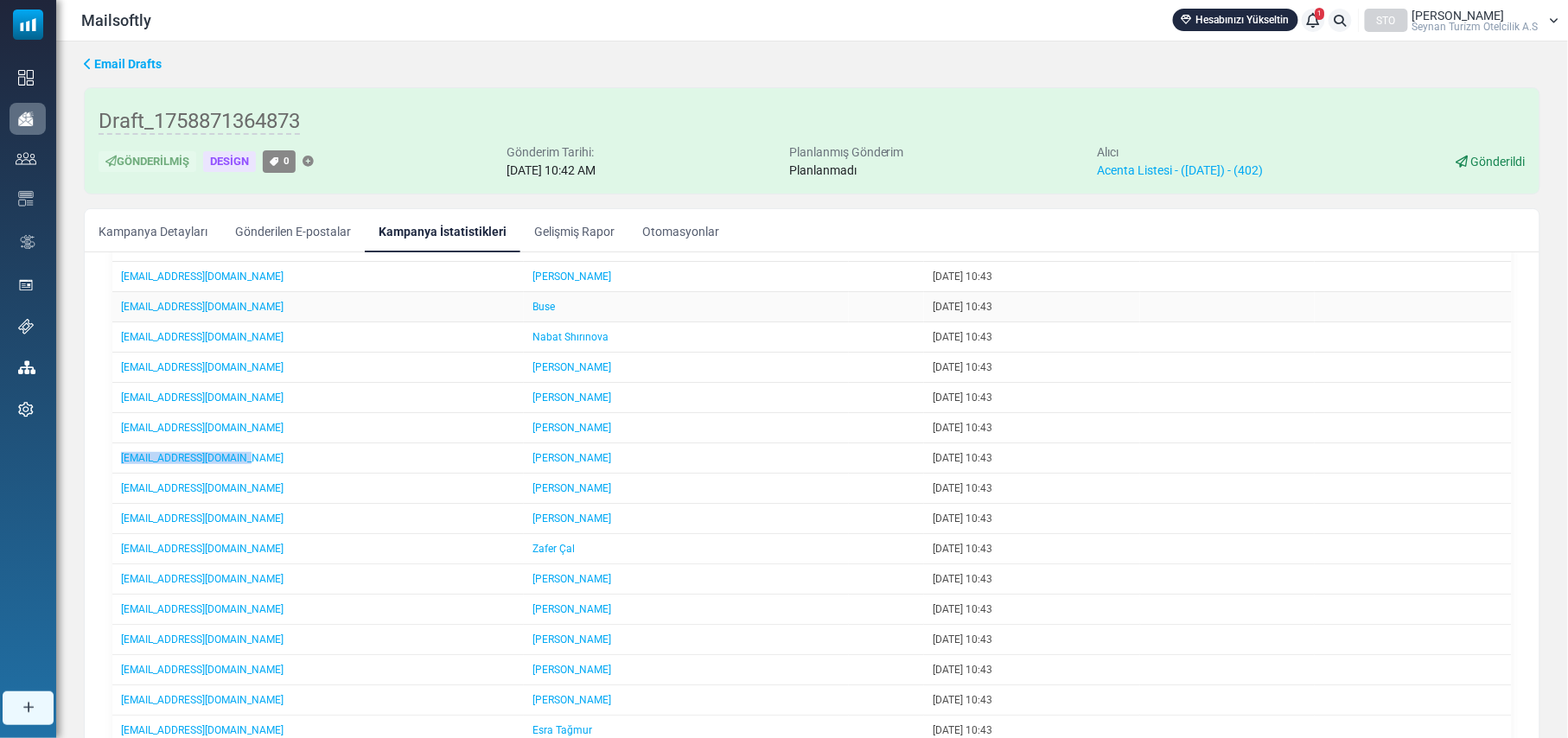
scroll to position [921, 0]
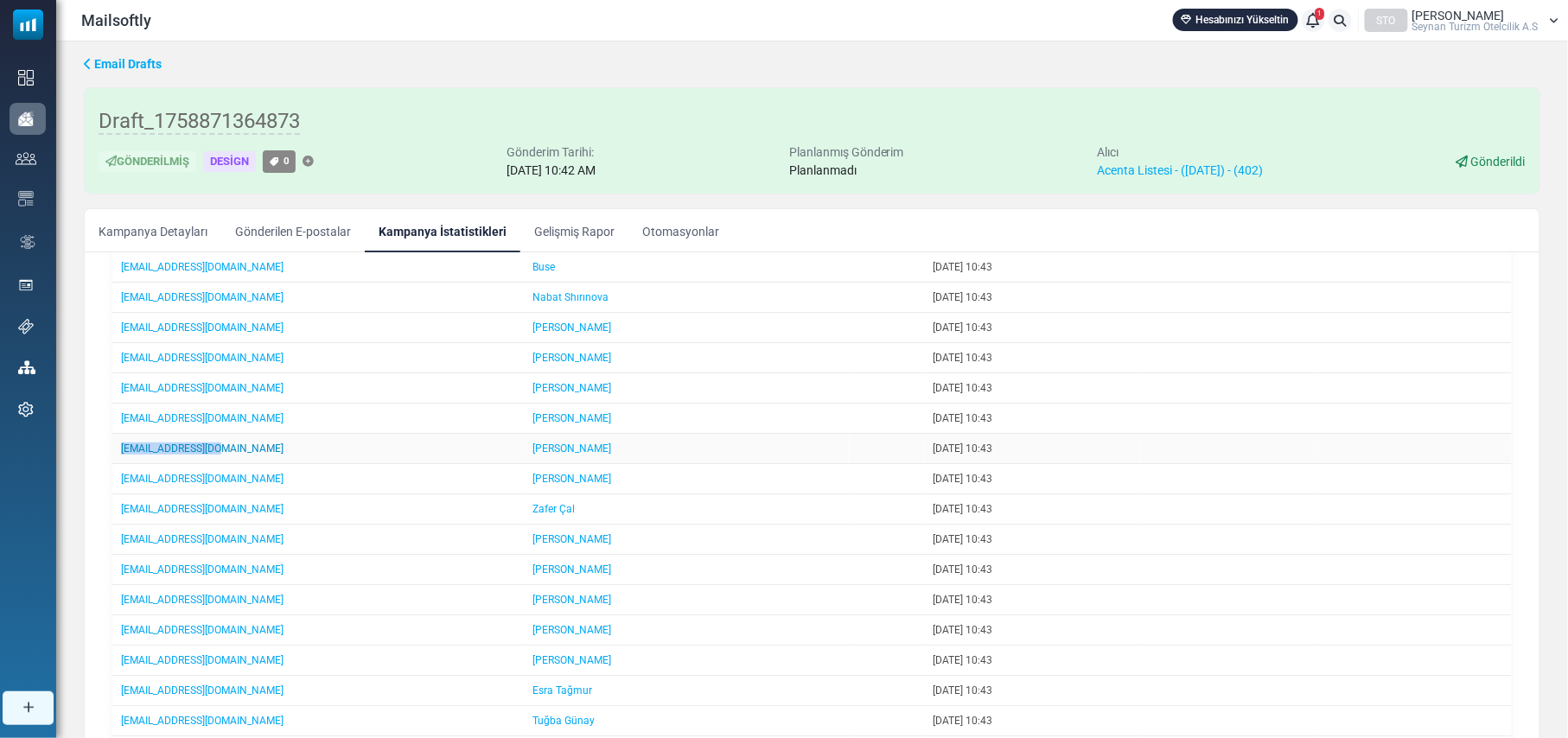
drag, startPoint x: 225, startPoint y: 485, endPoint x: 121, endPoint y: 486, distance: 104.0
click at [121, 464] on td "info@zenturizm.com" at bounding box center [318, 449] width 411 height 30
drag, startPoint x: 236, startPoint y: 516, endPoint x: 115, endPoint y: 514, distance: 121.0
click at [115, 495] on td "ino@travelmateline.com" at bounding box center [318, 479] width 411 height 30
drag, startPoint x: 242, startPoint y: 547, endPoint x: 123, endPoint y: 544, distance: 119.0
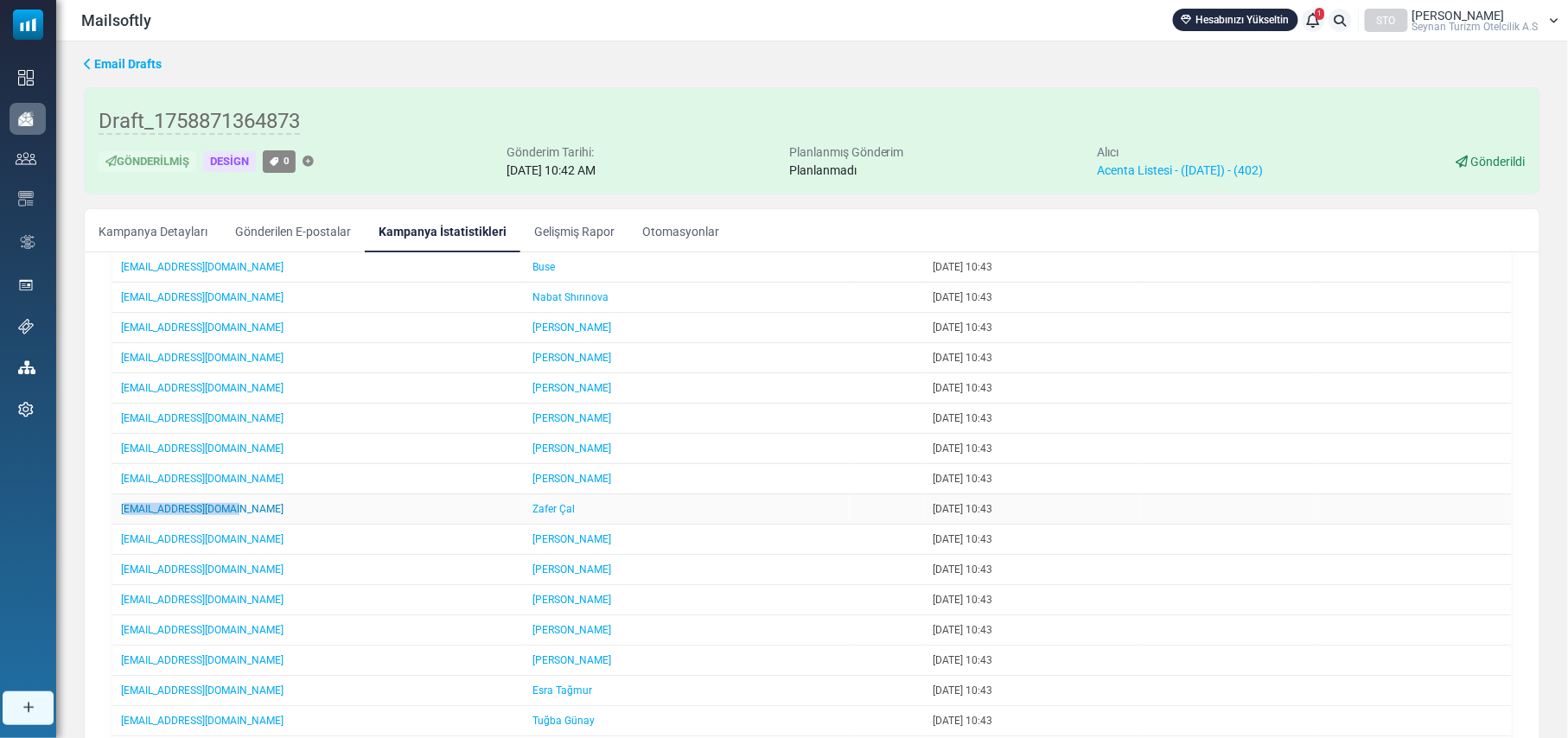
click at [123, 525] on td "info@zirvemice.com.tr" at bounding box center [318, 509] width 411 height 30
click at [245, 525] on td "info@zirvemice.com.tr" at bounding box center [318, 509] width 411 height 30
drag, startPoint x: 231, startPoint y: 541, endPoint x: 115, endPoint y: 546, distance: 116.1
click at [115, 525] on td "info@zirvemice.com.tr" at bounding box center [318, 509] width 411 height 30
drag, startPoint x: 209, startPoint y: 578, endPoint x: 120, endPoint y: 579, distance: 89.0
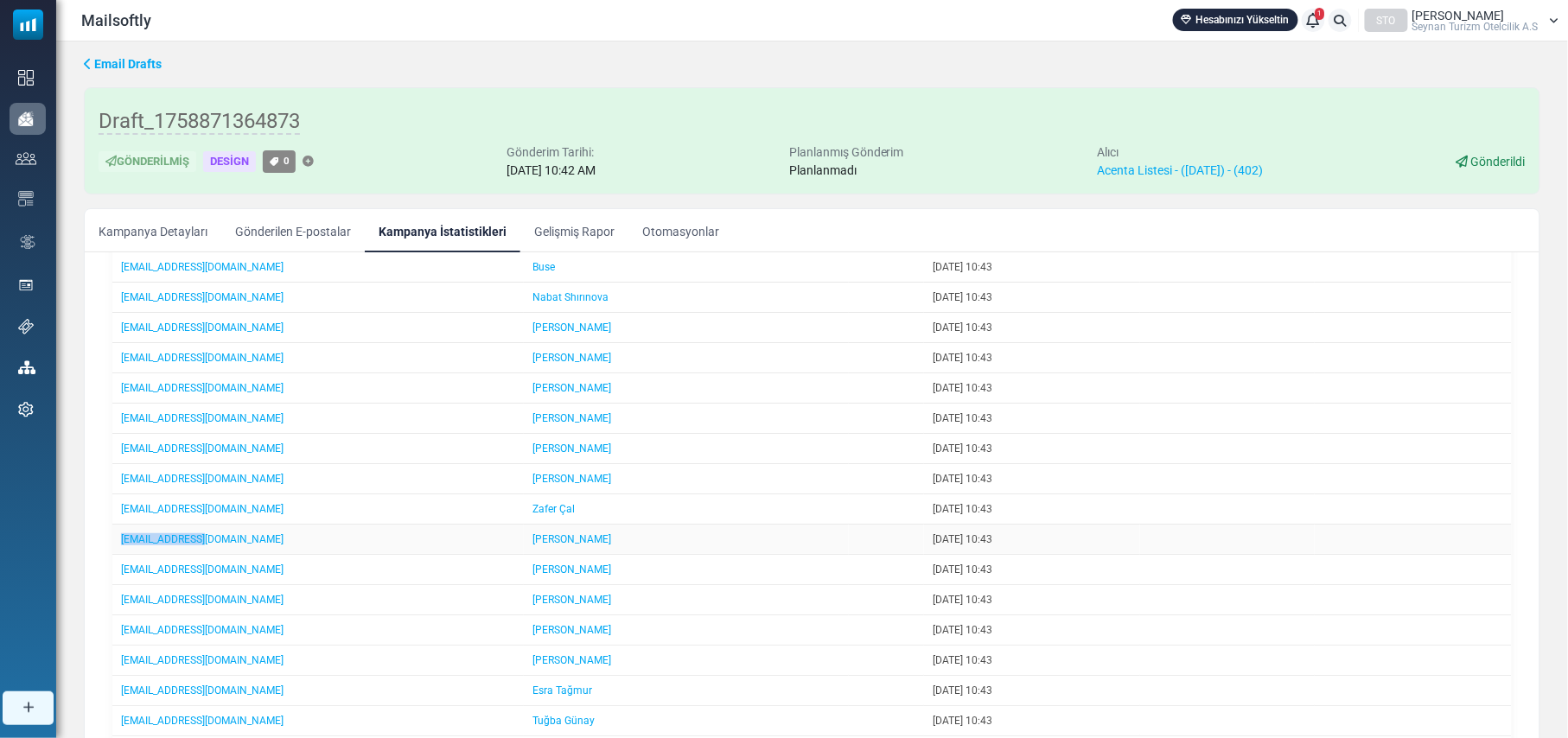
click at [120, 554] on td "info@wtatil.com" at bounding box center [318, 540] width 411 height 30
drag, startPoint x: 253, startPoint y: 609, endPoint x: 119, endPoint y: 612, distance: 134.0
click at [119, 585] on td "info@www.vesturizm.com.tr" at bounding box center [318, 569] width 411 height 30
drag, startPoint x: 207, startPoint y: 643, endPoint x: 123, endPoint y: 644, distance: 84.0
click at [123, 615] on td "info@yupatur.com" at bounding box center [318, 599] width 411 height 30
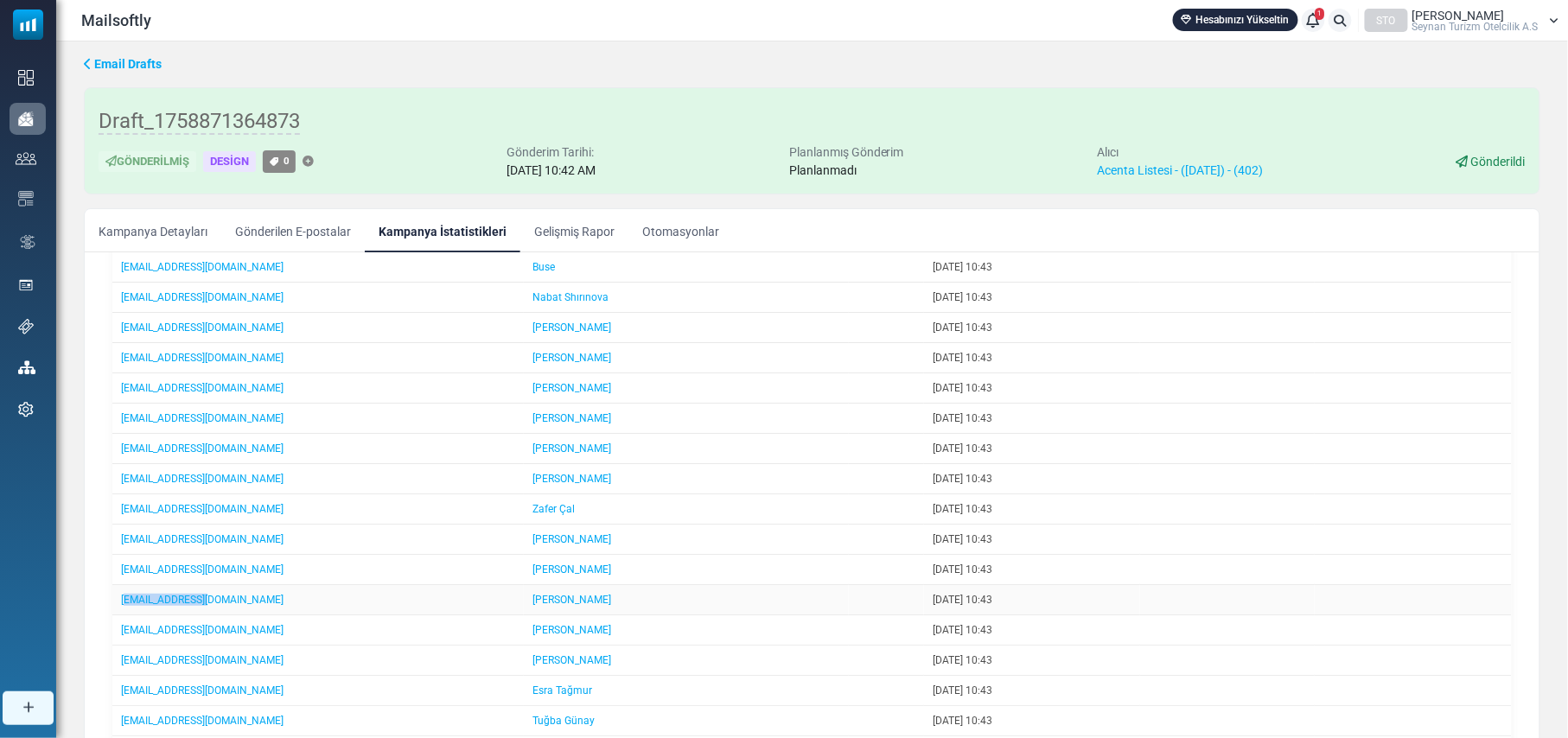
click at [218, 615] on td "info@yupatur.com" at bounding box center [318, 599] width 411 height 30
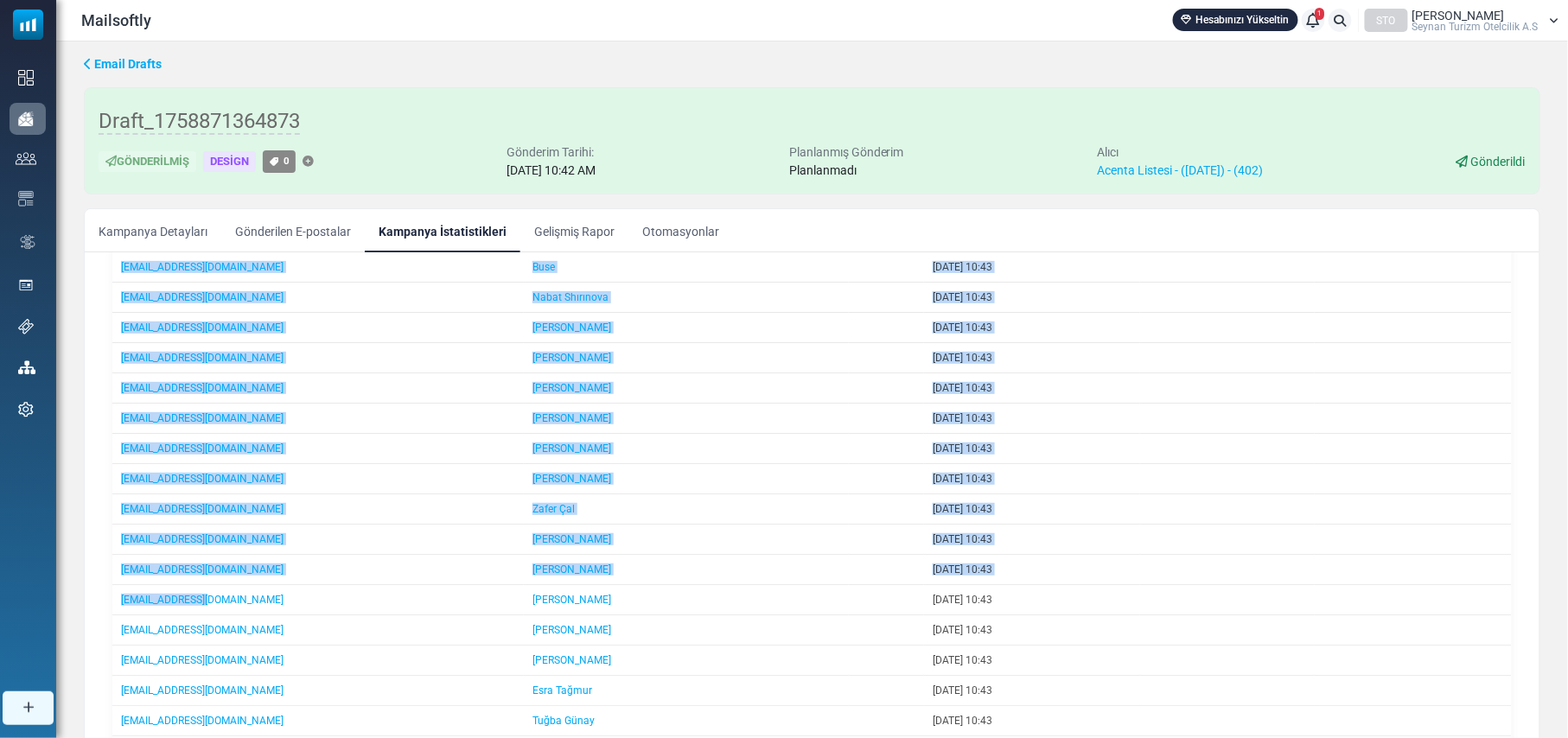
drag, startPoint x: 208, startPoint y: 638, endPoint x: 107, endPoint y: 643, distance: 101.1
click at [107, 643] on div "E-Posta İstatistik Detayları Devam E-Postası Oluştur Filtre Sonucundan Bir List…" at bounding box center [812, 386] width 1427 height 884
click at [202, 605] on link "info@yupatur.com" at bounding box center [203, 599] width 163 height 12
click at [243, 615] on td "info@yupatur.com" at bounding box center [318, 599] width 411 height 30
click at [228, 615] on td "info@yupatur.com" at bounding box center [318, 599] width 411 height 30
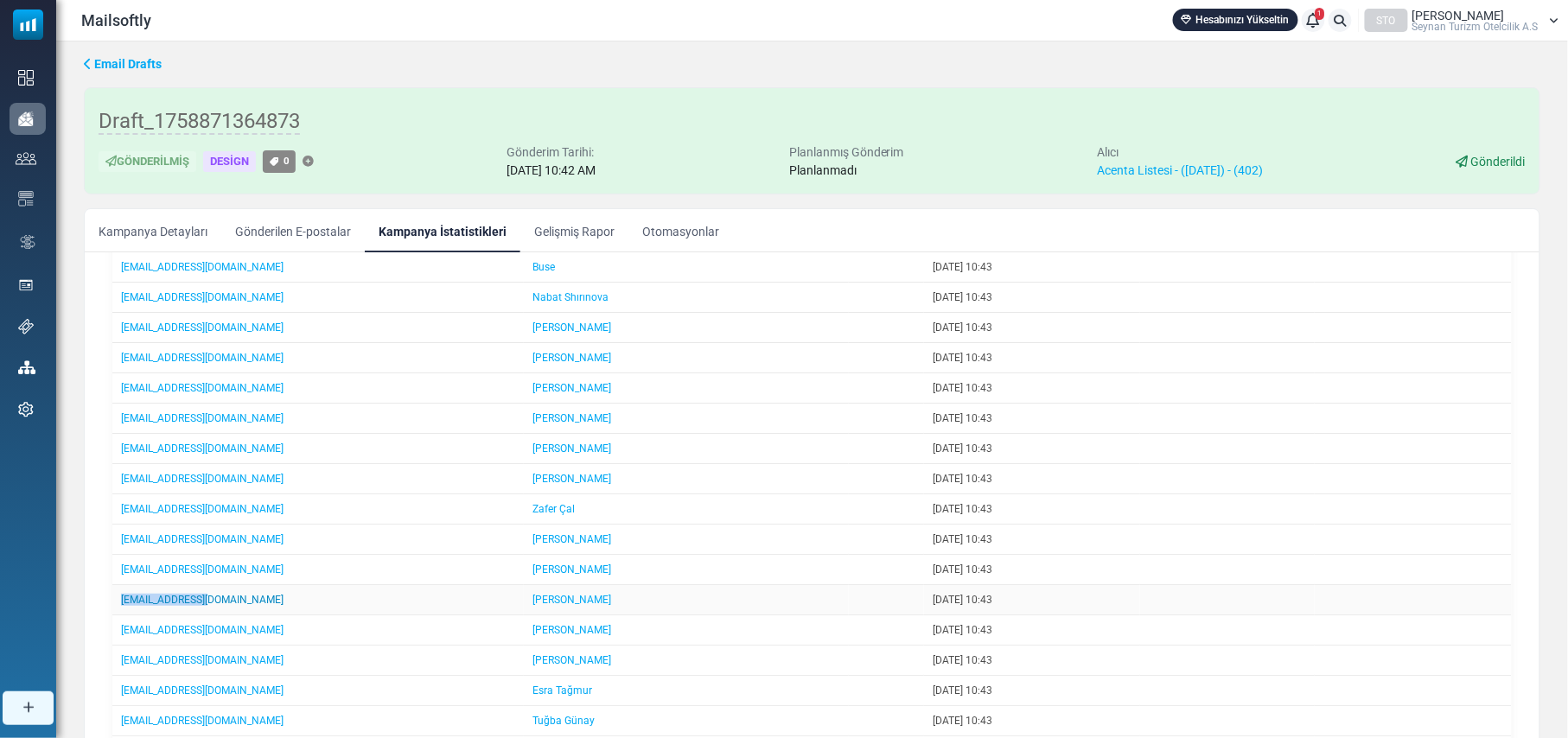
drag, startPoint x: 211, startPoint y: 638, endPoint x: 121, endPoint y: 636, distance: 90.0
click at [121, 615] on td "info@yupatur.com" at bounding box center [318, 599] width 411 height 30
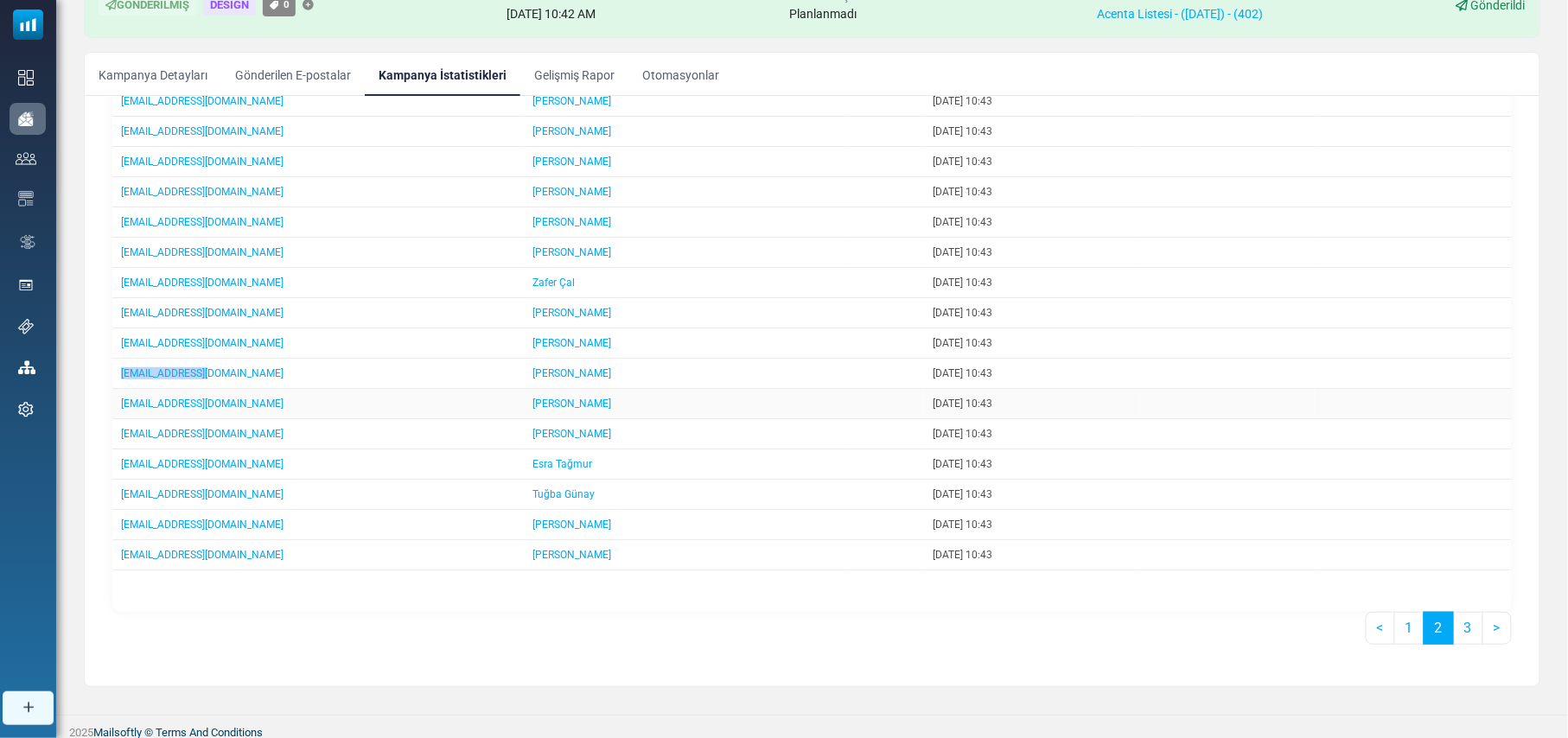
scroll to position [166, 0]
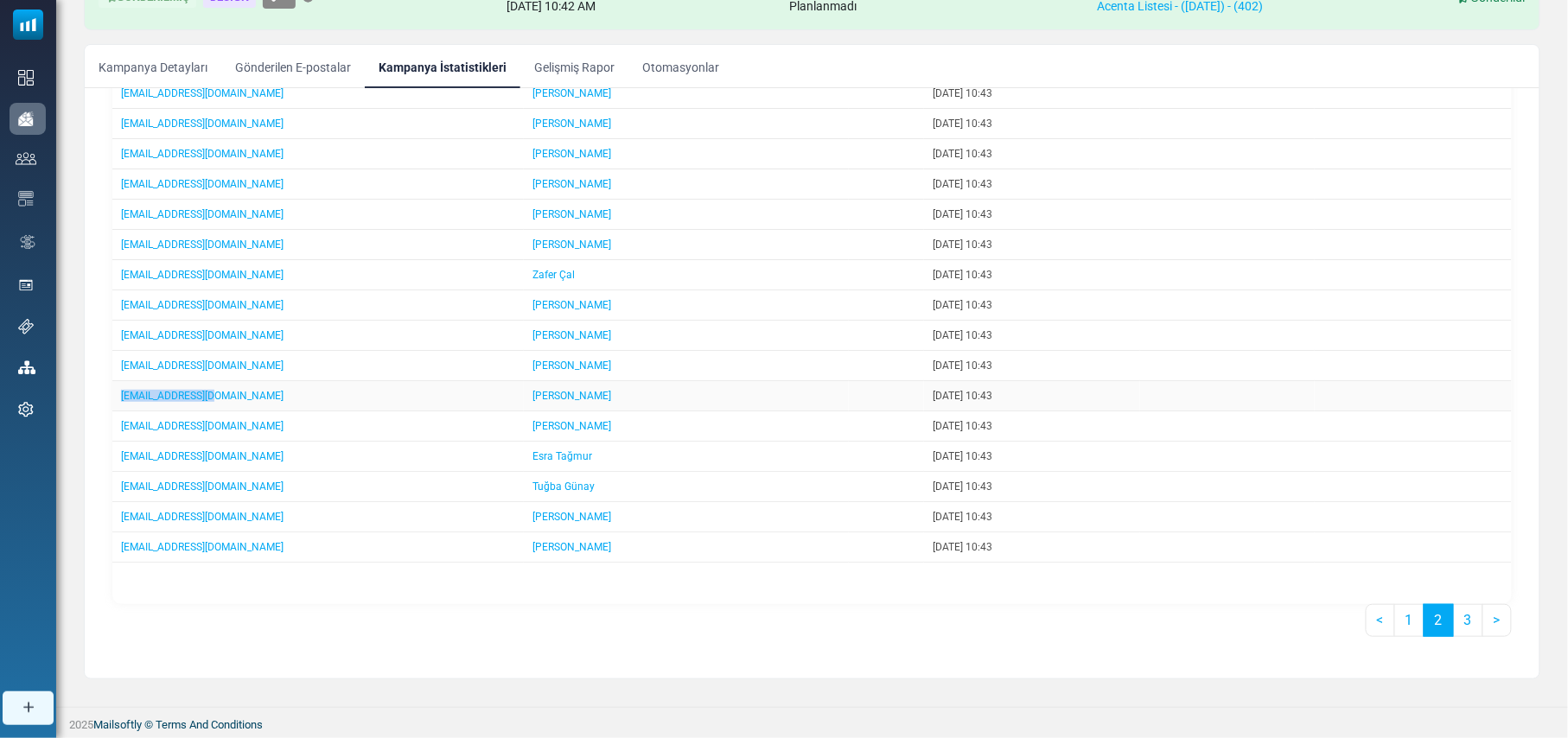
drag, startPoint x: 215, startPoint y: 394, endPoint x: 115, endPoint y: 391, distance: 100.0
click at [115, 391] on td "info@zehratur.com" at bounding box center [318, 396] width 411 height 30
drag, startPoint x: 212, startPoint y: 425, endPoint x: 120, endPoint y: 427, distance: 92.0
click at [120, 427] on td "info@wigatur.com" at bounding box center [318, 426] width 411 height 30
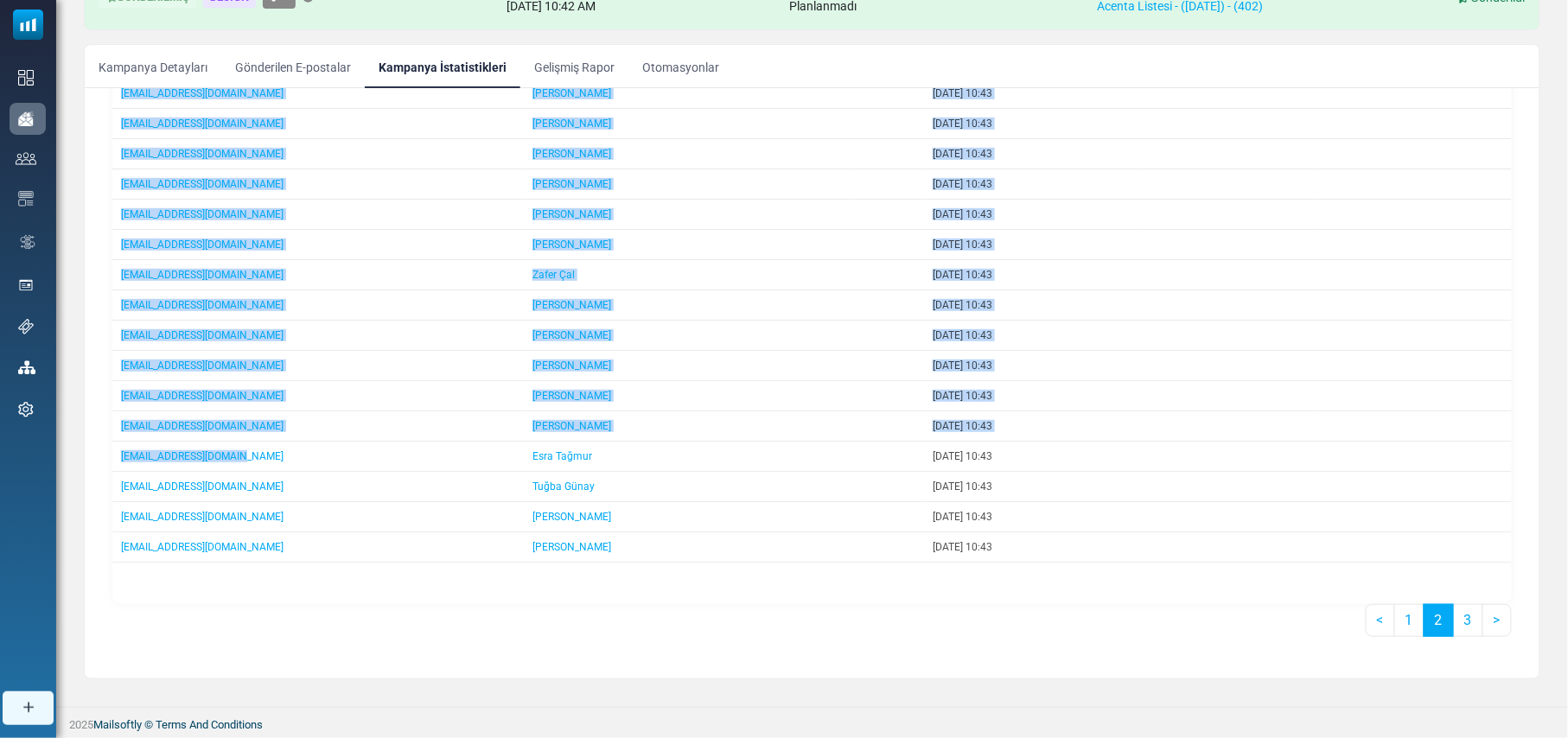
drag, startPoint x: 242, startPoint y: 456, endPoint x: 106, endPoint y: 463, distance: 136.2
click at [106, 463] on div "E-Posta İstatistik Detayları Devam E-Postası Oluştur Filtre Sonucundan Bir List…" at bounding box center [812, 223] width 1427 height 884
click at [245, 455] on td "info@venus-tourism.com" at bounding box center [318, 456] width 411 height 30
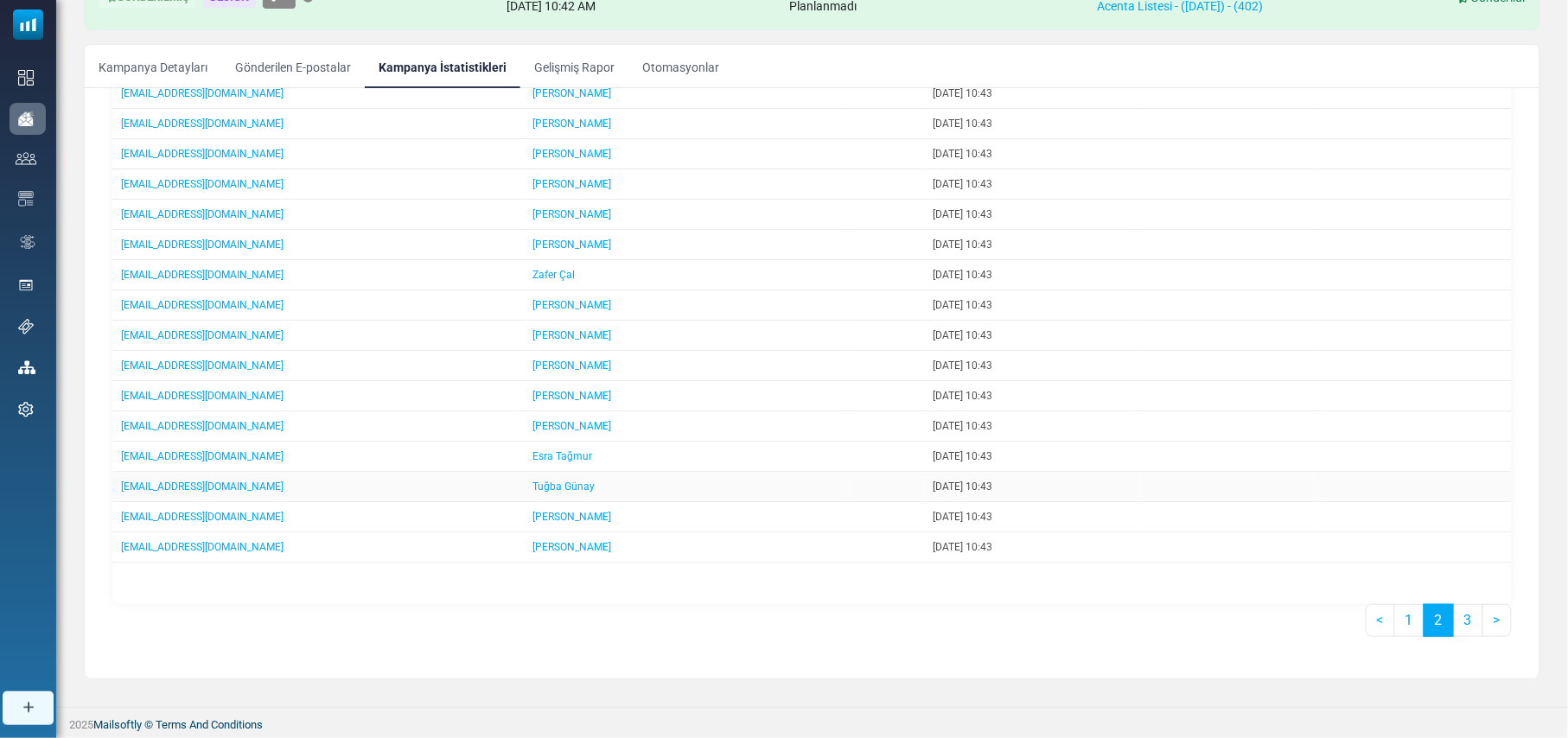
click at [311, 472] on td "info@venntour.com" at bounding box center [318, 487] width 411 height 30
drag, startPoint x: 245, startPoint y: 454, endPoint x: 121, endPoint y: 458, distance: 124.1
click at [121, 458] on td "info@venus-tourism.com" at bounding box center [318, 456] width 411 height 30
drag, startPoint x: 211, startPoint y: 484, endPoint x: 119, endPoint y: 484, distance: 92.0
click at [119, 484] on td "info@venntour.com" at bounding box center [318, 487] width 411 height 30
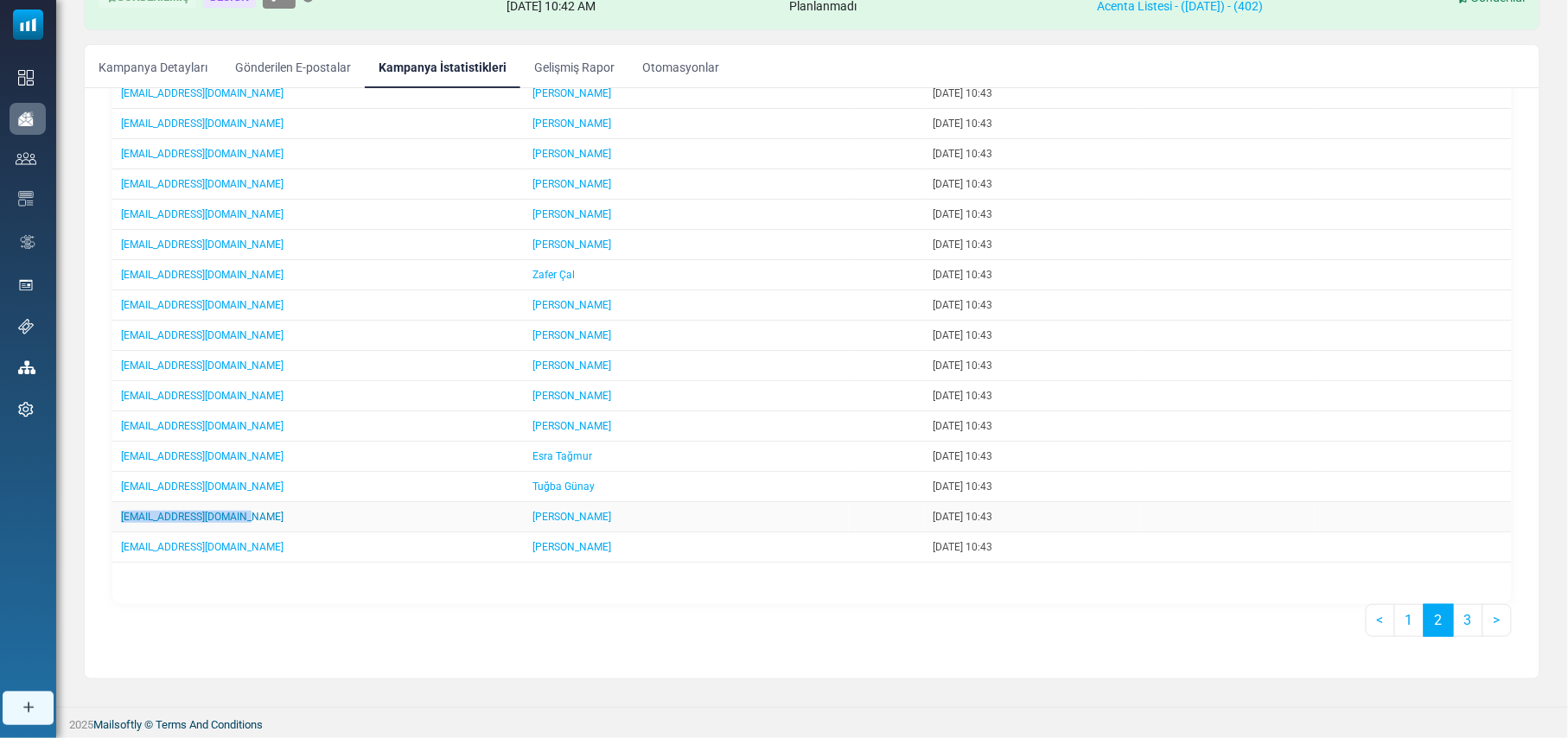
drag, startPoint x: 253, startPoint y: 516, endPoint x: 121, endPoint y: 514, distance: 132.0
click at [121, 514] on td "info@uzmanturizm.com.tr" at bounding box center [318, 517] width 411 height 30
drag, startPoint x: 260, startPoint y: 549, endPoint x: 116, endPoint y: 549, distance: 144.0
click at [116, 549] on td "info@turkeyescapades.com" at bounding box center [318, 547] width 411 height 30
click at [1462, 617] on link "3" at bounding box center [1468, 620] width 30 height 33
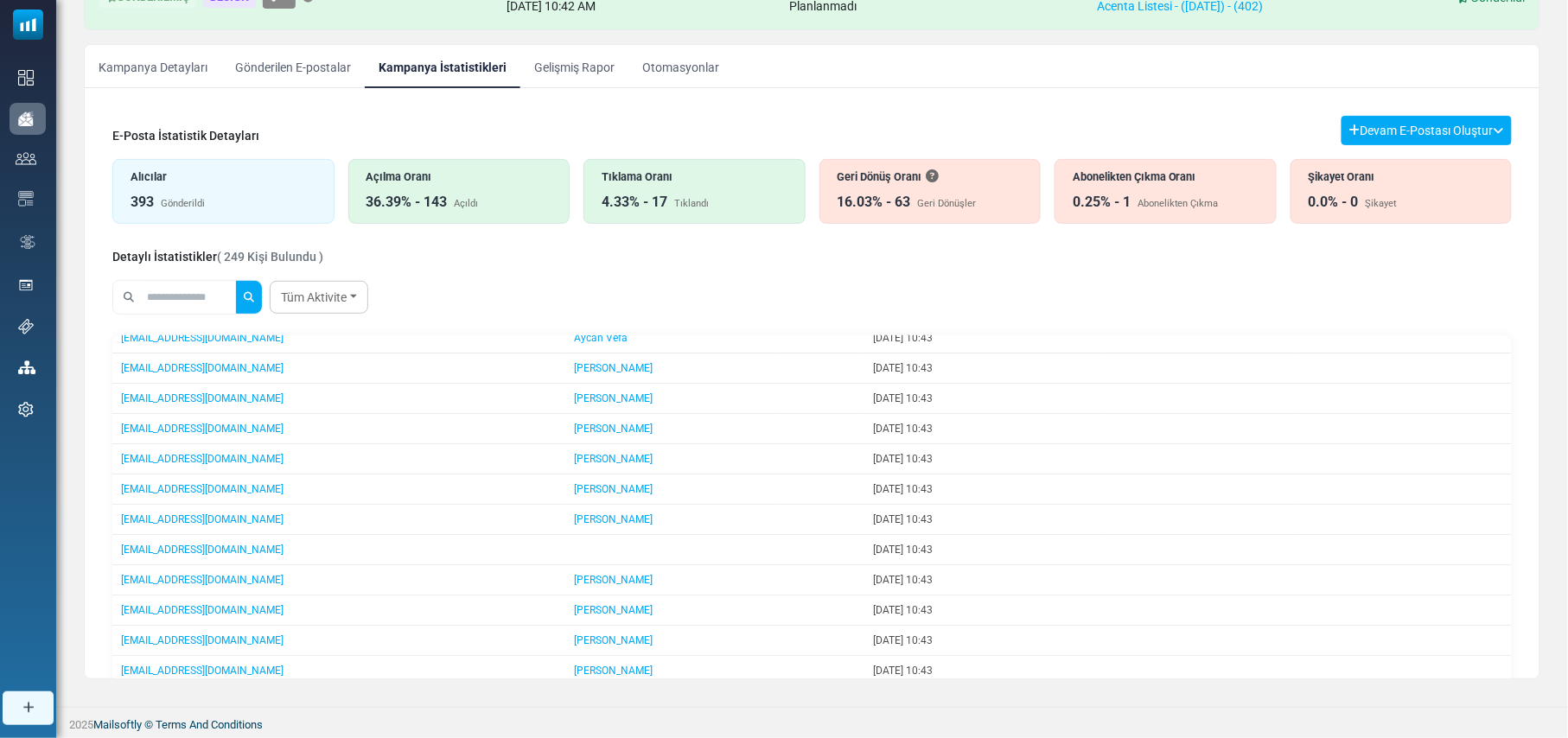
scroll to position [0, 0]
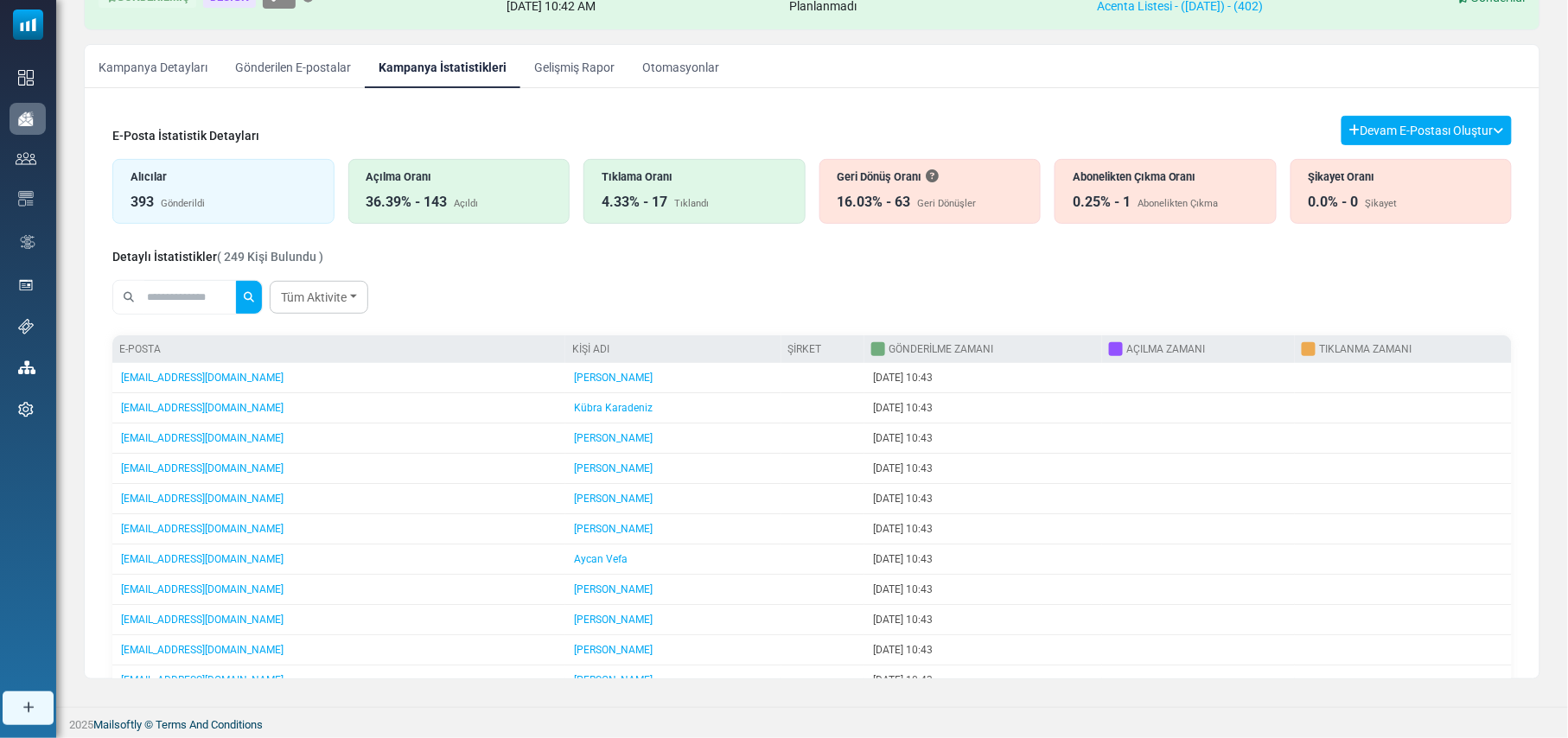
click at [879, 263] on div "Detaylı İstatistikler ( 249 Kişi Bulundu )" at bounding box center [812, 255] width 1399 height 22
drag, startPoint x: 222, startPoint y: 382, endPoint x: 118, endPoint y: 377, distance: 104.1
click at [118, 377] on td "info@tzxtravel.com" at bounding box center [339, 378] width 453 height 30
click at [360, 295] on link "Tüm Aktivite" at bounding box center [319, 297] width 99 height 33
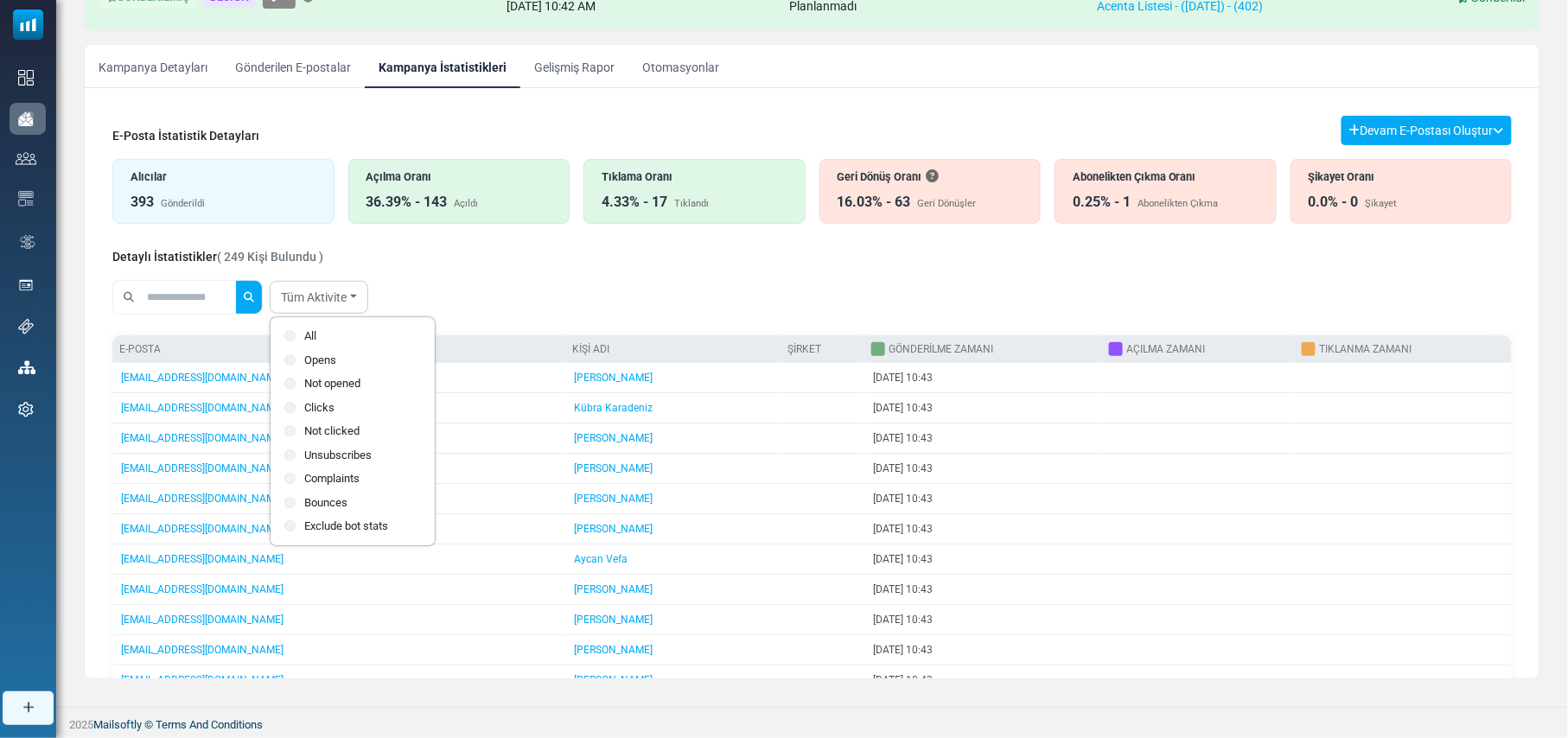
click at [603, 283] on div "Tüm Aktivite All Opens Not opened Clicks Not clicked" at bounding box center [812, 297] width 1399 height 49
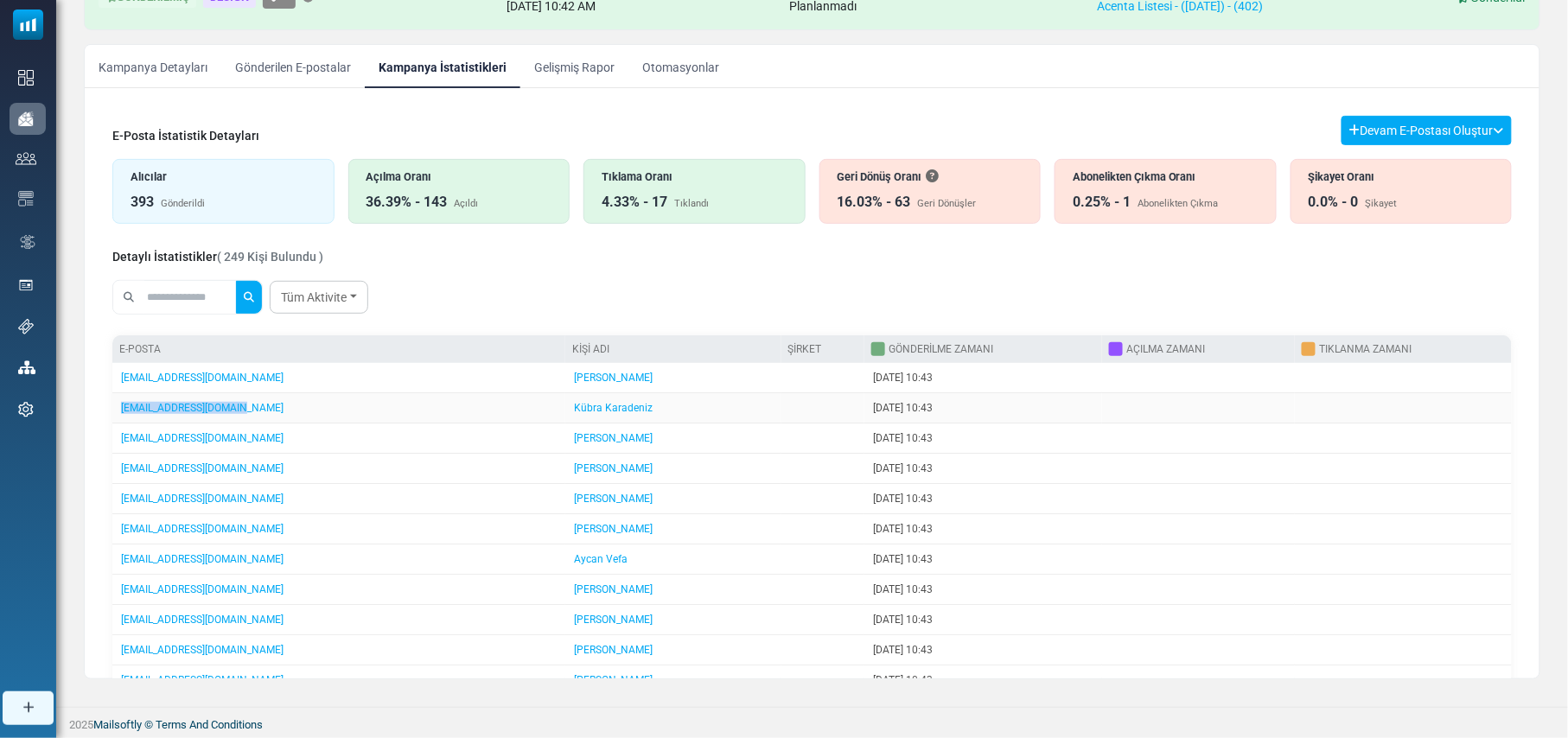
drag, startPoint x: 230, startPoint y: 410, endPoint x: 122, endPoint y: 417, distance: 108.2
click at [122, 417] on td "info@travelplan.com.tr" at bounding box center [339, 408] width 453 height 30
drag, startPoint x: 217, startPoint y: 443, endPoint x: 120, endPoint y: 443, distance: 97.0
click at [120, 443] on td "info@turveb.com.tr" at bounding box center [339, 438] width 453 height 30
click at [190, 297] on input "text" at bounding box center [191, 297] width 94 height 33
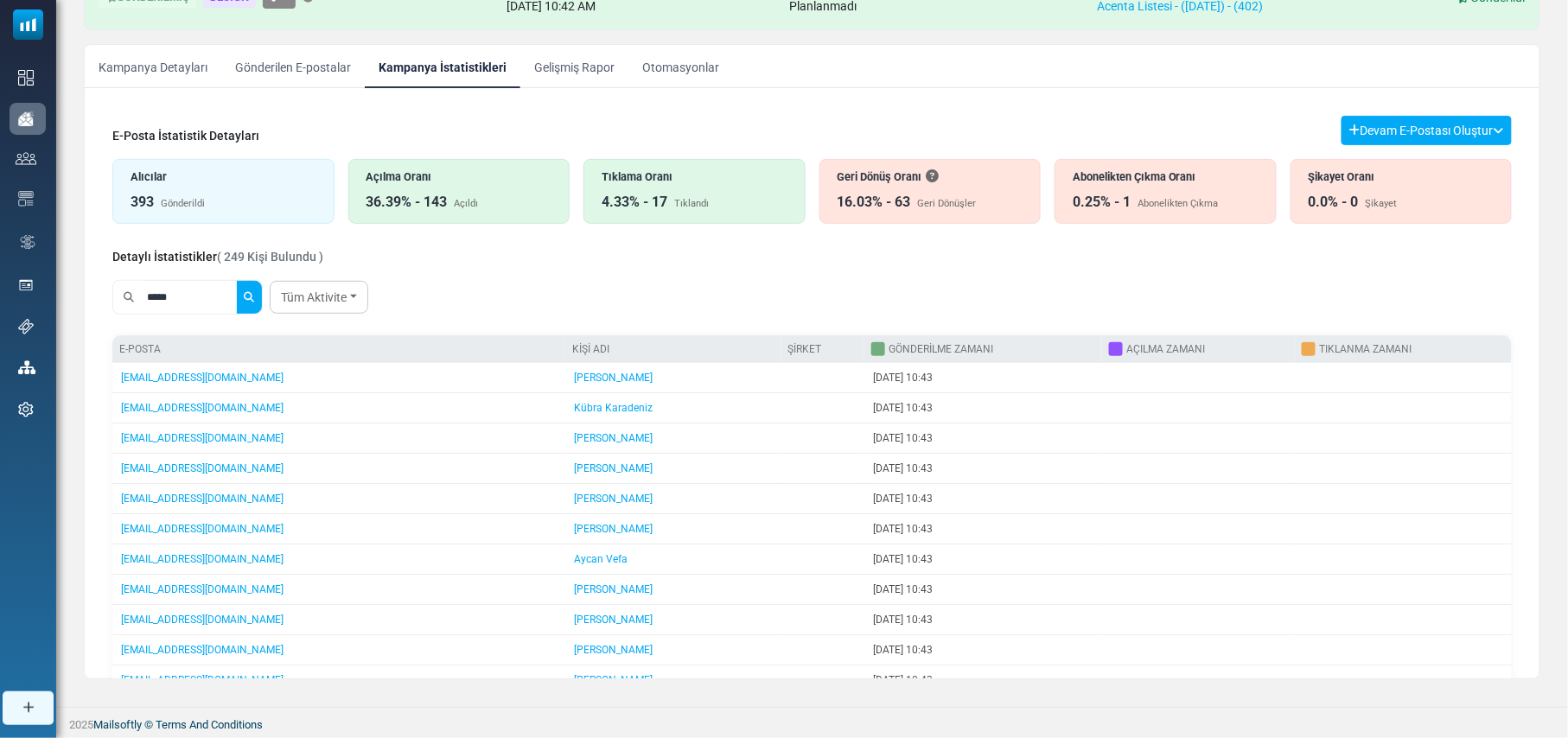
click at [236, 281] on button "submit" at bounding box center [249, 297] width 26 height 33
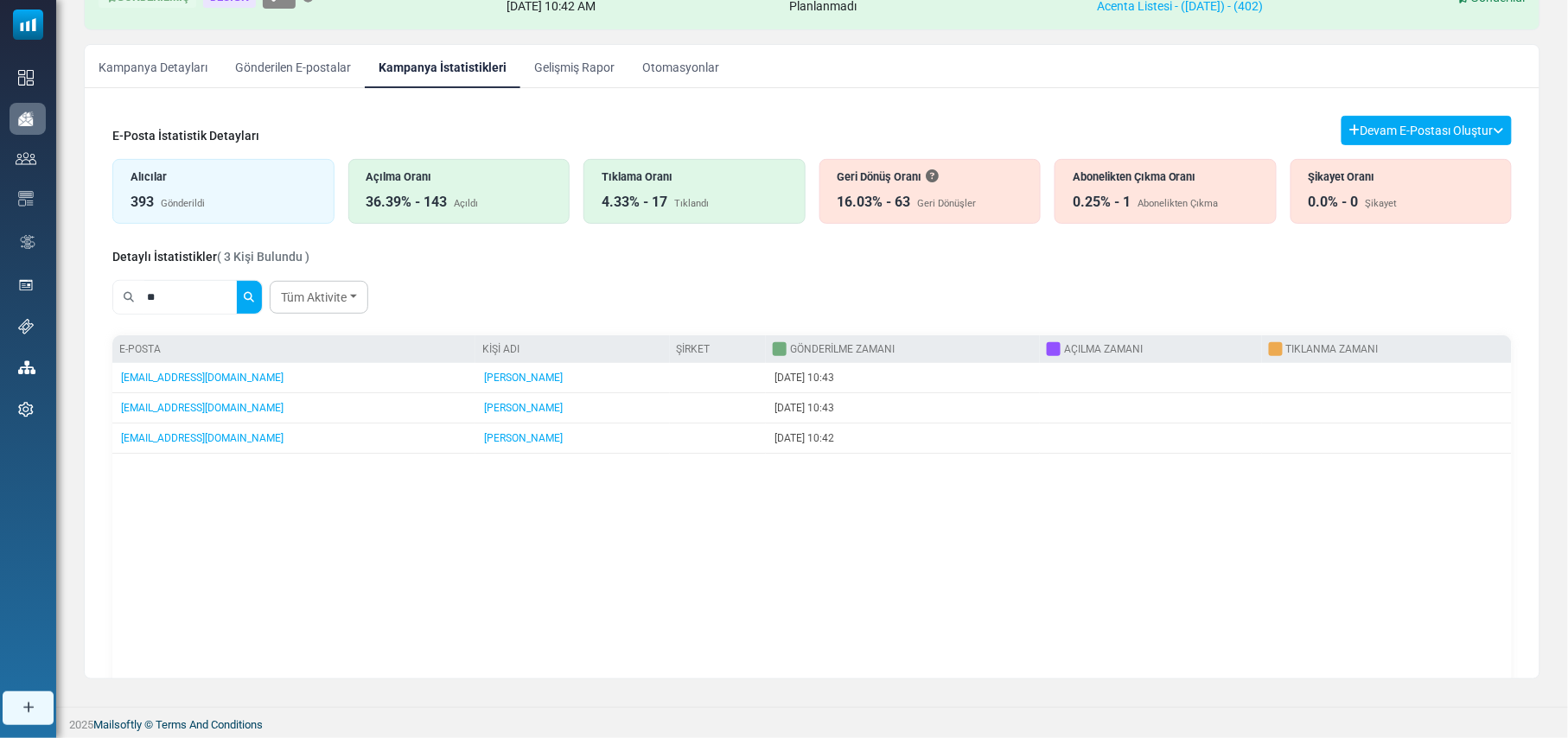
type input "*"
click at [533, 301] on div "Tüm Aktivite All Opens Not opened Clicks Not clicked" at bounding box center [812, 297] width 1399 height 49
click at [353, 294] on link "Tüm Aktivite" at bounding box center [319, 297] width 99 height 33
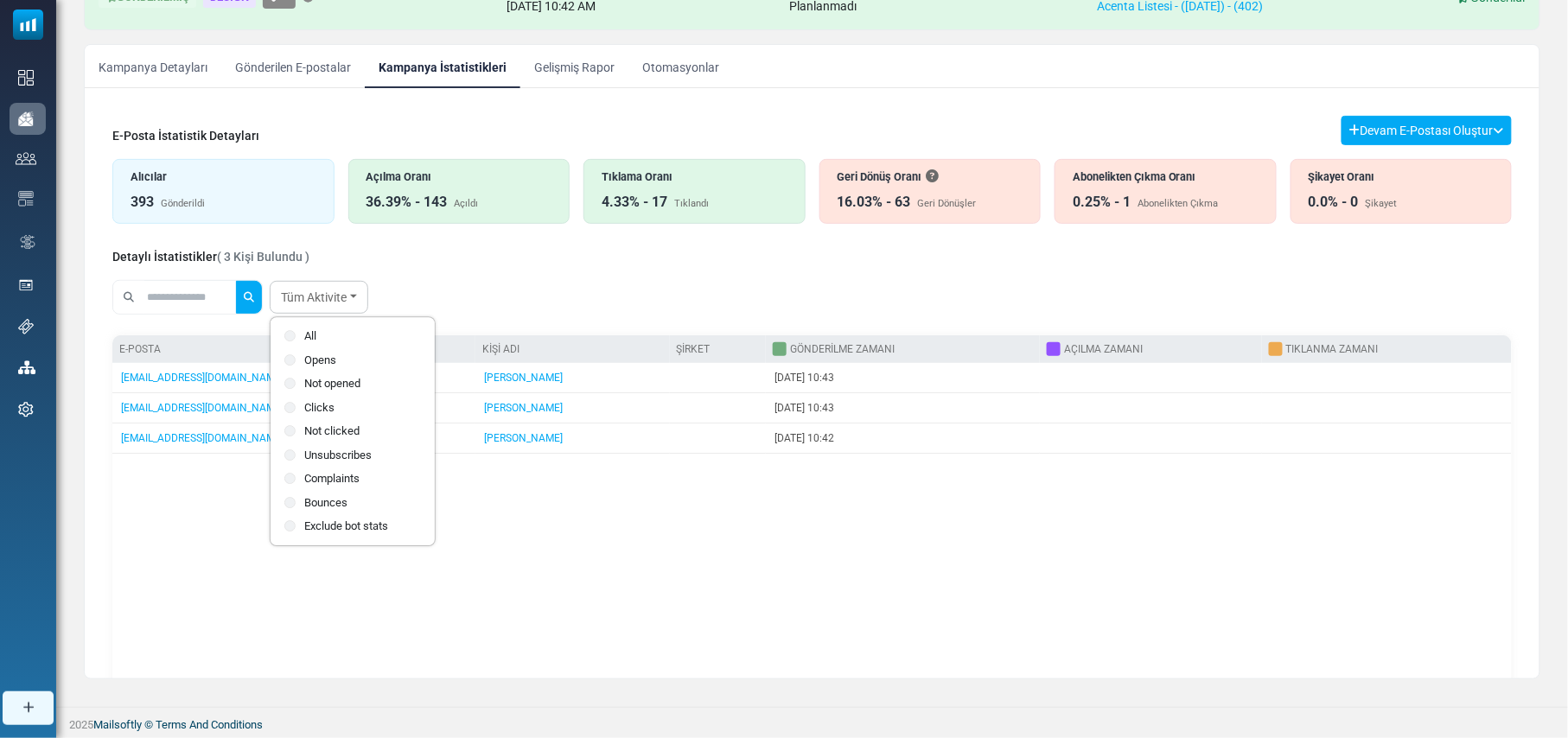
click at [343, 387] on label "Not opened" at bounding box center [353, 384] width 137 height 17
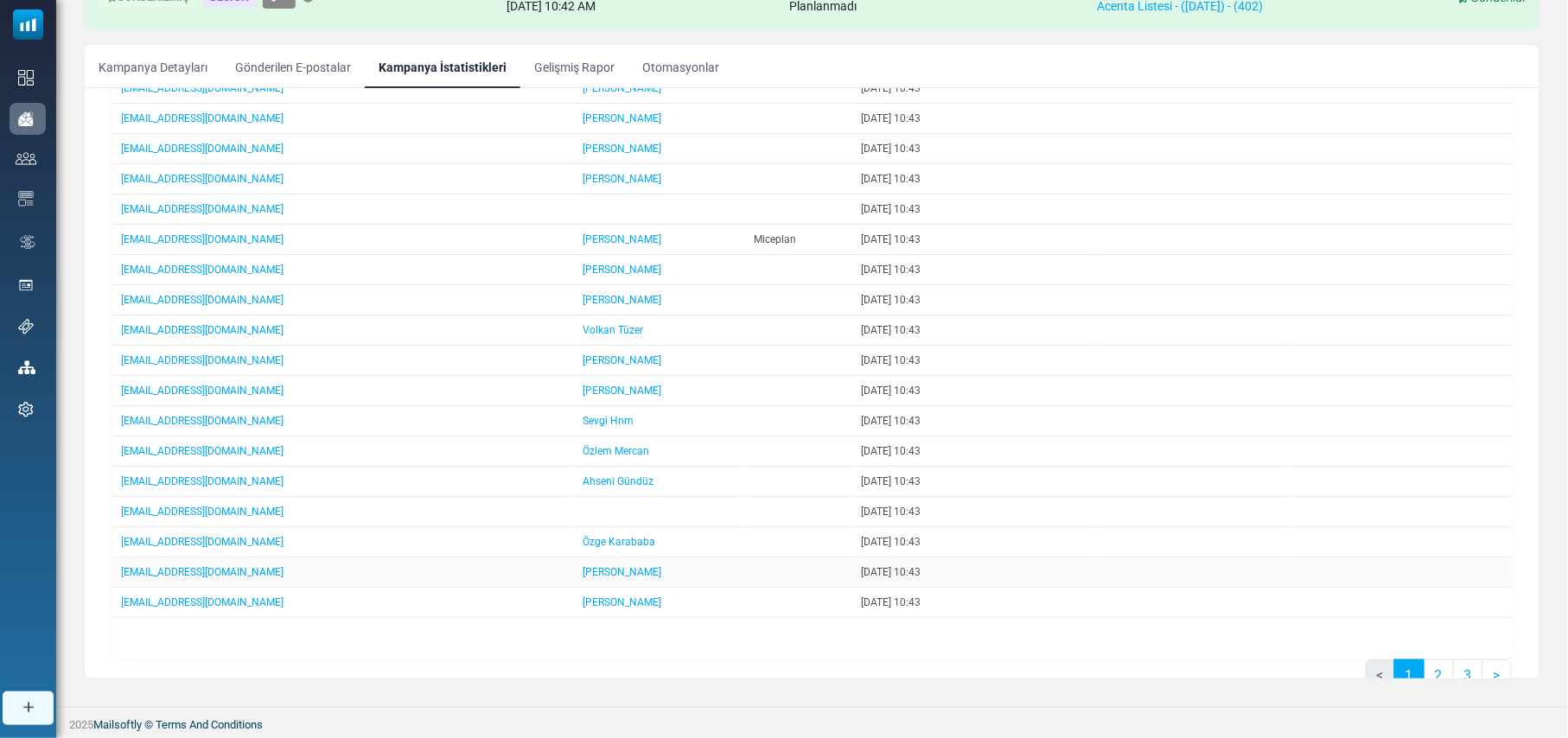
scroll to position [322, 0]
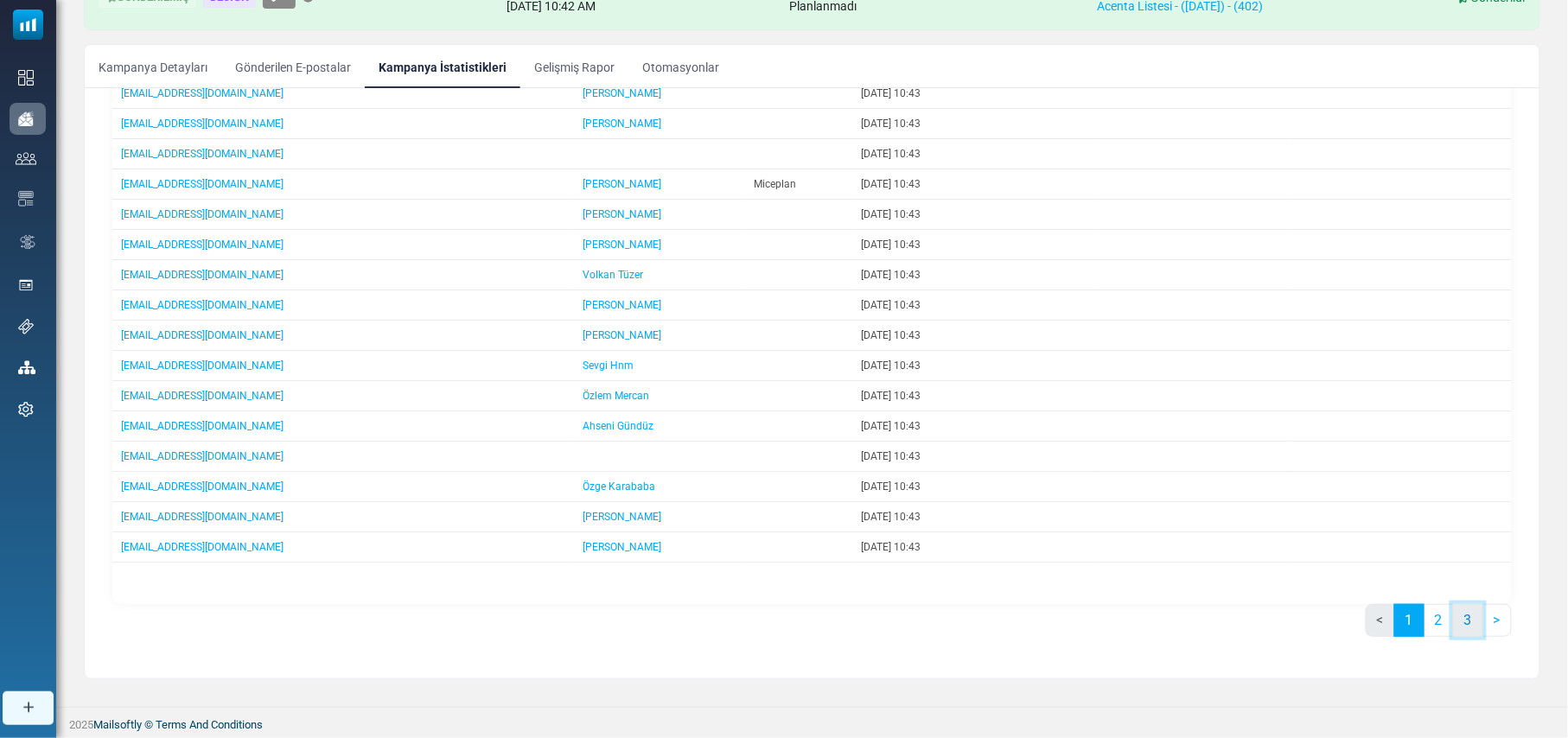
click at [1461, 620] on link "3" at bounding box center [1468, 620] width 30 height 33
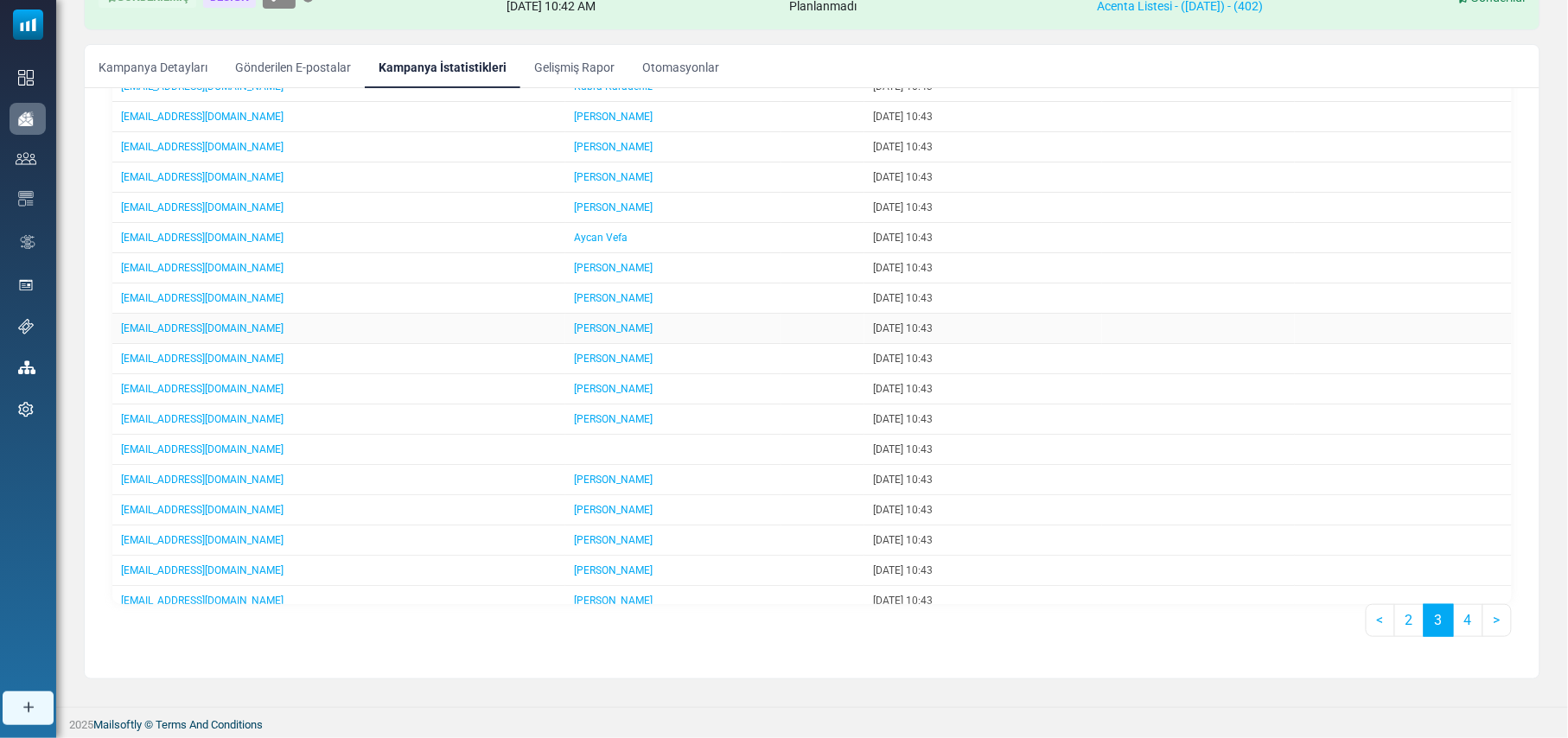
scroll to position [0, 0]
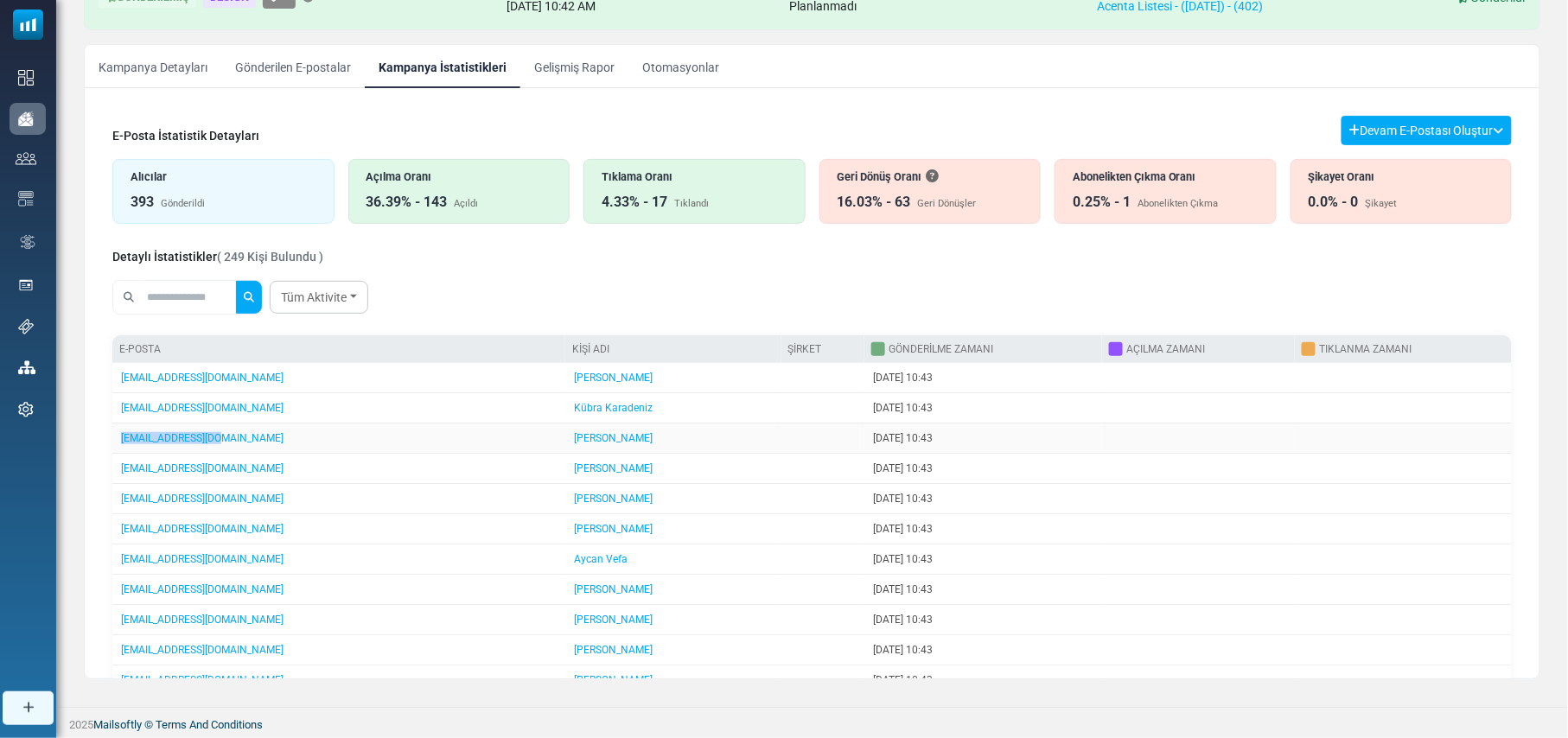
drag, startPoint x: 311, startPoint y: 447, endPoint x: 118, endPoint y: 439, distance: 193.2
click at [118, 439] on td "info@turveb.com.tr" at bounding box center [339, 438] width 453 height 30
click at [323, 440] on td "info@turveb.com.tr" at bounding box center [339, 438] width 453 height 30
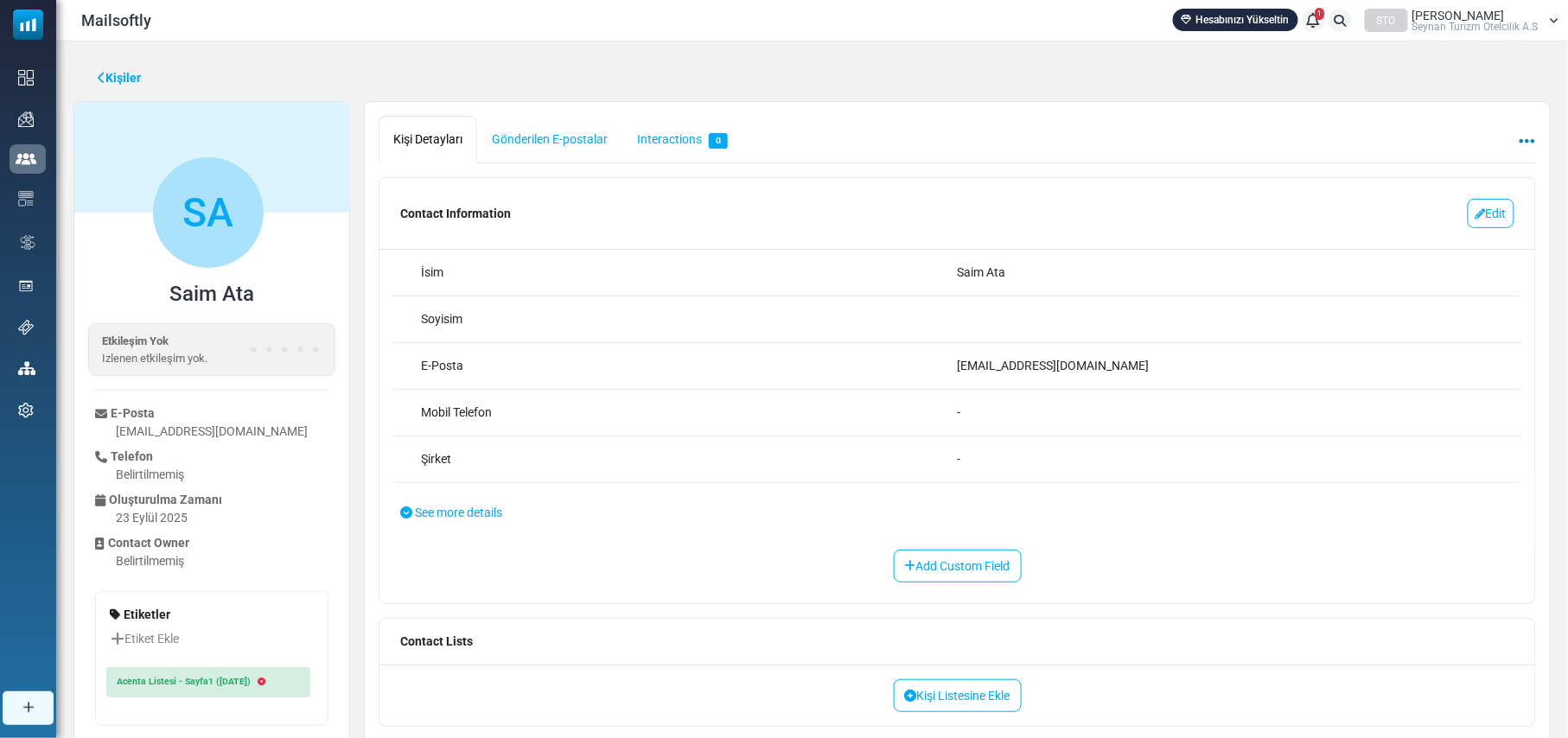
click at [1530, 141] on icon at bounding box center [1527, 141] width 16 height 1
click at [1448, 180] on link "Kaldır" at bounding box center [1453, 183] width 147 height 31
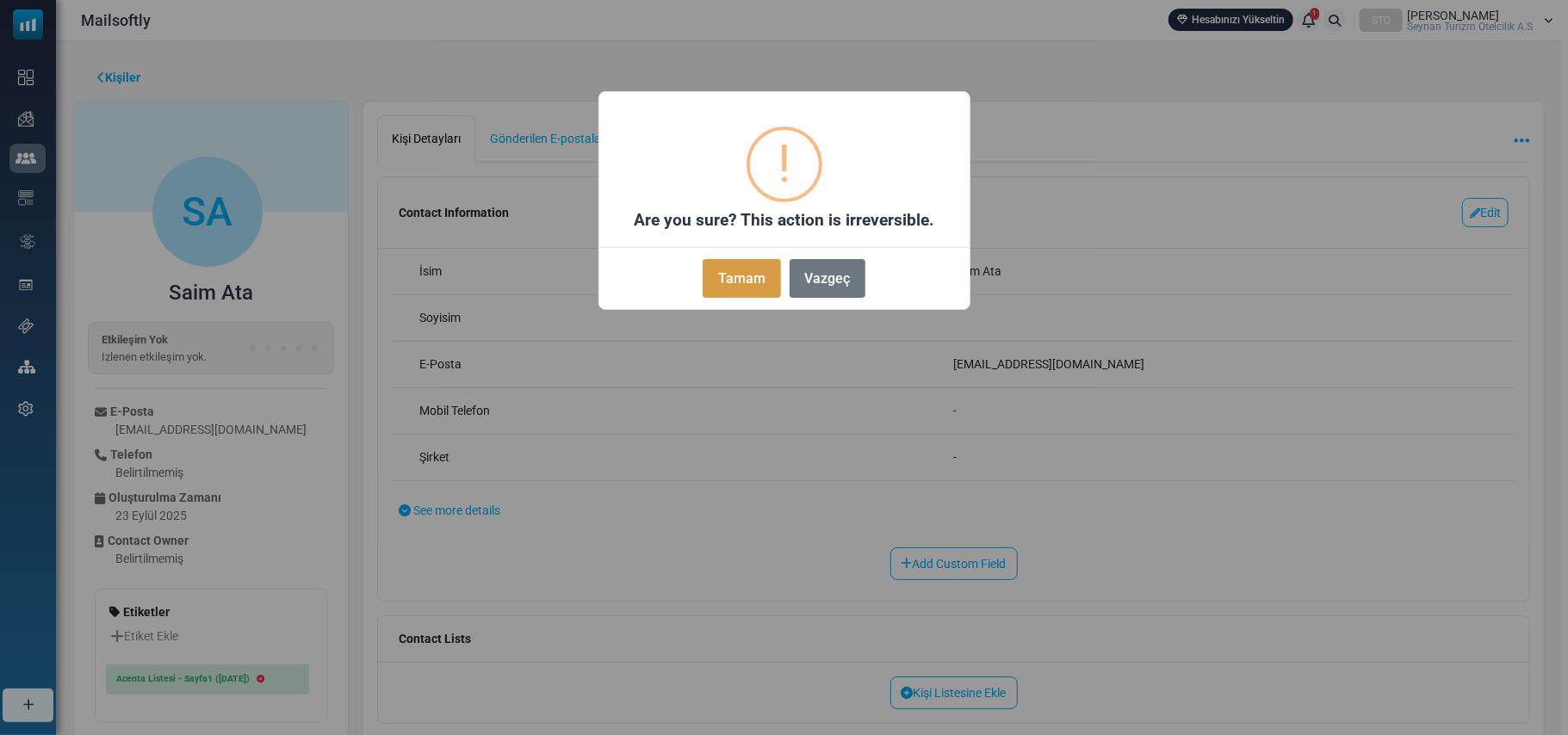
click at [728, 275] on button "Tamam" at bounding box center [741, 278] width 78 height 39
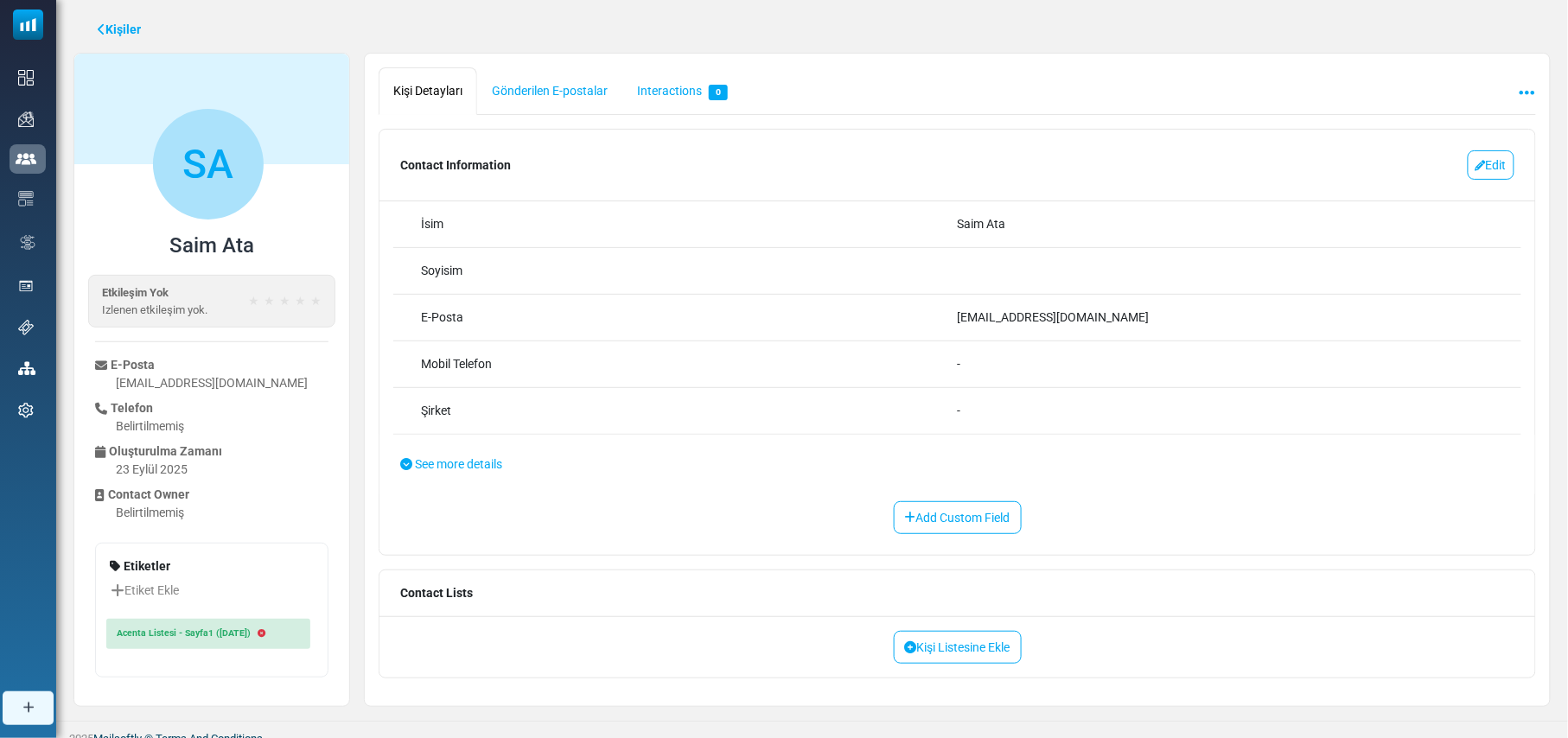
scroll to position [68, 0]
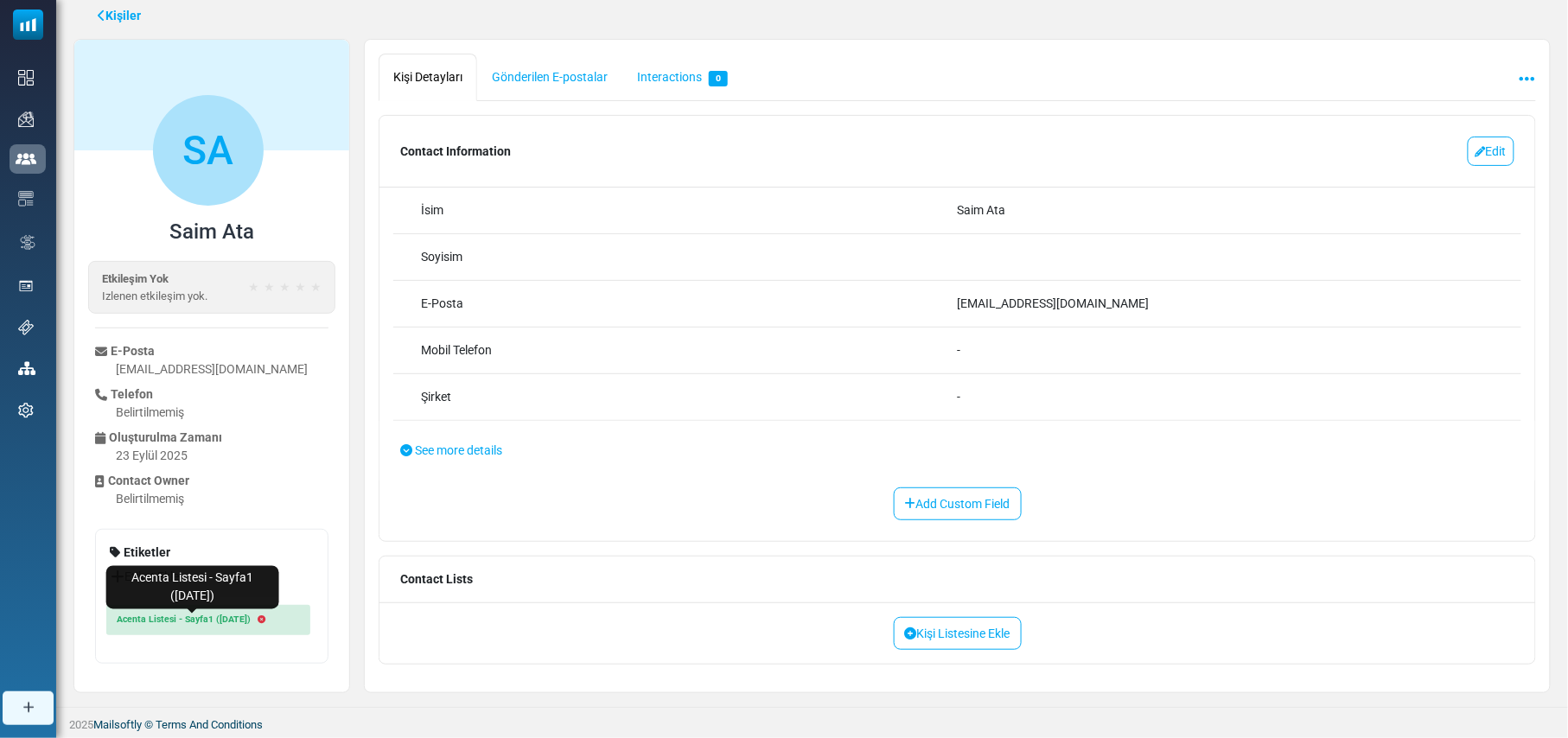
click at [164, 612] on link "Acenta Listesi - Sayfa1 ([DATE])" at bounding box center [184, 619] width 141 height 16
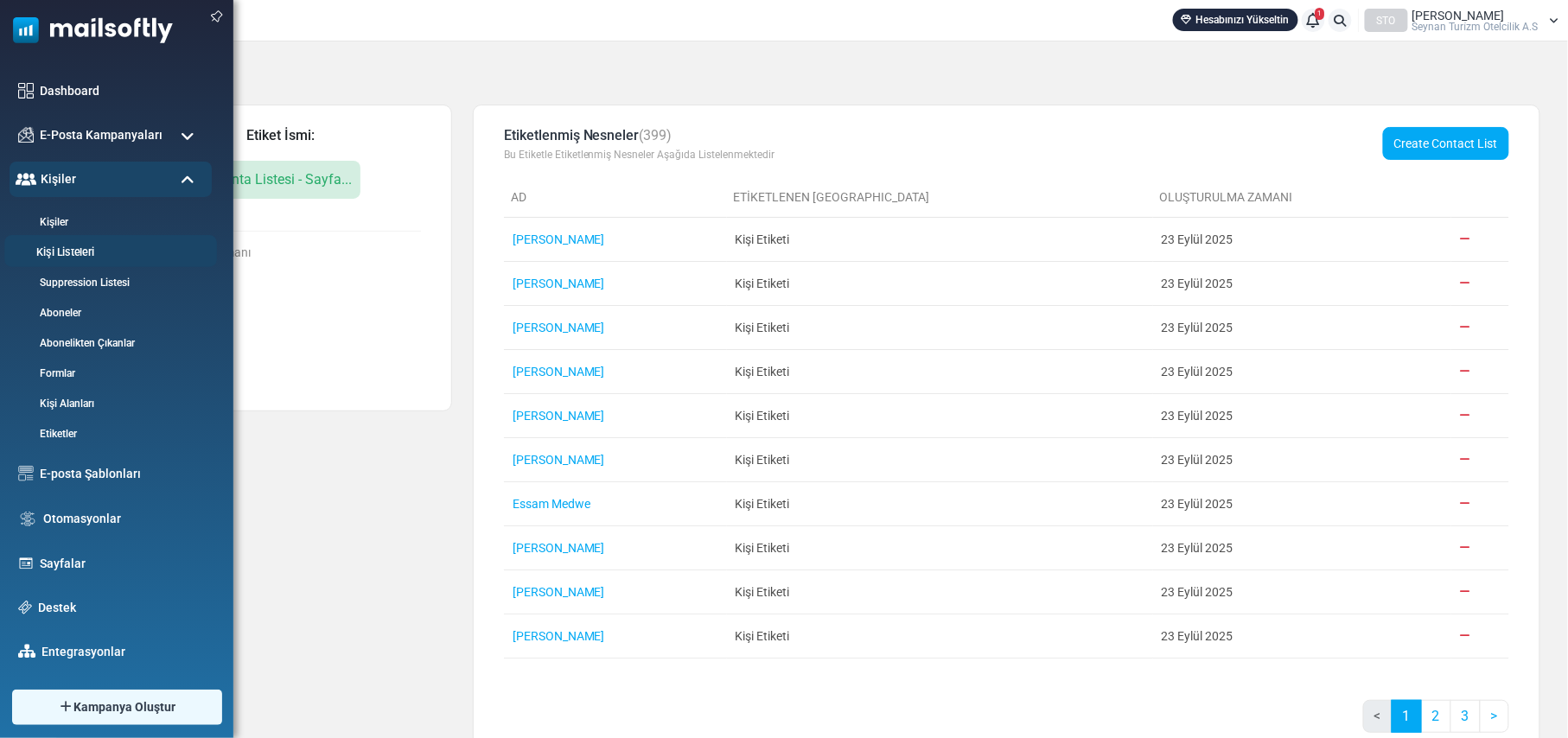
click at [73, 249] on link "Kişi Listeleri" at bounding box center [107, 252] width 207 height 16
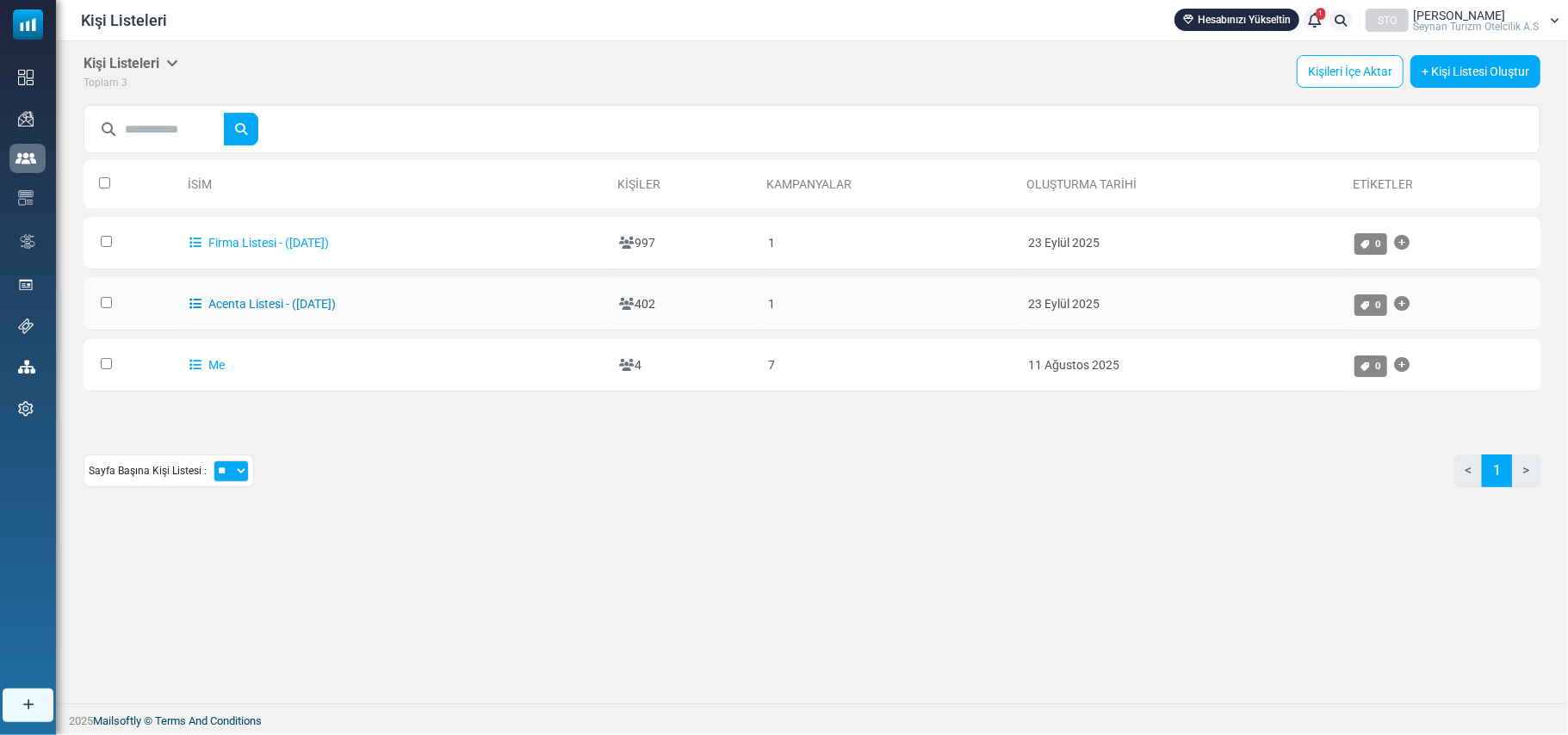
click at [249, 304] on link "Acenta Listesi - ([DATE])" at bounding box center [262, 304] width 147 height 14
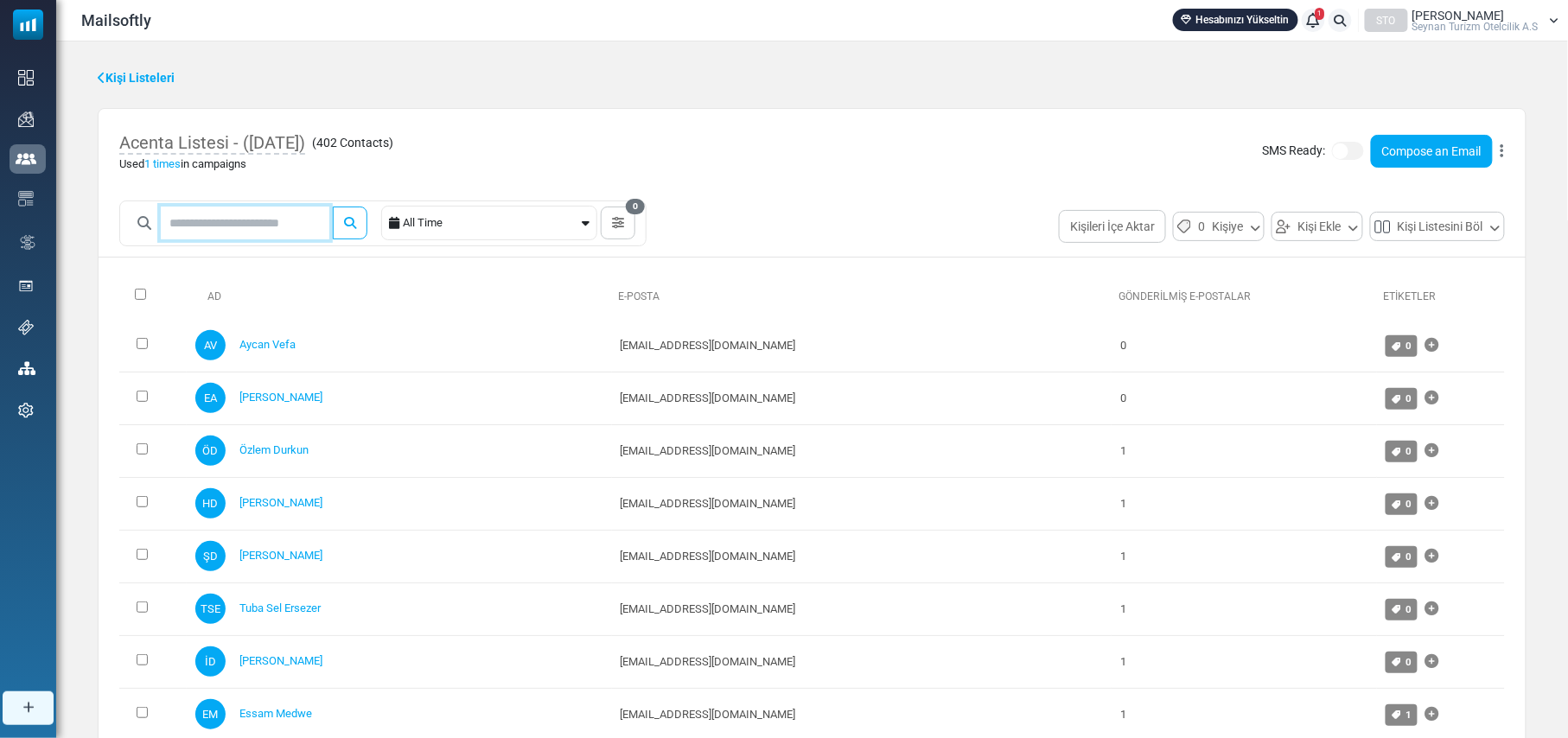
click at [260, 222] on input "text" at bounding box center [245, 223] width 169 height 33
click at [333, 206] on button "submit" at bounding box center [350, 223] width 35 height 33
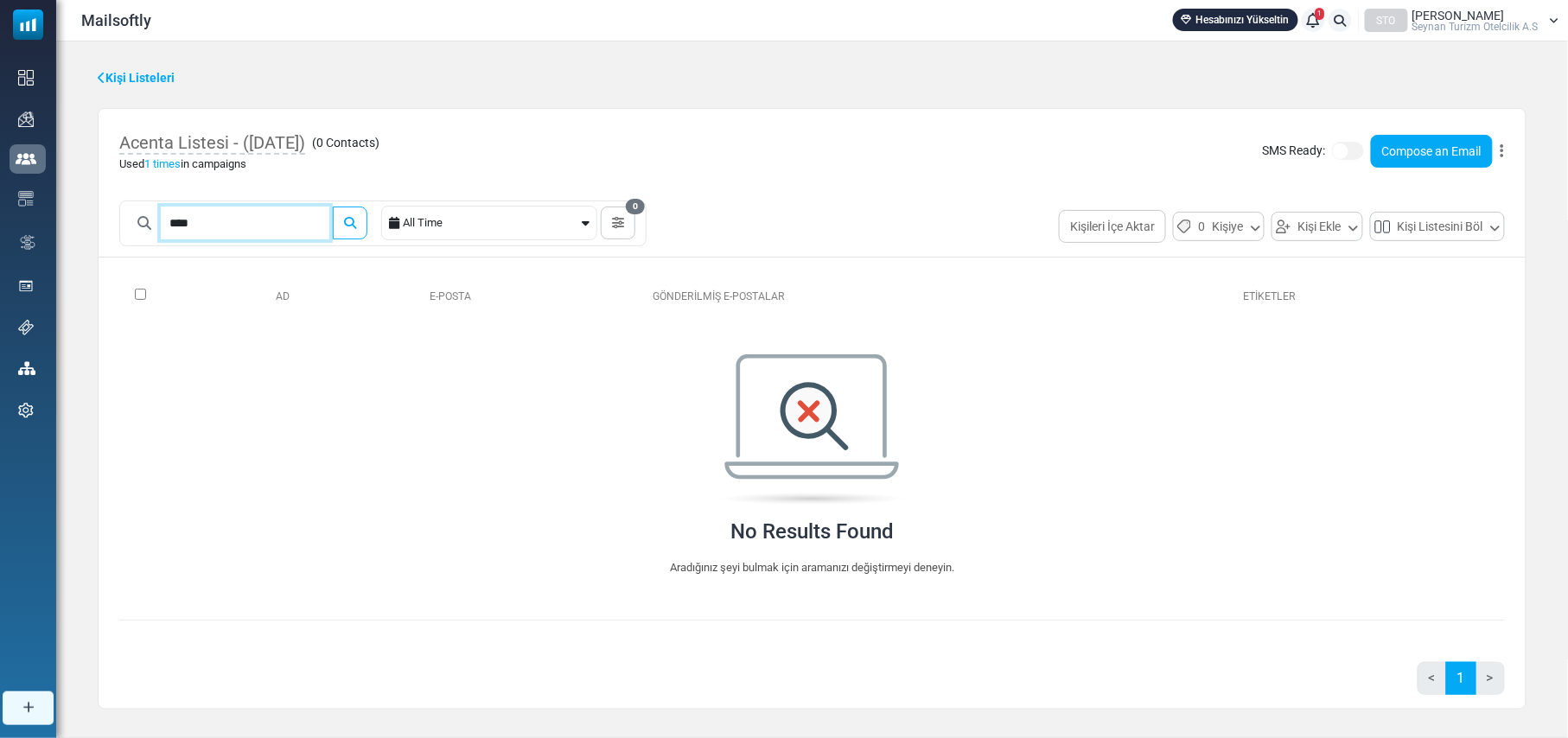
drag, startPoint x: 249, startPoint y: 224, endPoint x: 114, endPoint y: 218, distance: 135.1
click at [114, 218] on div "**** All Time 0 Save Filter Filter Name Cancel Save Filter Contacts You can cre…" at bounding box center [812, 226] width 1427 height 53
click at [333, 206] on button "submit" at bounding box center [350, 223] width 35 height 33
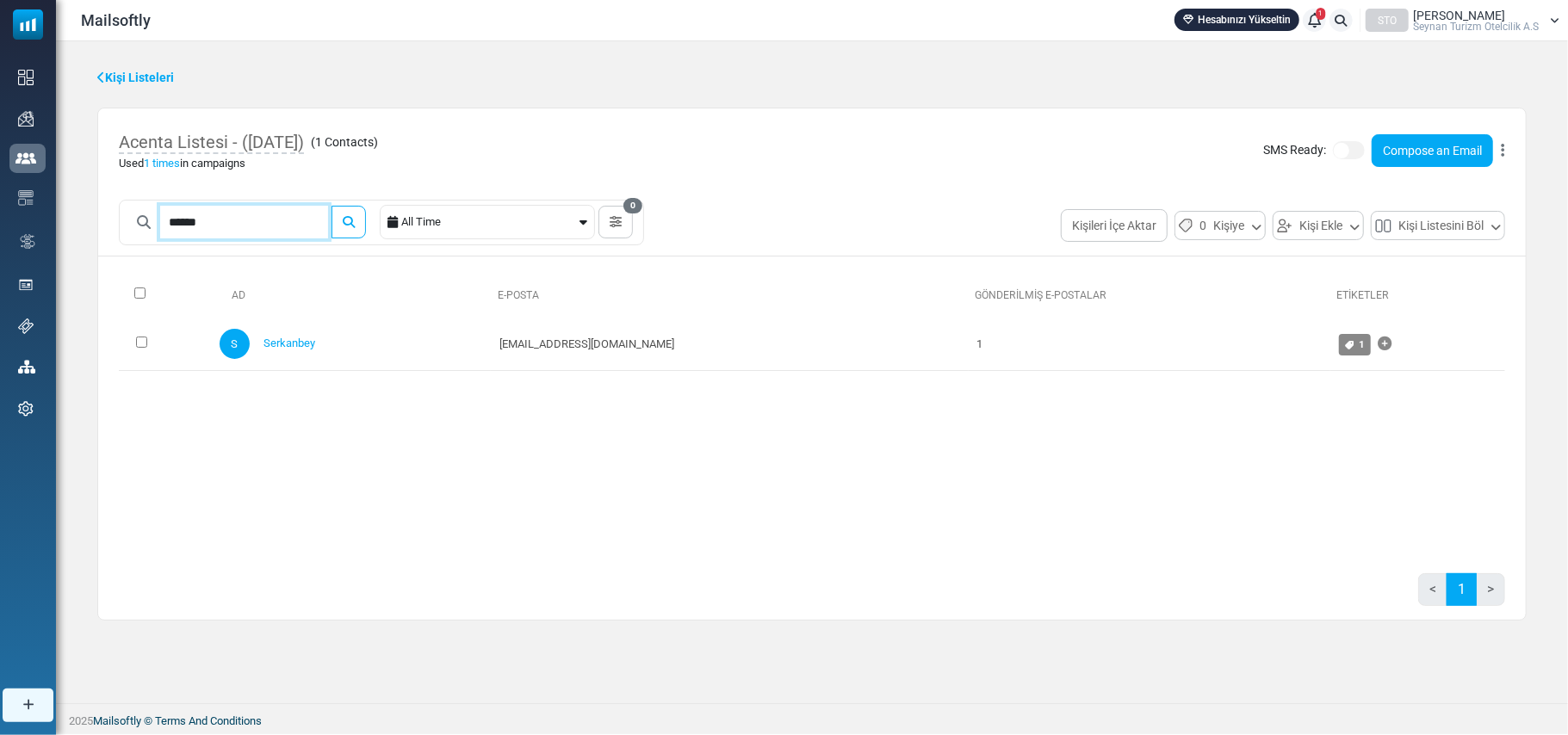
drag, startPoint x: 230, startPoint y: 220, endPoint x: 129, endPoint y: 217, distance: 101.0
click at [135, 218] on div "******" at bounding box center [246, 222] width 239 height 33
click at [331, 205] on button "submit" at bounding box center [349, 222] width 35 height 33
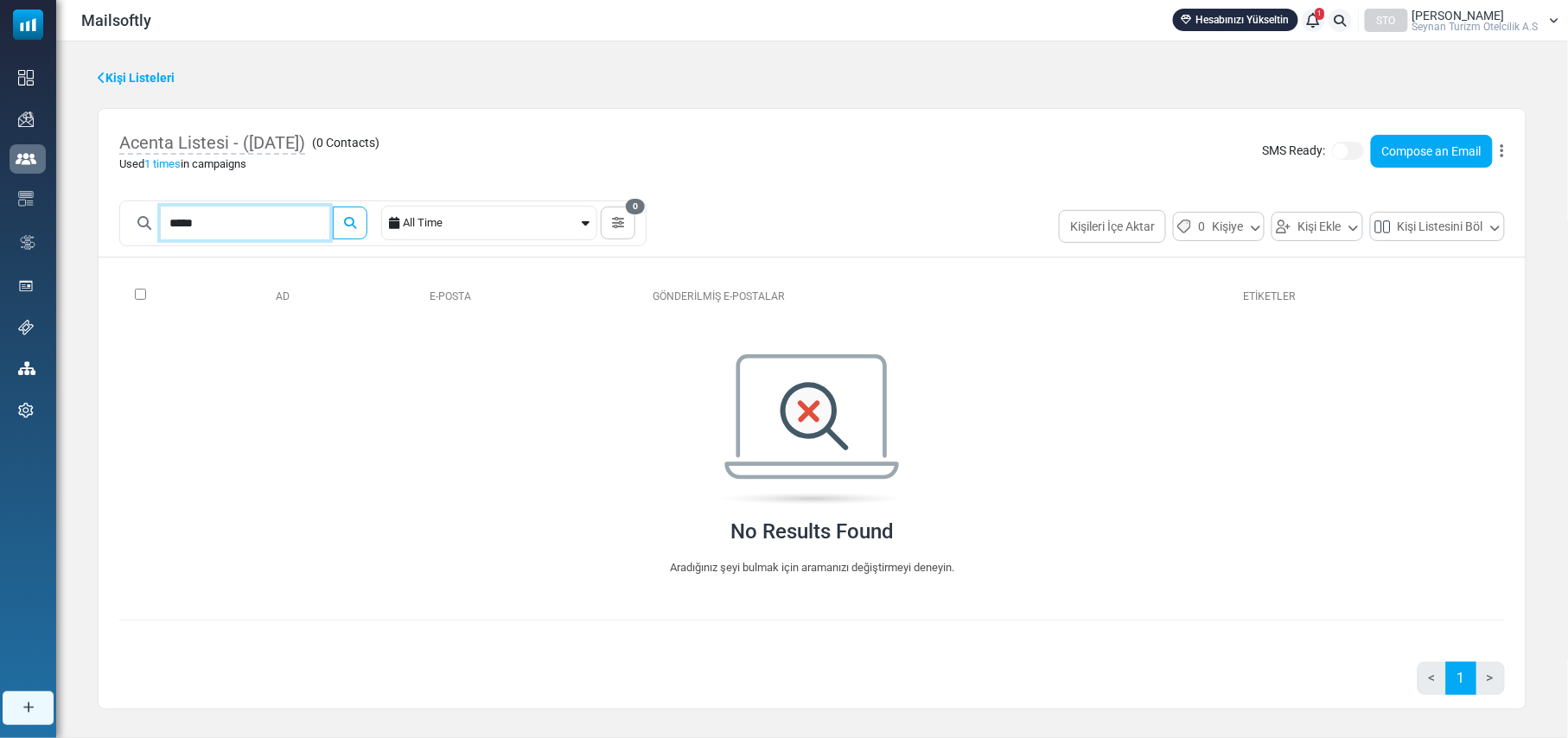
click at [230, 224] on input "*****" at bounding box center [245, 223] width 169 height 33
click at [333, 206] on button "submit" at bounding box center [350, 223] width 35 height 33
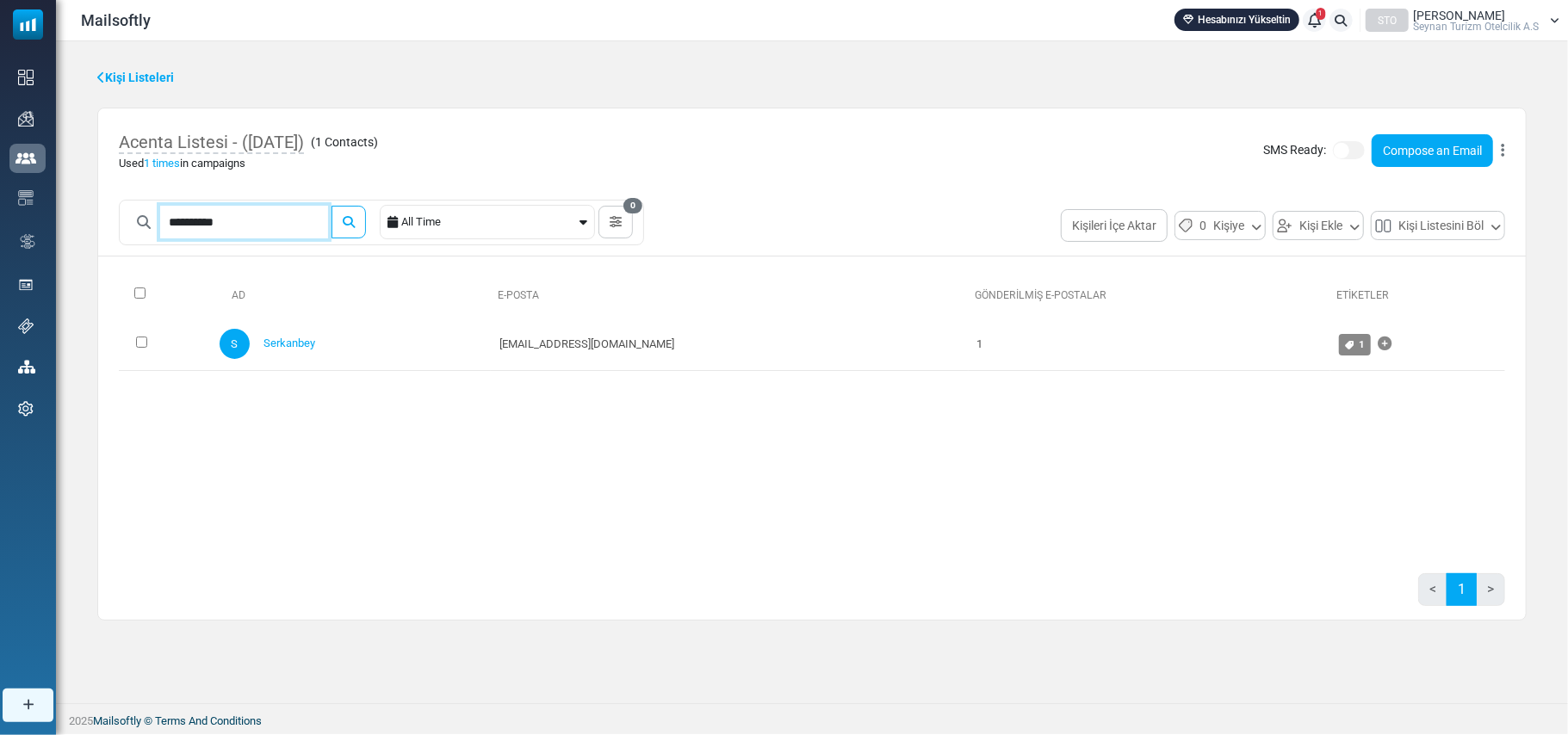
click at [331, 205] on button "submit" at bounding box center [349, 222] width 35 height 33
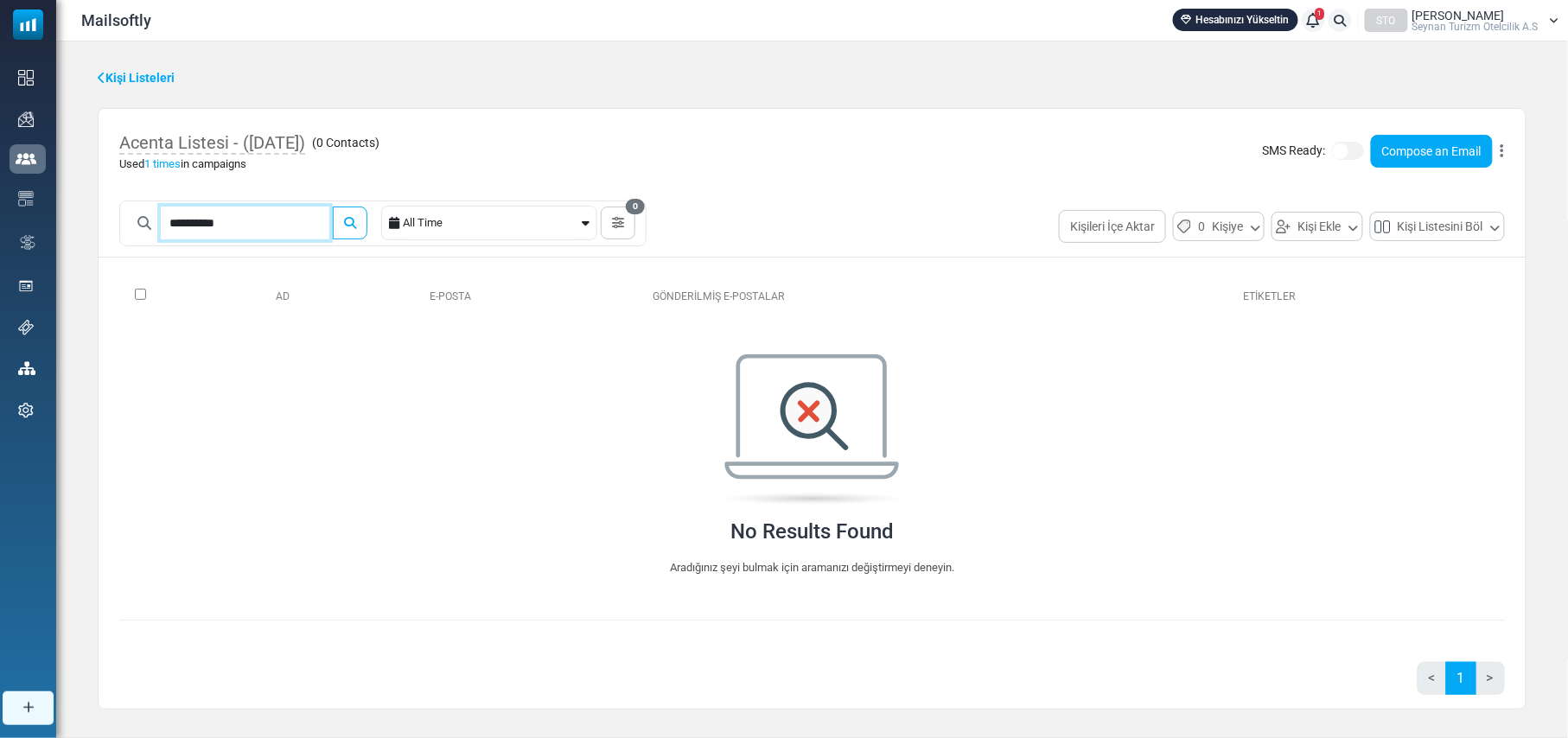
drag, startPoint x: 257, startPoint y: 224, endPoint x: 98, endPoint y: 221, distance: 159.0
click at [99, 219] on div "**********" at bounding box center [812, 226] width 1427 height 53
type input "****"
click at [333, 206] on button "submit" at bounding box center [350, 223] width 35 height 33
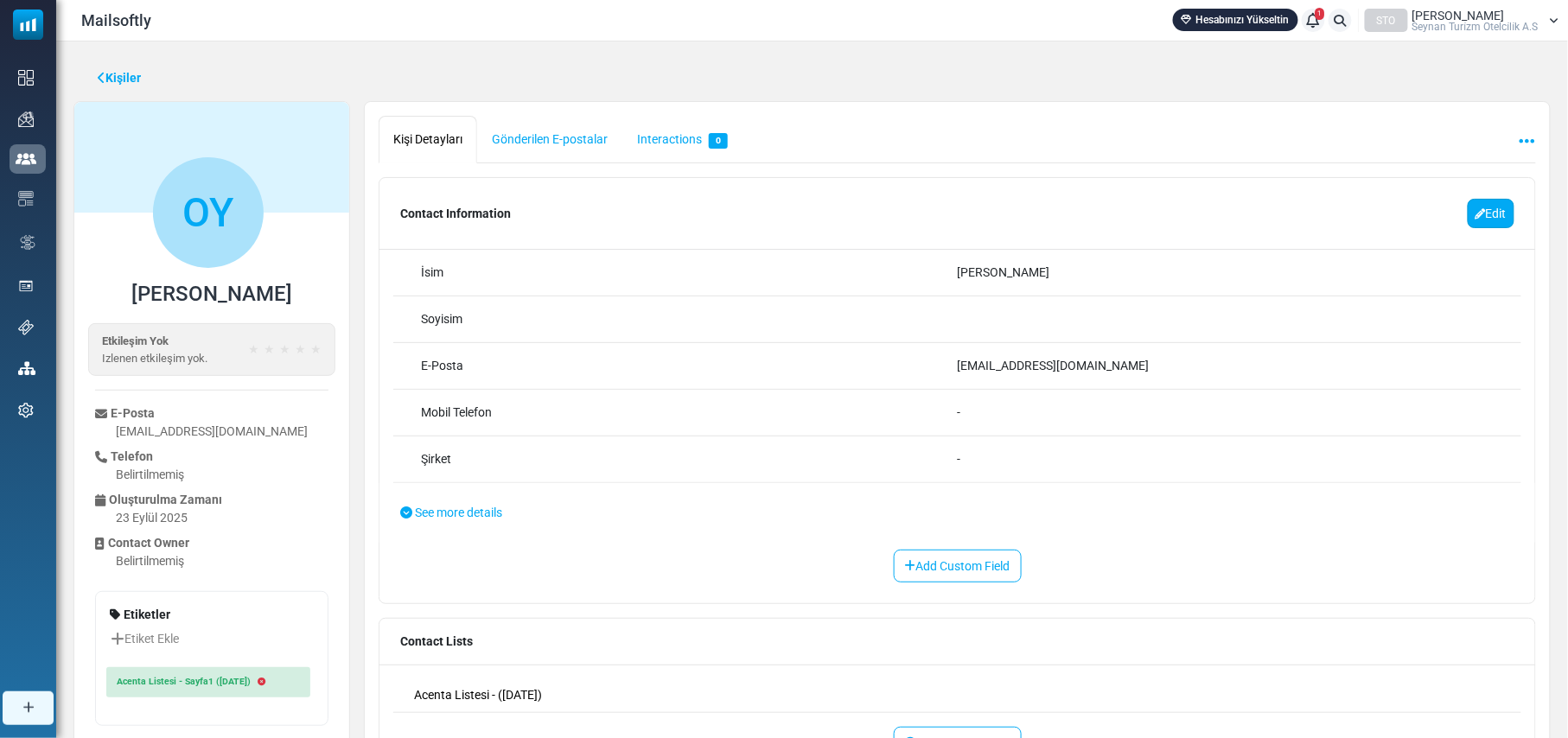
click at [1490, 216] on link "Edit" at bounding box center [1491, 213] width 47 height 29
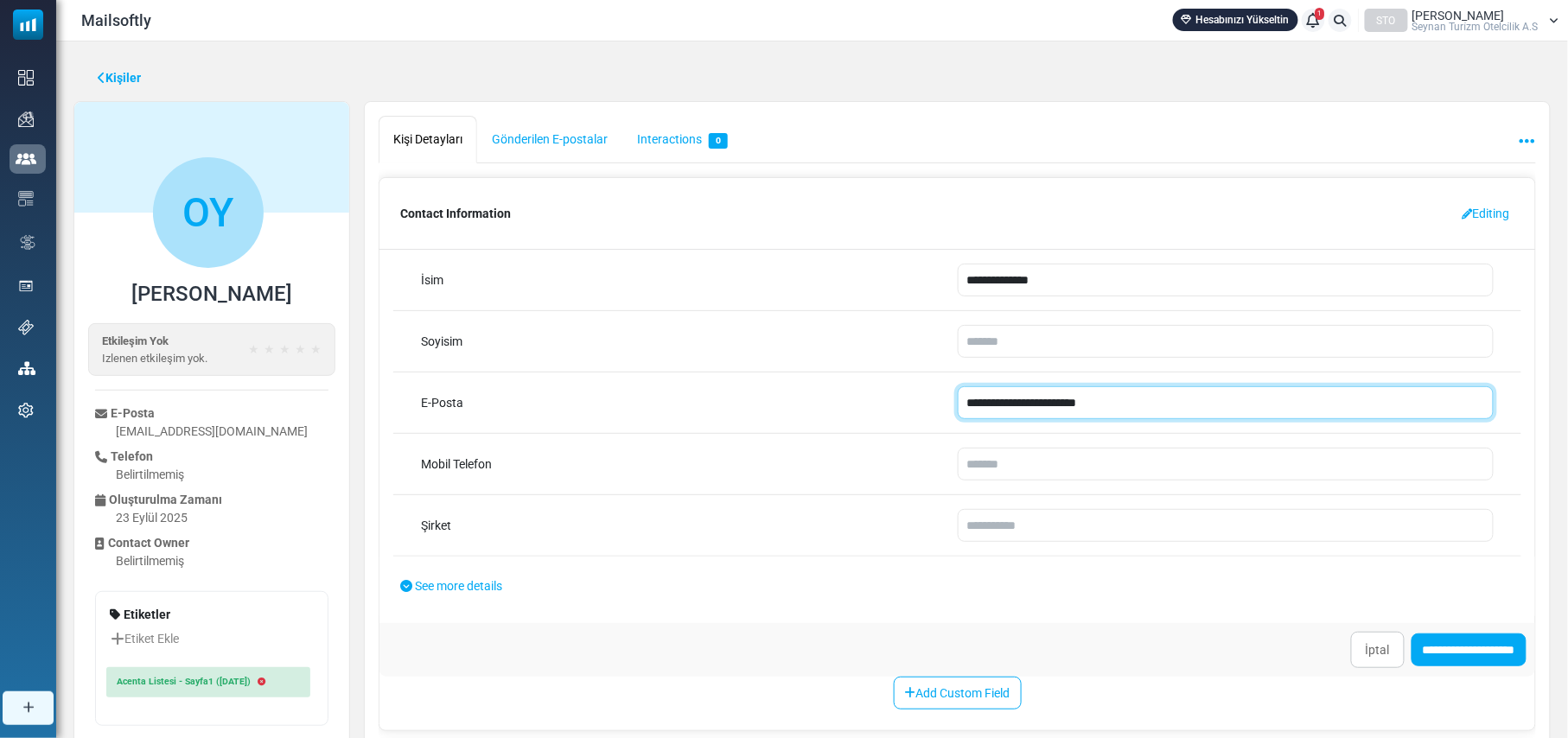
click at [975, 412] on input "**********" at bounding box center [1226, 403] width 537 height 33
type input "**********"
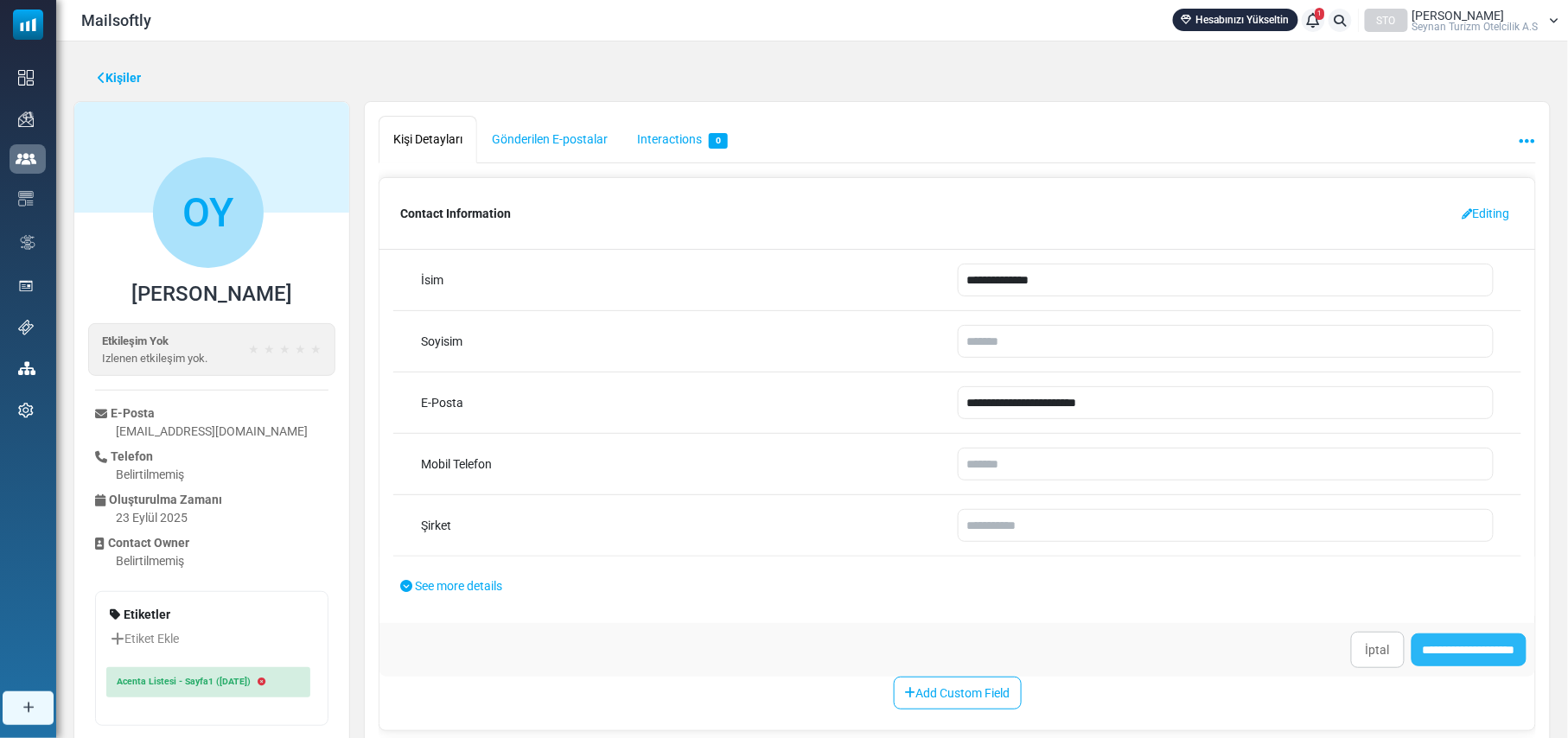
click at [1448, 655] on input "**********" at bounding box center [1468, 650] width 115 height 33
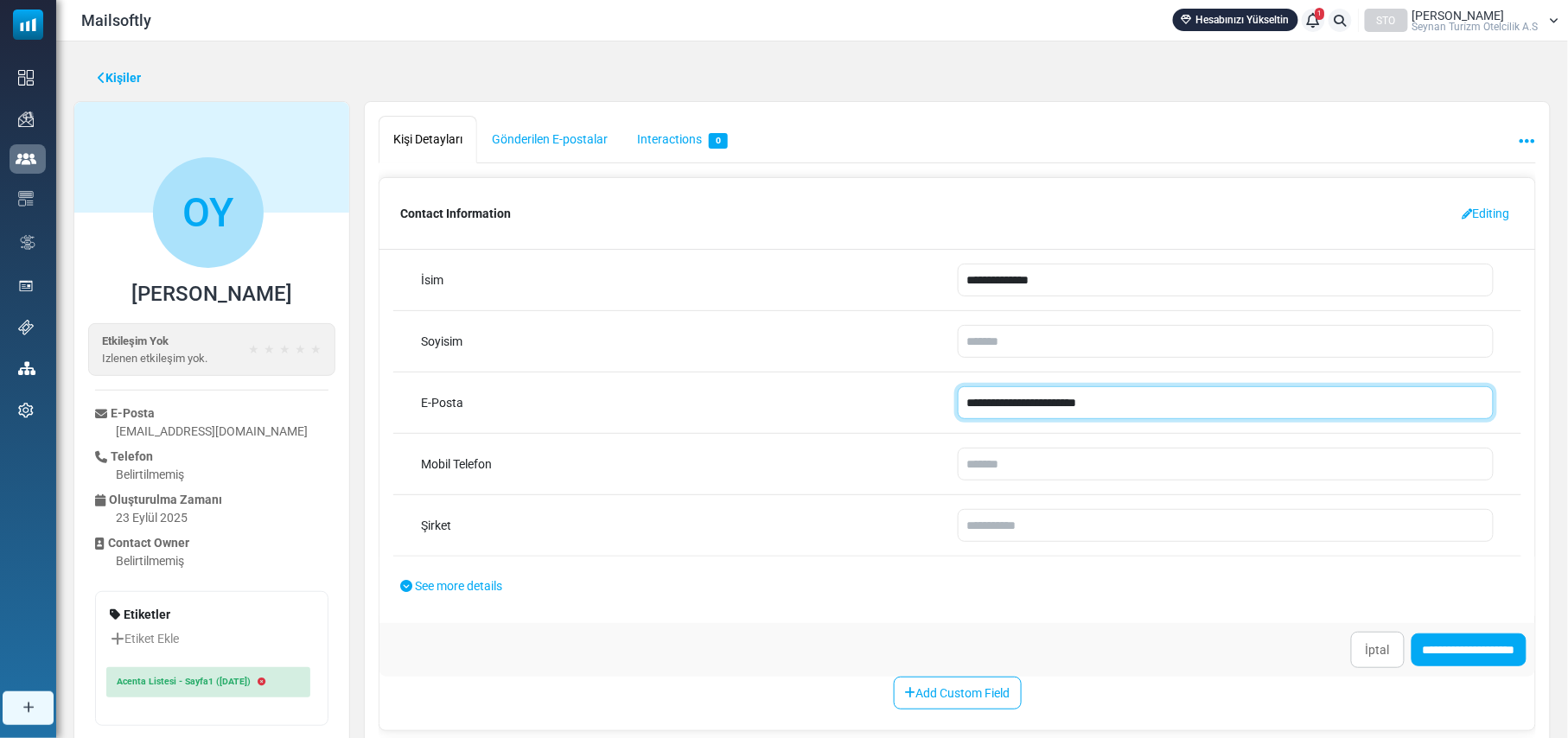
drag, startPoint x: 1117, startPoint y: 405, endPoint x: 965, endPoint y: 402, distance: 152.0
click at [965, 402] on input "**********" at bounding box center [1226, 403] width 537 height 33
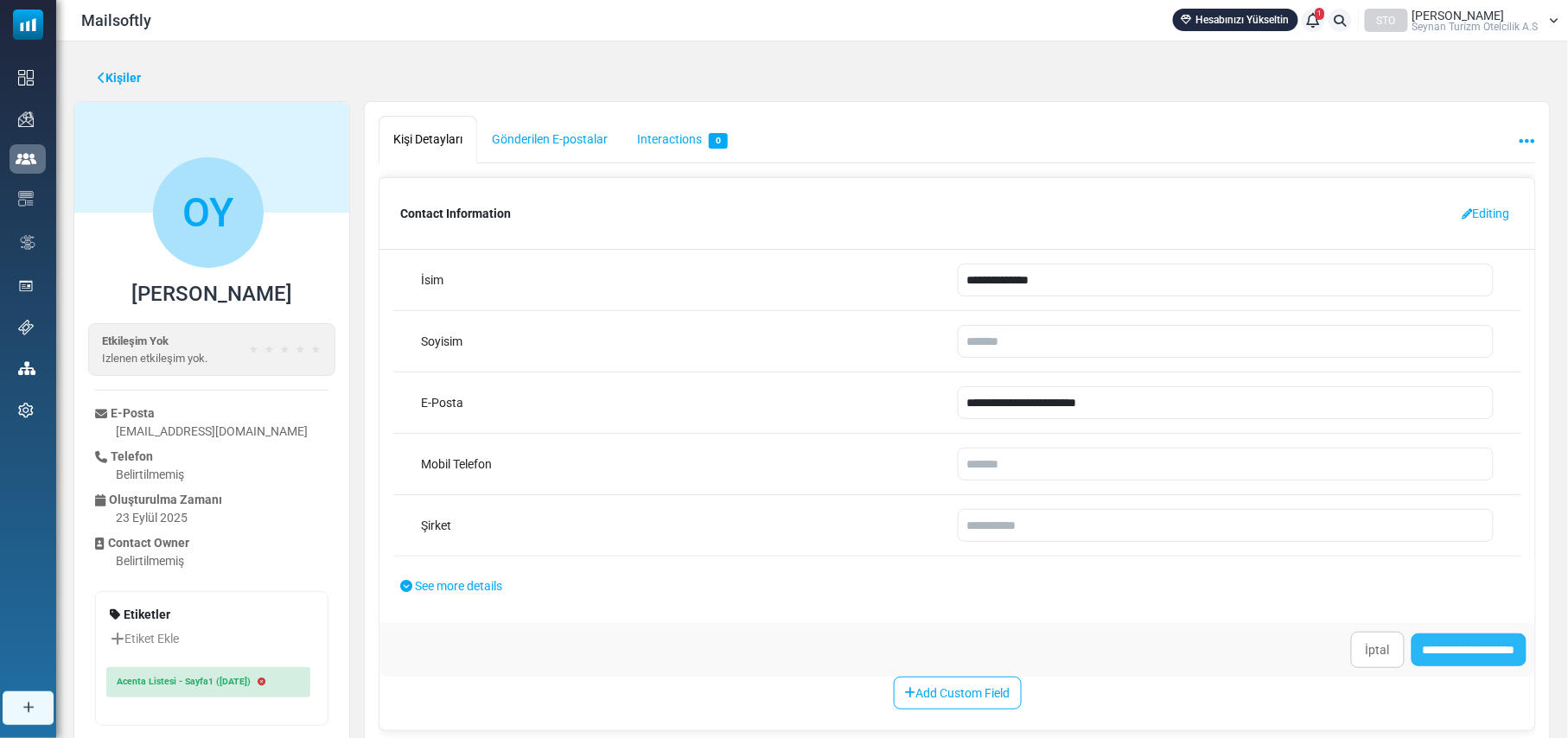
click at [1456, 647] on input "**********" at bounding box center [1468, 650] width 115 height 33
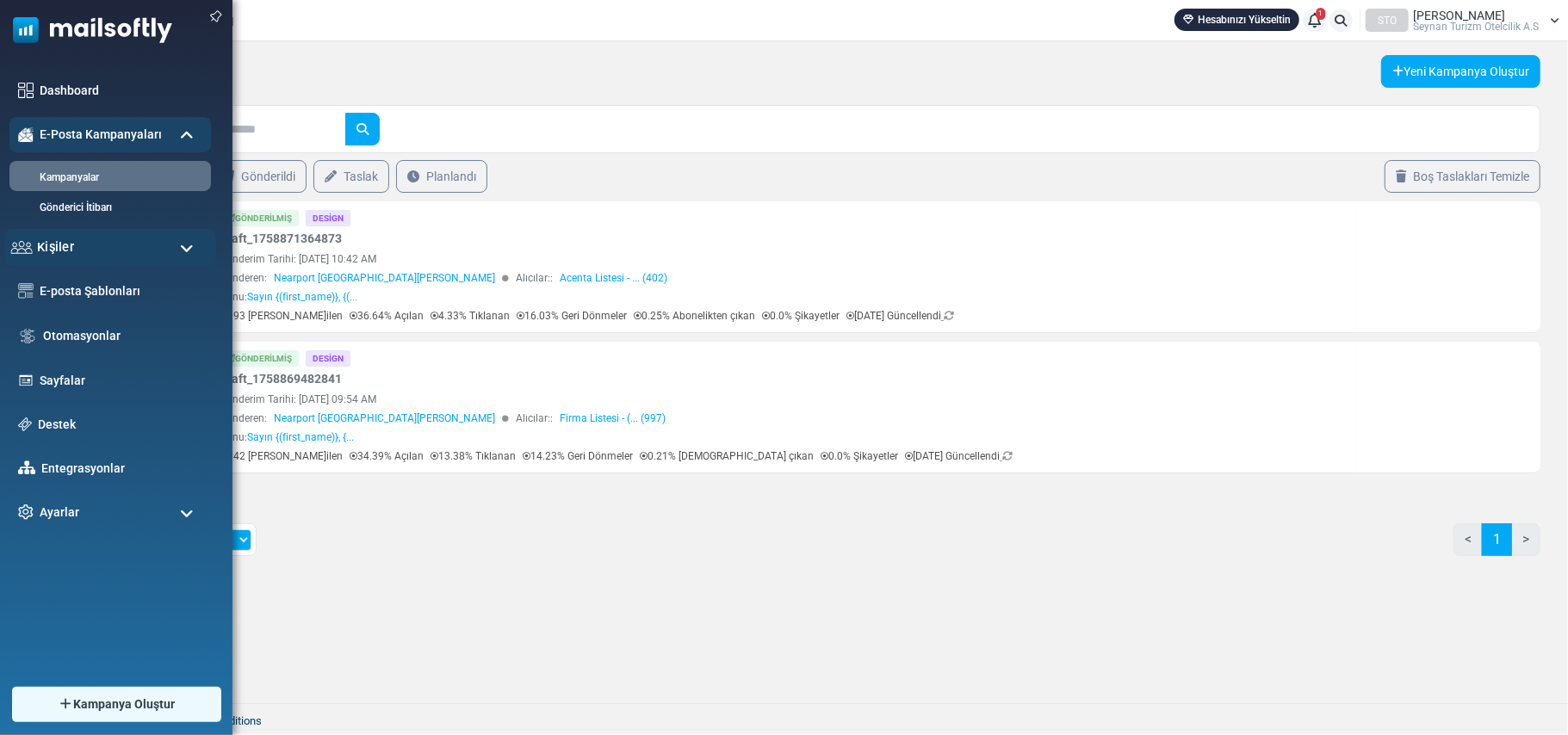
click at [167, 248] on div "Kişiler" at bounding box center [110, 247] width 211 height 37
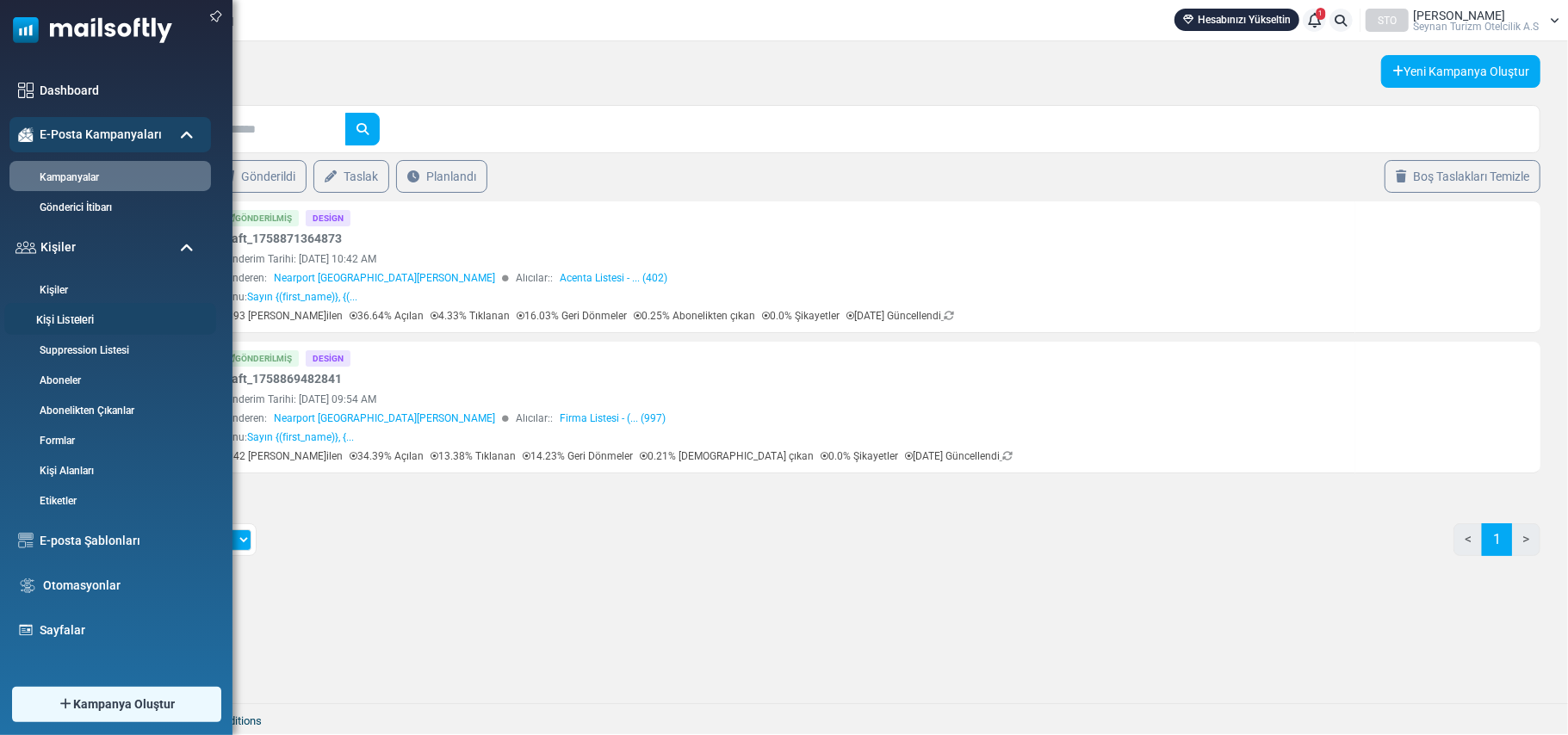
click at [73, 317] on link "Kişi Listeleri" at bounding box center [107, 320] width 206 height 16
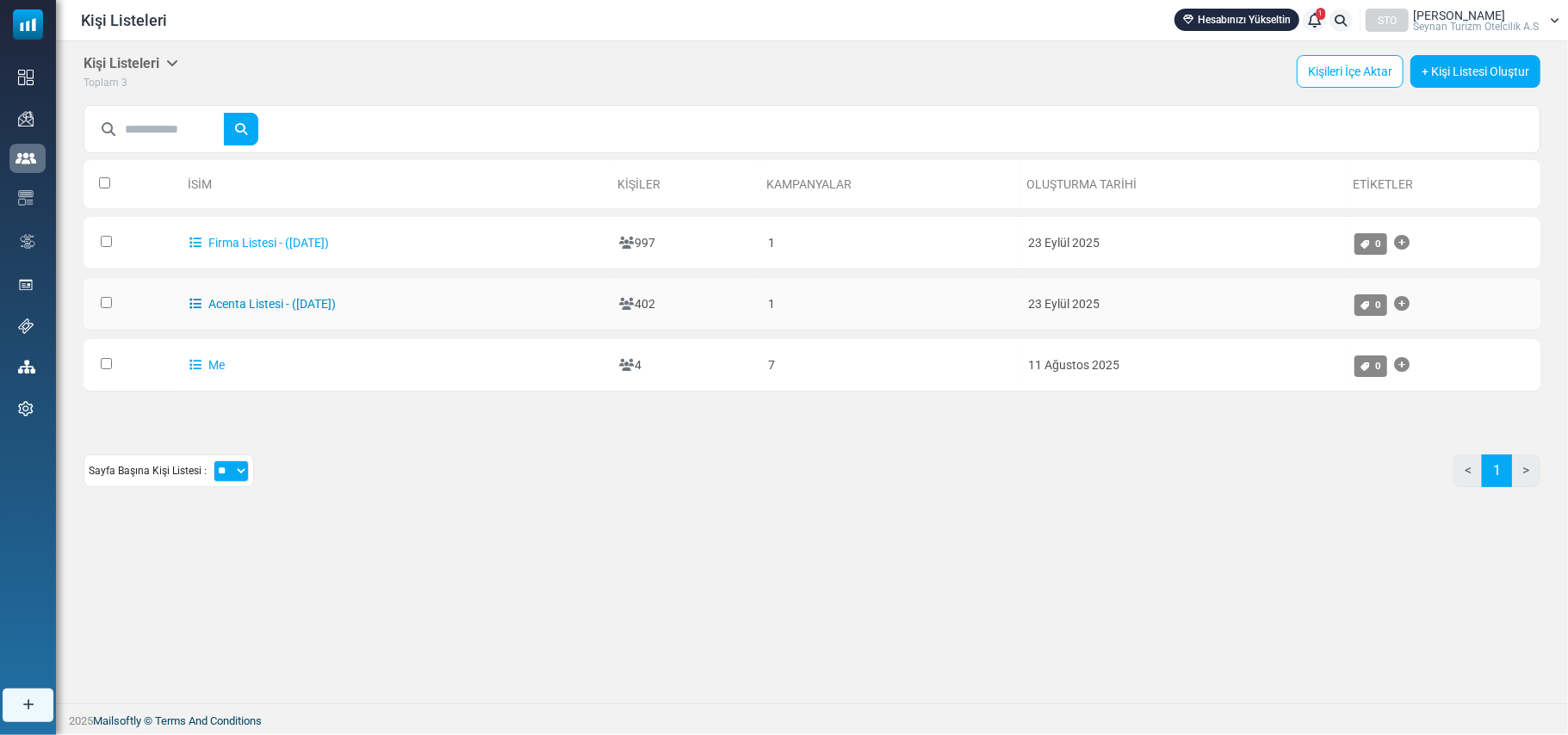
click at [244, 297] on link "Acenta Listesi - ([DATE])" at bounding box center [262, 304] width 147 height 14
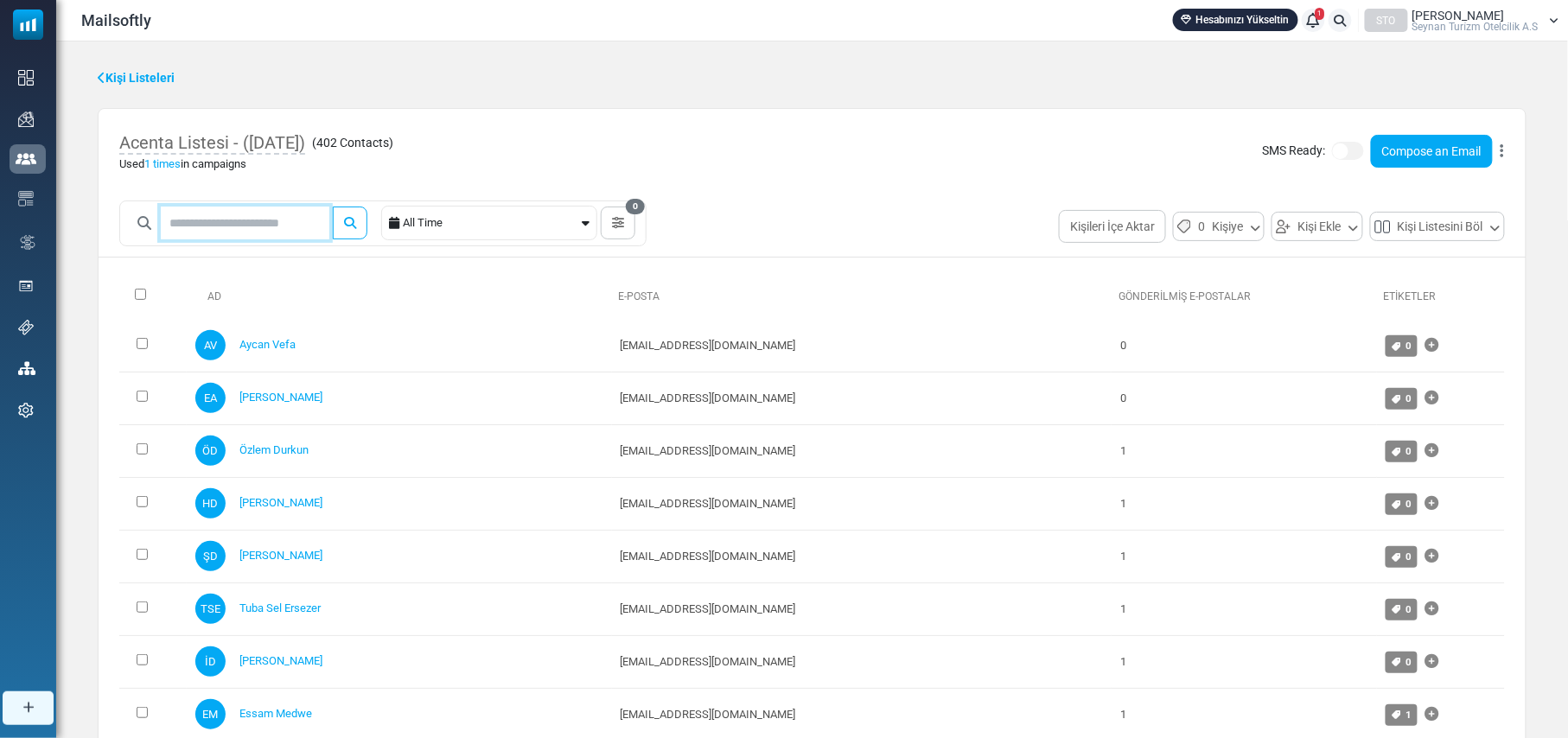
click at [231, 211] on input "text" at bounding box center [245, 223] width 169 height 33
type input "**********"
click at [333, 206] on button "submit" at bounding box center [350, 223] width 35 height 33
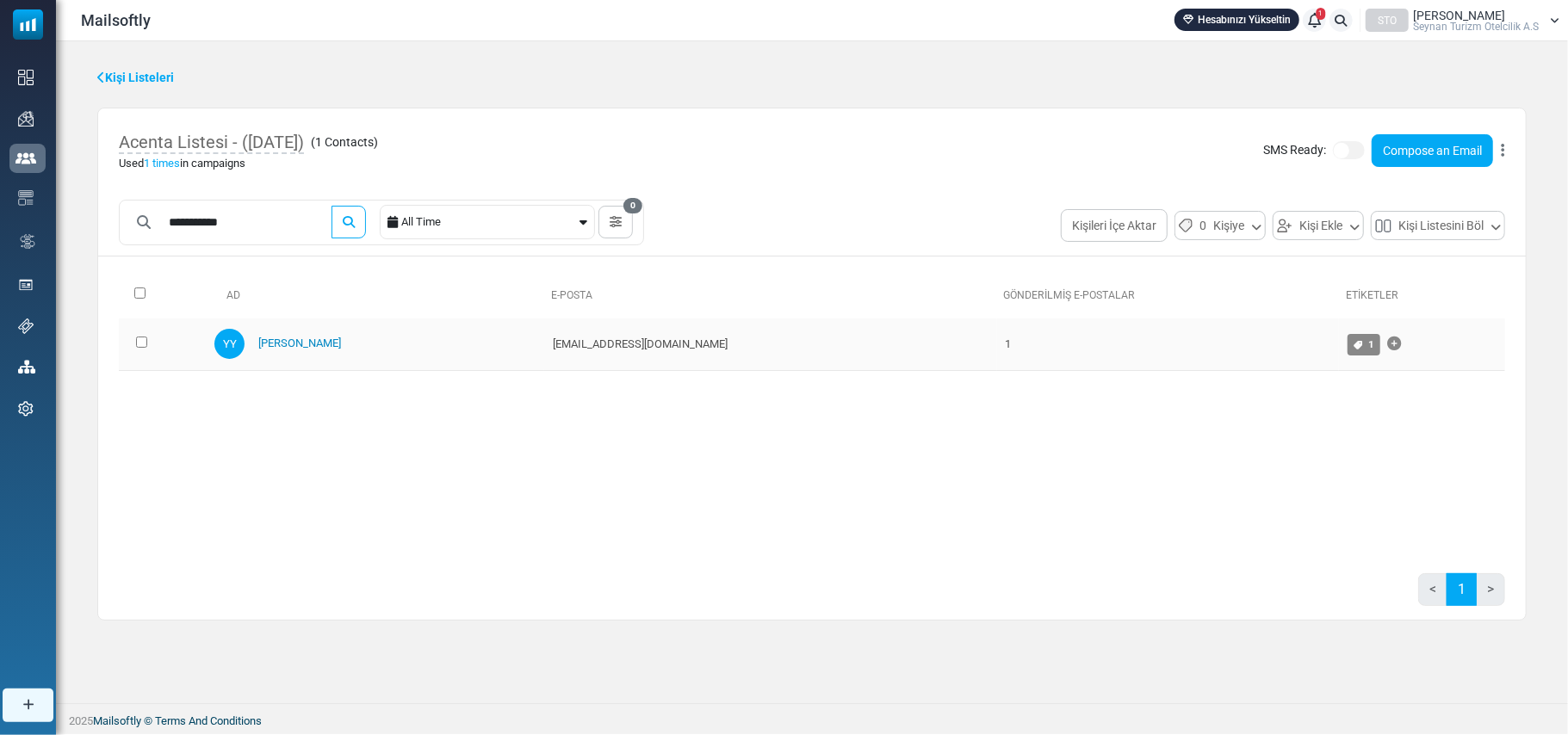
click at [313, 341] on link "Yusuf Yanar" at bounding box center [299, 342] width 83 height 13
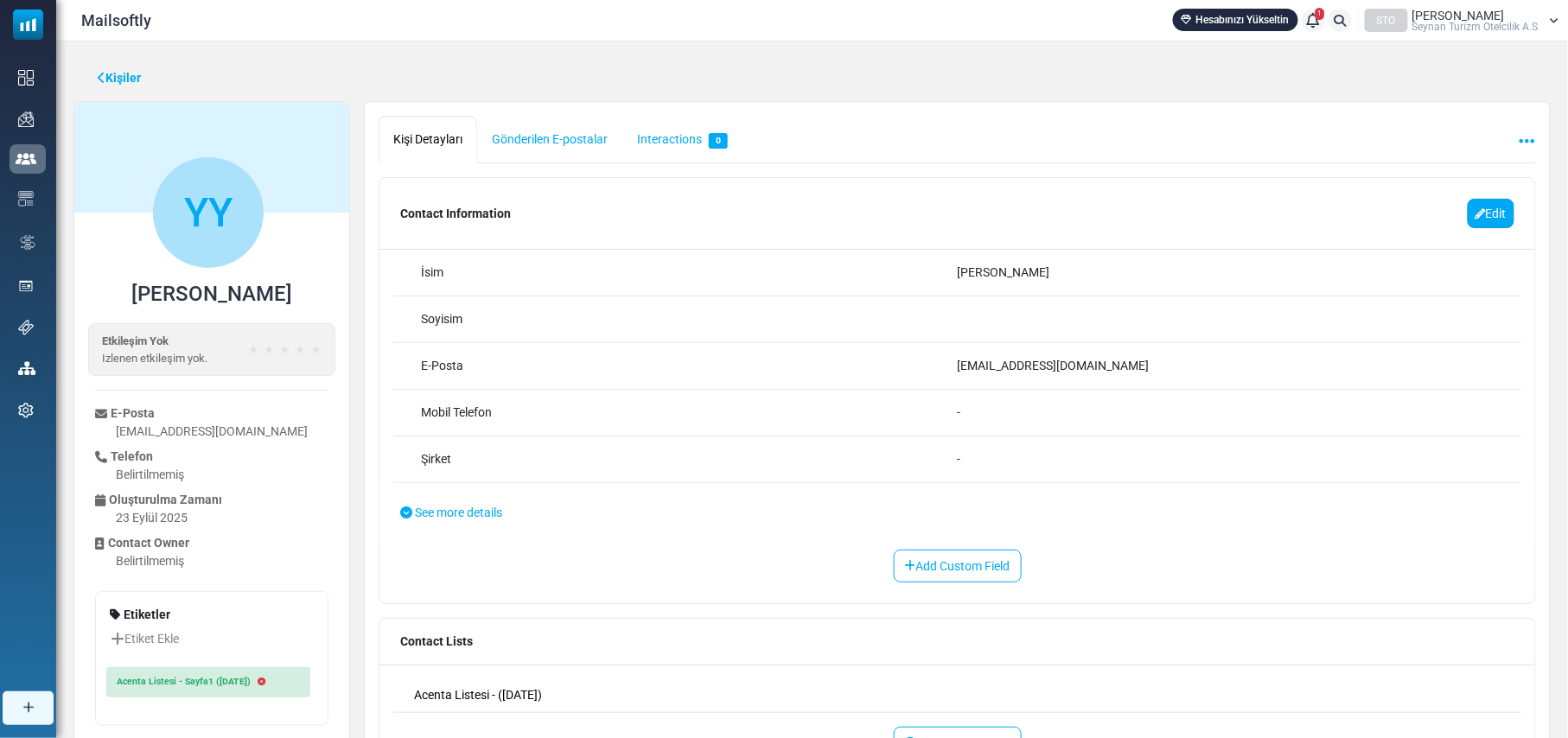
click at [1485, 204] on link "Edit" at bounding box center [1491, 213] width 47 height 29
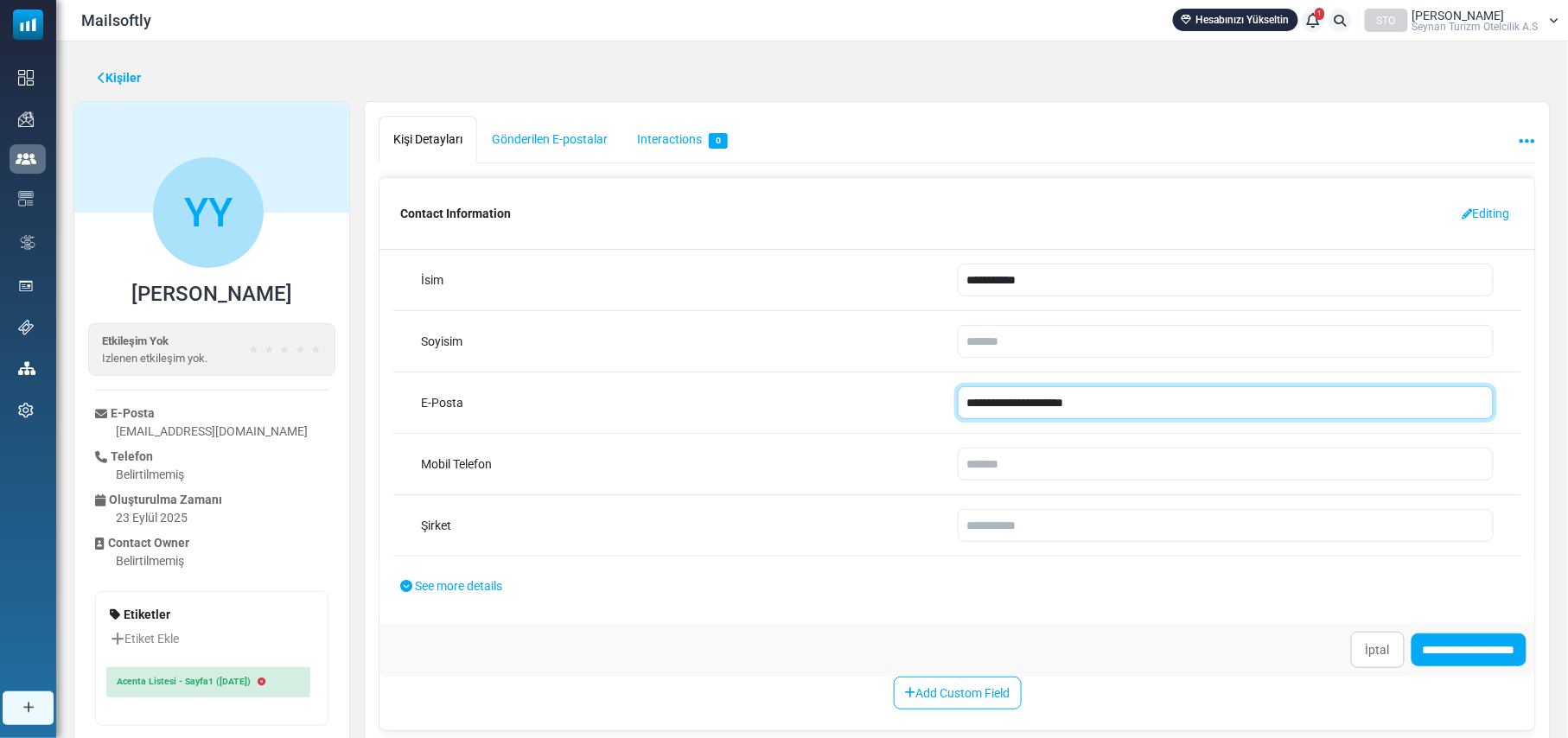
click at [969, 405] on input "**********" at bounding box center [1226, 403] width 537 height 33
type input "**********"
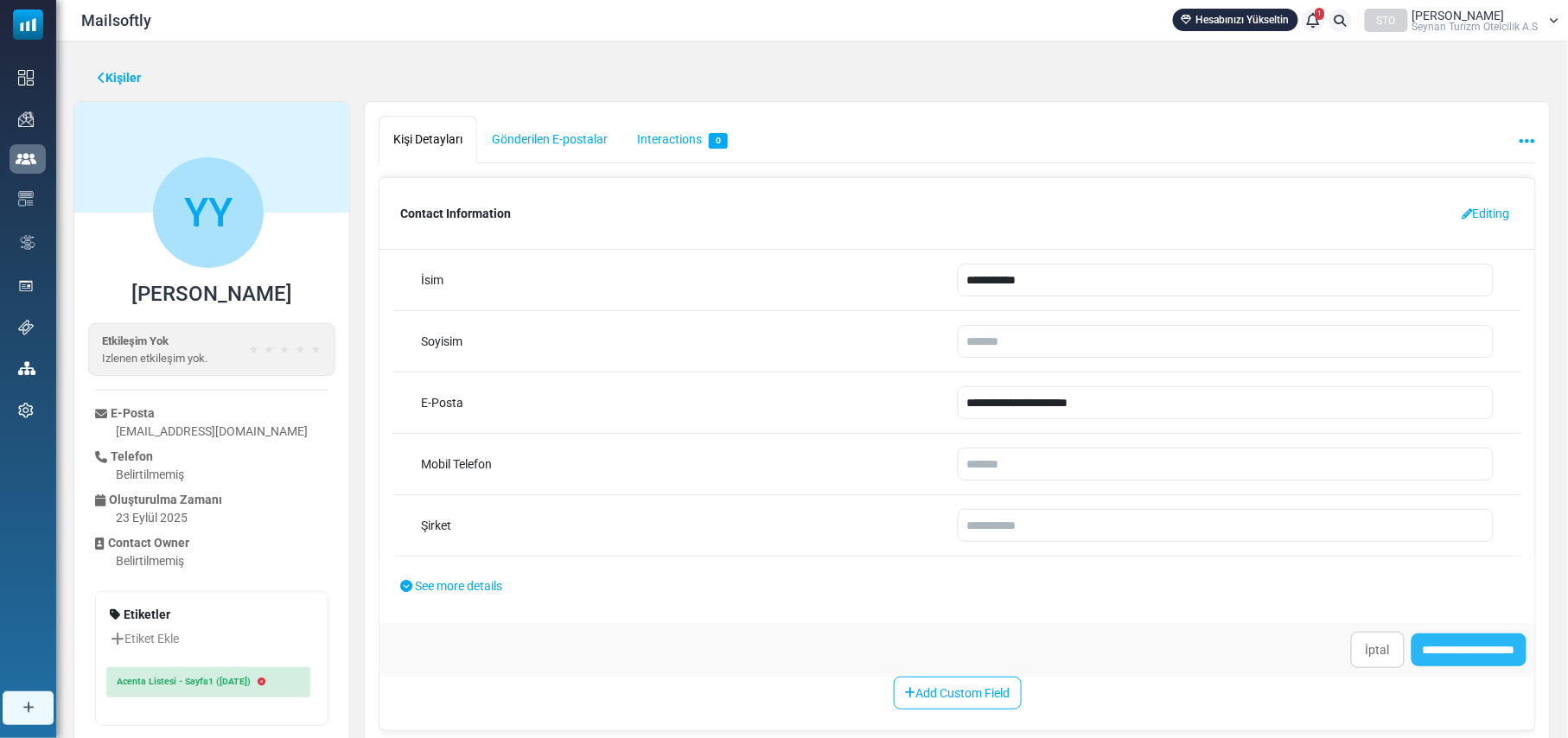
click at [1440, 655] on input "**********" at bounding box center [1468, 650] width 115 height 33
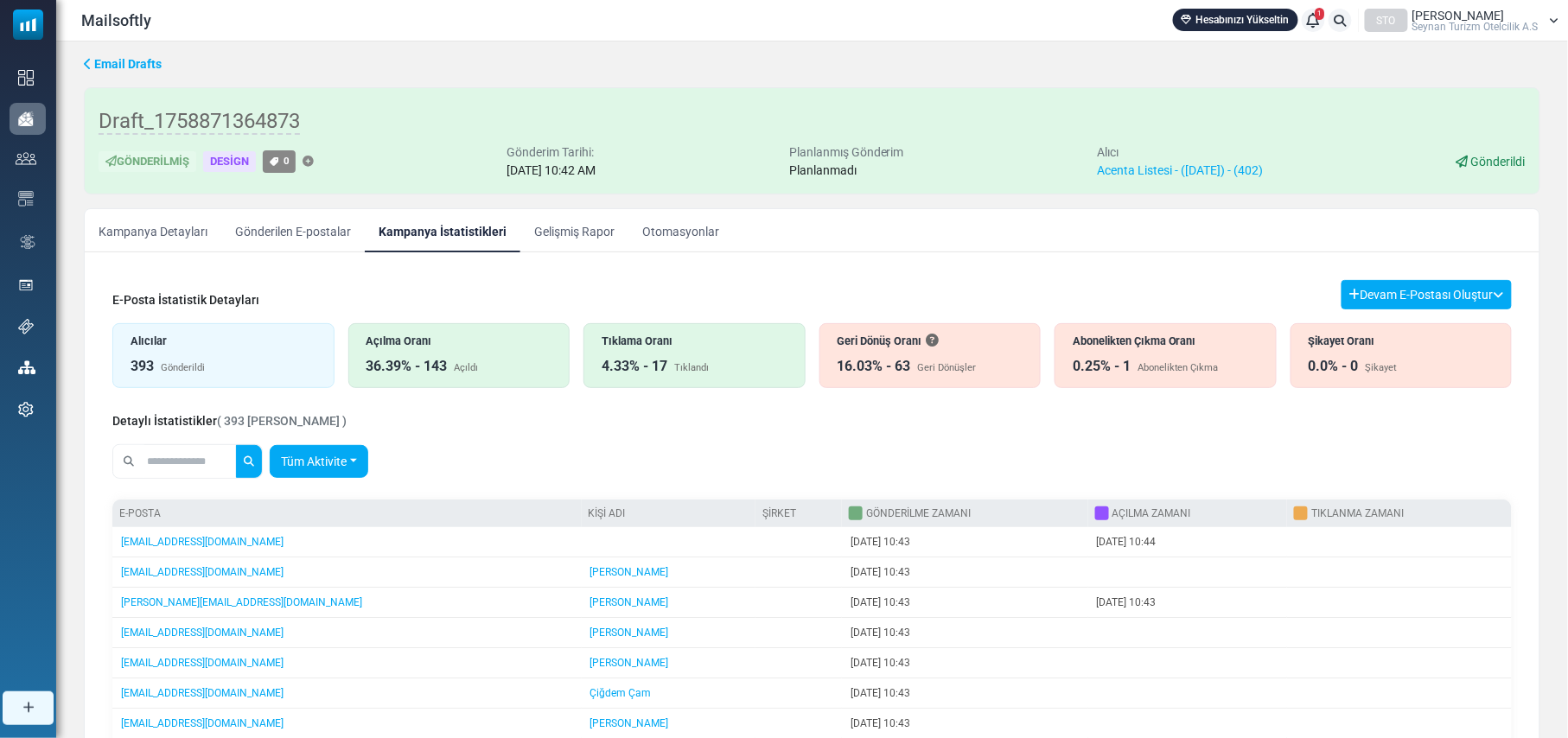
click at [344, 460] on link "Tüm Aktivite" at bounding box center [319, 462] width 99 height 33
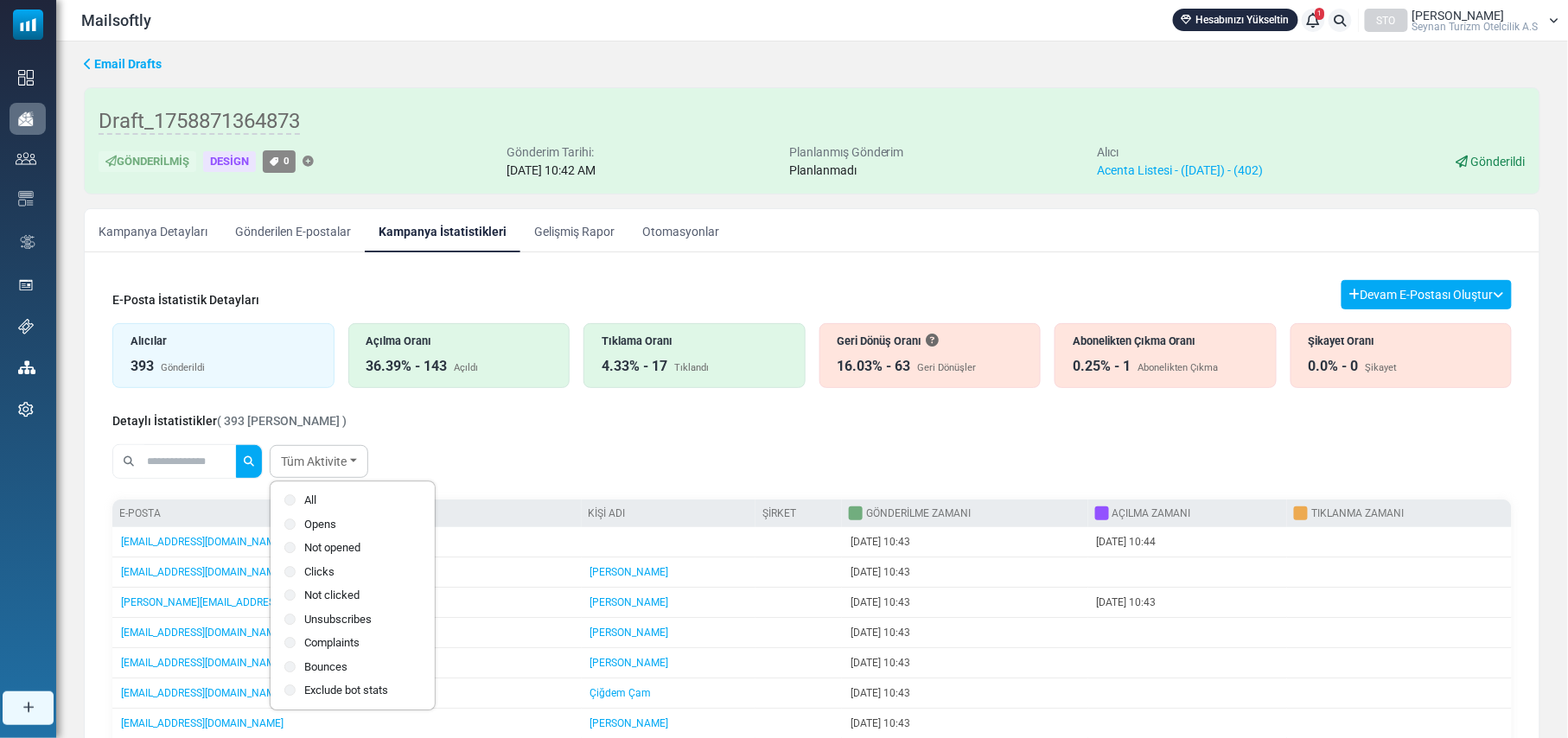
click at [327, 546] on label "Not opened" at bounding box center [353, 548] width 137 height 17
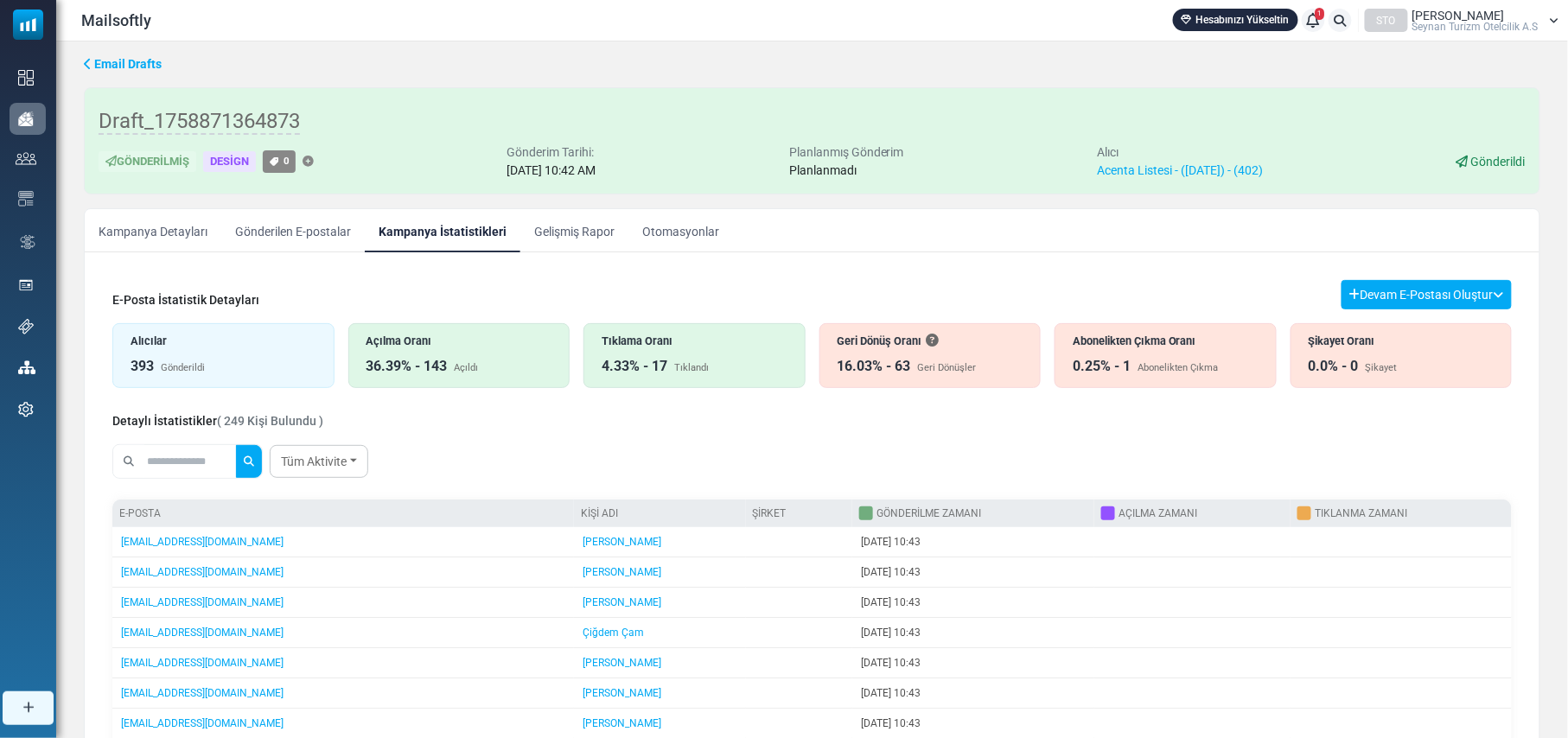
click at [634, 454] on div "Tüm Aktivite All Opens Not opened Clicks Not clicked" at bounding box center [812, 462] width 1399 height 49
